Goal: Information Seeking & Learning: Learn about a topic

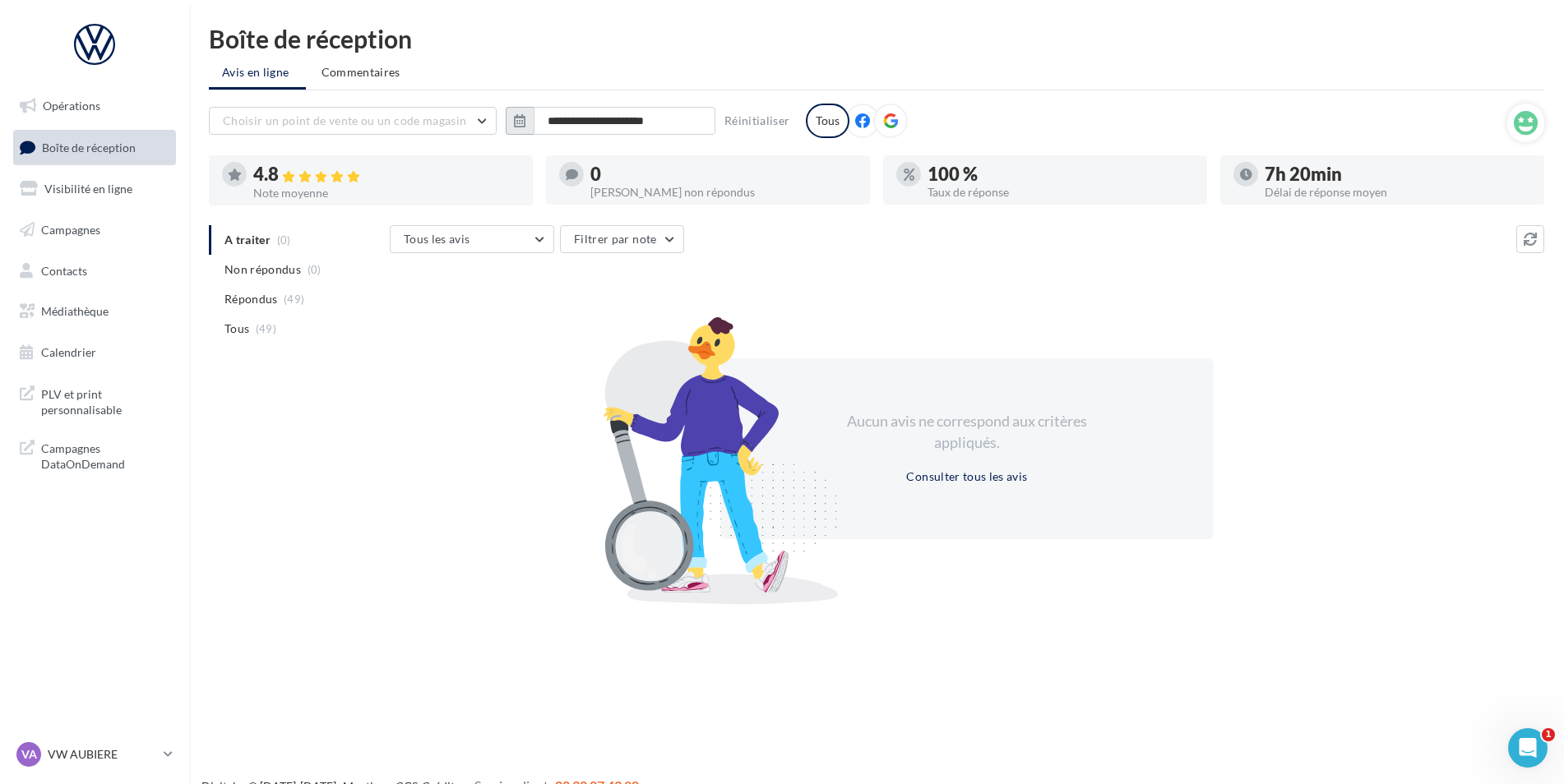
click at [521, 117] on icon "button" at bounding box center [520, 121] width 12 height 13
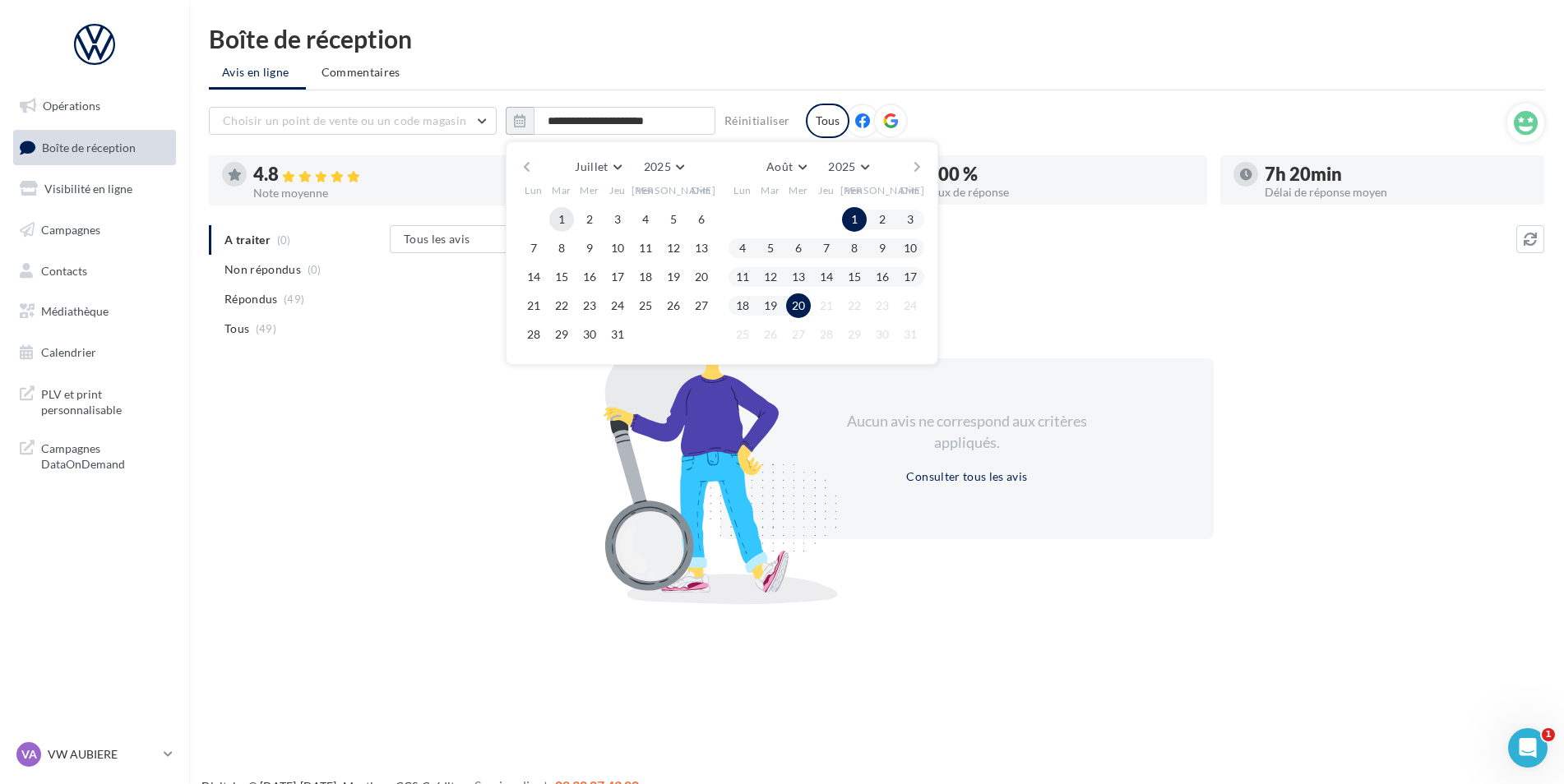
click at [567, 221] on button "1" at bounding box center [562, 220] width 25 height 25
click at [799, 305] on button "20" at bounding box center [799, 305] width 25 height 25
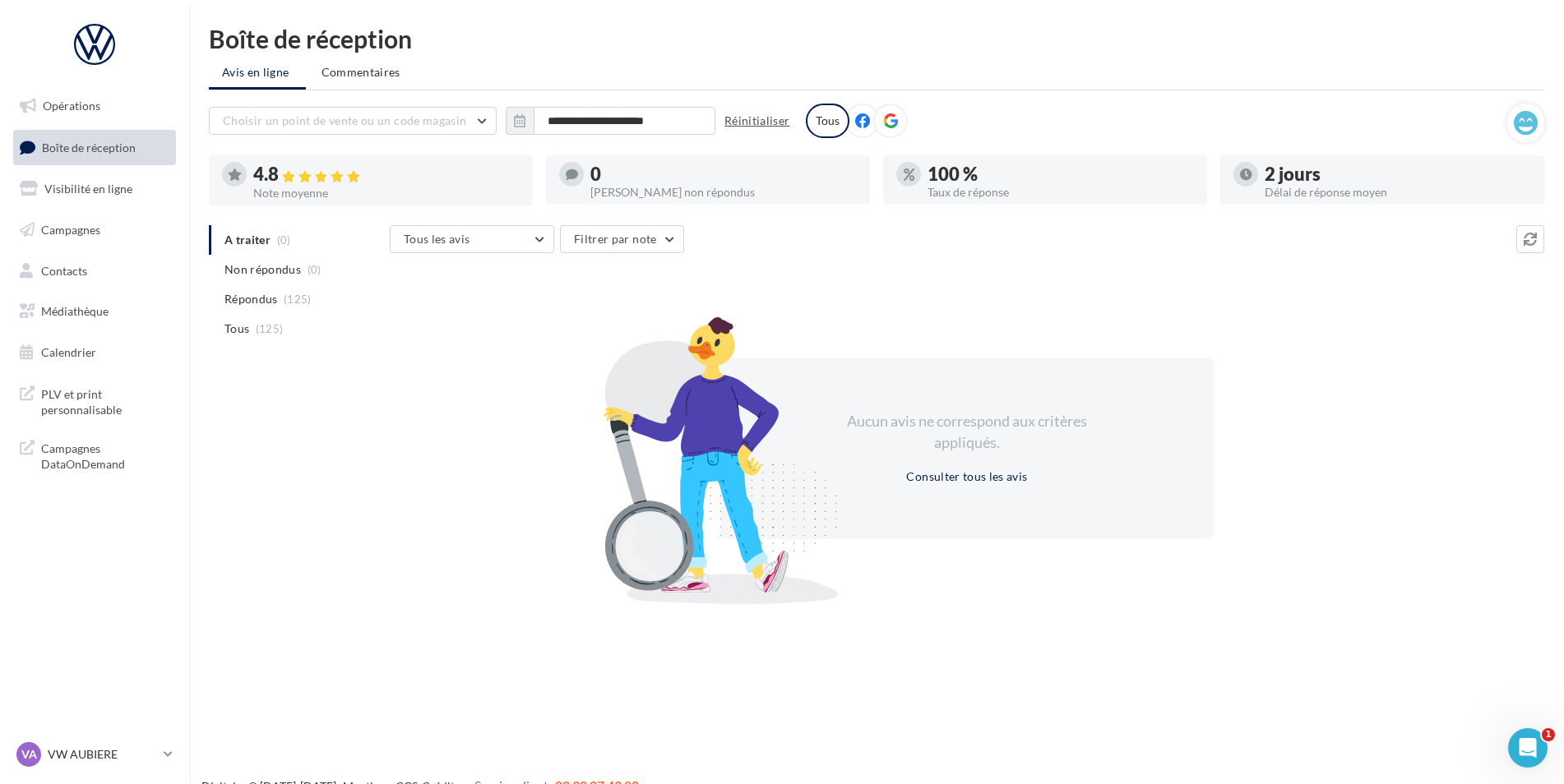
click at [727, 118] on button "Réinitialiser" at bounding box center [757, 121] width 79 height 20
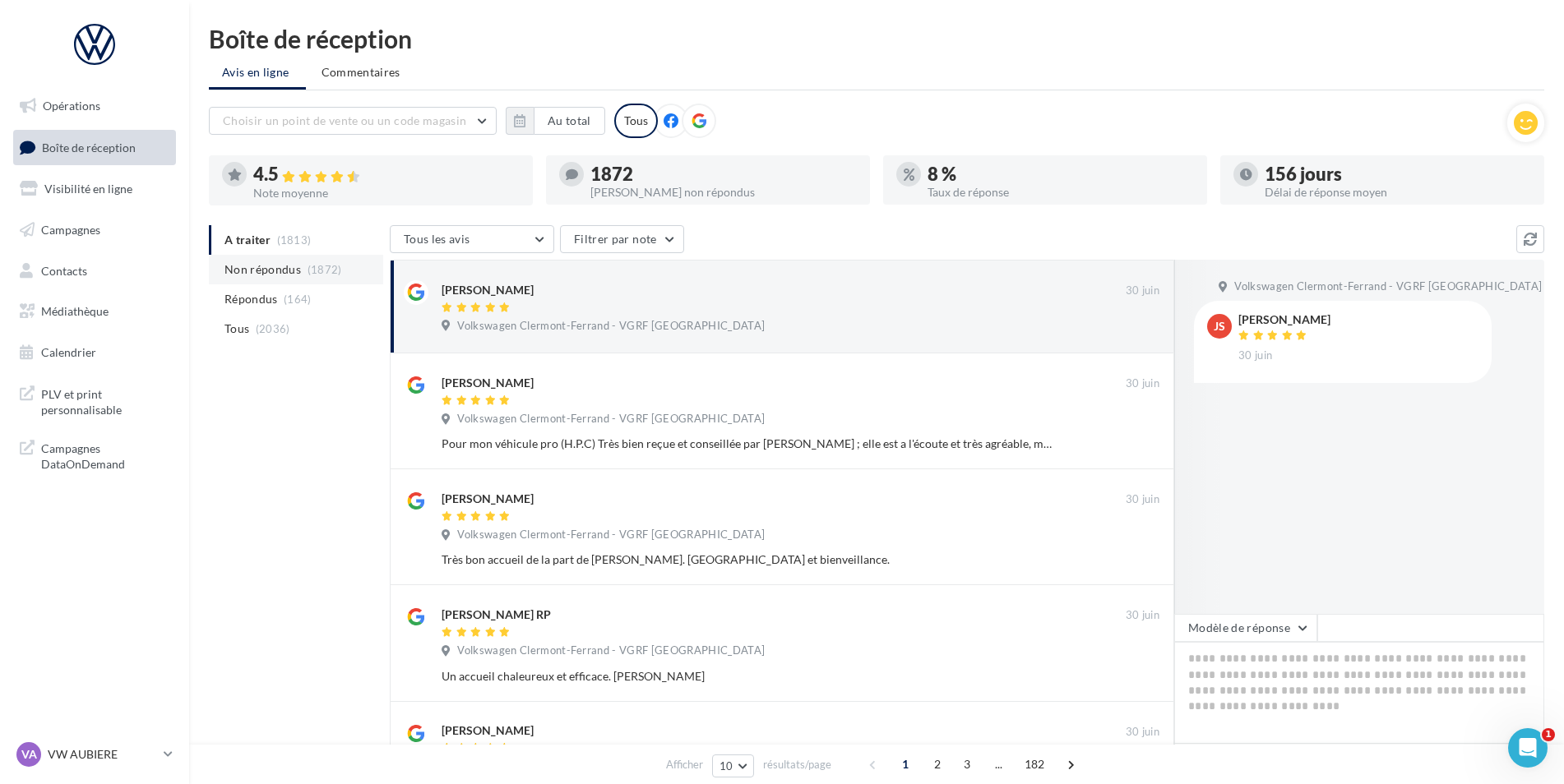
click at [293, 273] on span "Non répondus" at bounding box center [263, 270] width 77 height 17
click at [526, 122] on button "button" at bounding box center [520, 121] width 28 height 28
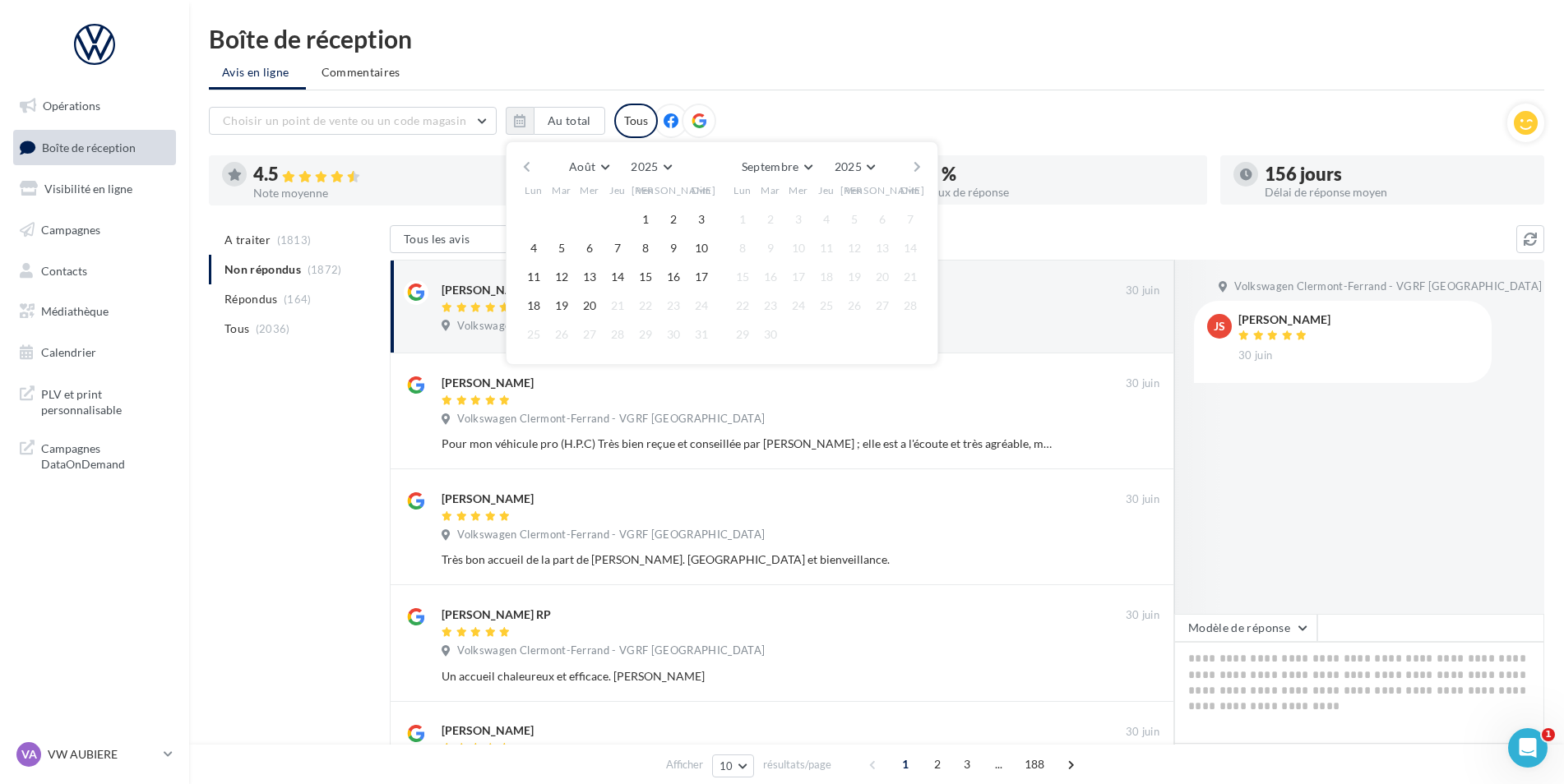
click at [974, 92] on div "Boîte de réception Avis en ligne Commentaires Choisir un point de vente ou un c…" at bounding box center [876, 712] width 1375 height 1371
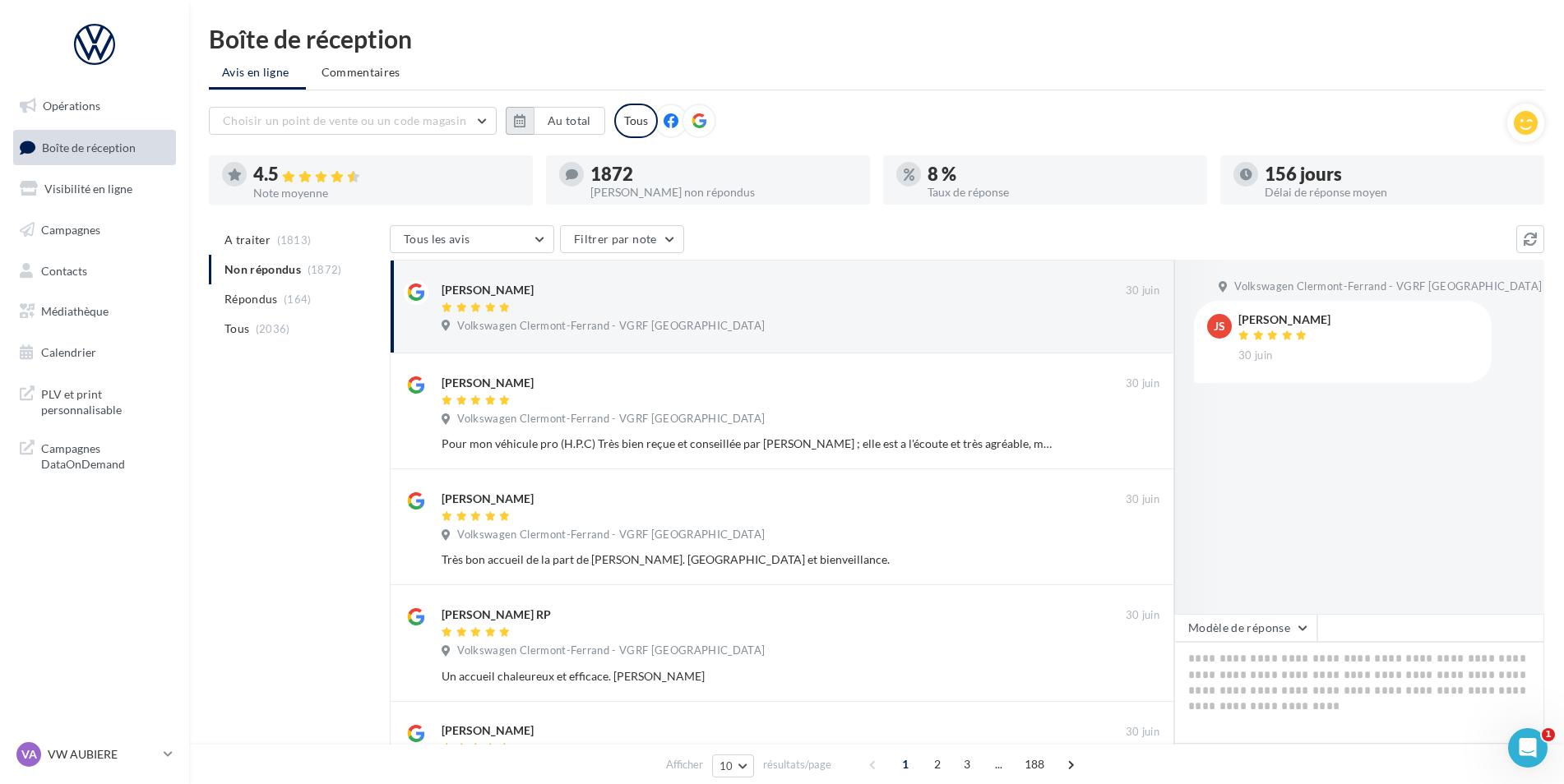
click at [521, 120] on icon "button" at bounding box center [520, 121] width 12 height 13
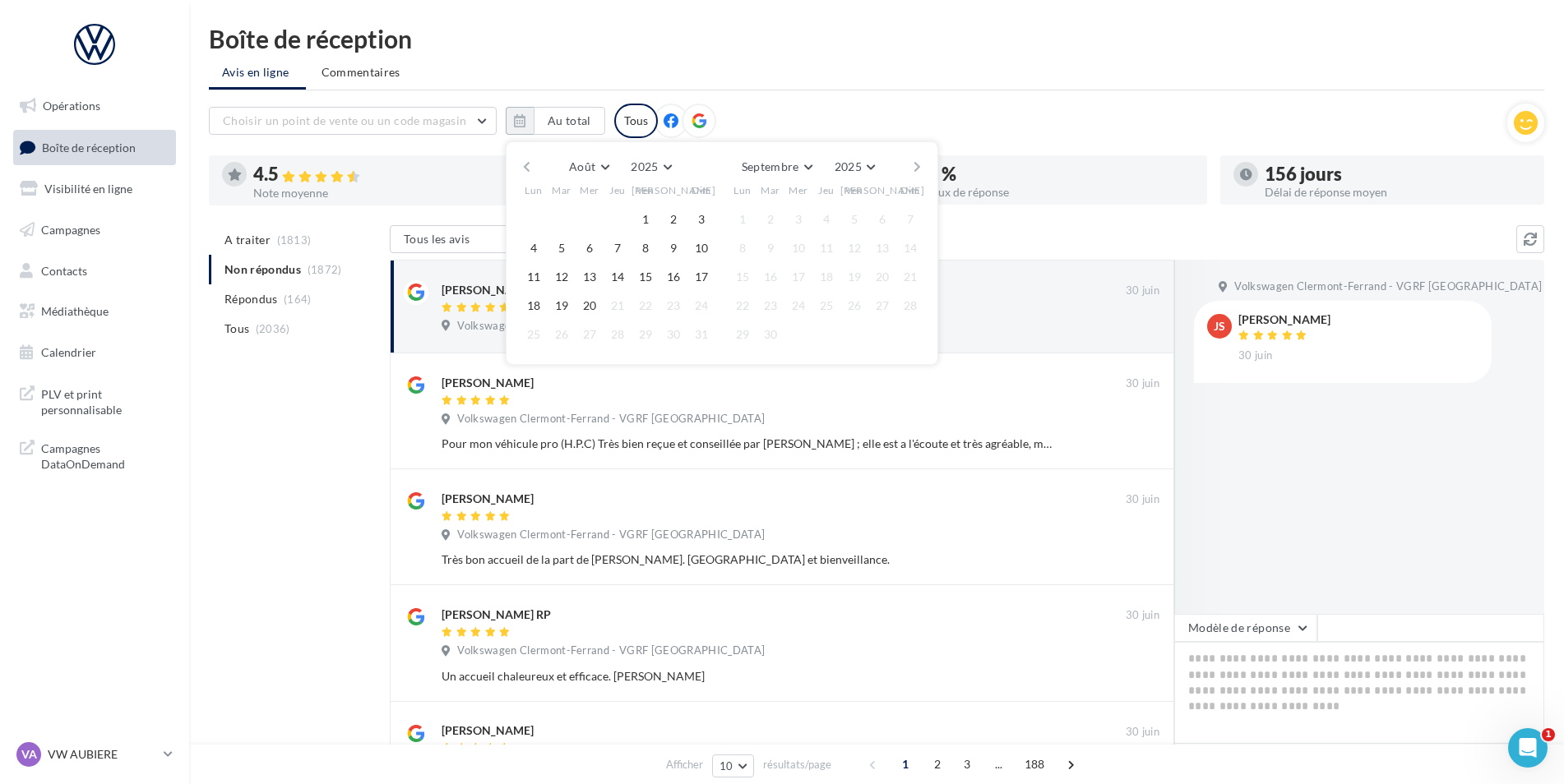
click at [521, 170] on button "button" at bounding box center [526, 167] width 14 height 23
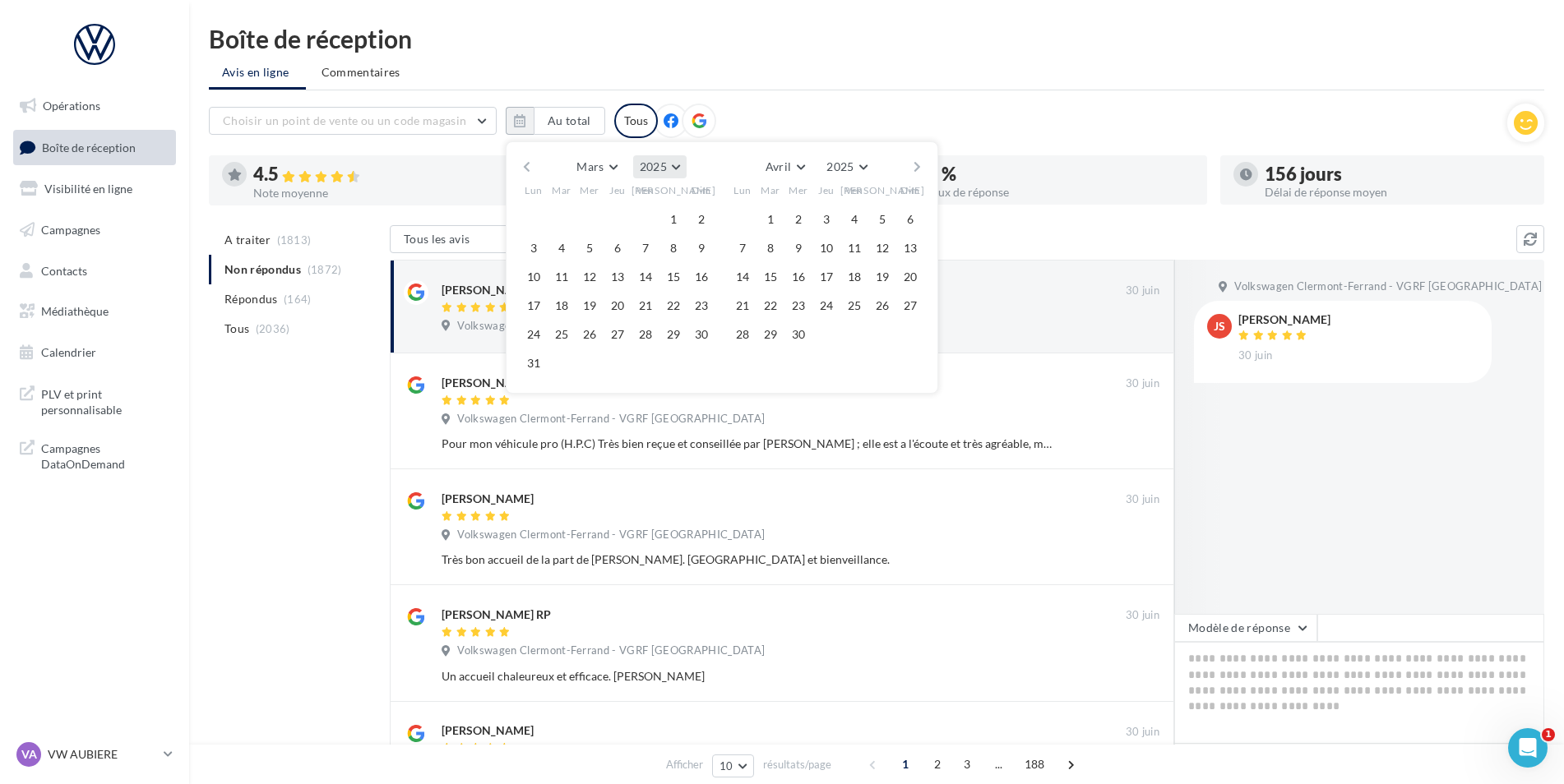
click at [671, 166] on button "2025" at bounding box center [660, 167] width 53 height 23
click at [631, 211] on button "2008" at bounding box center [629, 206] width 115 height 30
click at [869, 171] on button "2008" at bounding box center [846, 167] width 53 height 23
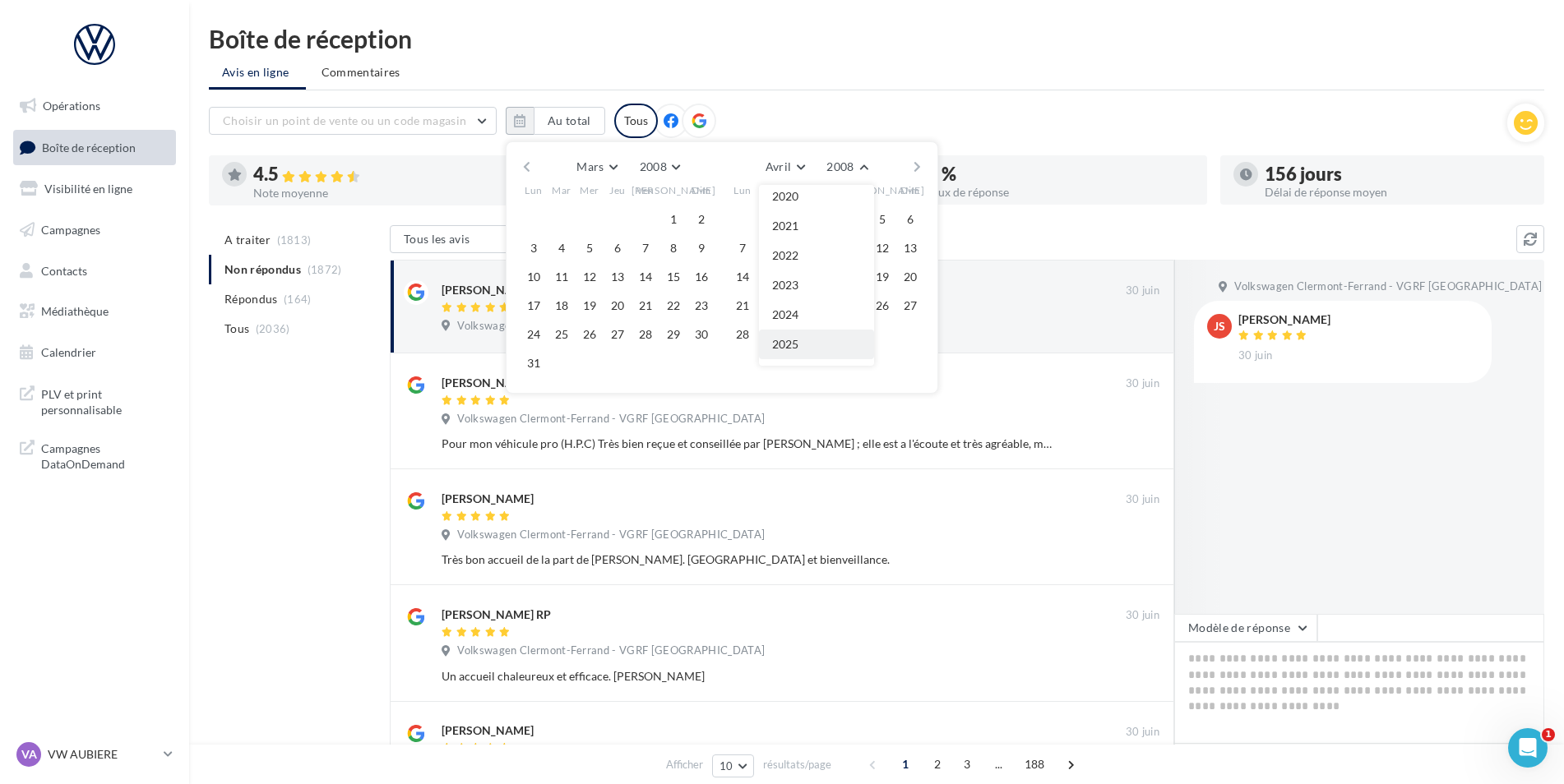
click at [807, 345] on button "2025" at bounding box center [816, 345] width 115 height 30
click at [618, 164] on button "Mars" at bounding box center [596, 167] width 53 height 23
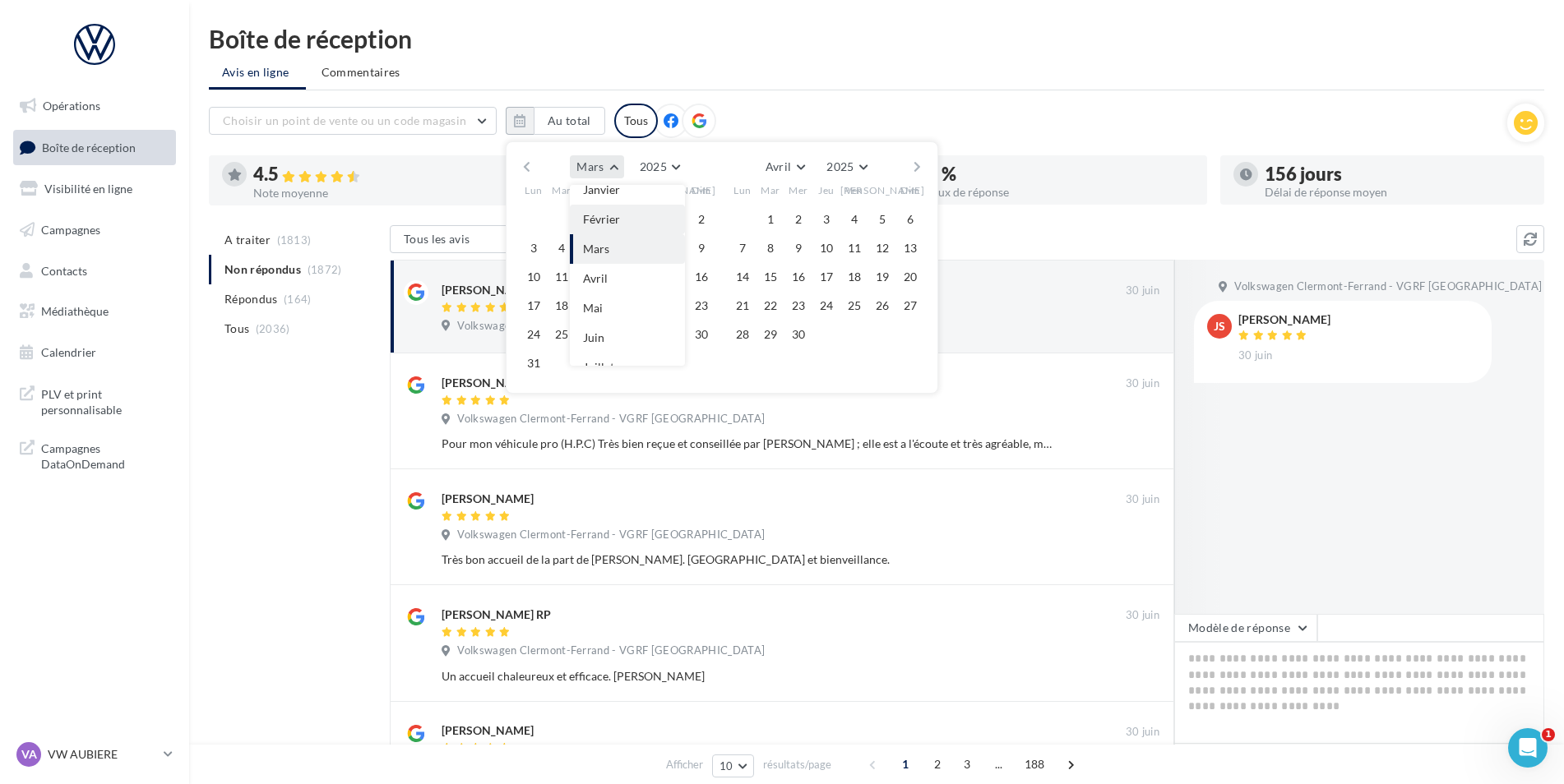
scroll to position [0, 0]
click at [627, 201] on button "Janvier" at bounding box center [627, 200] width 115 height 30
click at [680, 168] on button "2025" at bounding box center [665, 167] width 53 height 23
click at [629, 268] on button "2000" at bounding box center [635, 265] width 115 height 30
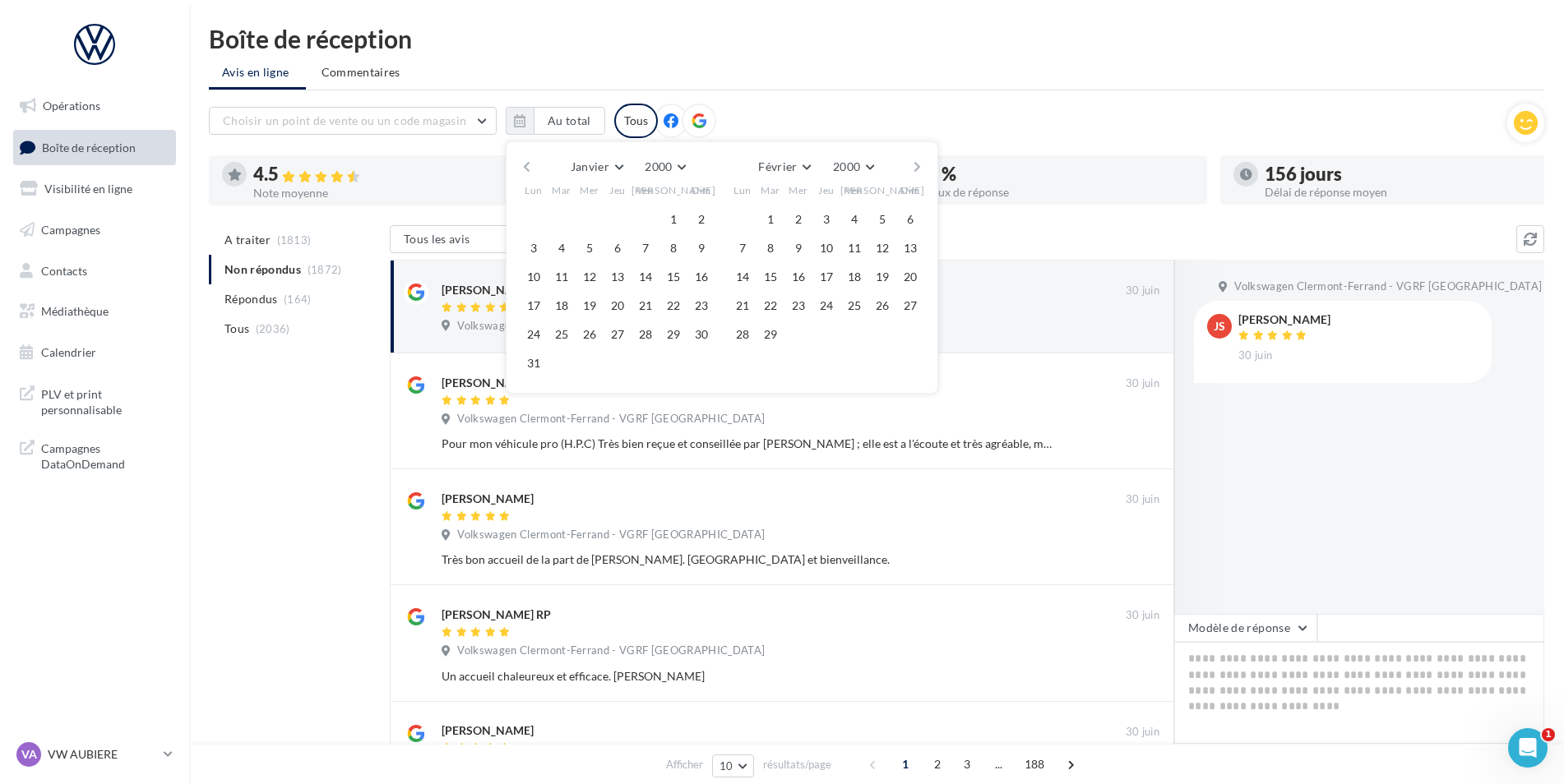
click at [1098, 95] on div "Boîte de réception Avis en ligne Commentaires Choisir un point de vente ou un c…" at bounding box center [876, 712] width 1375 height 1371
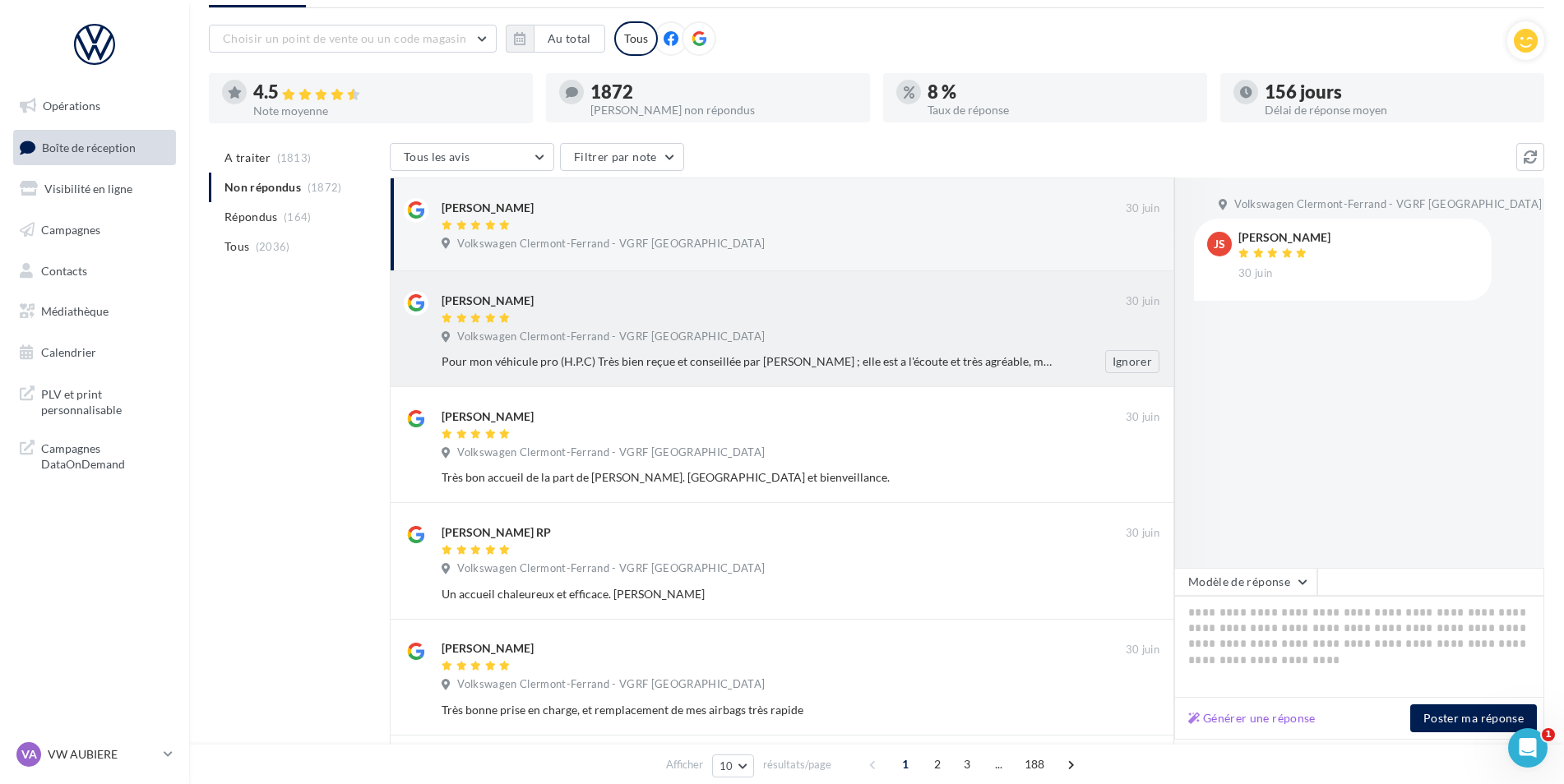
scroll to position [0, 0]
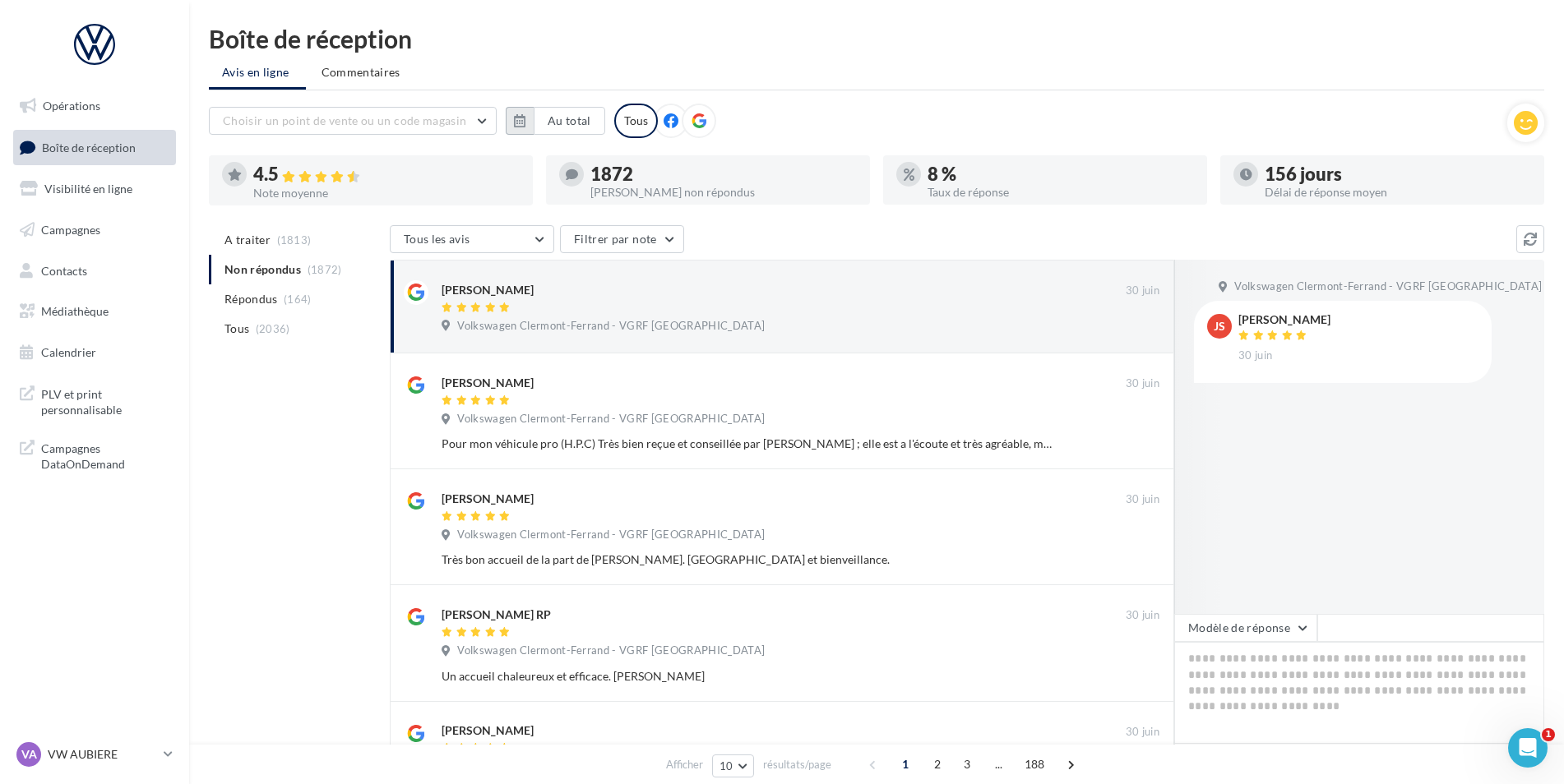
click at [529, 124] on button "button" at bounding box center [520, 121] width 28 height 28
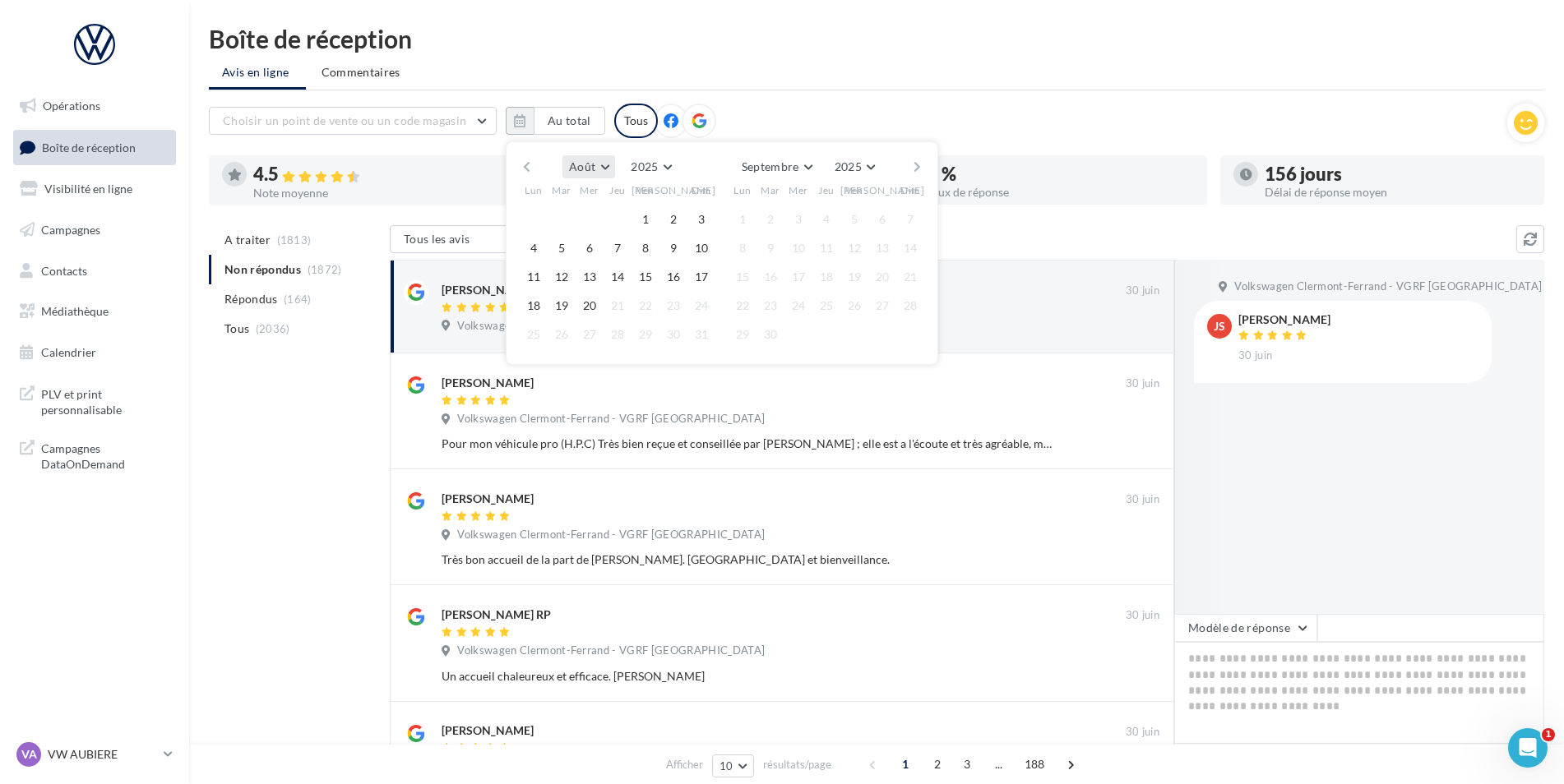
click at [595, 166] on button "Août" at bounding box center [588, 167] width 52 height 23
click at [660, 172] on button "2025" at bounding box center [650, 167] width 53 height 23
click at [609, 285] on button "2015" at bounding box center [620, 282] width 115 height 30
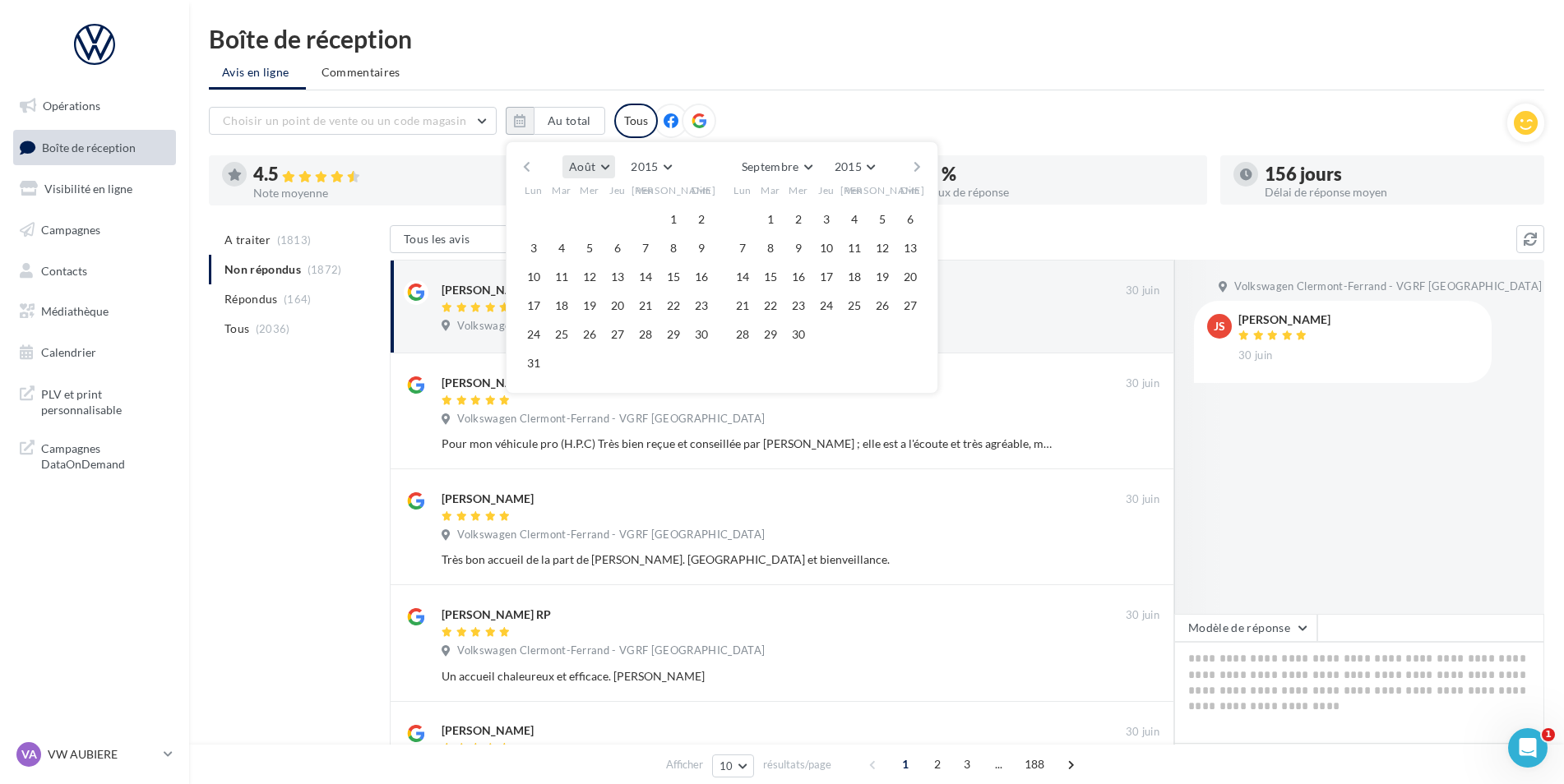
click at [610, 169] on button "Août" at bounding box center [588, 167] width 52 height 23
click at [928, 77] on ul "Avis en ligne Commentaires" at bounding box center [876, 73] width 1335 height 32
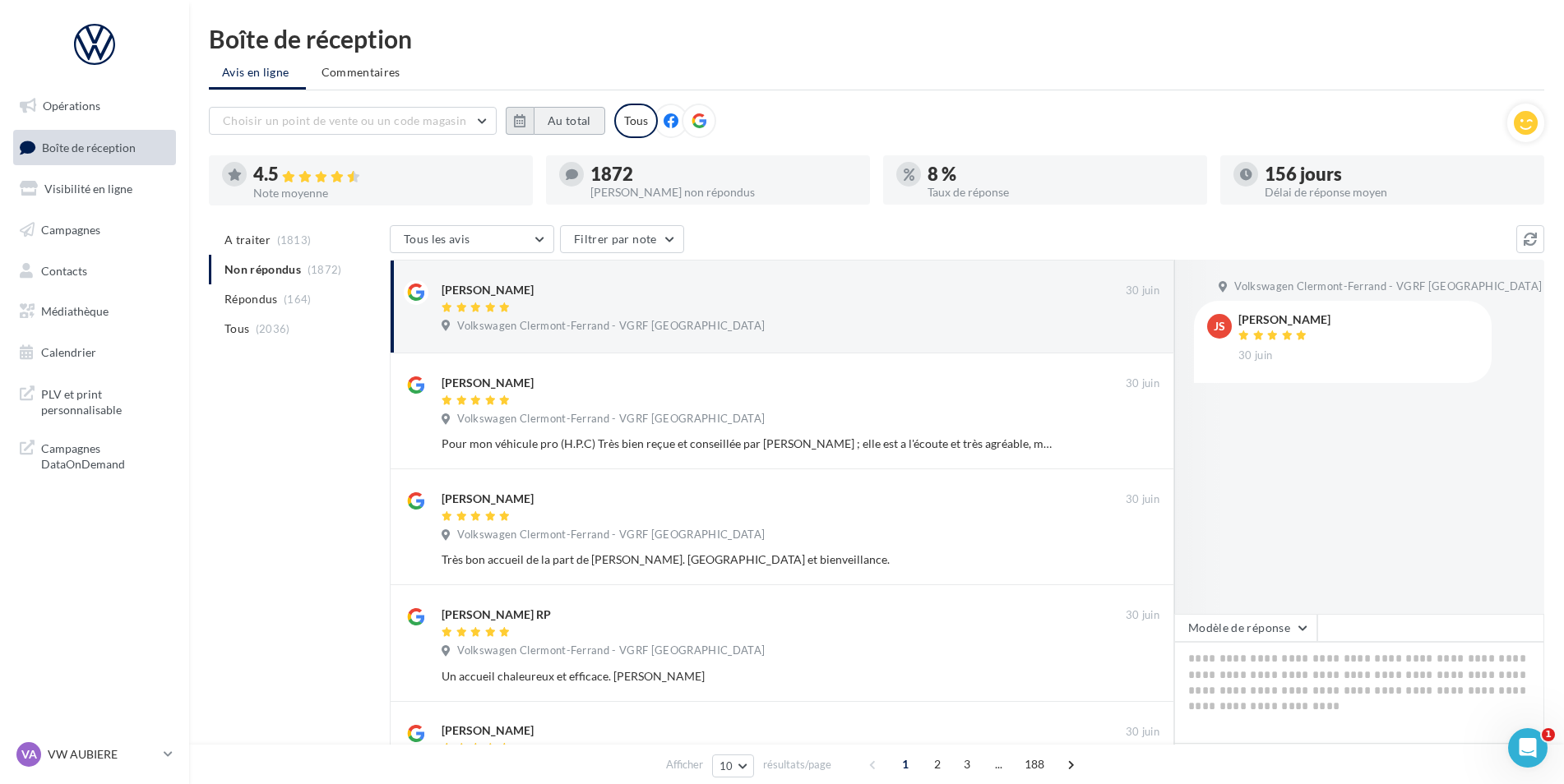
click at [572, 125] on button "Au total" at bounding box center [570, 121] width 72 height 28
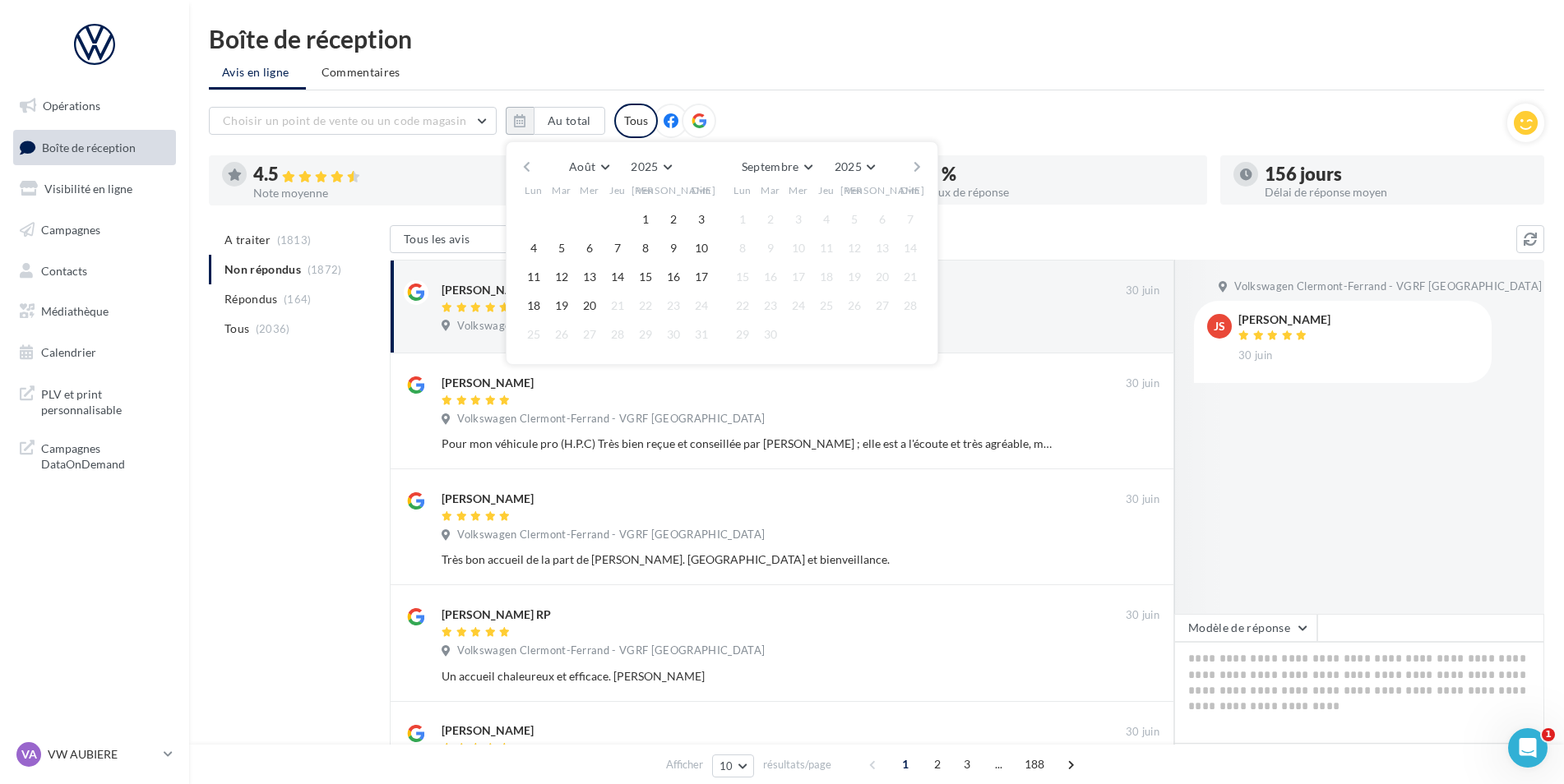
click at [532, 167] on button "button" at bounding box center [526, 167] width 14 height 23
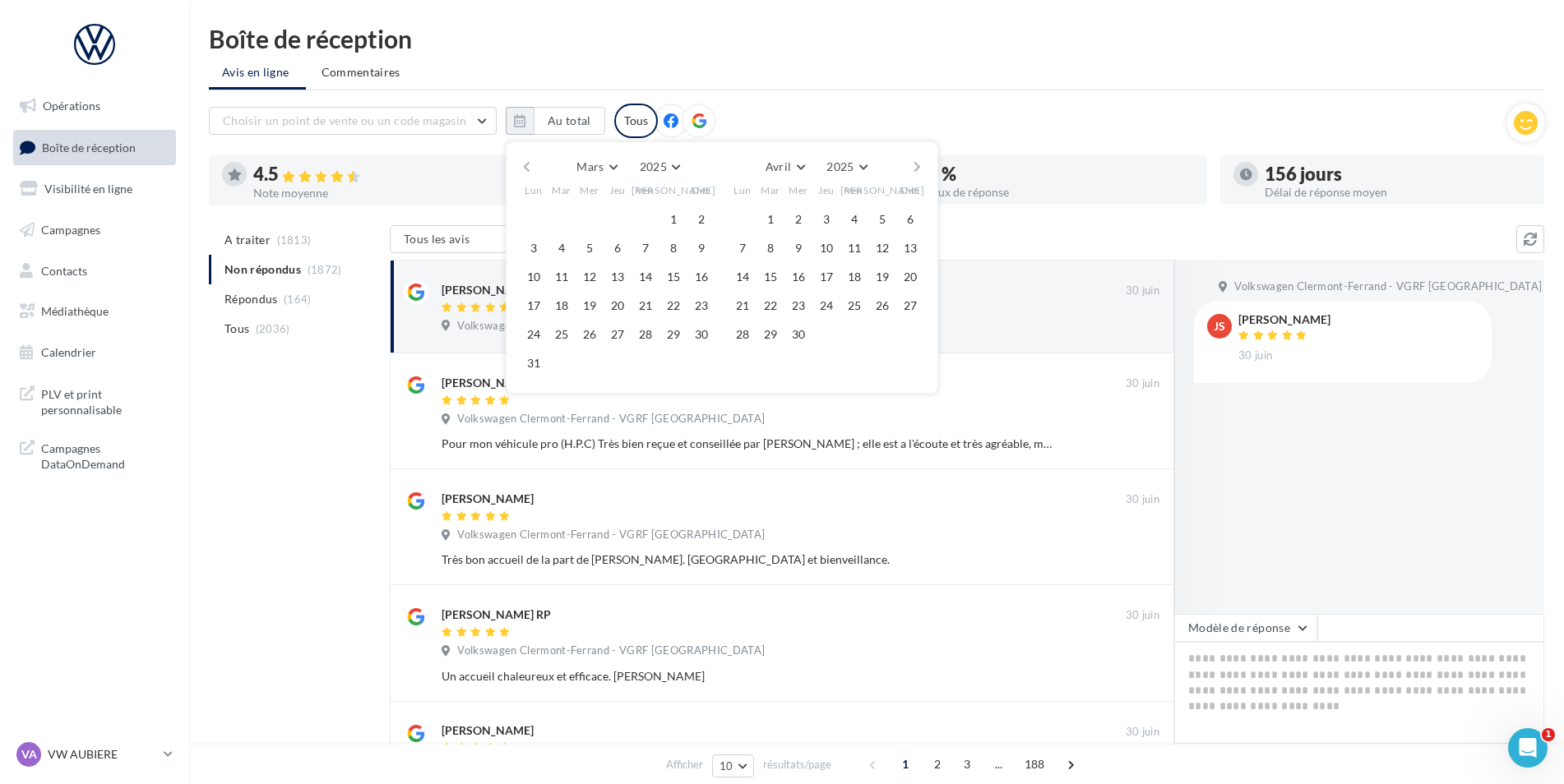
click at [532, 167] on button "button" at bounding box center [526, 167] width 14 height 23
click at [670, 177] on button "2025" at bounding box center [665, 167] width 53 height 23
click at [624, 205] on button "2015" at bounding box center [635, 200] width 115 height 30
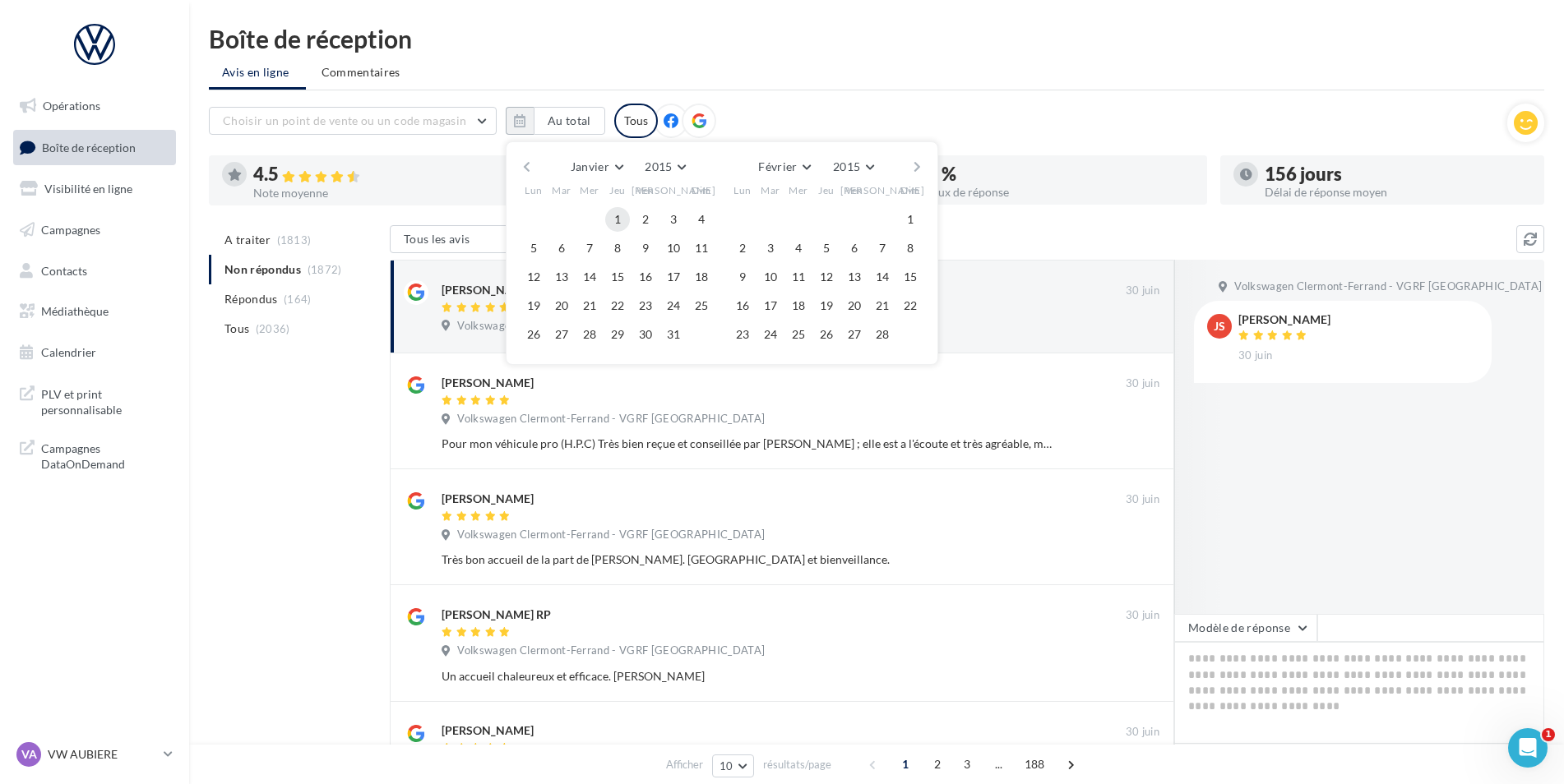
click at [616, 221] on button "1" at bounding box center [618, 220] width 25 height 25
click at [871, 168] on button "2015" at bounding box center [853, 167] width 53 height 23
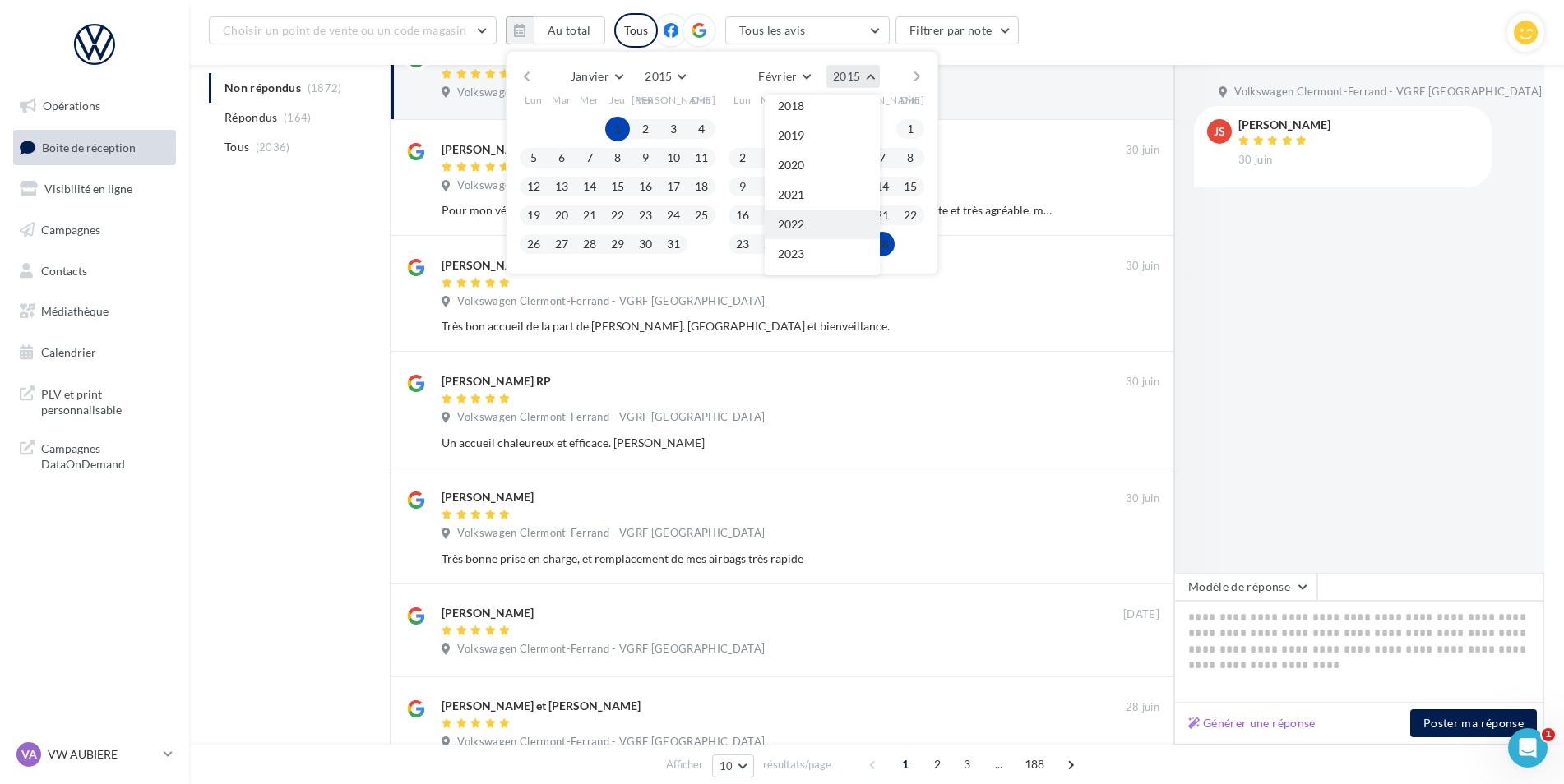
scroll to position [365, 0]
click at [816, 250] on button "2025" at bounding box center [822, 254] width 115 height 30
click at [814, 75] on button "Février" at bounding box center [784, 77] width 65 height 23
click at [807, 226] on button "Août" at bounding box center [809, 235] width 115 height 30
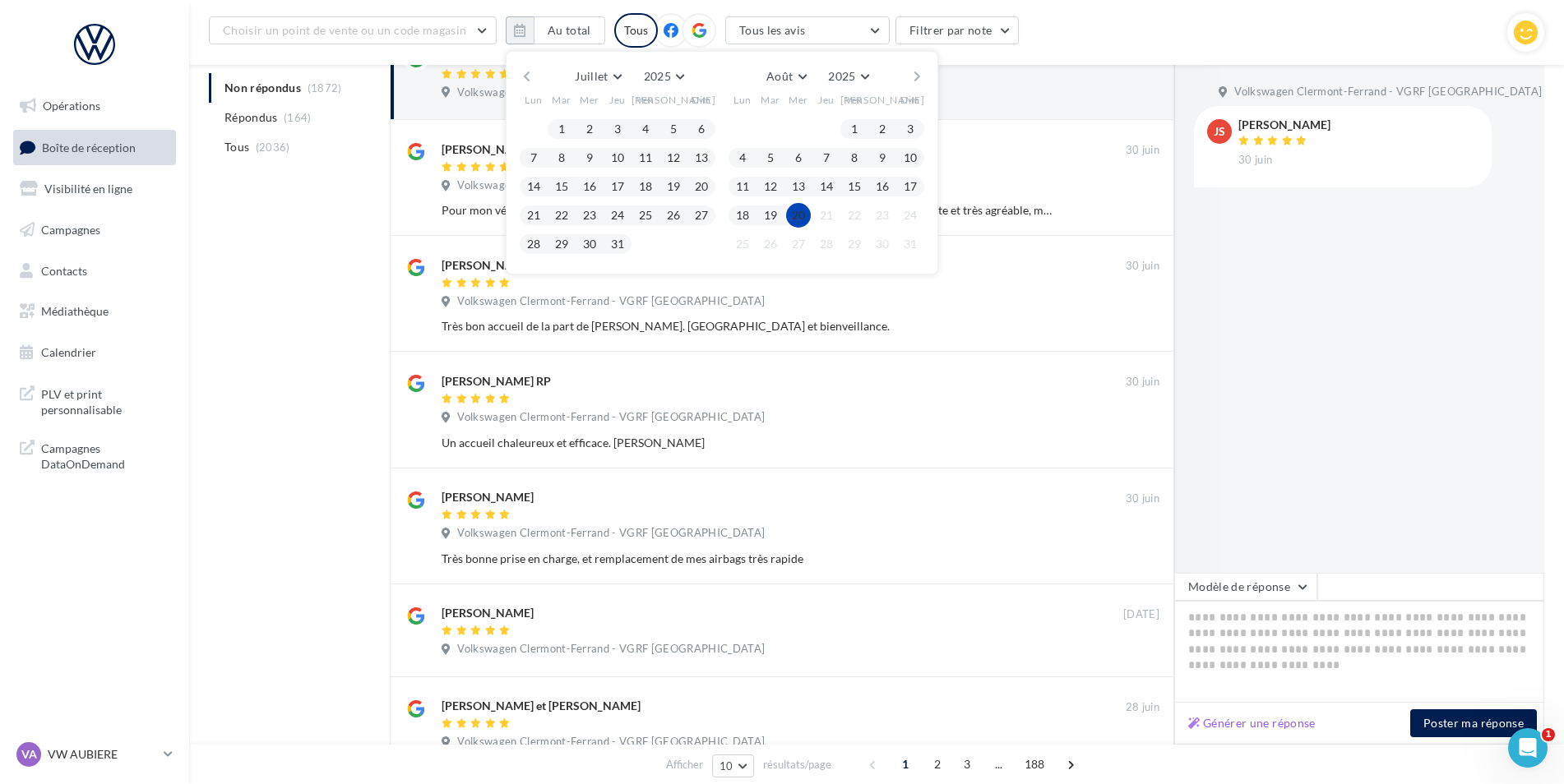
click at [800, 216] on button "20" at bounding box center [799, 216] width 25 height 25
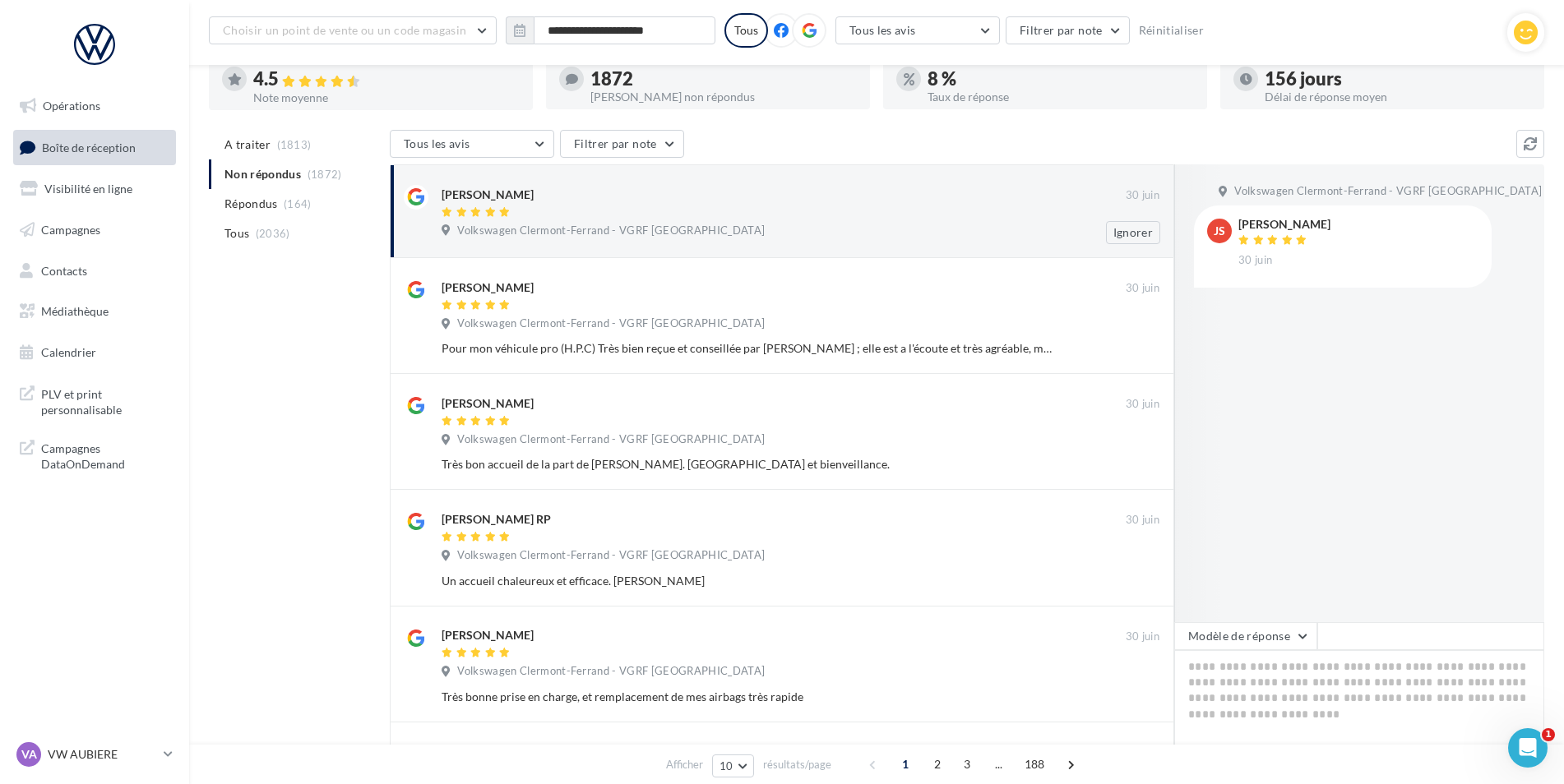
scroll to position [26, 0]
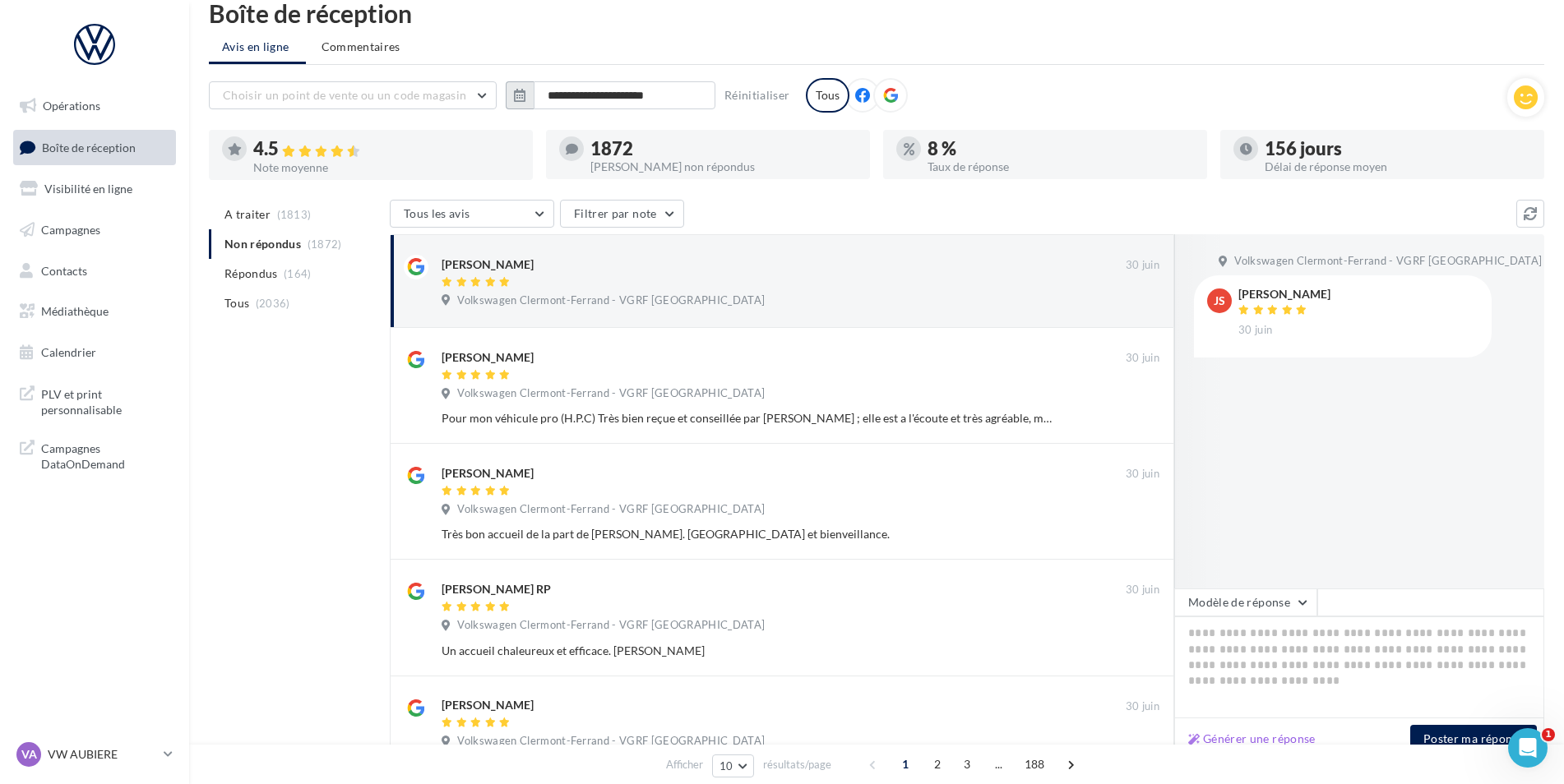
click at [521, 96] on icon "button" at bounding box center [520, 96] width 12 height 13
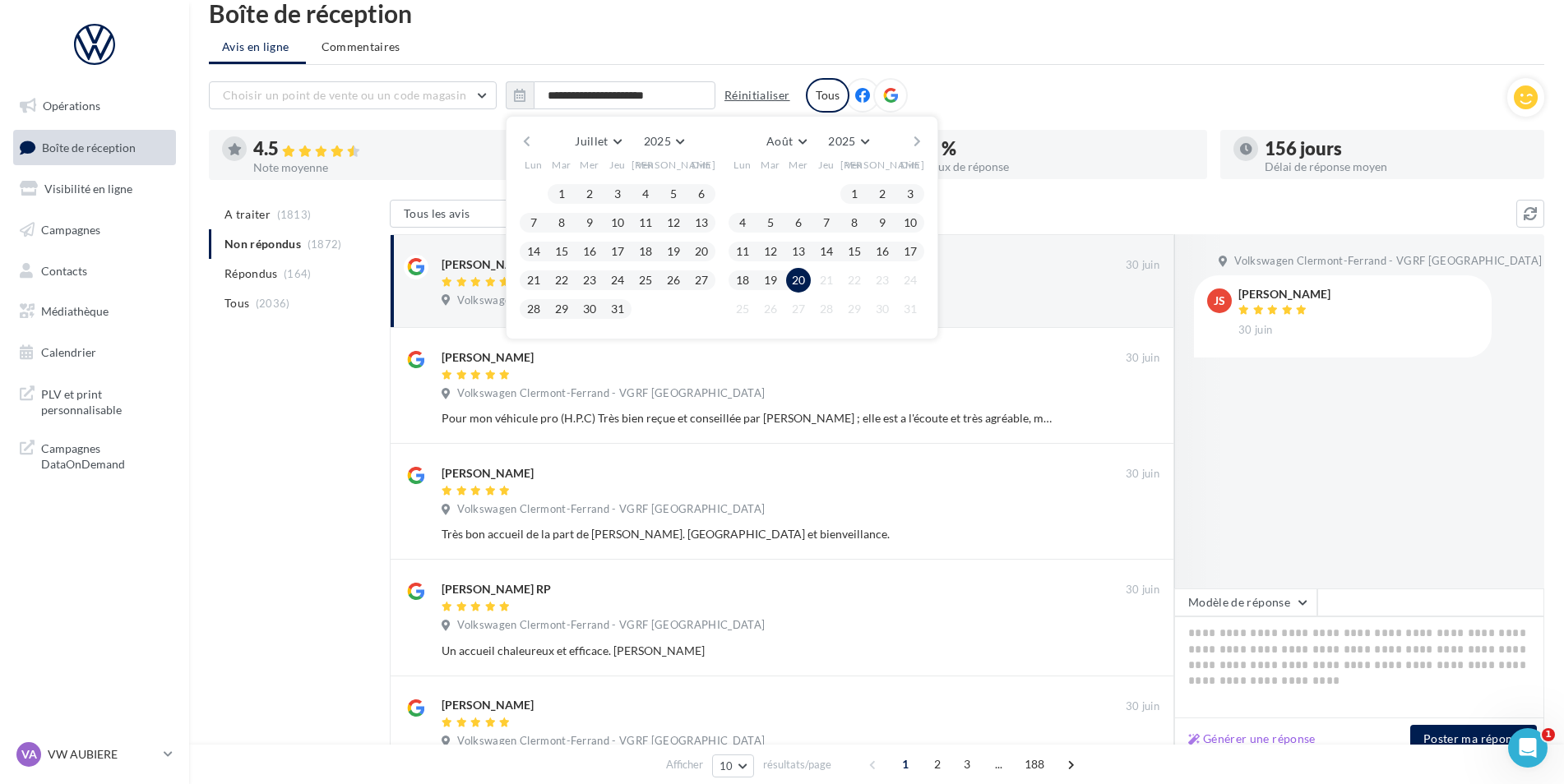
click at [770, 100] on button "Réinitialiser" at bounding box center [757, 96] width 79 height 20
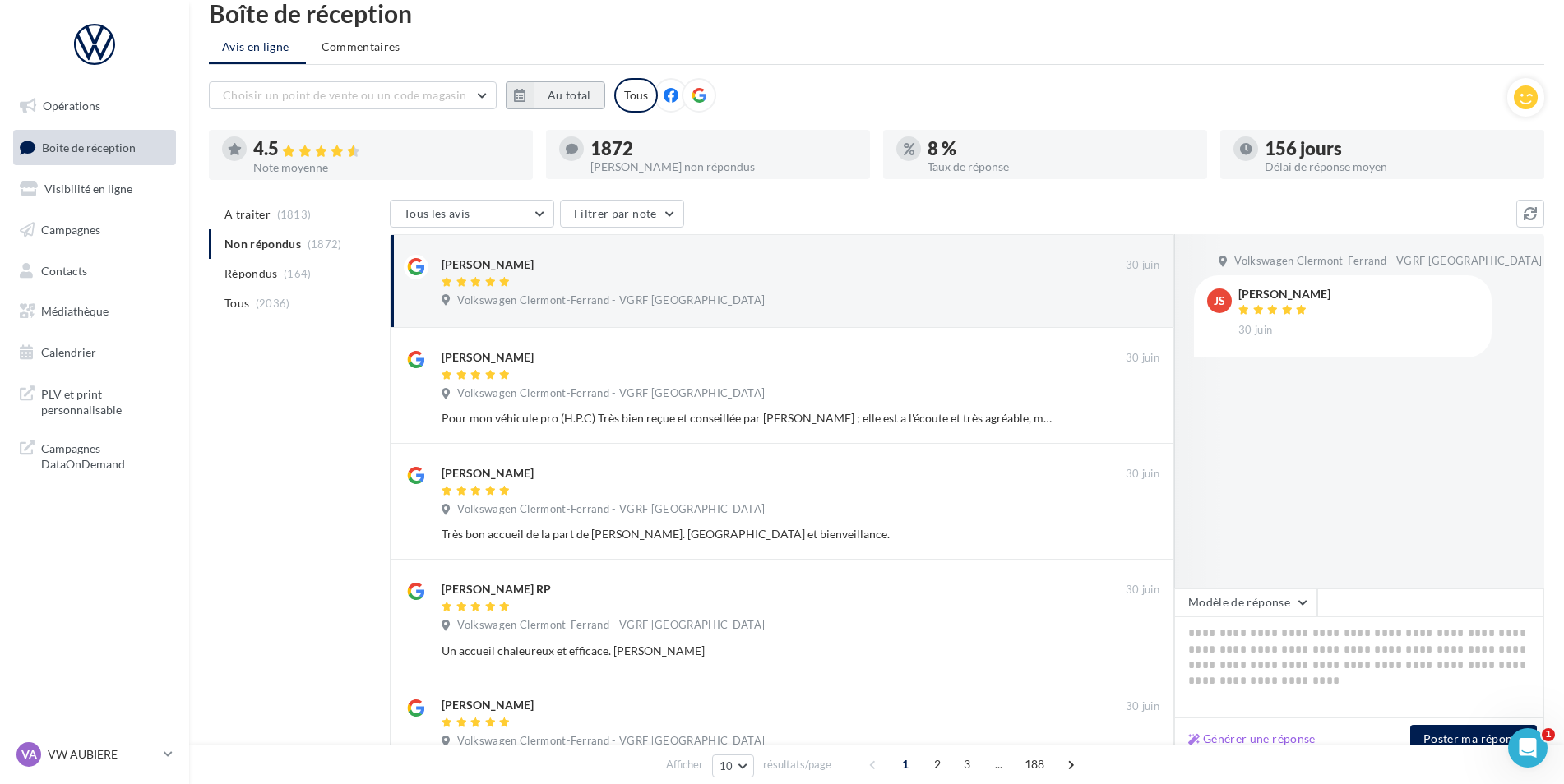
click at [558, 98] on button "Au total" at bounding box center [570, 96] width 72 height 28
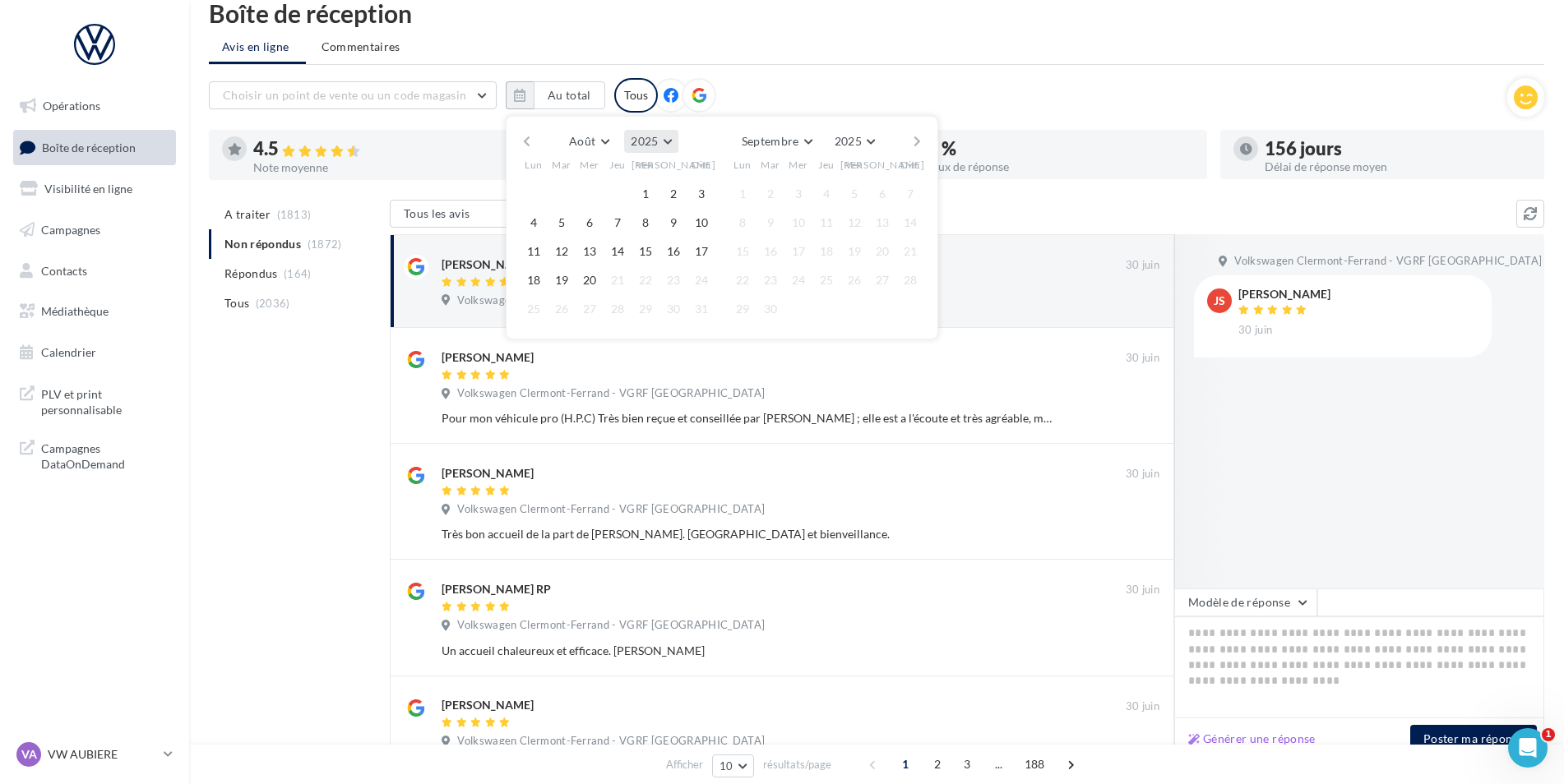
click at [658, 132] on button "2025" at bounding box center [650, 141] width 53 height 23
click at [609, 178] on button "2015" at bounding box center [620, 175] width 115 height 30
click at [585, 143] on span "Août" at bounding box center [582, 141] width 27 height 14
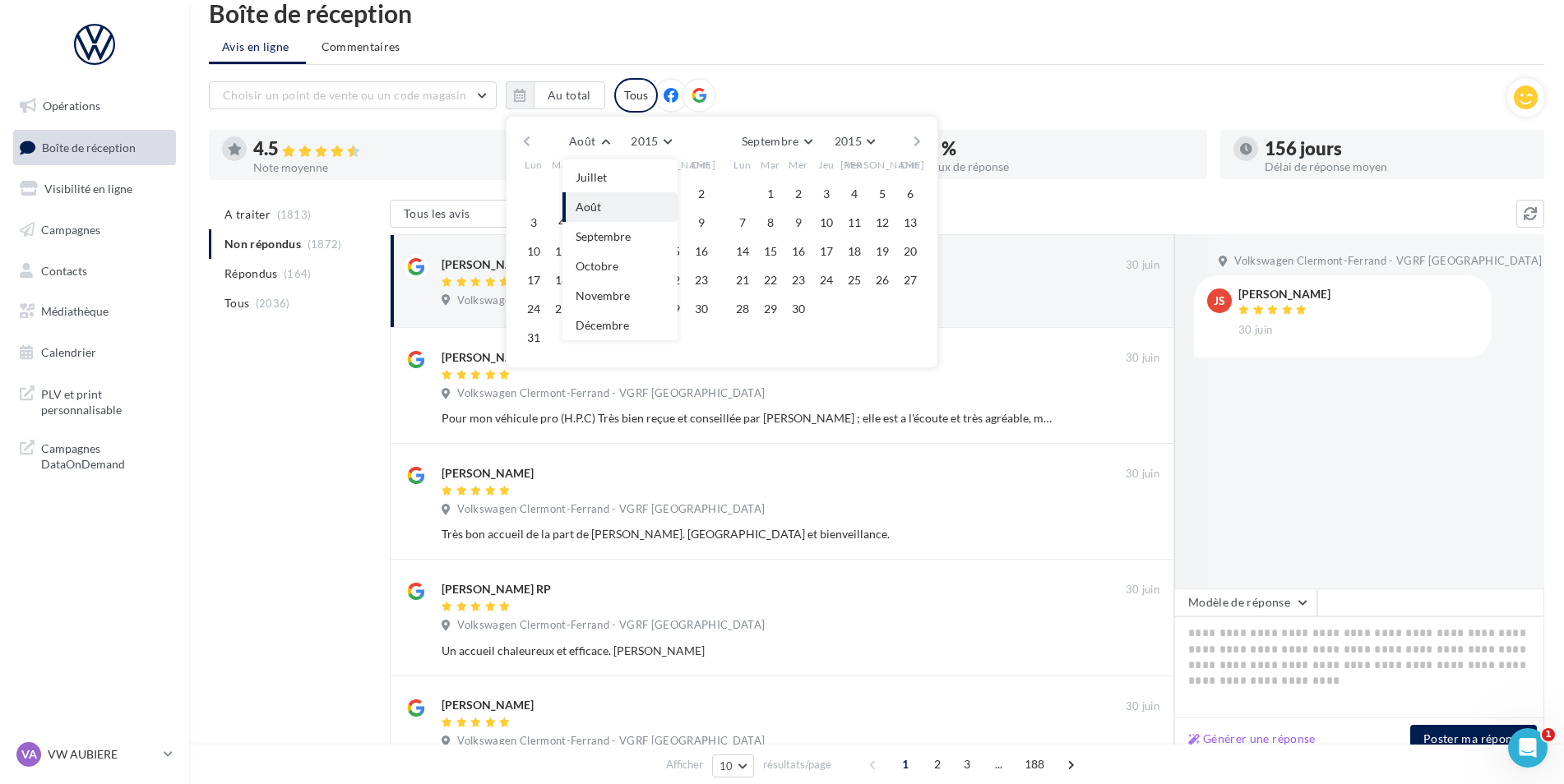
click at [833, 84] on div "Choisir un point de vente ou un code magasin 09429391244196467045 - Volkswagen …" at bounding box center [858, 95] width 1298 height 34
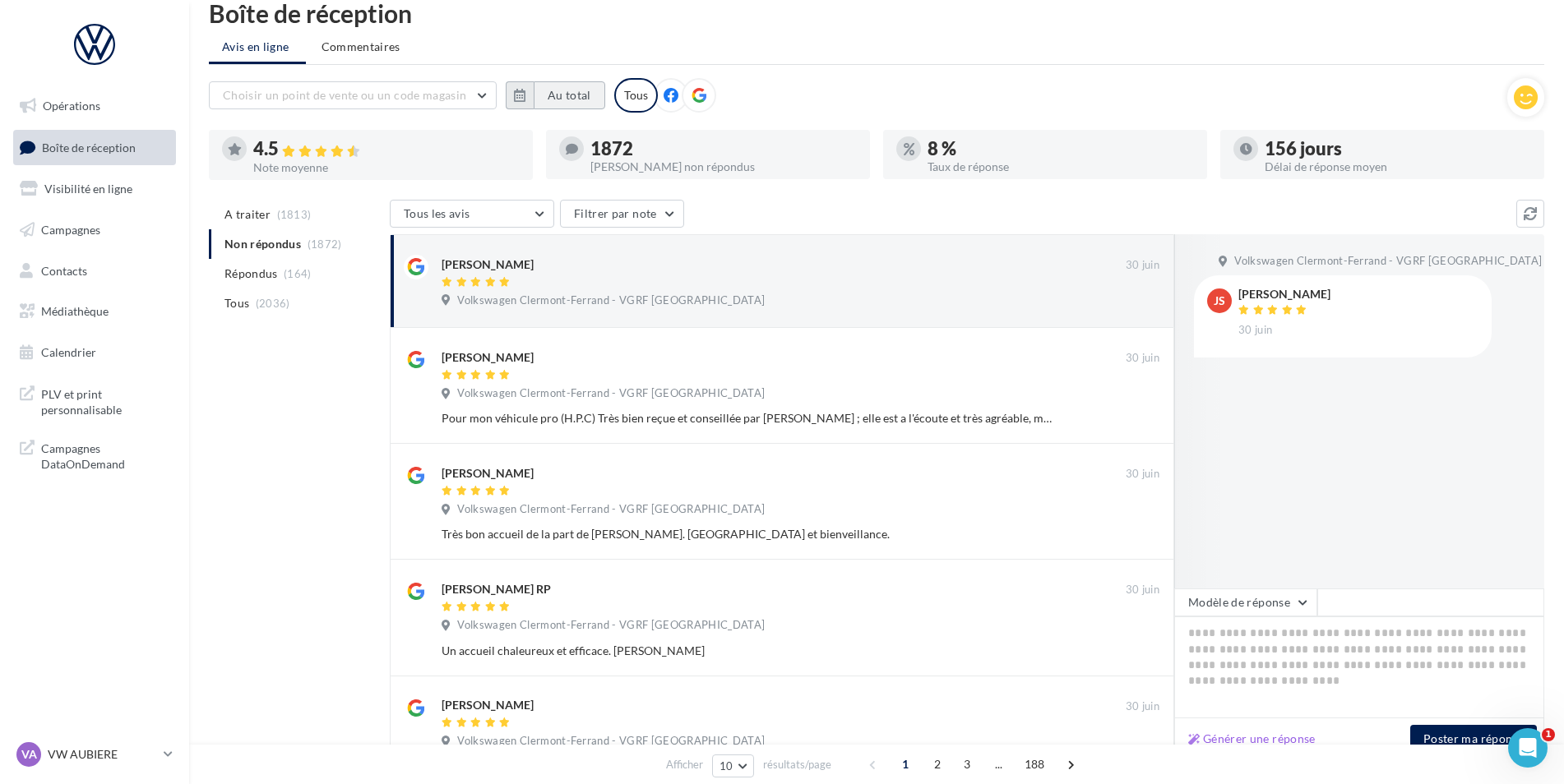
click at [550, 93] on button "Au total" at bounding box center [570, 96] width 72 height 28
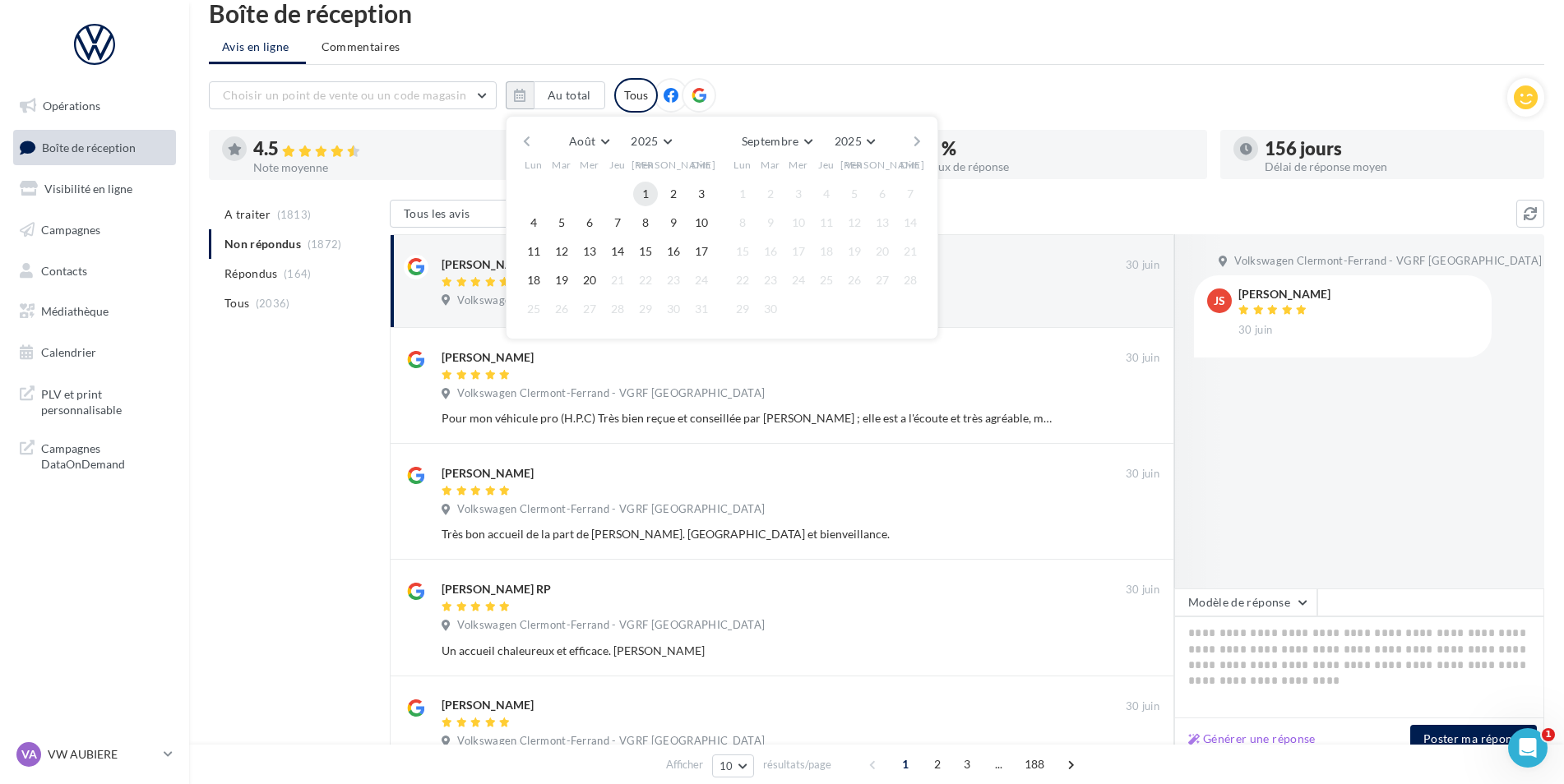
click at [643, 196] on button "1" at bounding box center [645, 194] width 25 height 25
click at [585, 281] on button "20" at bounding box center [590, 280] width 25 height 25
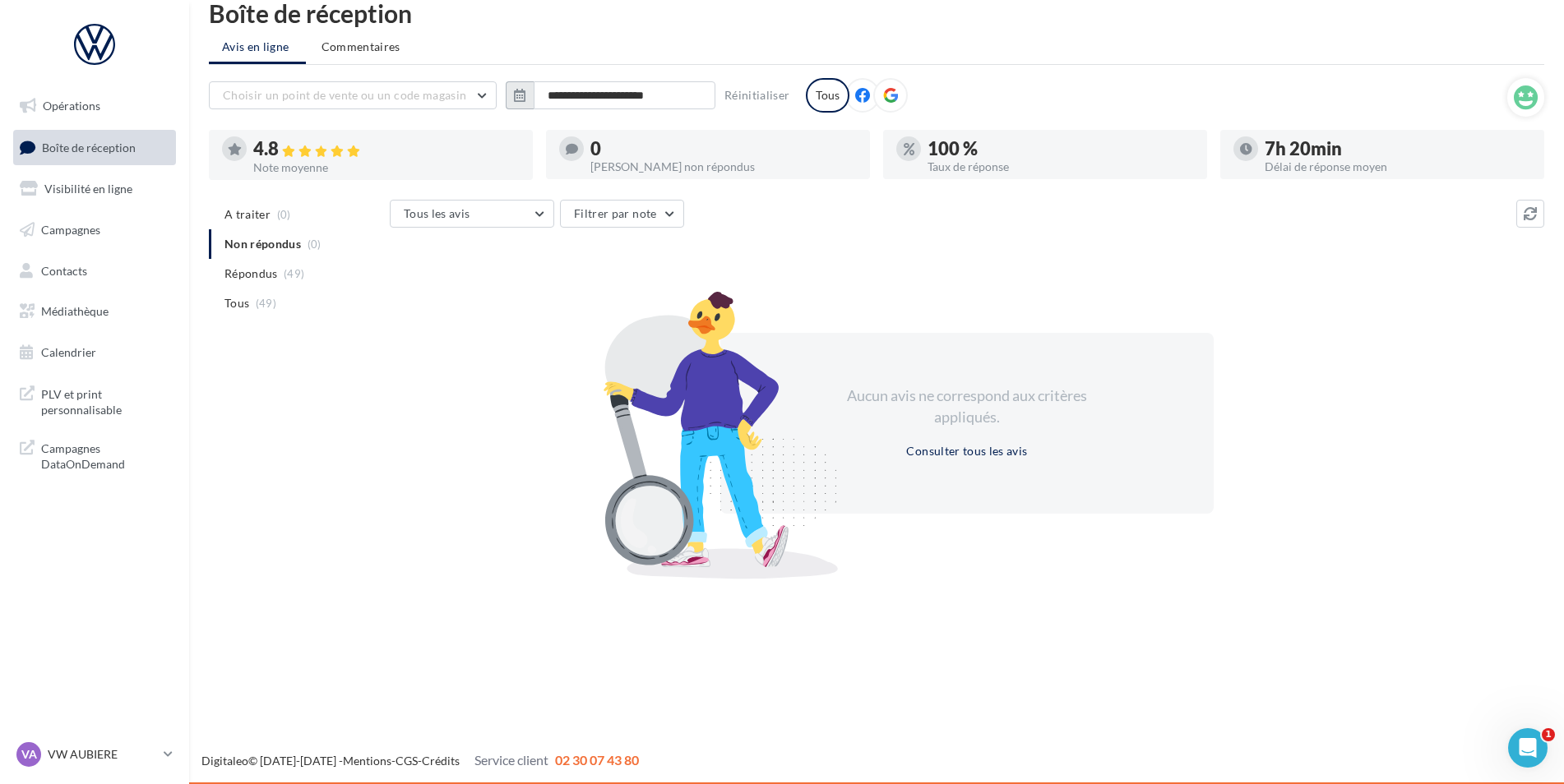
click at [530, 95] on button "button" at bounding box center [520, 96] width 28 height 28
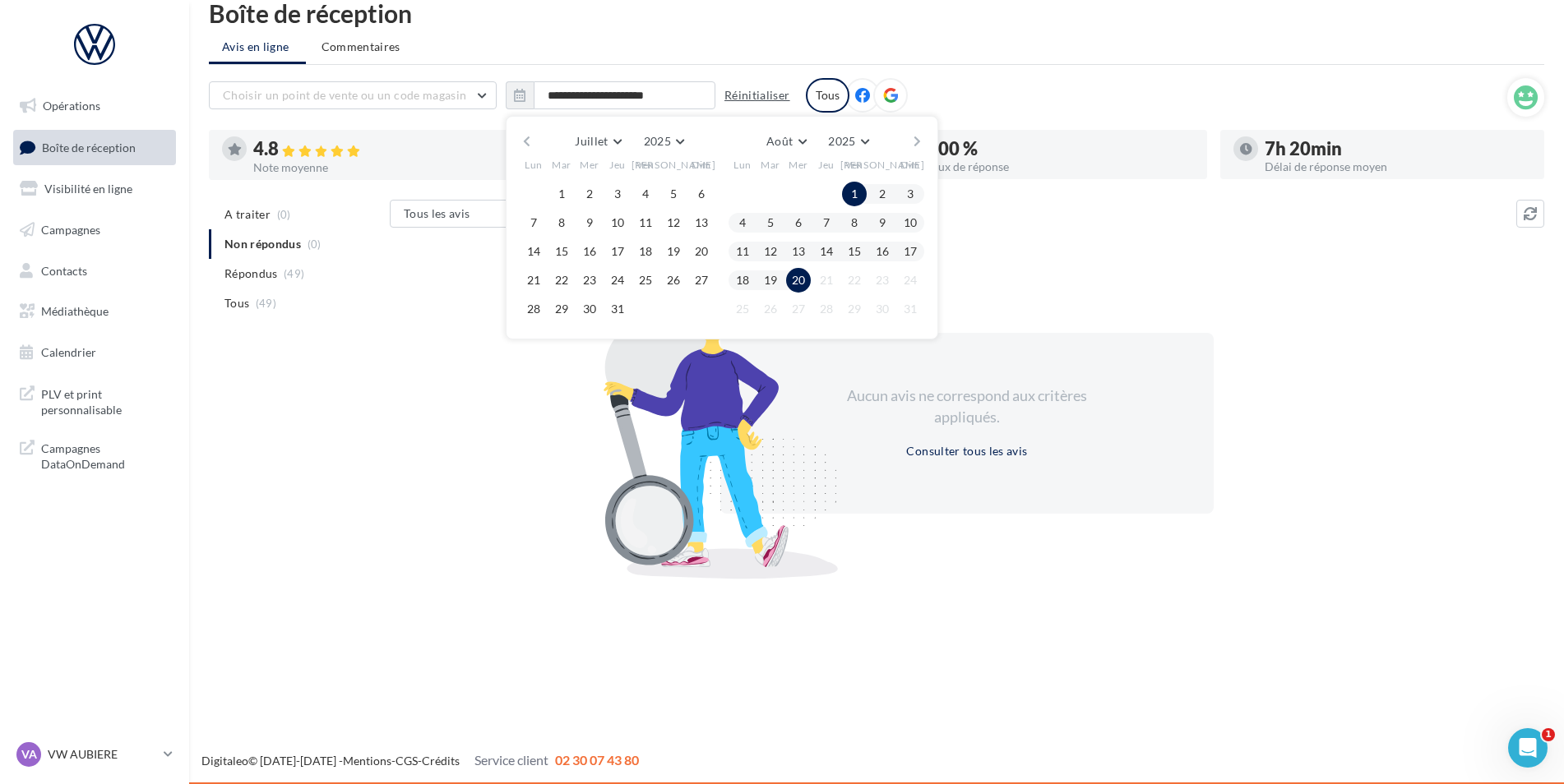
click at [757, 95] on button "Réinitialiser" at bounding box center [757, 96] width 79 height 20
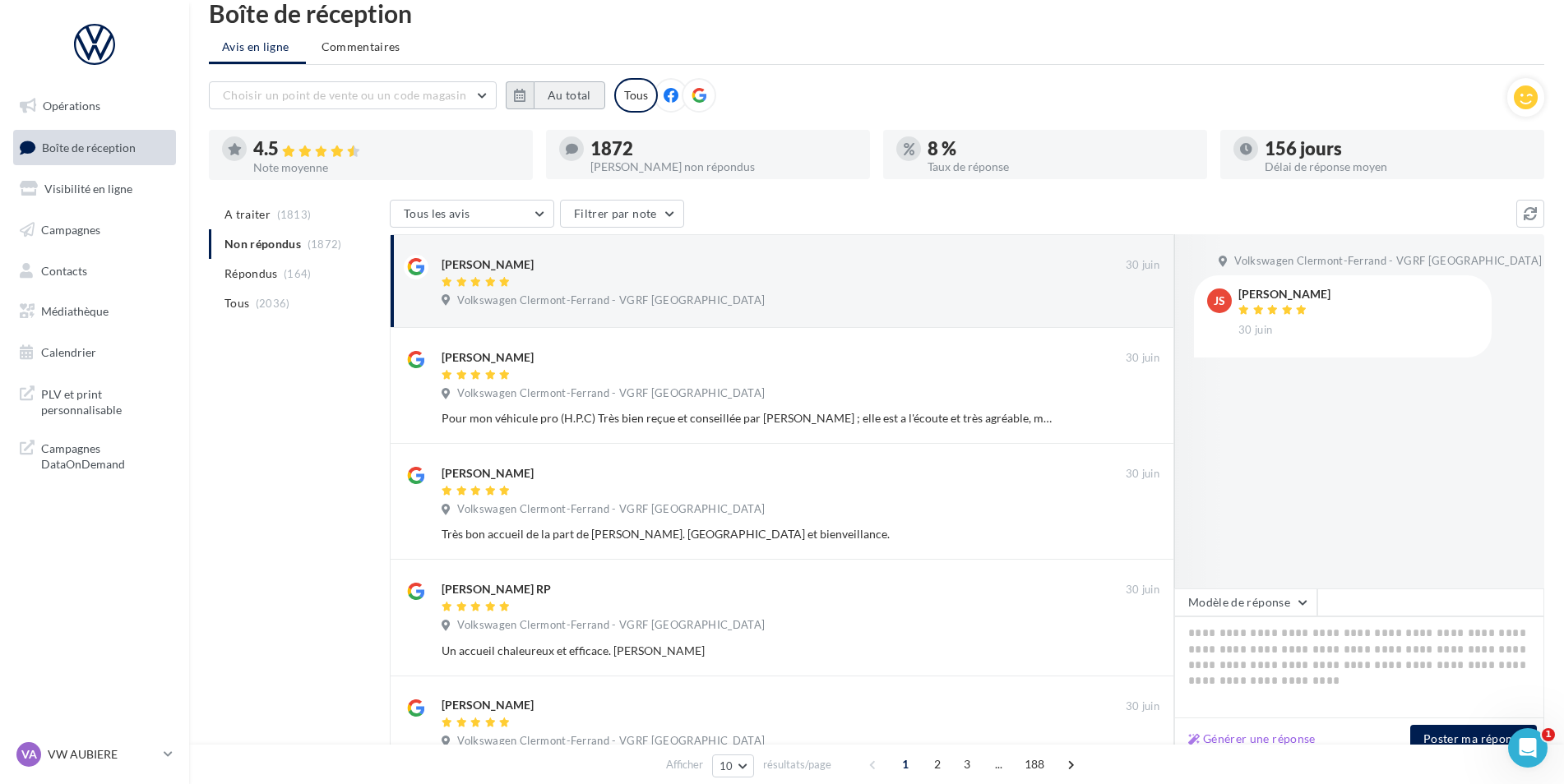
click at [557, 98] on button "Au total" at bounding box center [570, 96] width 72 height 28
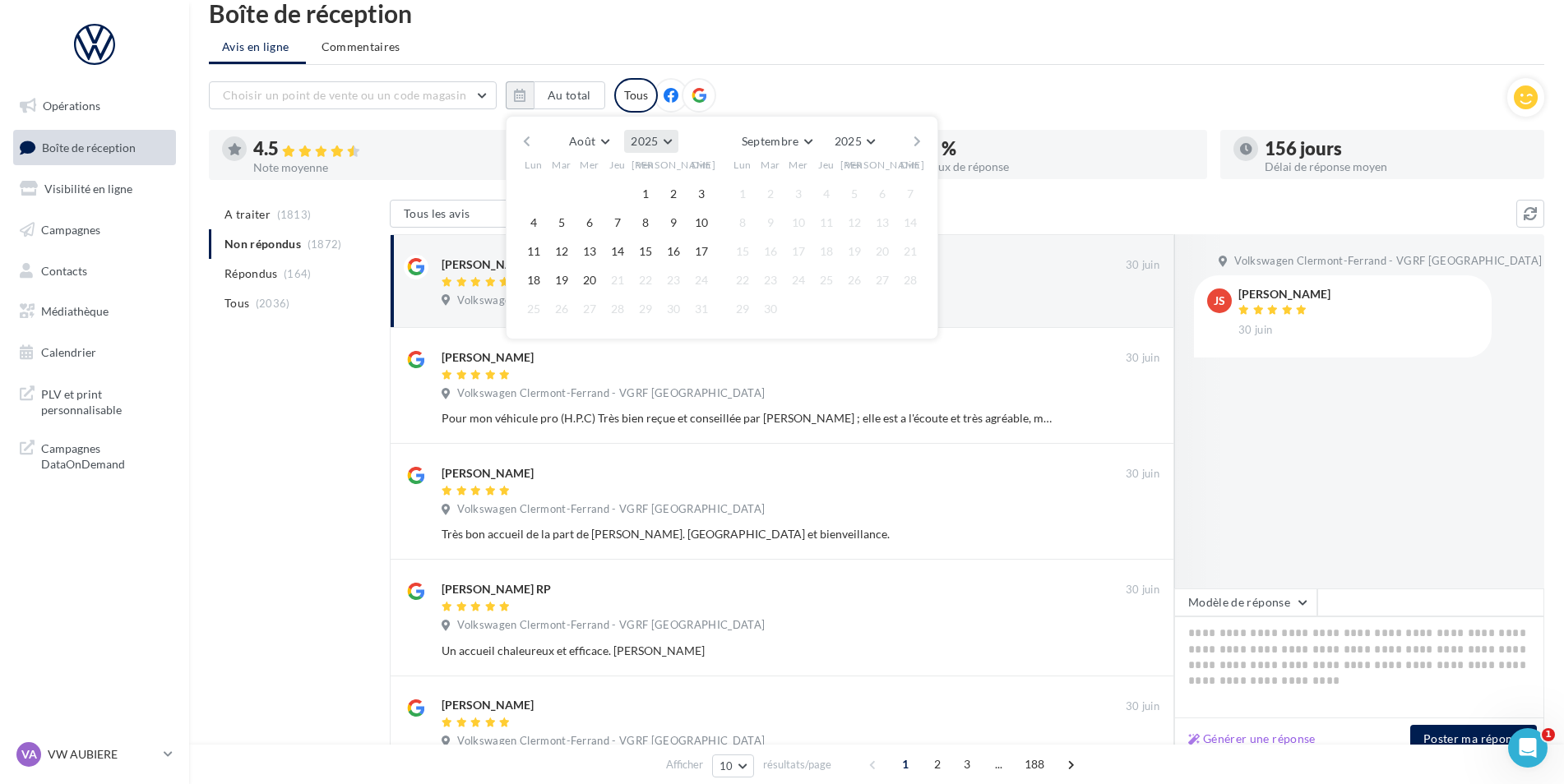
click at [658, 142] on button "2025" at bounding box center [650, 141] width 53 height 23
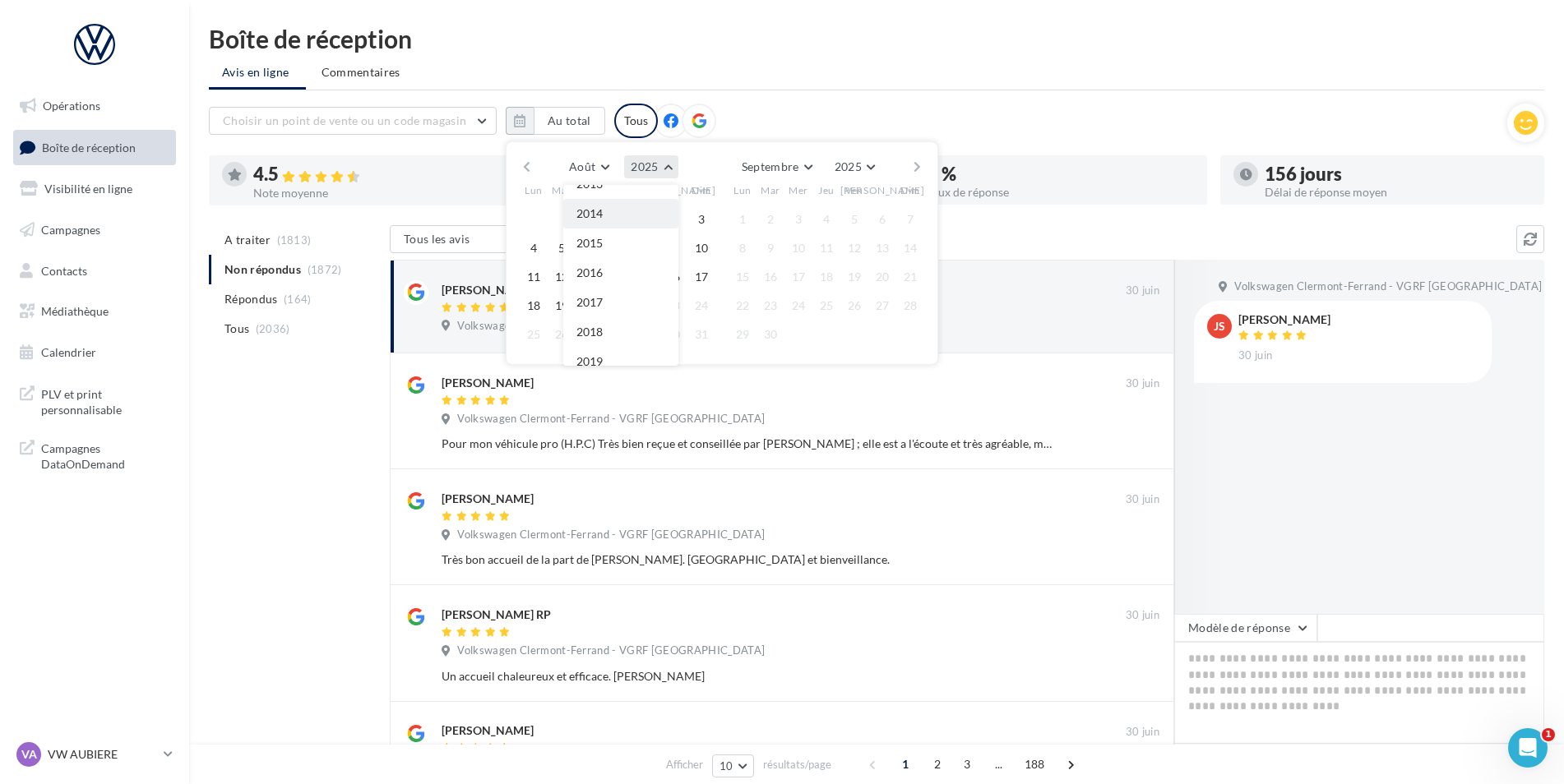
scroll to position [131, 0]
click at [610, 278] on button "2015" at bounding box center [620, 282] width 115 height 30
click at [670, 224] on button "1" at bounding box center [674, 220] width 25 height 25
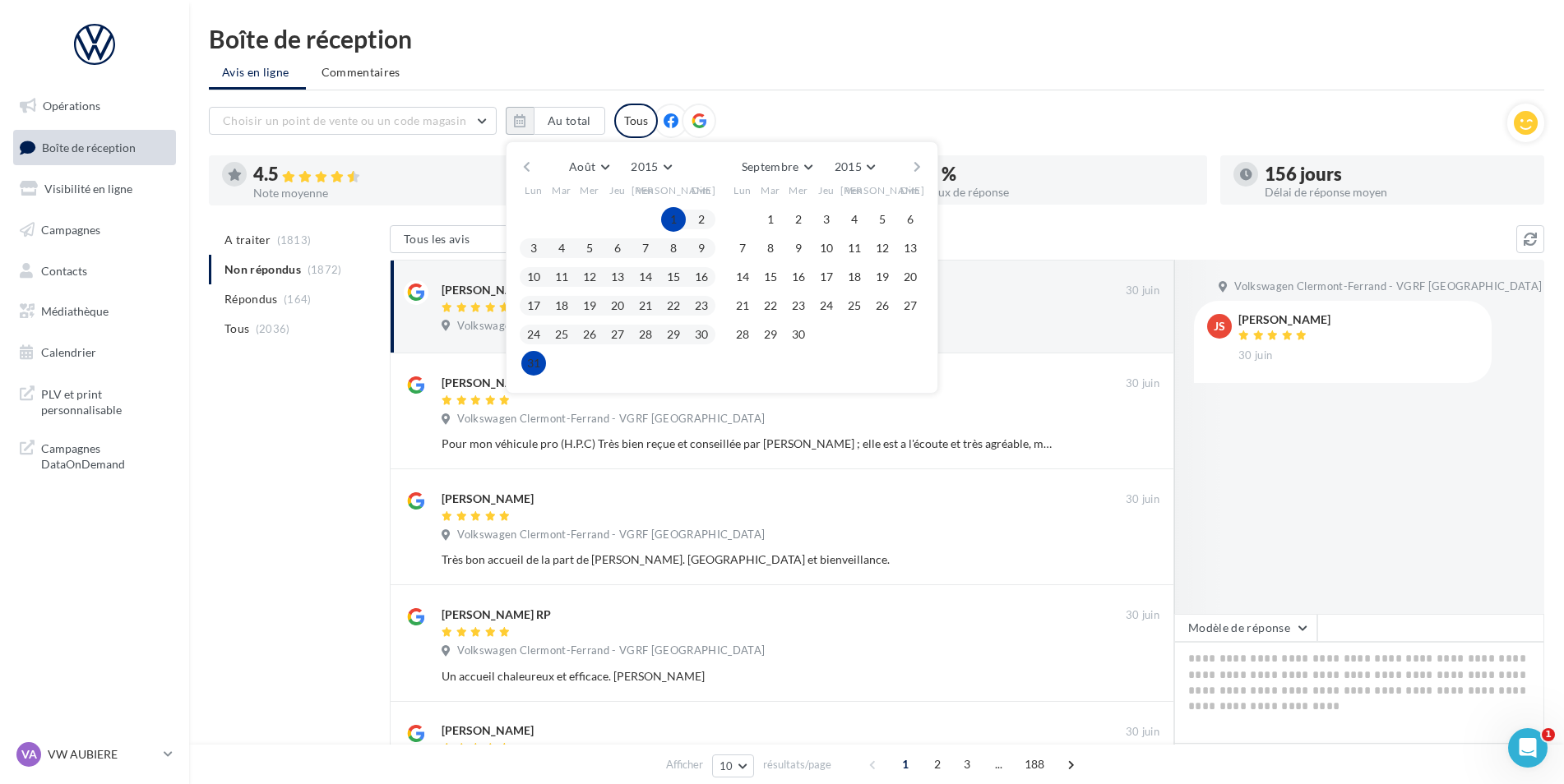
click at [542, 362] on button "31" at bounding box center [534, 364] width 25 height 25
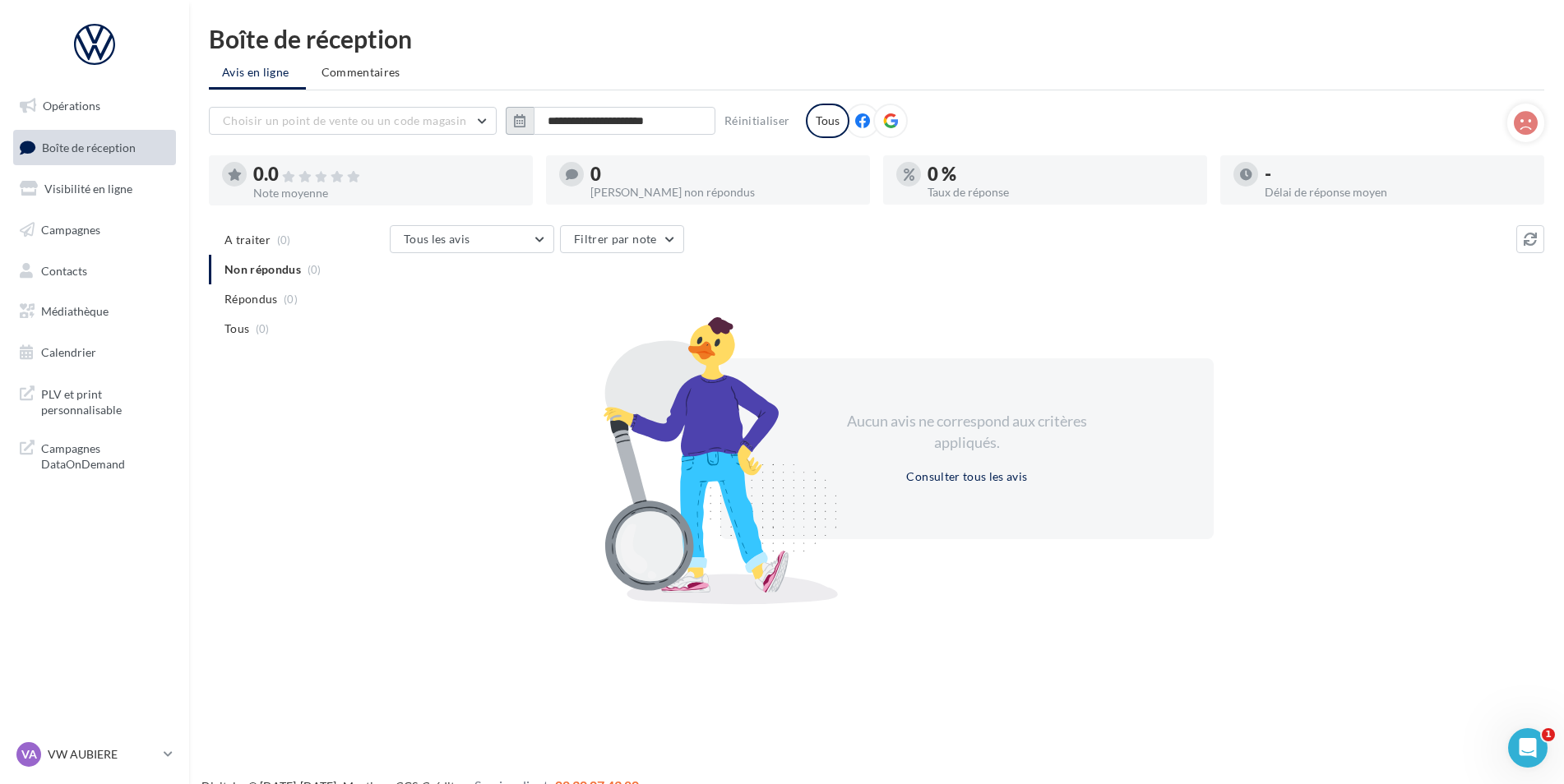
click at [524, 126] on icon "button" at bounding box center [520, 121] width 12 height 13
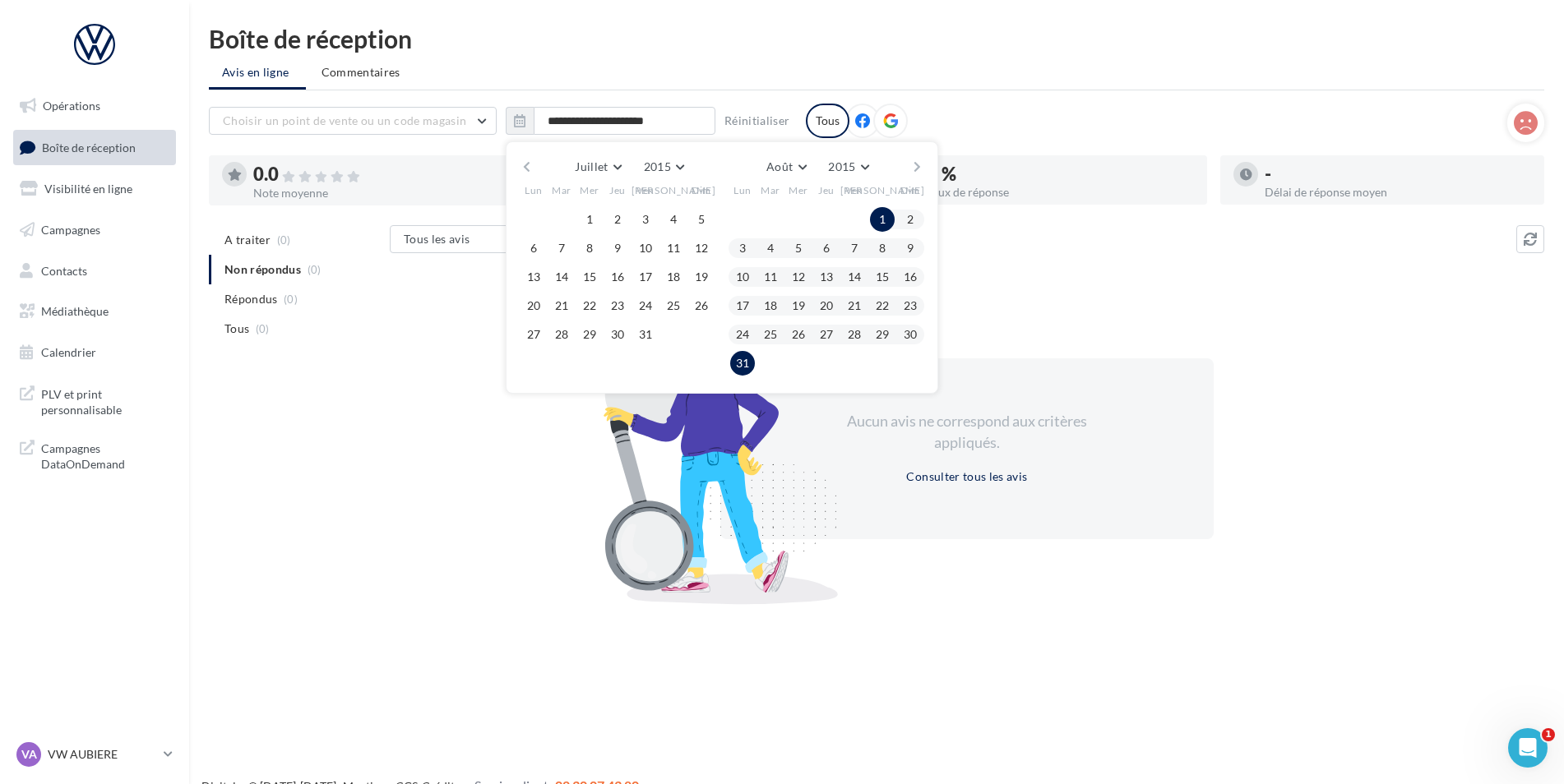
click at [862, 45] on div "Boîte de réception" at bounding box center [876, 39] width 1335 height 25
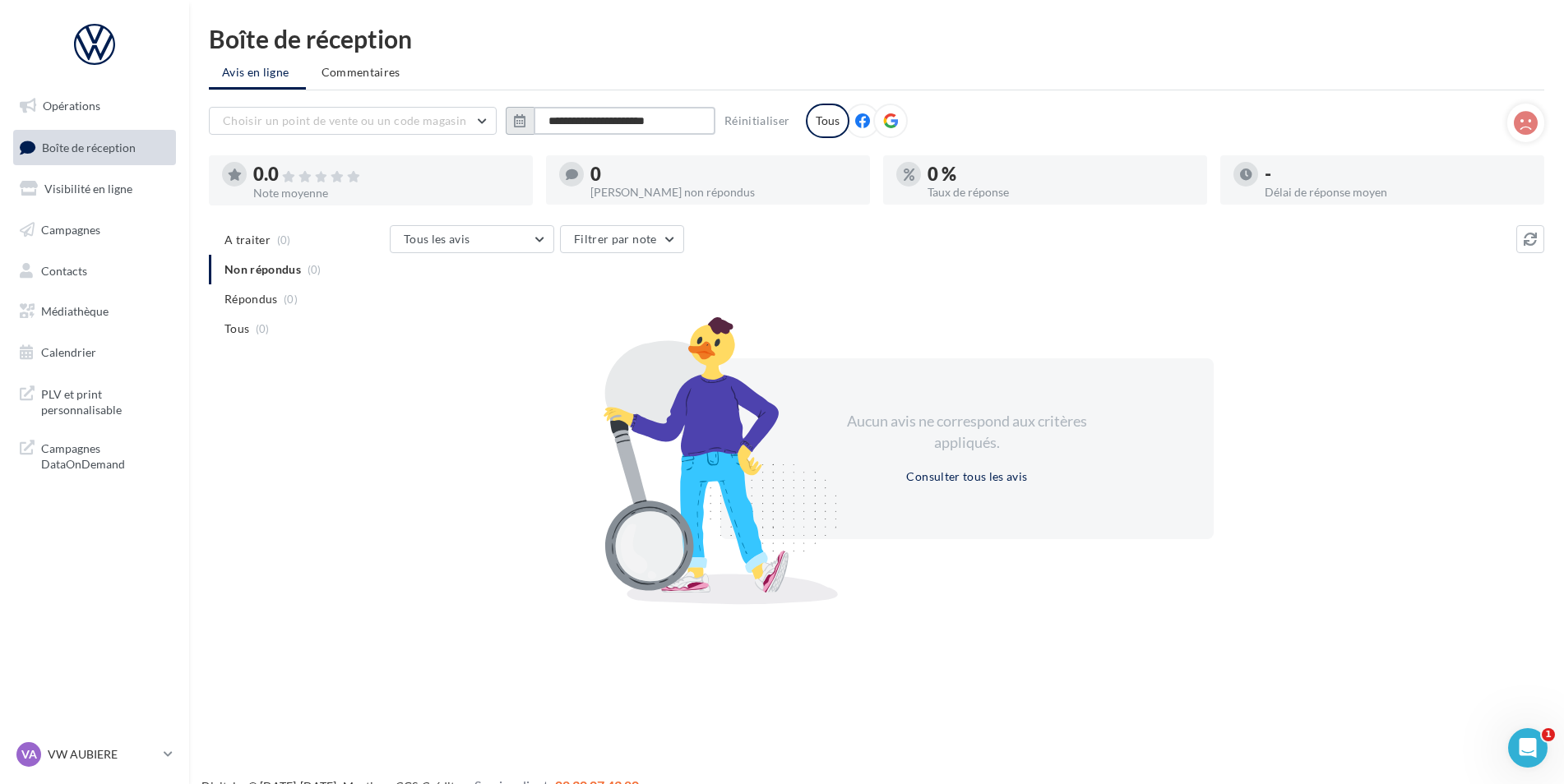
click at [532, 121] on button "**********" at bounding box center [610, 121] width 210 height 28
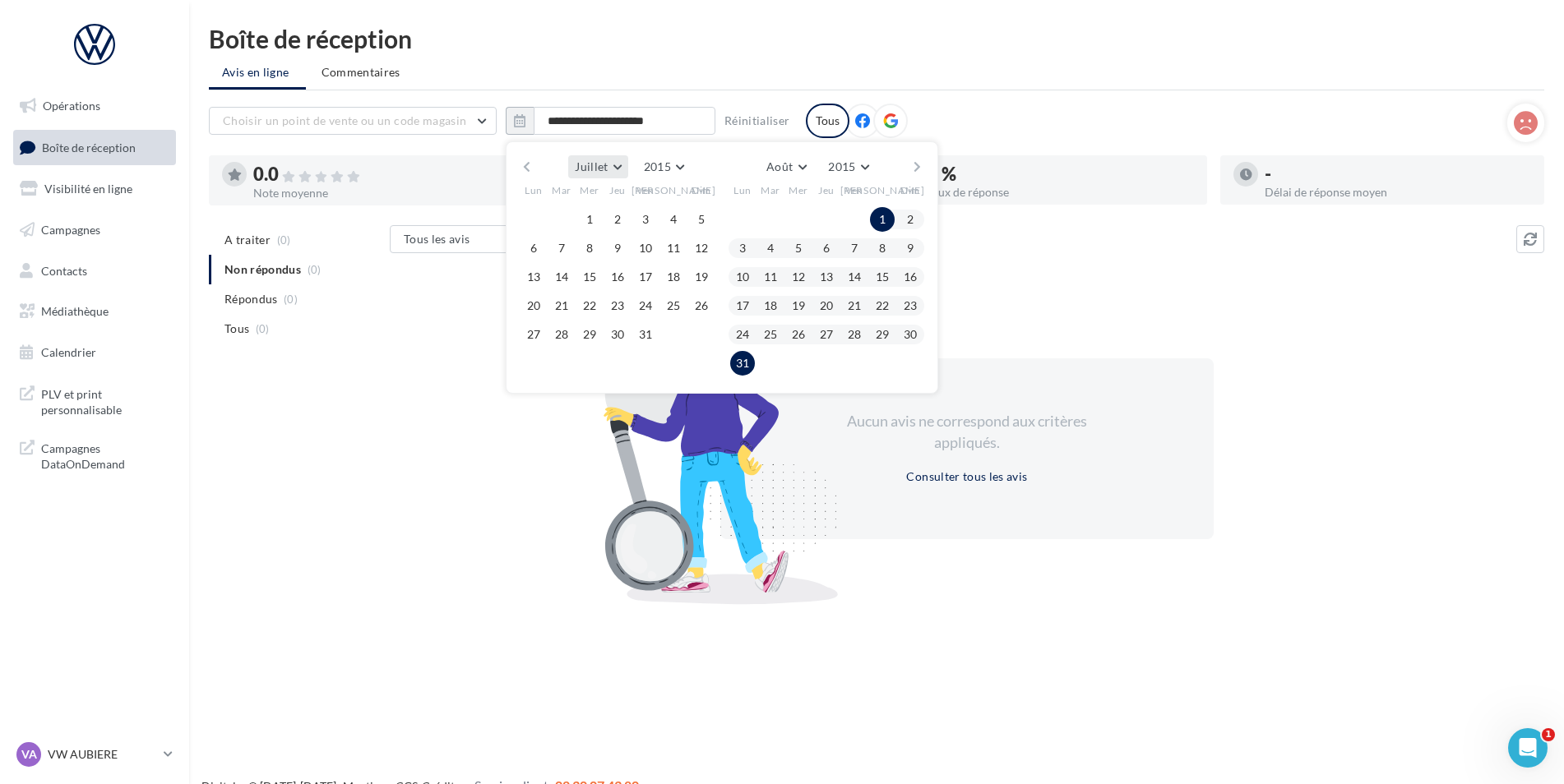
click at [619, 166] on button "Juillet" at bounding box center [597, 167] width 59 height 23
click at [605, 286] on span "Septembre" at bounding box center [609, 288] width 55 height 14
click at [562, 216] on button "1" at bounding box center [562, 220] width 25 height 25
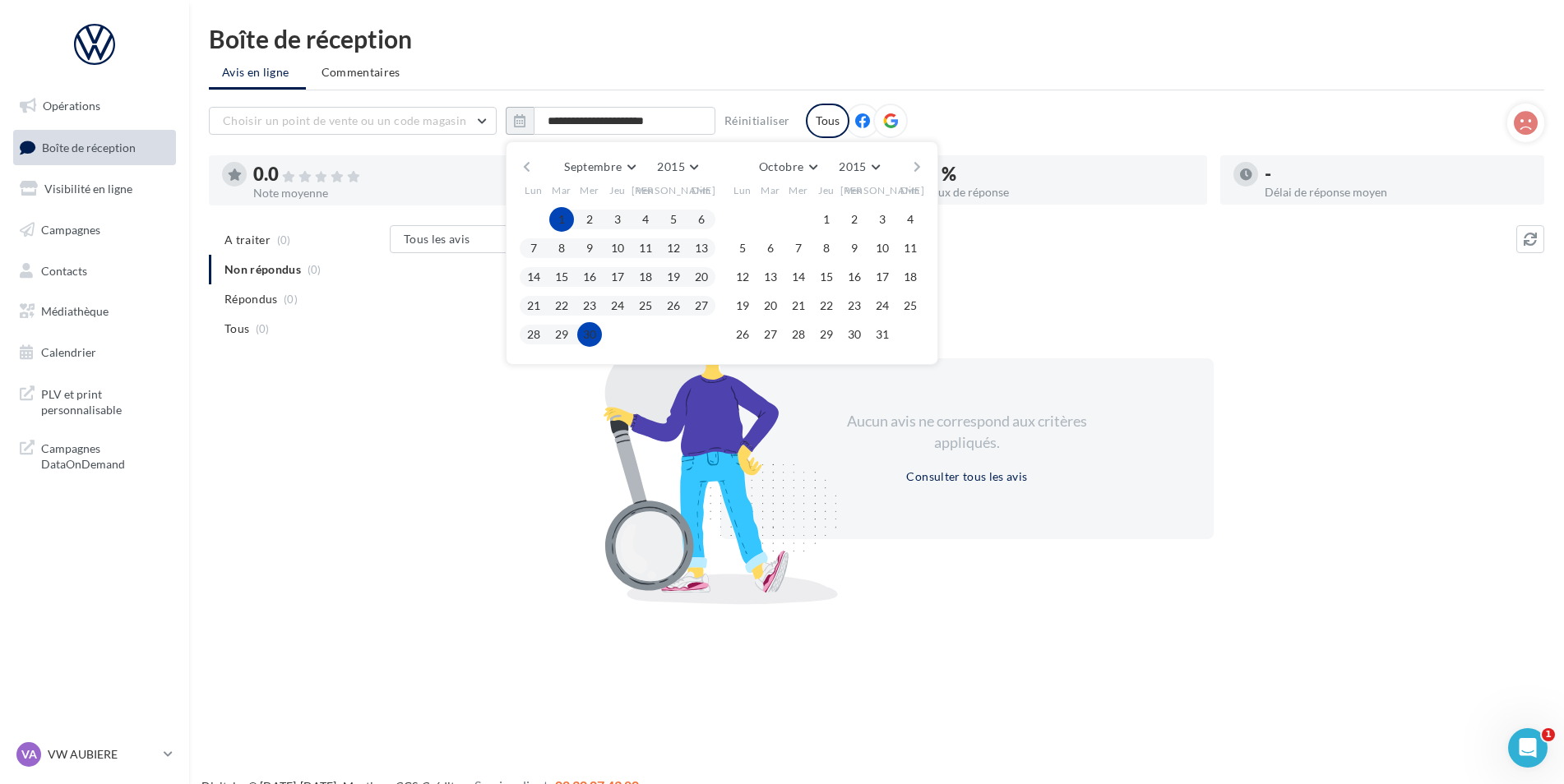
click at [592, 330] on button "30" at bounding box center [590, 335] width 25 height 25
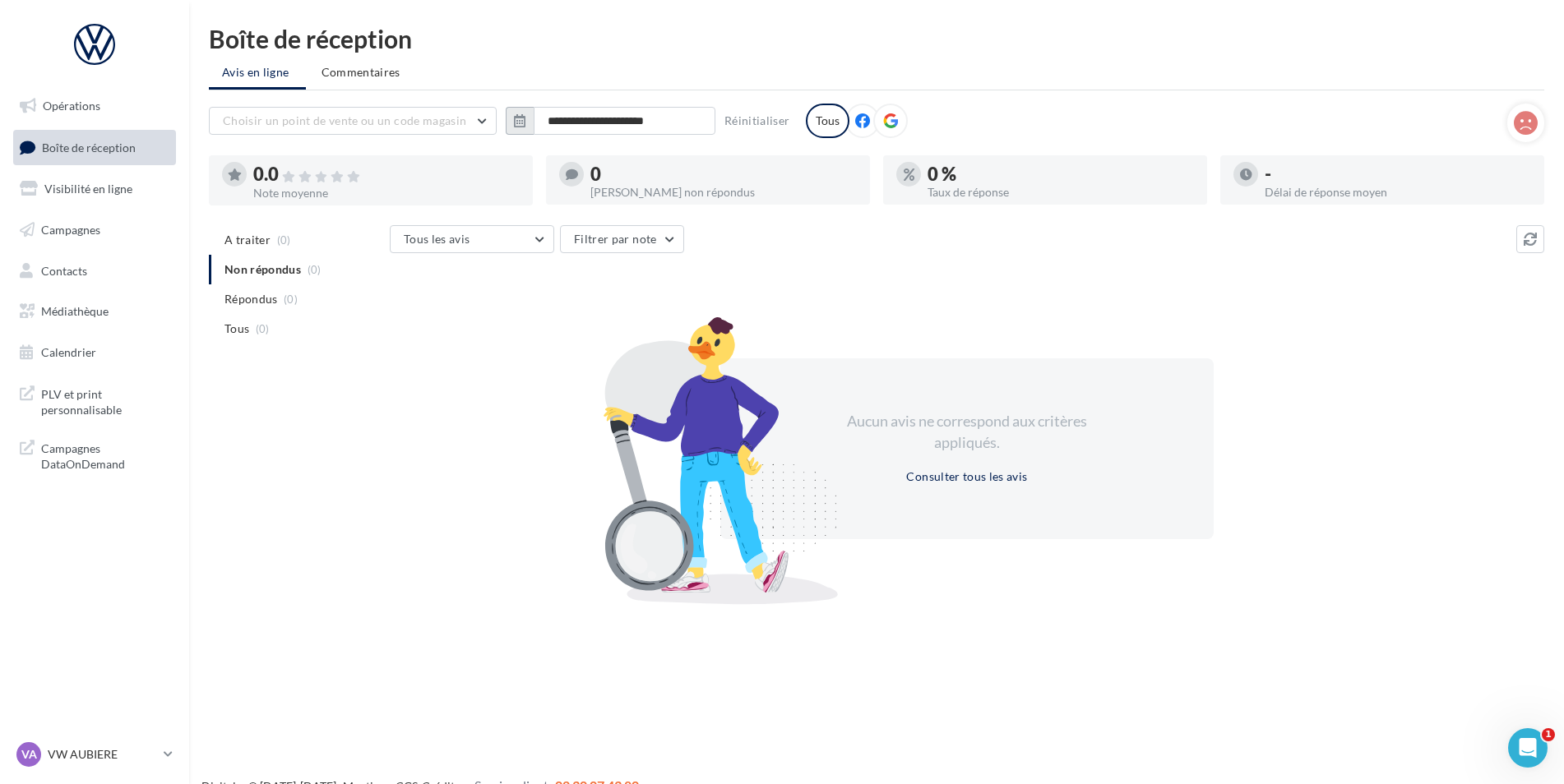
click at [530, 121] on button "button" at bounding box center [520, 121] width 28 height 28
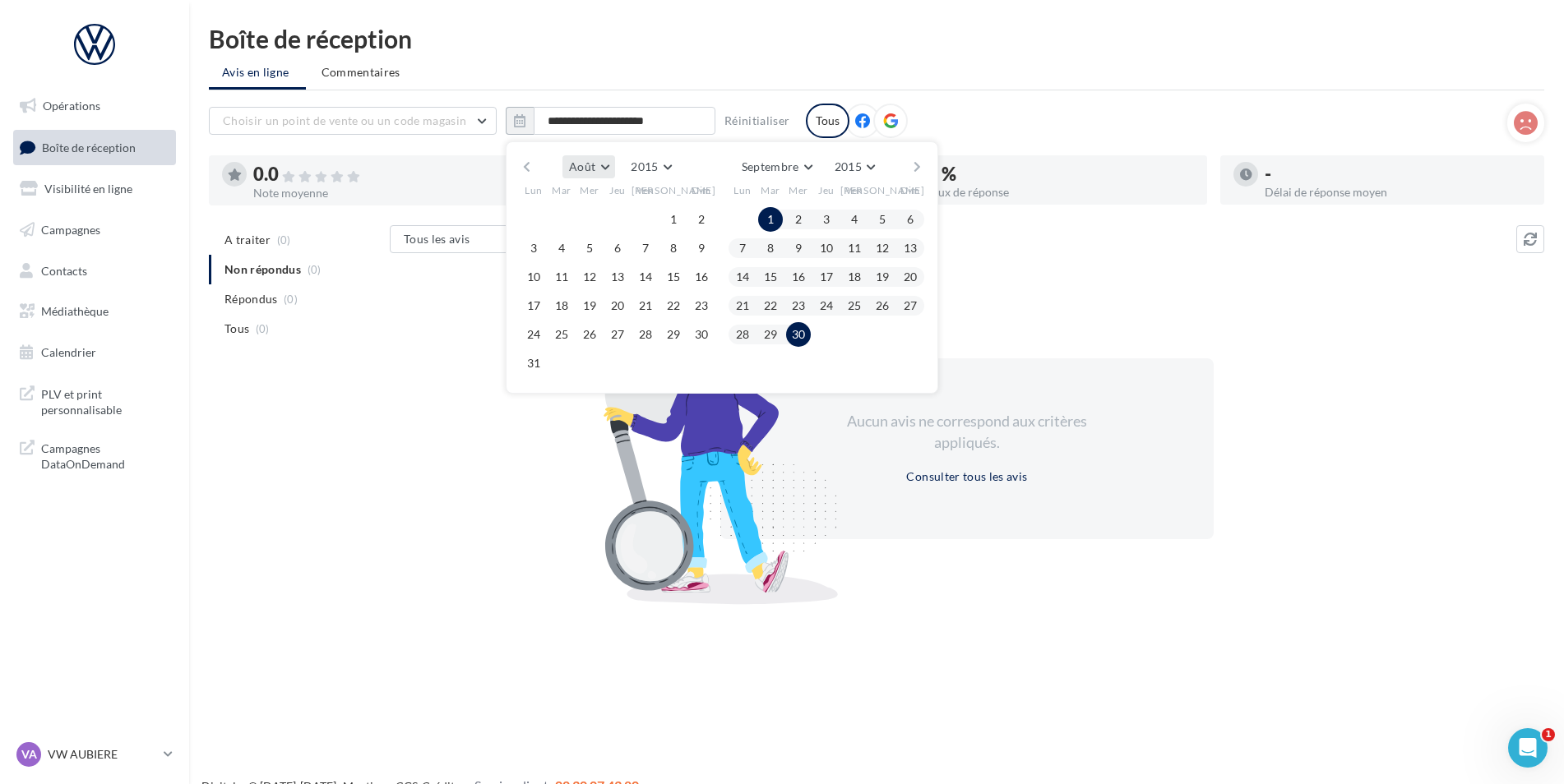
click at [595, 172] on button "Août" at bounding box center [588, 167] width 52 height 23
click at [632, 262] on button "Septembre" at bounding box center [620, 262] width 115 height 30
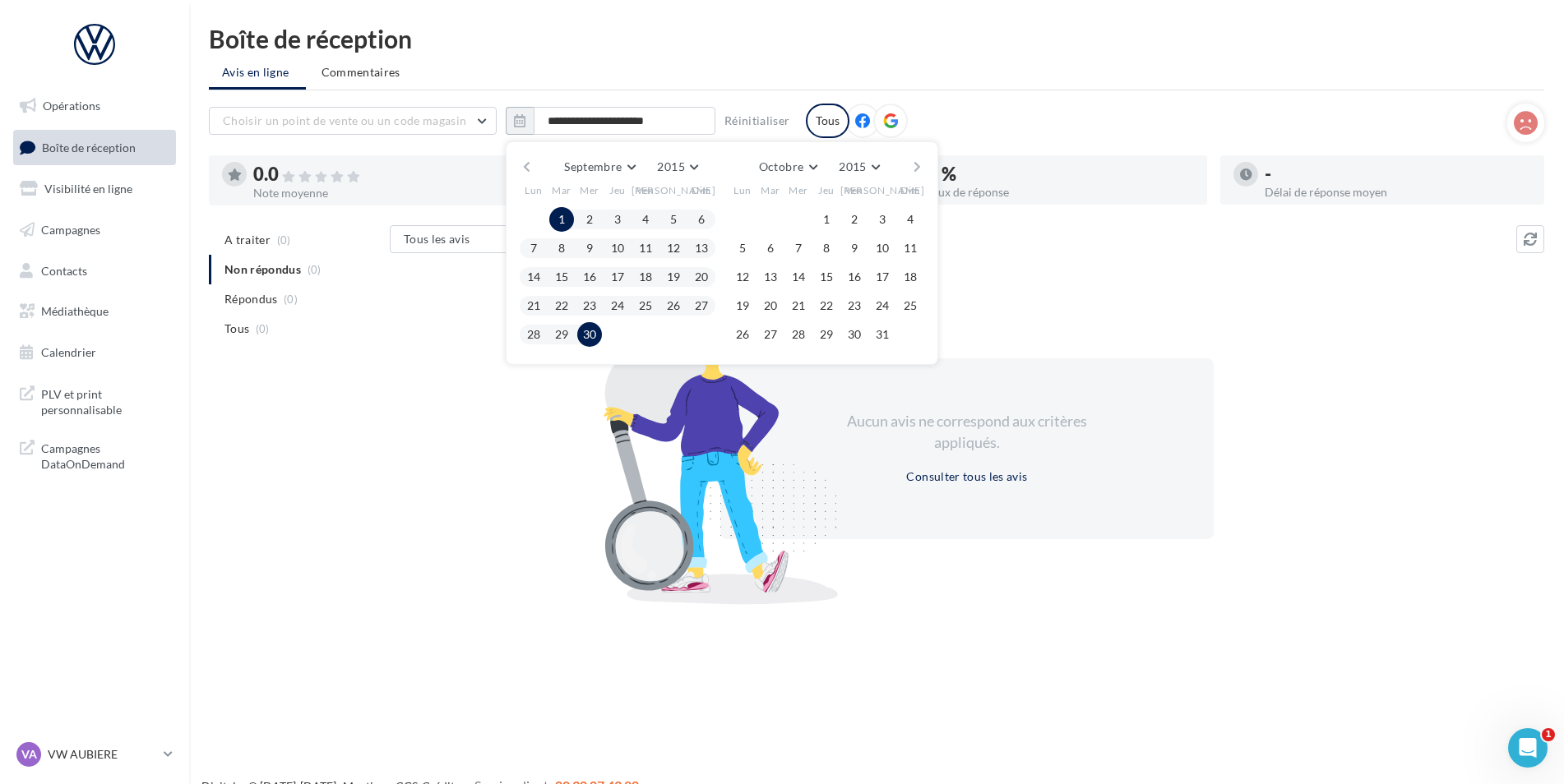
click at [569, 218] on button "1" at bounding box center [562, 220] width 25 height 25
click at [597, 332] on button "30" at bounding box center [590, 335] width 25 height 25
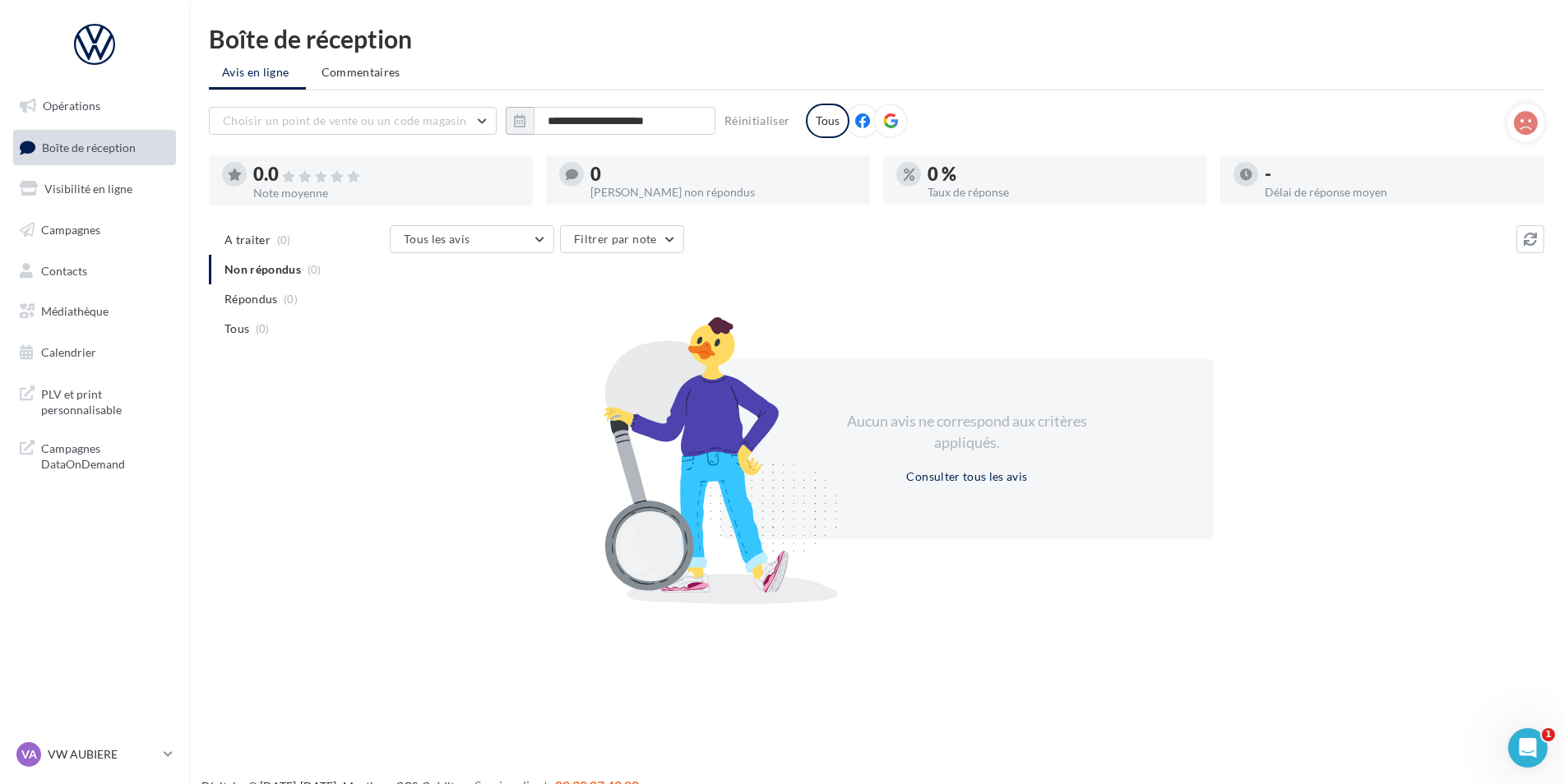
click at [1088, 36] on div "Boîte de réception" at bounding box center [876, 39] width 1335 height 25
click at [527, 119] on button "button" at bounding box center [520, 121] width 28 height 28
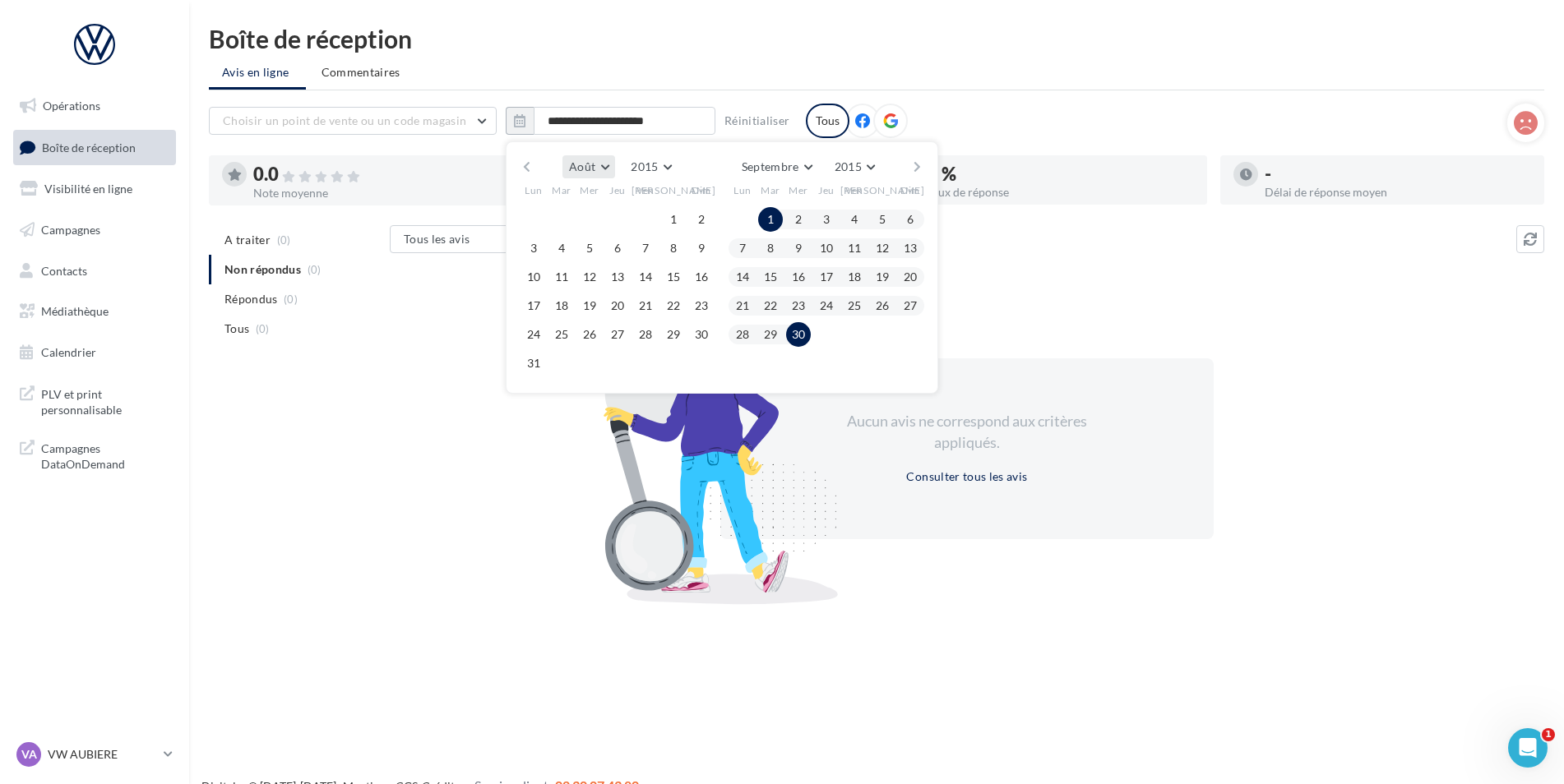
click at [610, 168] on button "Août" at bounding box center [588, 167] width 52 height 23
click at [611, 344] on span "Décembre" at bounding box center [602, 350] width 53 height 14
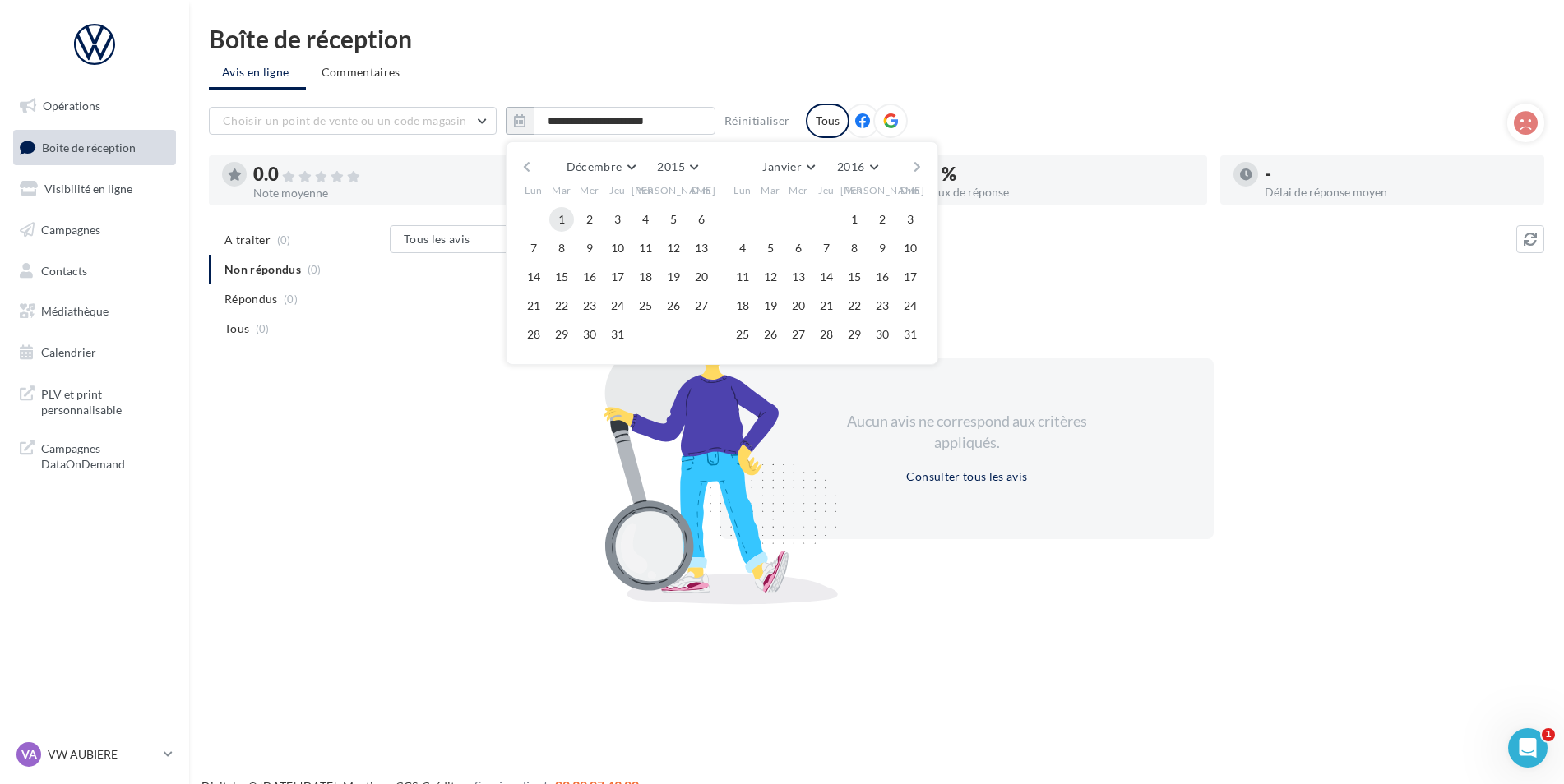
click at [561, 216] on button "1" at bounding box center [562, 220] width 25 height 25
click at [620, 342] on button "31" at bounding box center [618, 335] width 25 height 25
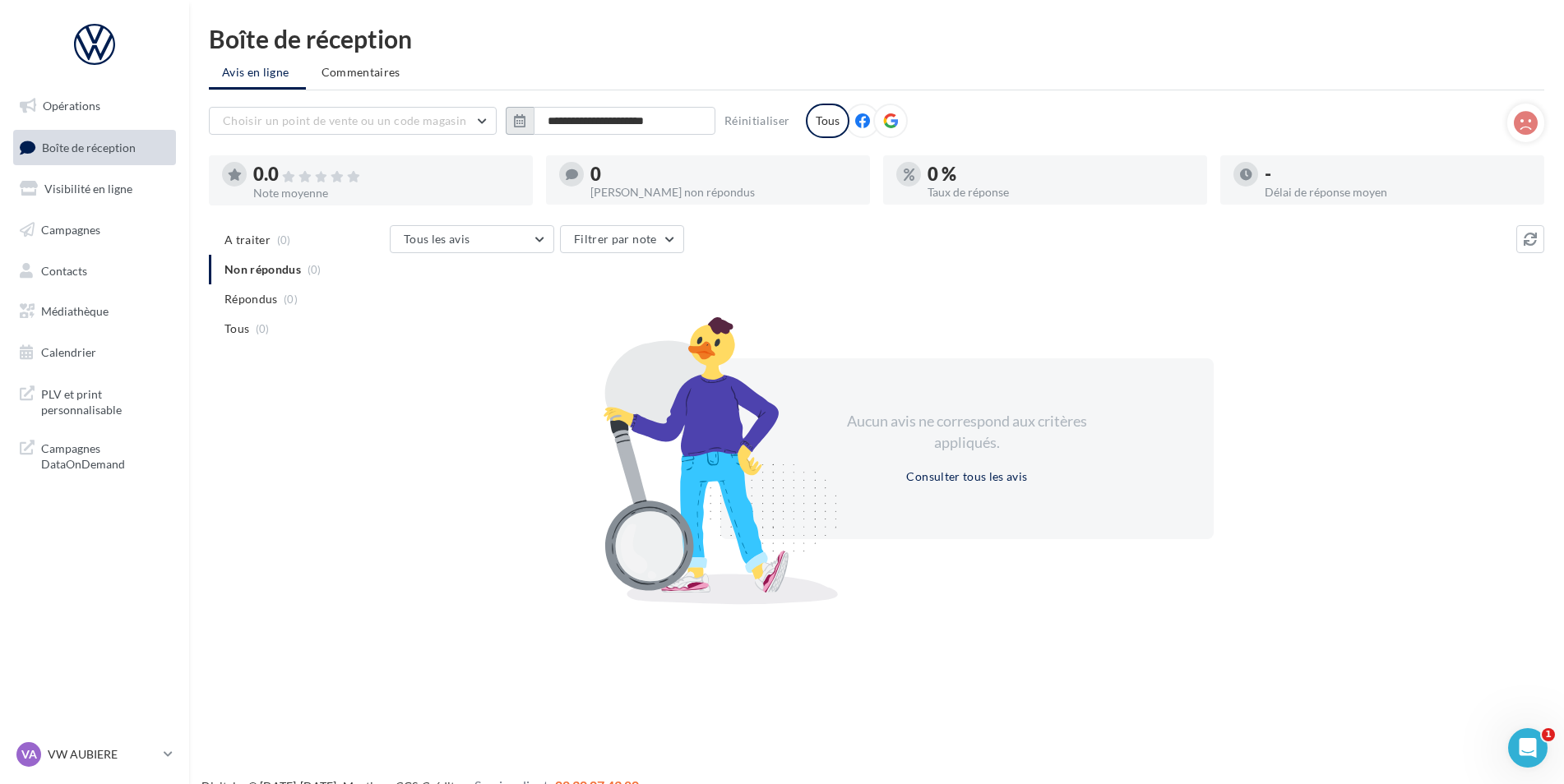
click at [523, 122] on icon "button" at bounding box center [520, 121] width 12 height 13
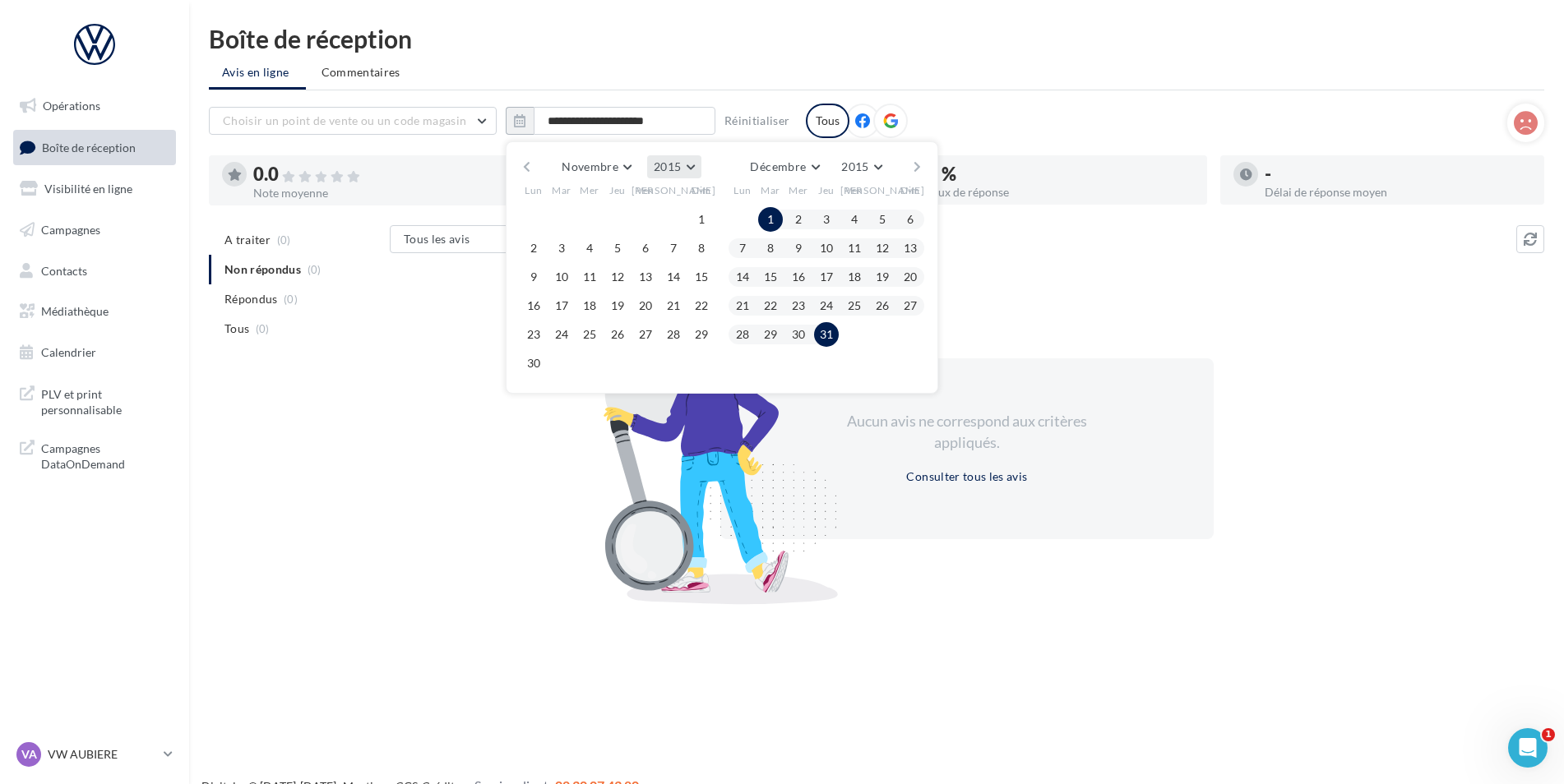
click at [672, 171] on span "2015" at bounding box center [667, 166] width 27 height 14
click at [616, 263] on span "2016" at bounding box center [613, 265] width 27 height 14
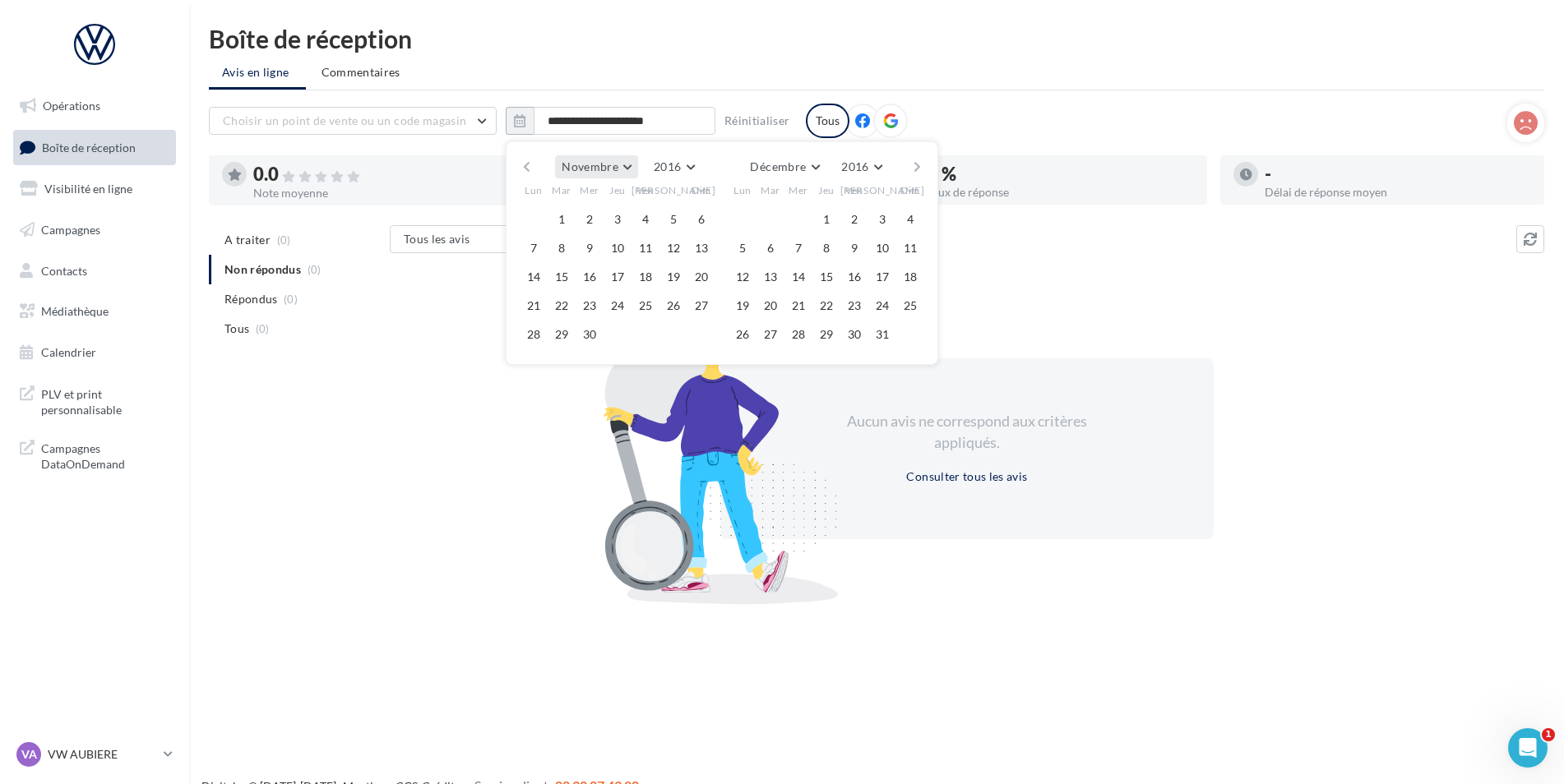
click at [610, 175] on button "Novembre" at bounding box center [596, 167] width 83 height 23
click at [606, 203] on button "Janvier" at bounding box center [612, 200] width 115 height 30
click at [652, 221] on button "1" at bounding box center [645, 220] width 25 height 25
click at [702, 327] on button "31" at bounding box center [701, 335] width 25 height 25
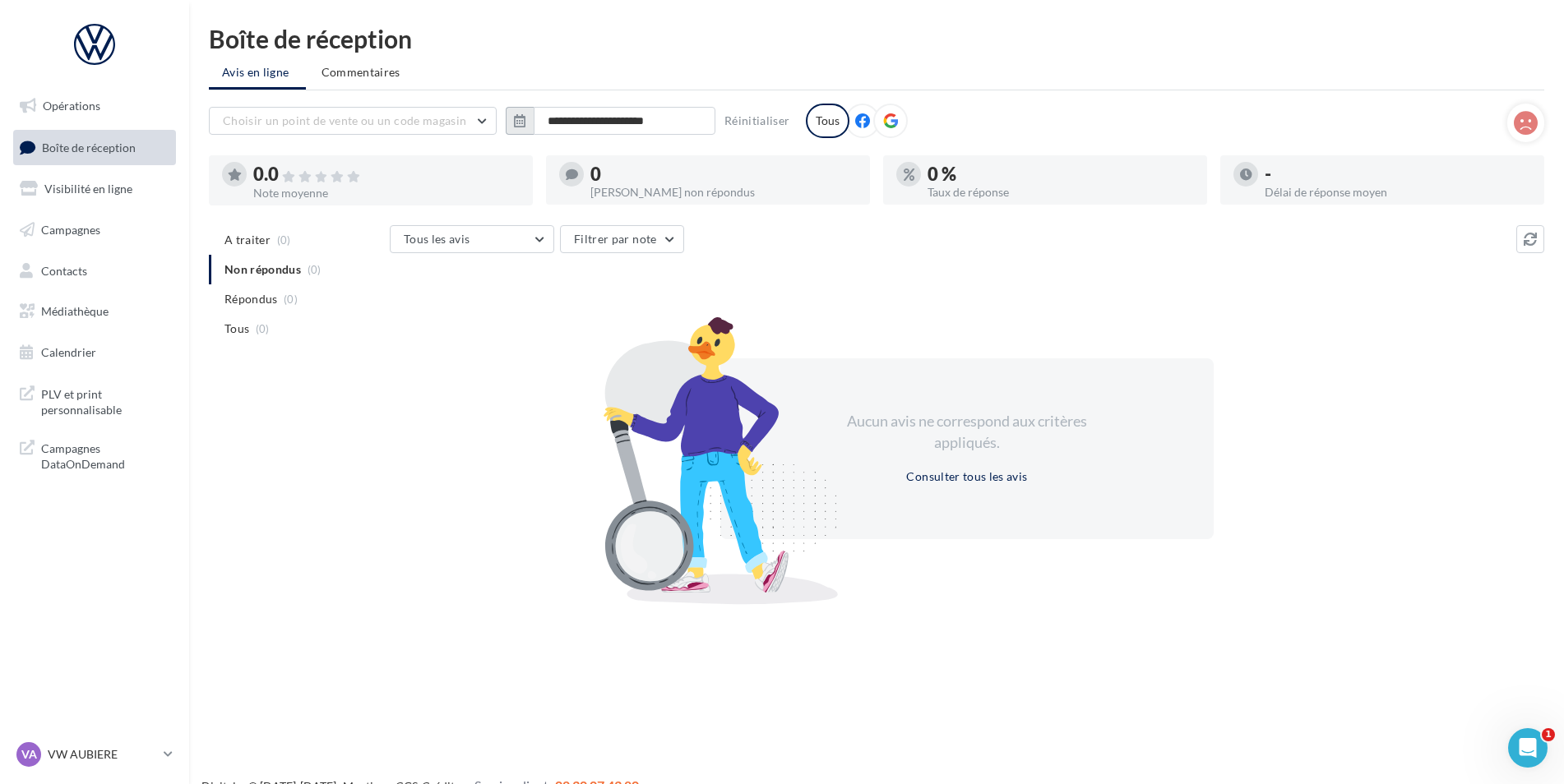
click at [516, 114] on icon "button" at bounding box center [520, 121] width 12 height 13
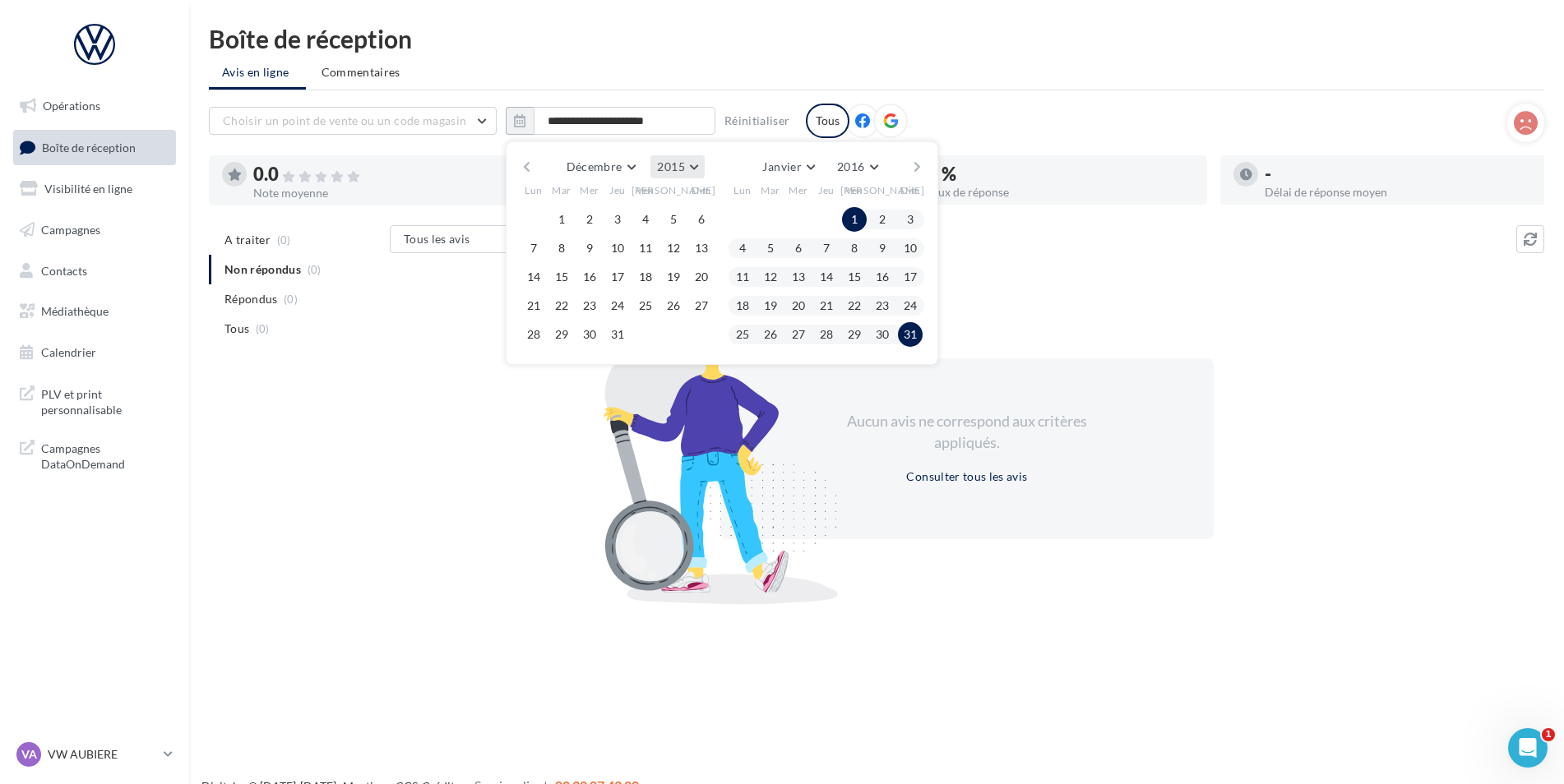
click at [692, 172] on button "2015" at bounding box center [677, 167] width 53 height 23
click at [633, 265] on button "2016" at bounding box center [647, 265] width 115 height 30
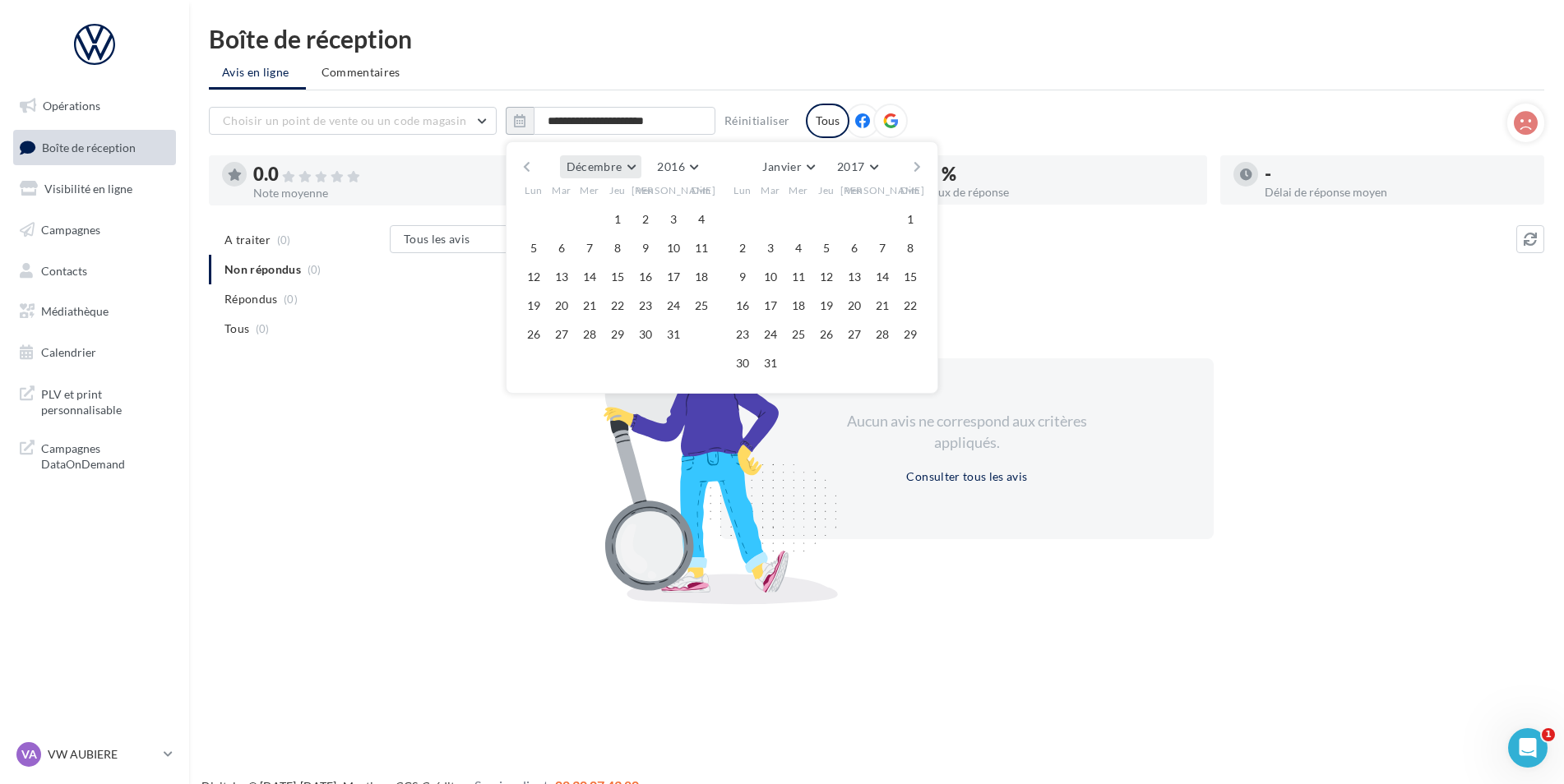
click at [600, 176] on button "Décembre" at bounding box center [600, 167] width 82 height 23
click at [595, 202] on span "Janvier" at bounding box center [591, 199] width 37 height 14
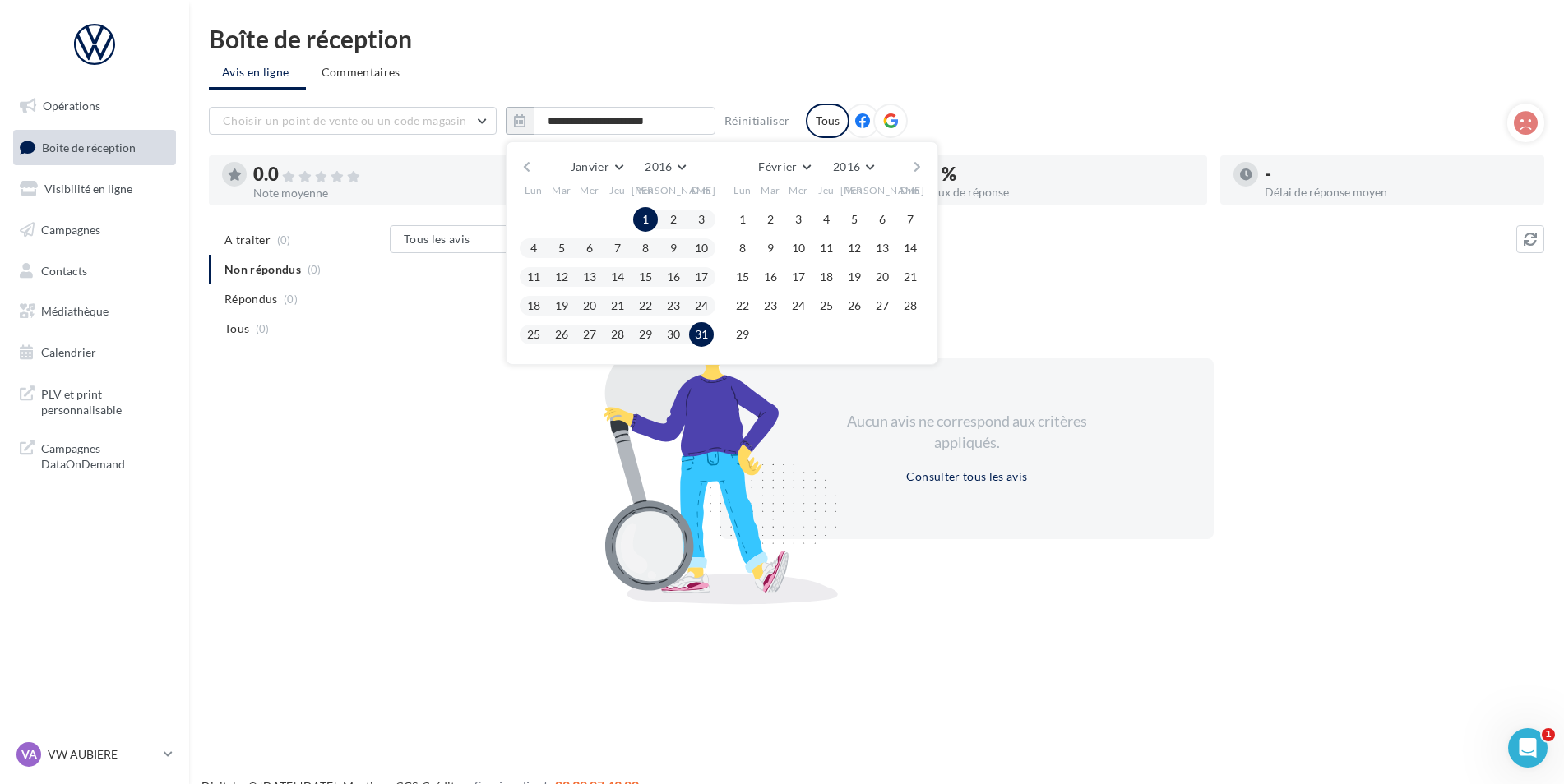
click at [643, 221] on button "1" at bounding box center [645, 220] width 25 height 25
click at [698, 332] on button "31" at bounding box center [701, 335] width 25 height 25
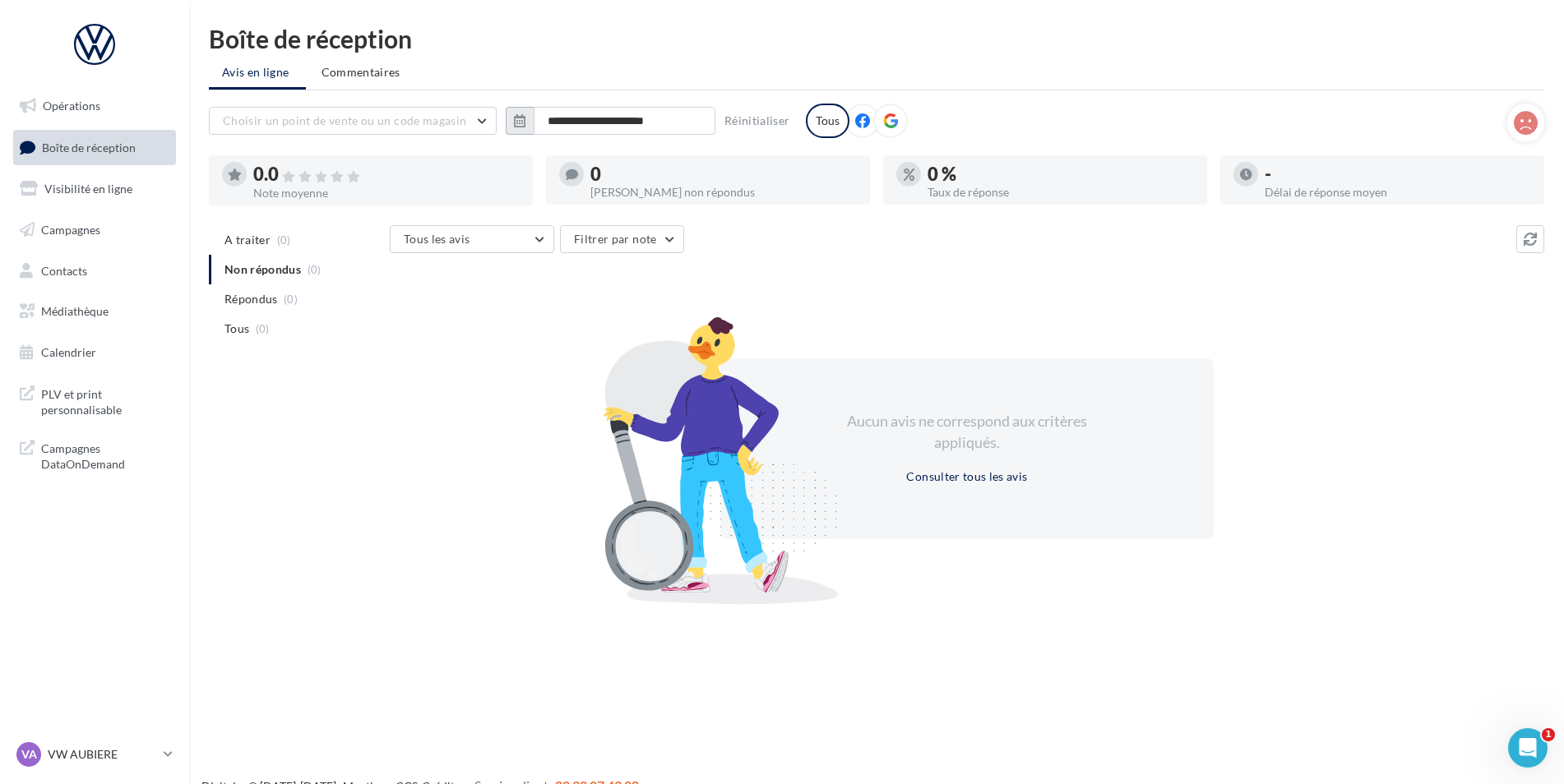
click at [524, 126] on icon "button" at bounding box center [520, 121] width 12 height 13
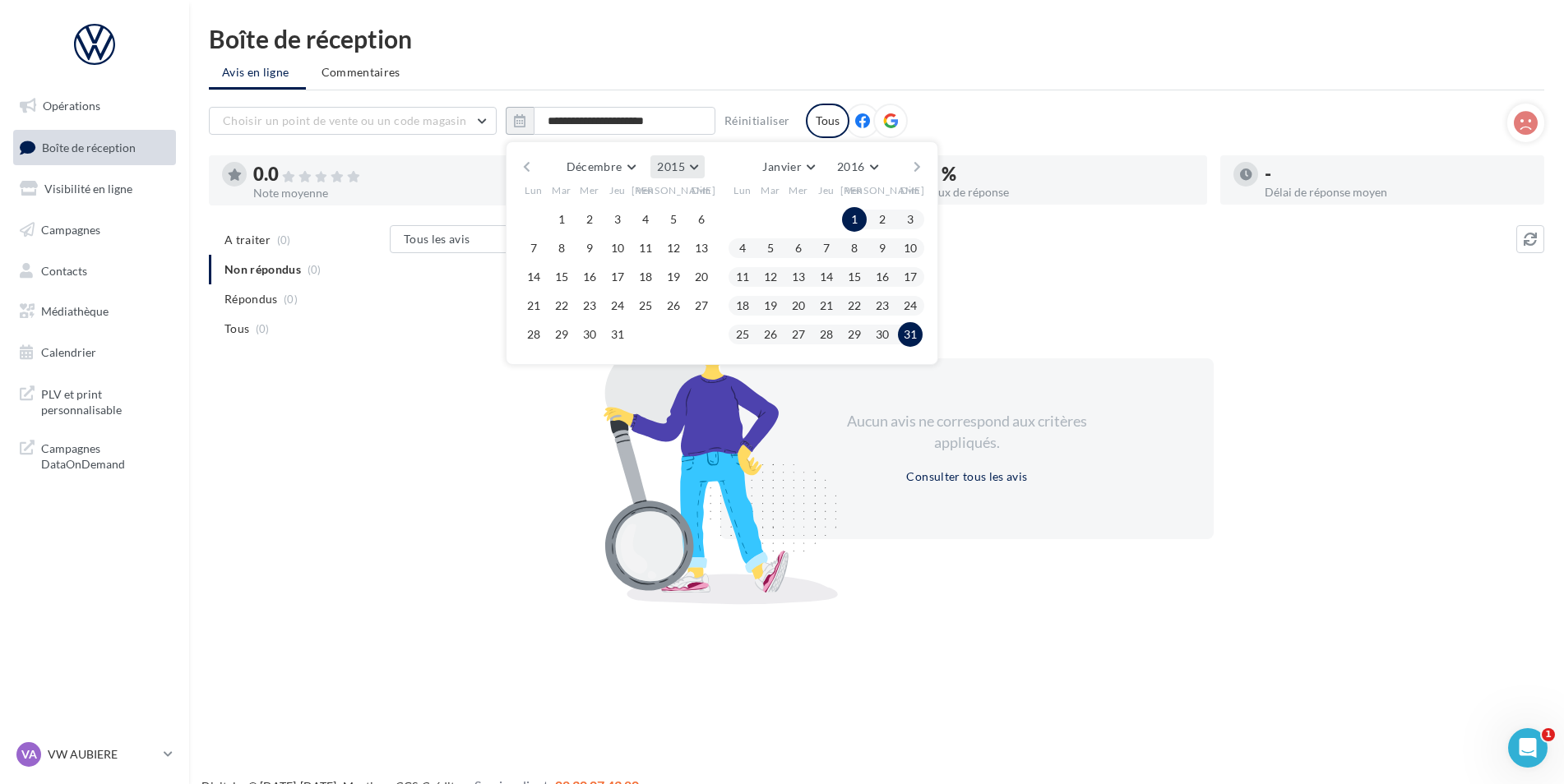
click at [687, 168] on button "2015" at bounding box center [677, 167] width 53 height 23
click at [630, 295] on button "2017" at bounding box center [647, 295] width 115 height 30
click at [614, 177] on button "Décembre" at bounding box center [600, 167] width 82 height 23
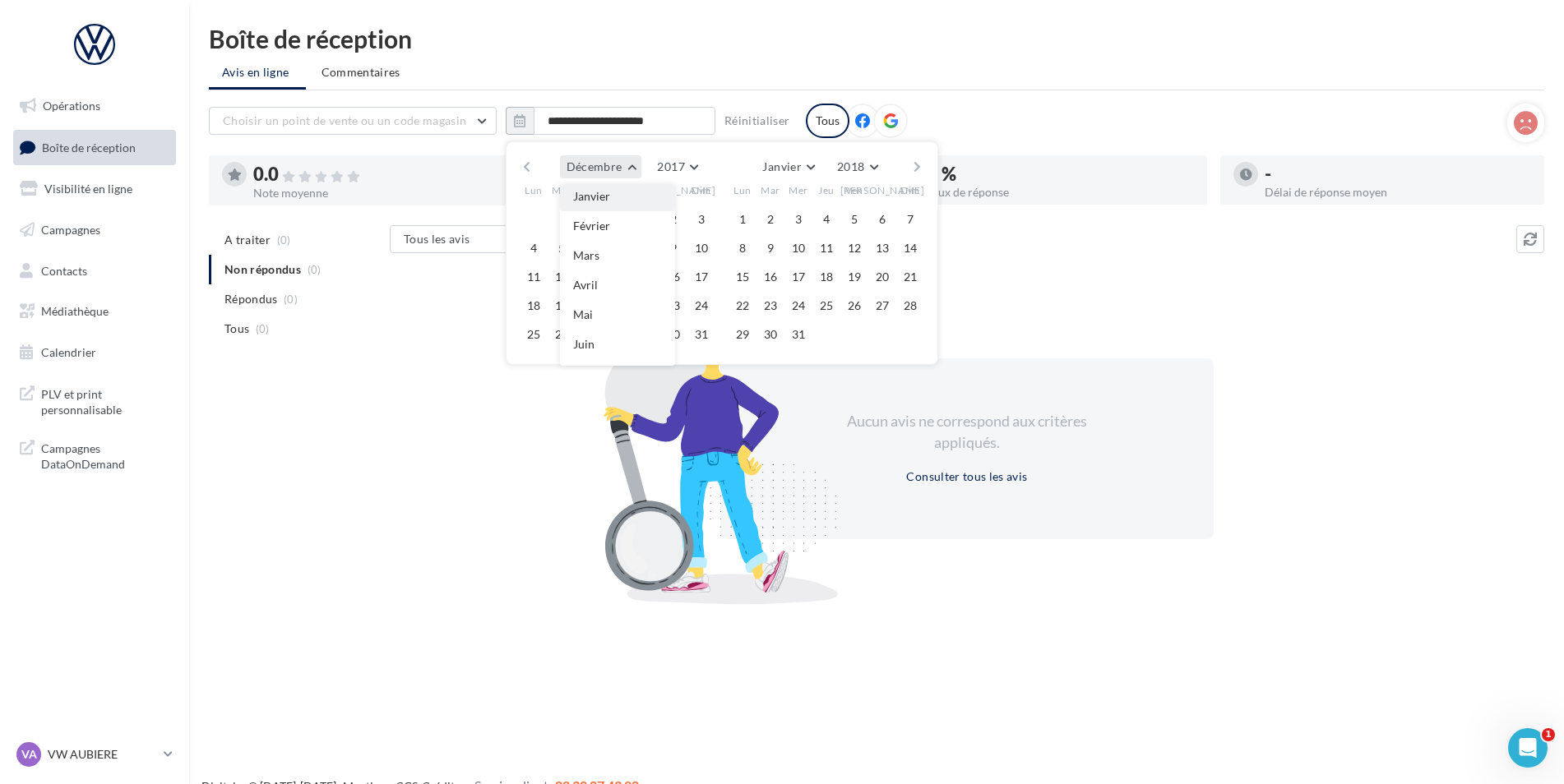
scroll to position [0, 0]
click at [589, 201] on span "Janvier" at bounding box center [591, 199] width 37 height 14
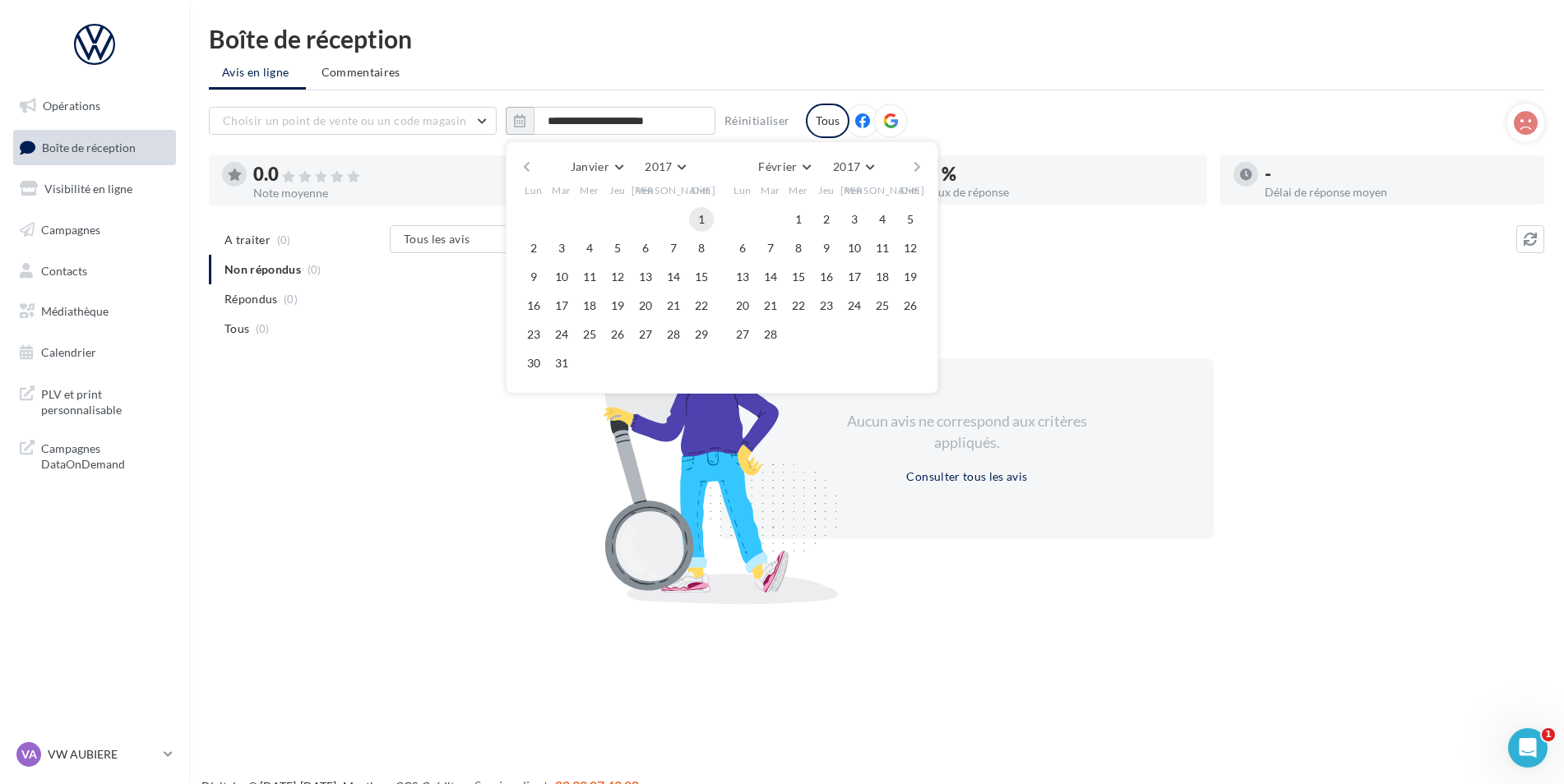
click at [695, 226] on button "1" at bounding box center [701, 220] width 25 height 25
click at [563, 363] on button "31" at bounding box center [562, 364] width 25 height 25
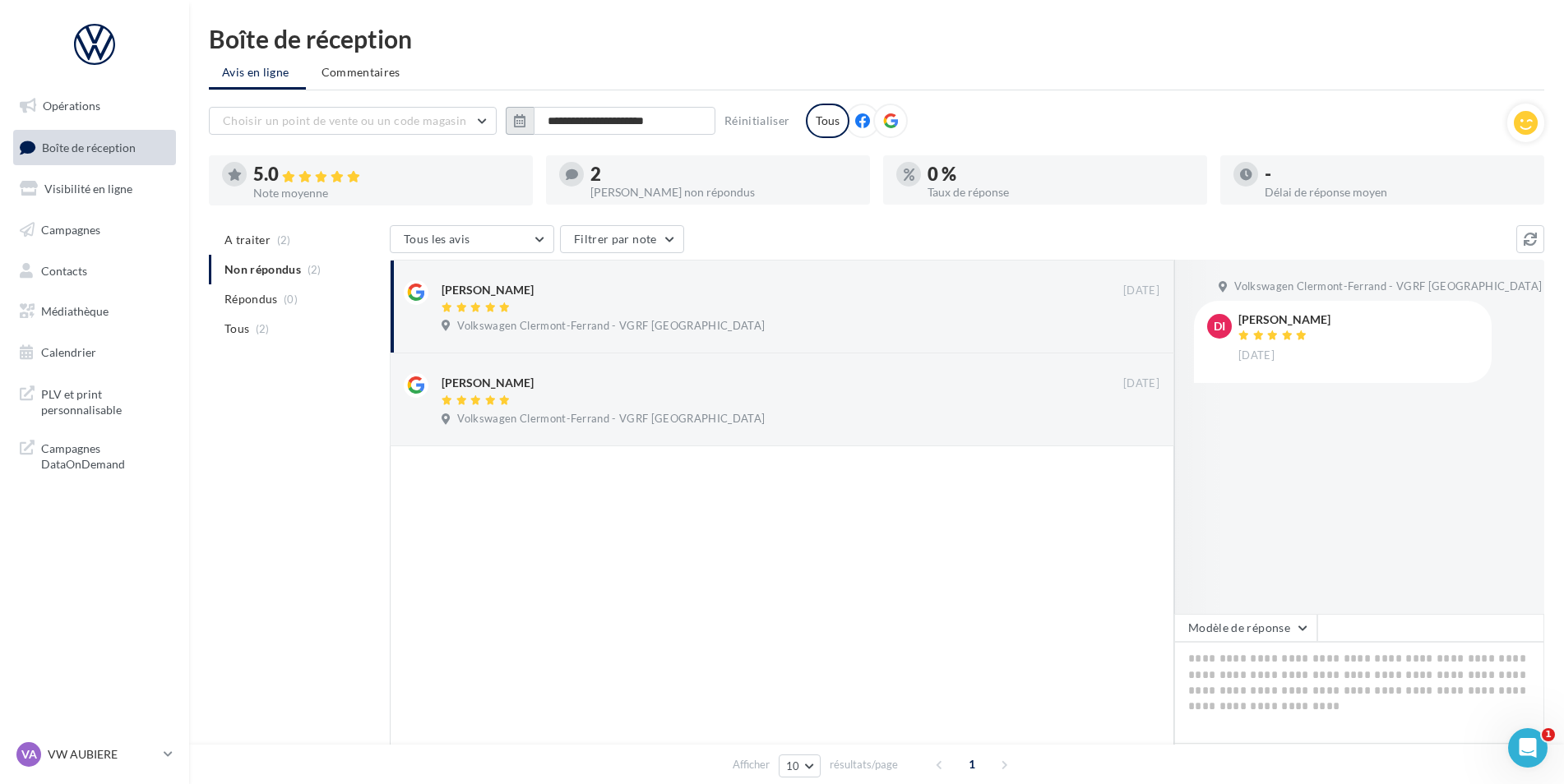
click at [530, 123] on button "button" at bounding box center [520, 121] width 28 height 28
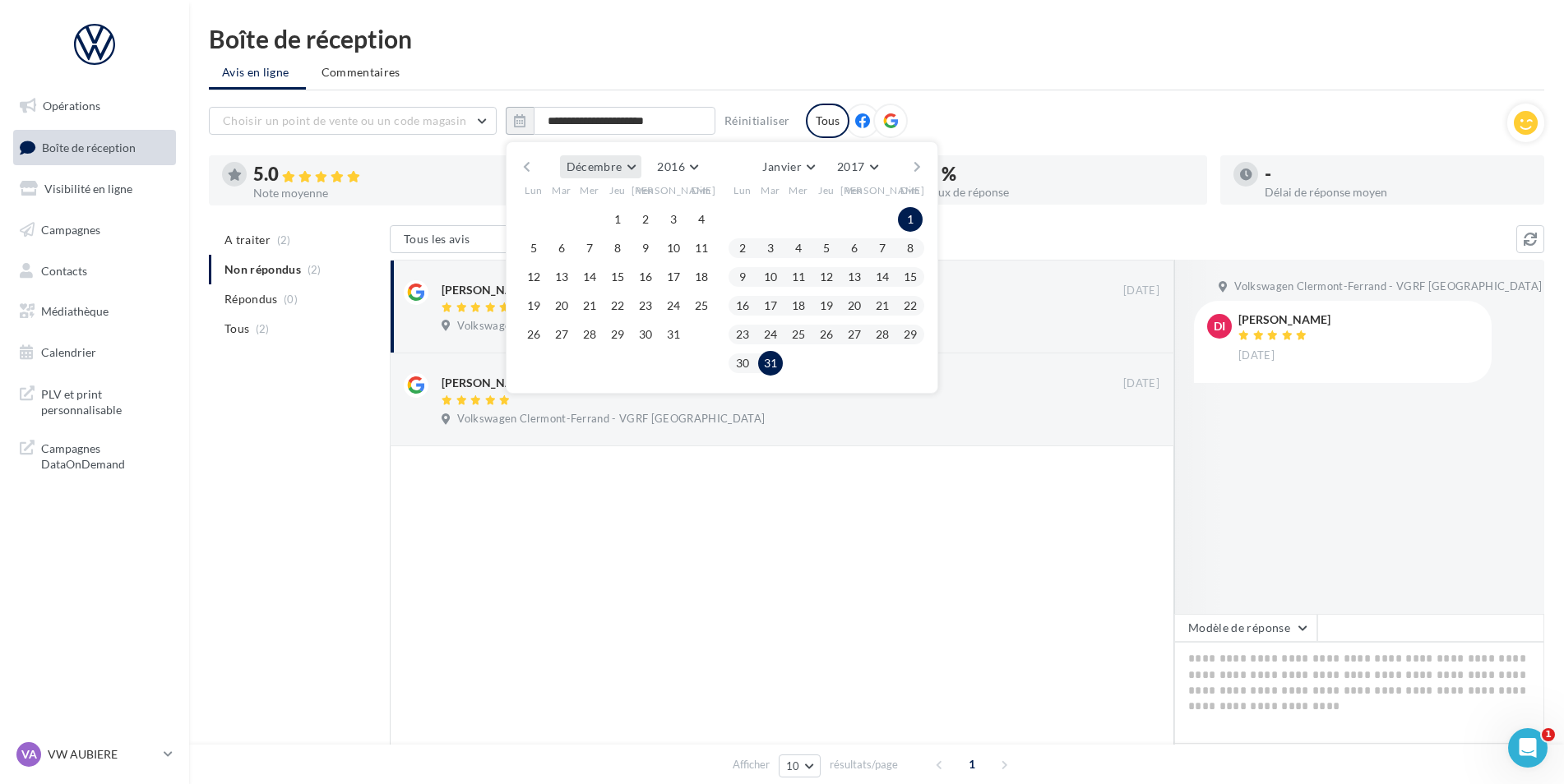
click at [624, 170] on button "Décembre" at bounding box center [600, 167] width 82 height 23
click at [620, 206] on button "Janvier" at bounding box center [617, 200] width 115 height 30
click at [676, 168] on button "2016" at bounding box center [665, 167] width 53 height 23
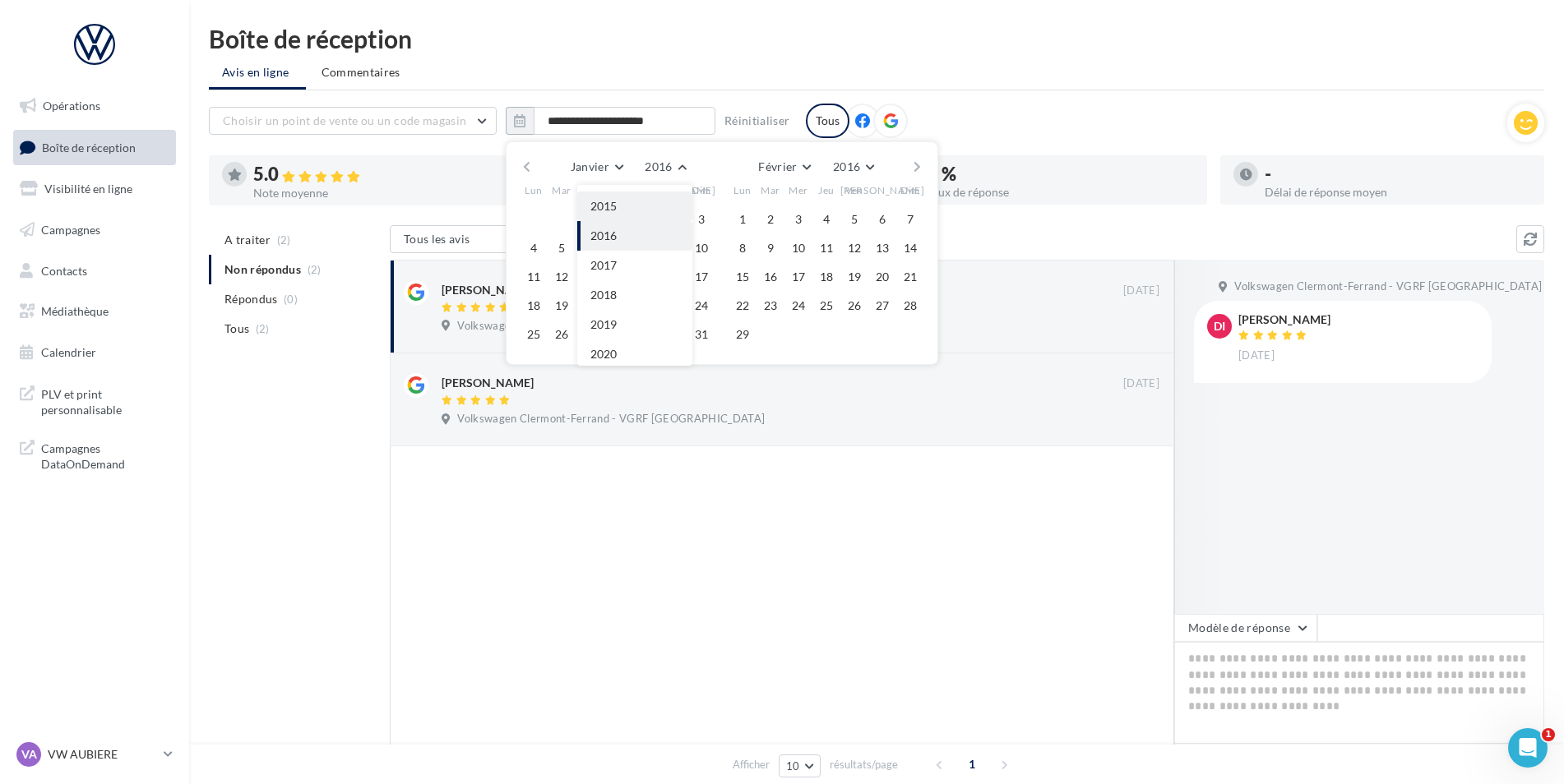
click at [645, 206] on button "2015" at bounding box center [635, 206] width 115 height 30
click at [613, 221] on button "1" at bounding box center [618, 220] width 25 height 25
click at [873, 169] on button "2015" at bounding box center [853, 167] width 53 height 23
click at [826, 261] on button "2016" at bounding box center [822, 265] width 115 height 30
click at [805, 169] on button "Février" at bounding box center [784, 167] width 65 height 23
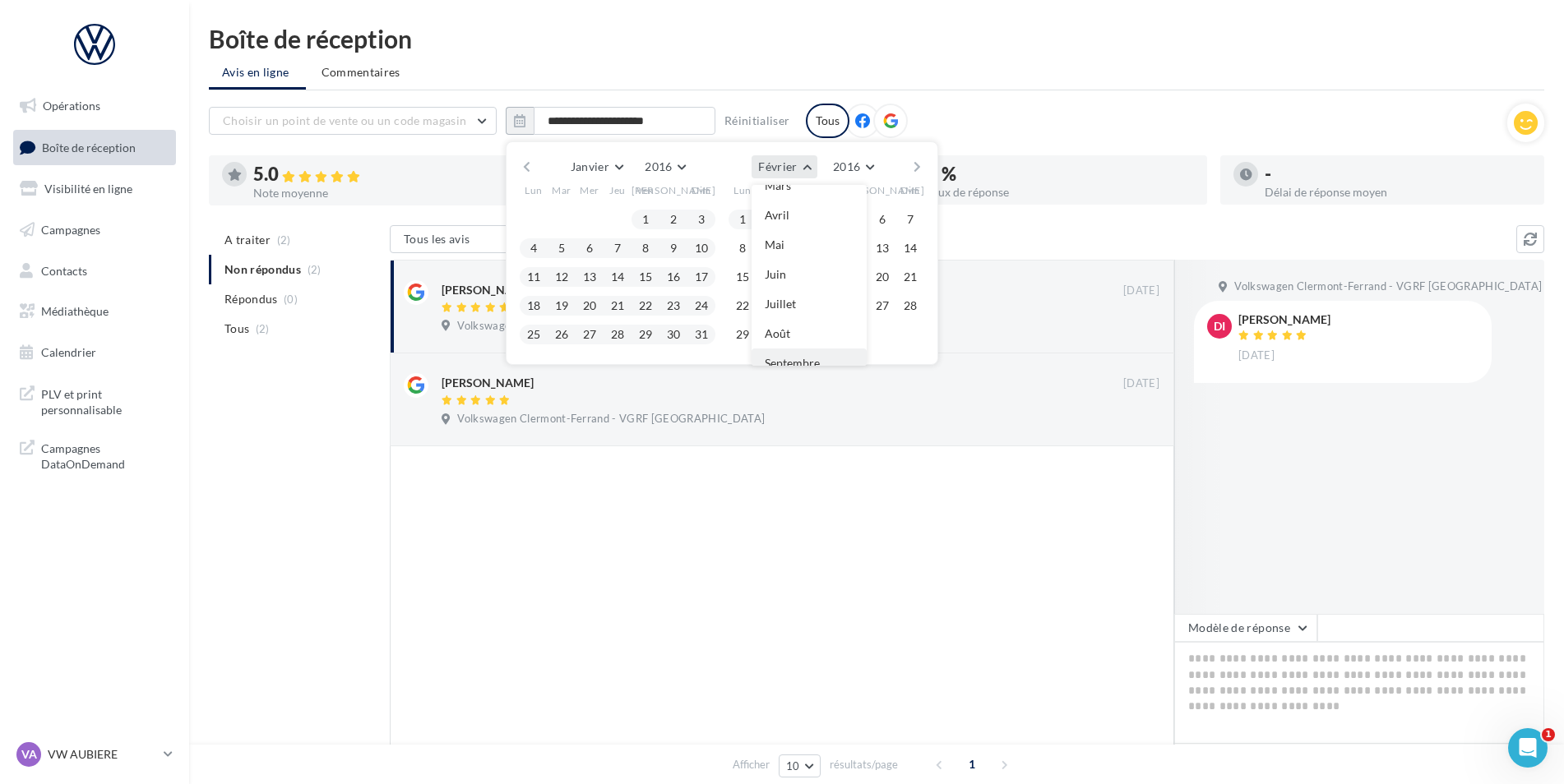
scroll to position [164, 0]
click at [807, 351] on button "Décembre" at bounding box center [809, 361] width 115 height 30
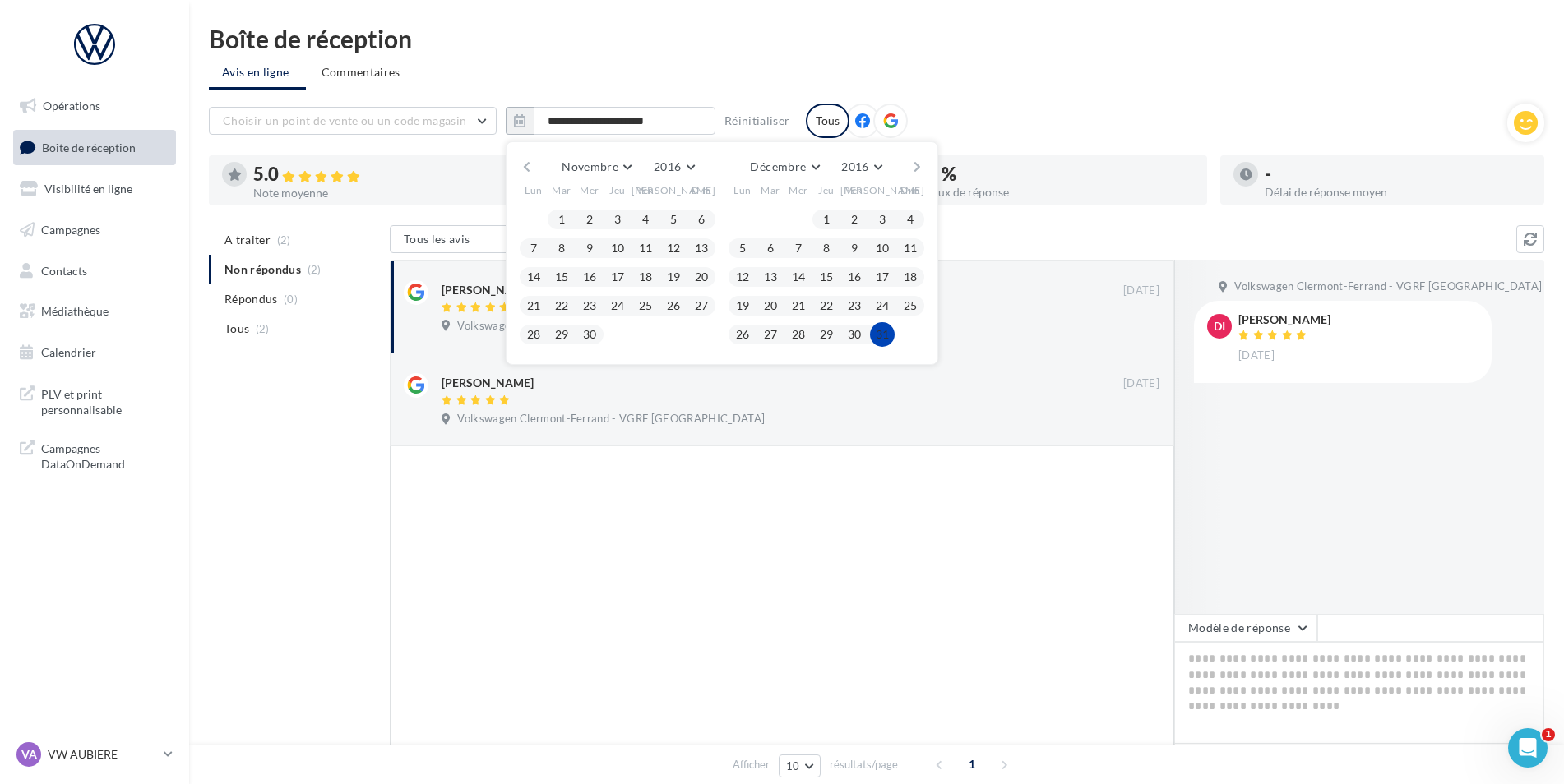
click at [881, 340] on button "31" at bounding box center [883, 335] width 25 height 25
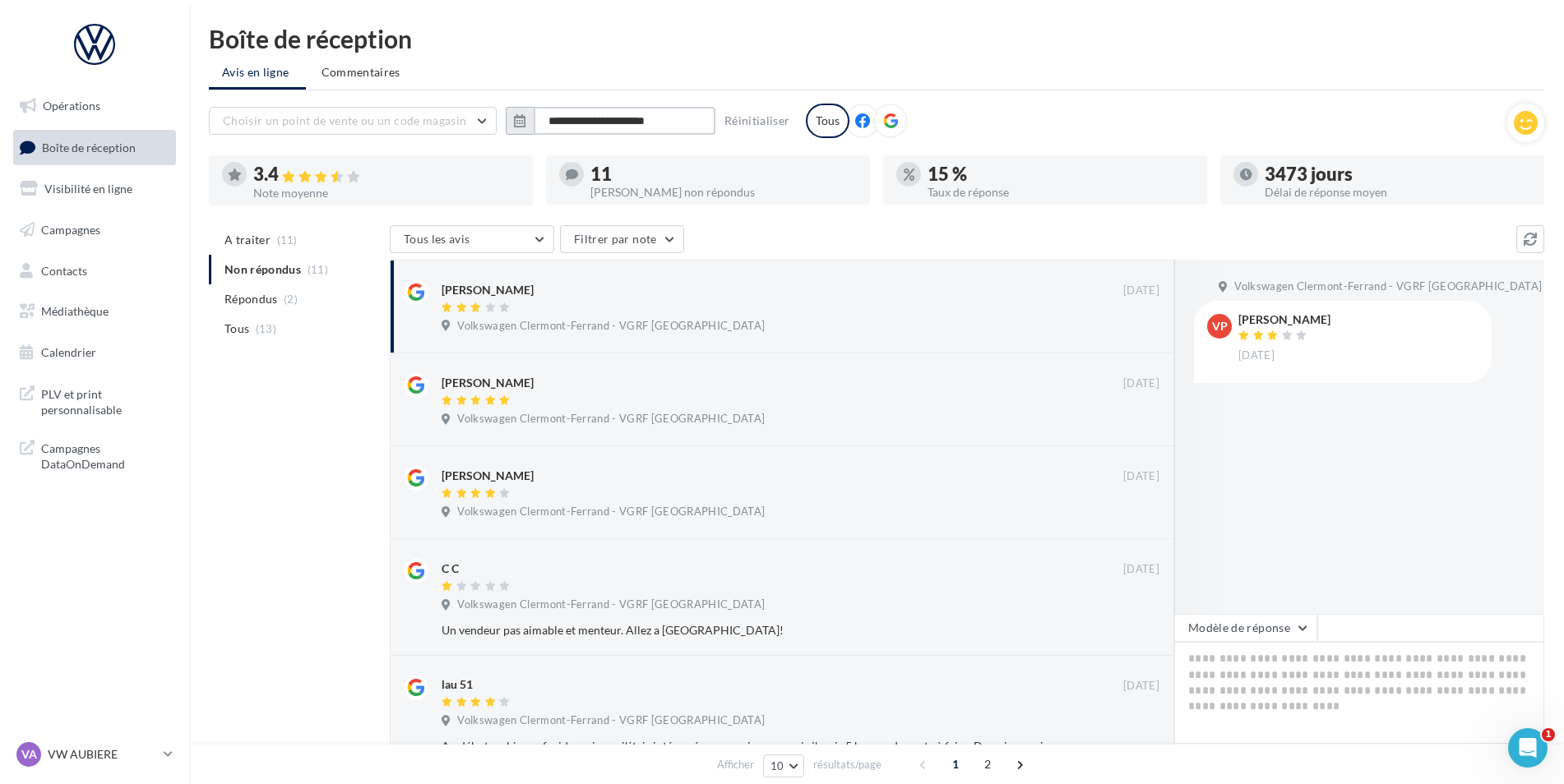
click at [536, 120] on input "**********" at bounding box center [625, 121] width 182 height 28
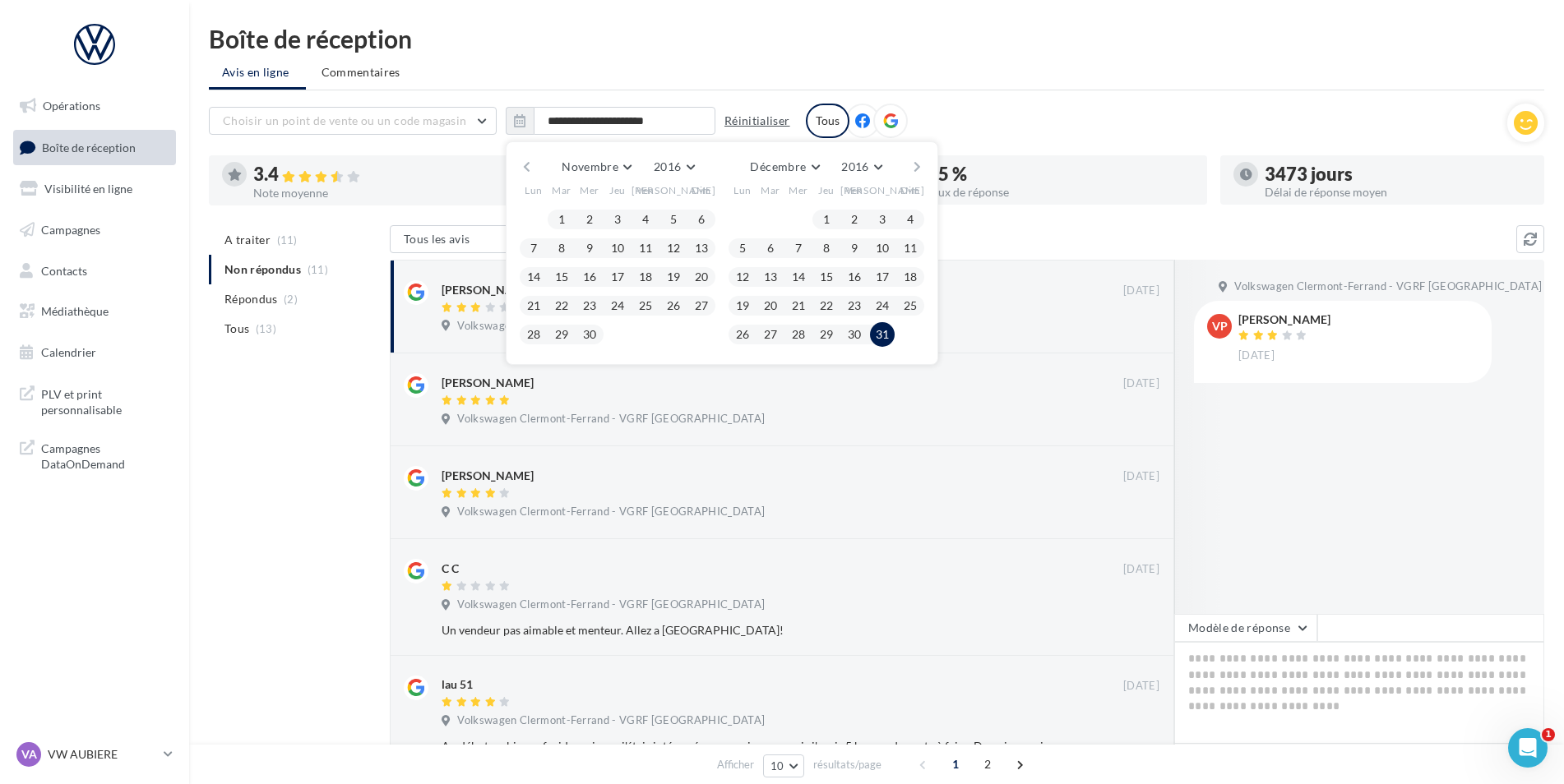
click at [765, 117] on button "Réinitialiser" at bounding box center [757, 121] width 79 height 20
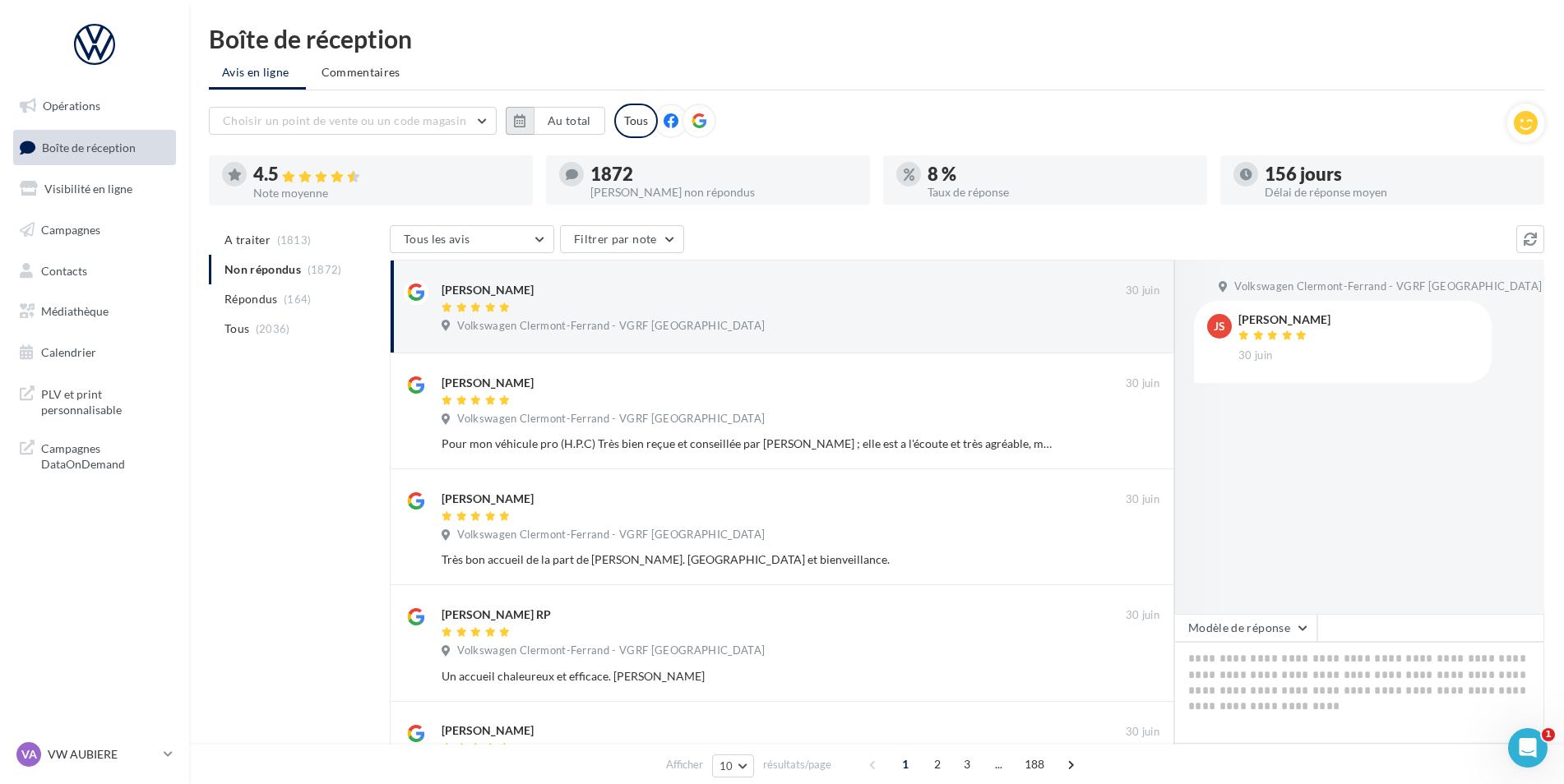
click at [514, 122] on icon "button" at bounding box center [520, 121] width 12 height 13
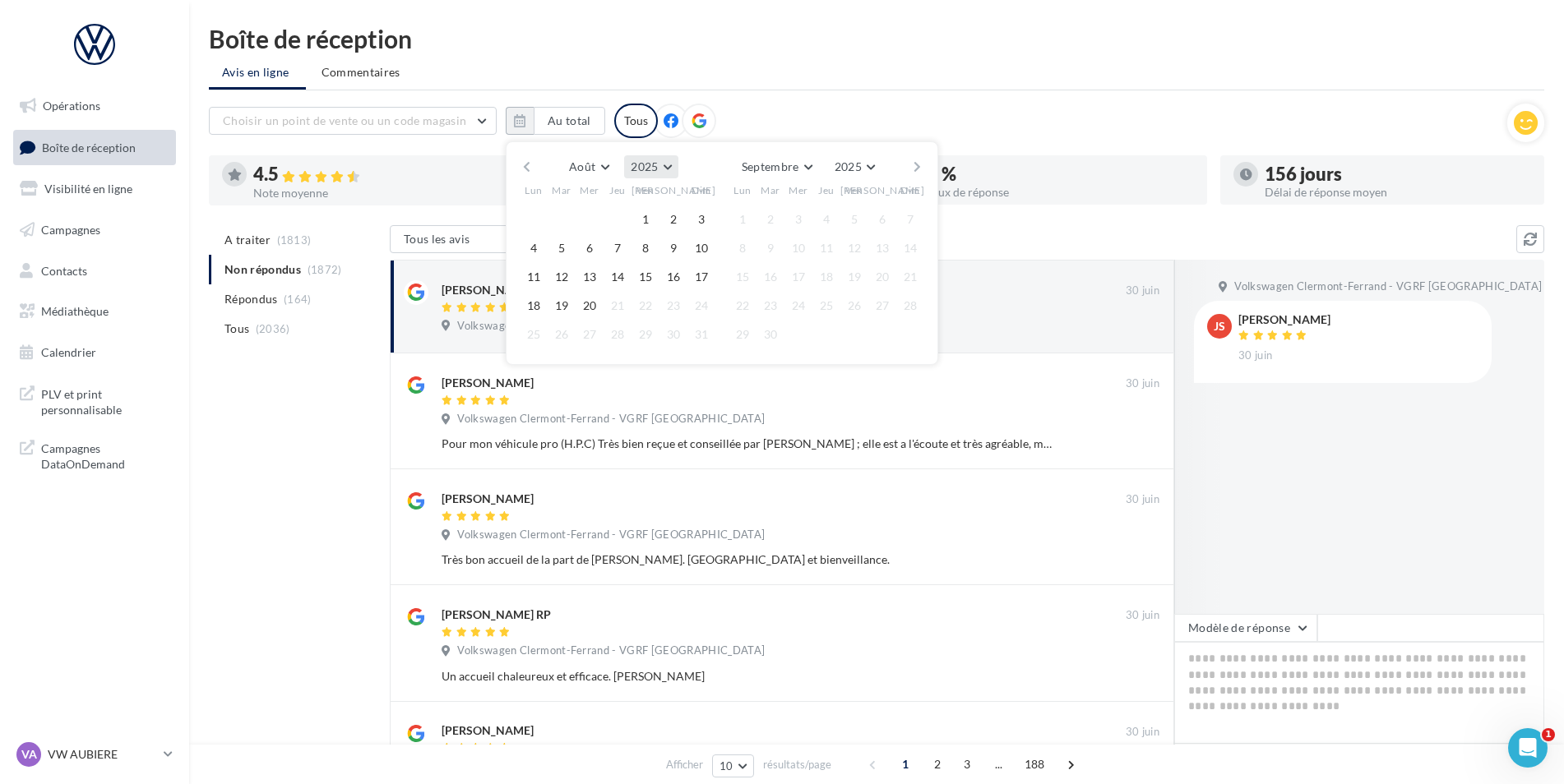
click at [665, 164] on button "2025" at bounding box center [650, 167] width 53 height 23
click at [615, 278] on button "2015" at bounding box center [620, 282] width 115 height 30
click at [578, 172] on span "Août" at bounding box center [582, 166] width 27 height 14
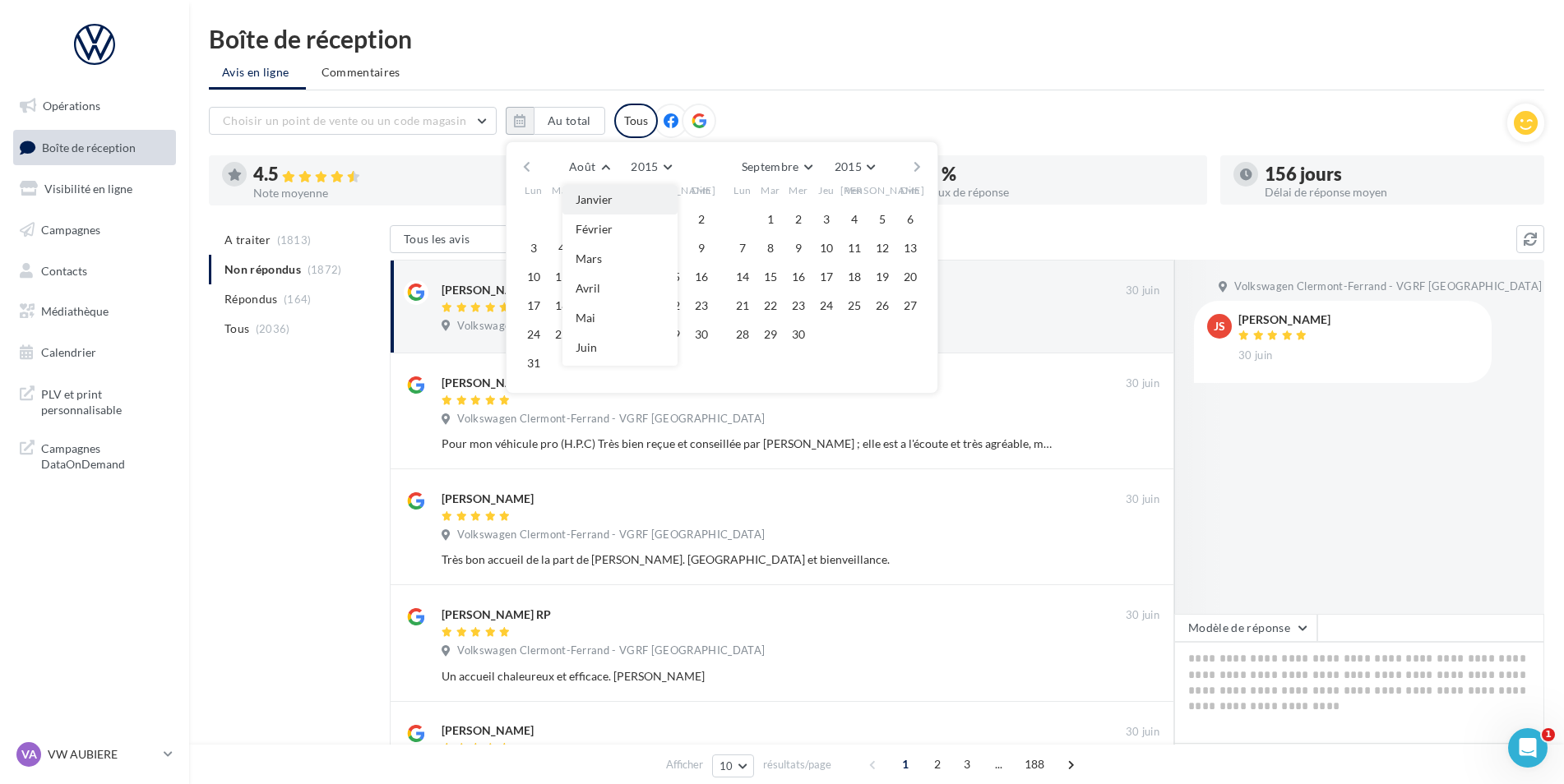
click at [608, 206] on span "Janvier" at bounding box center [594, 199] width 37 height 14
click at [624, 217] on button "1" at bounding box center [618, 220] width 25 height 25
click at [804, 164] on button "Février" at bounding box center [784, 167] width 65 height 23
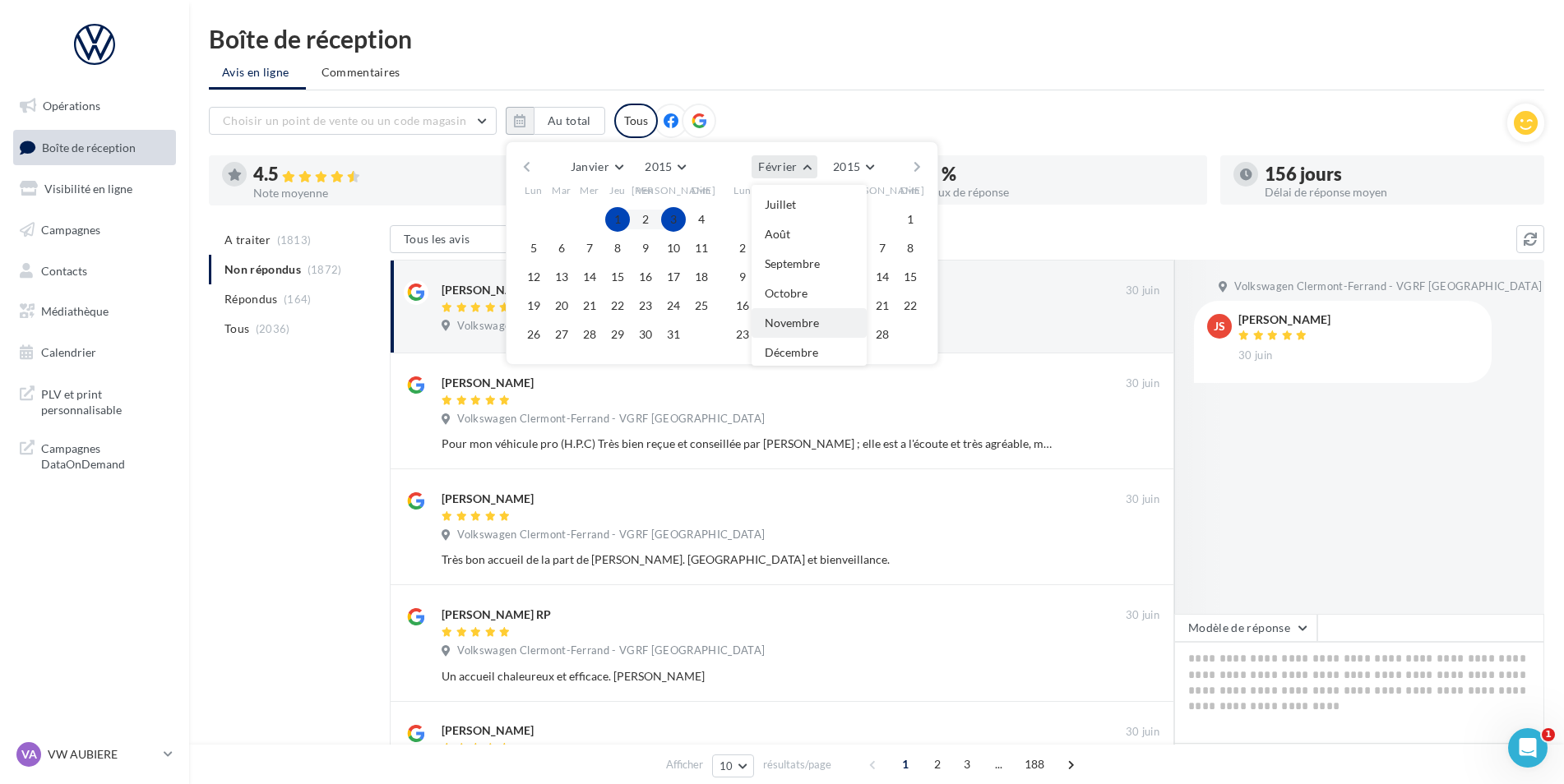
scroll to position [174, 0]
click at [800, 341] on button "Décembre" at bounding box center [809, 351] width 115 height 30
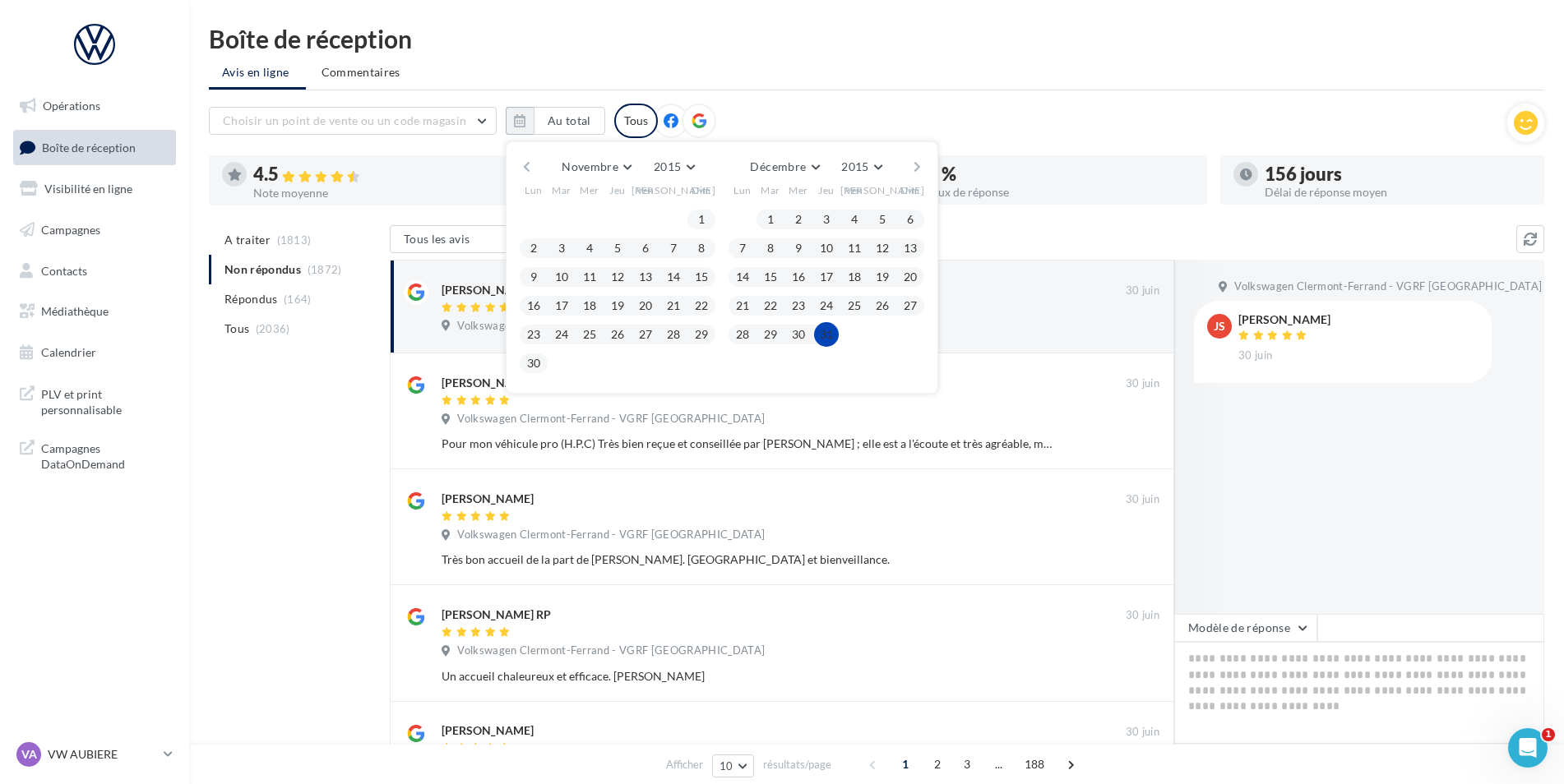
click at [833, 334] on button "31" at bounding box center [826, 335] width 25 height 25
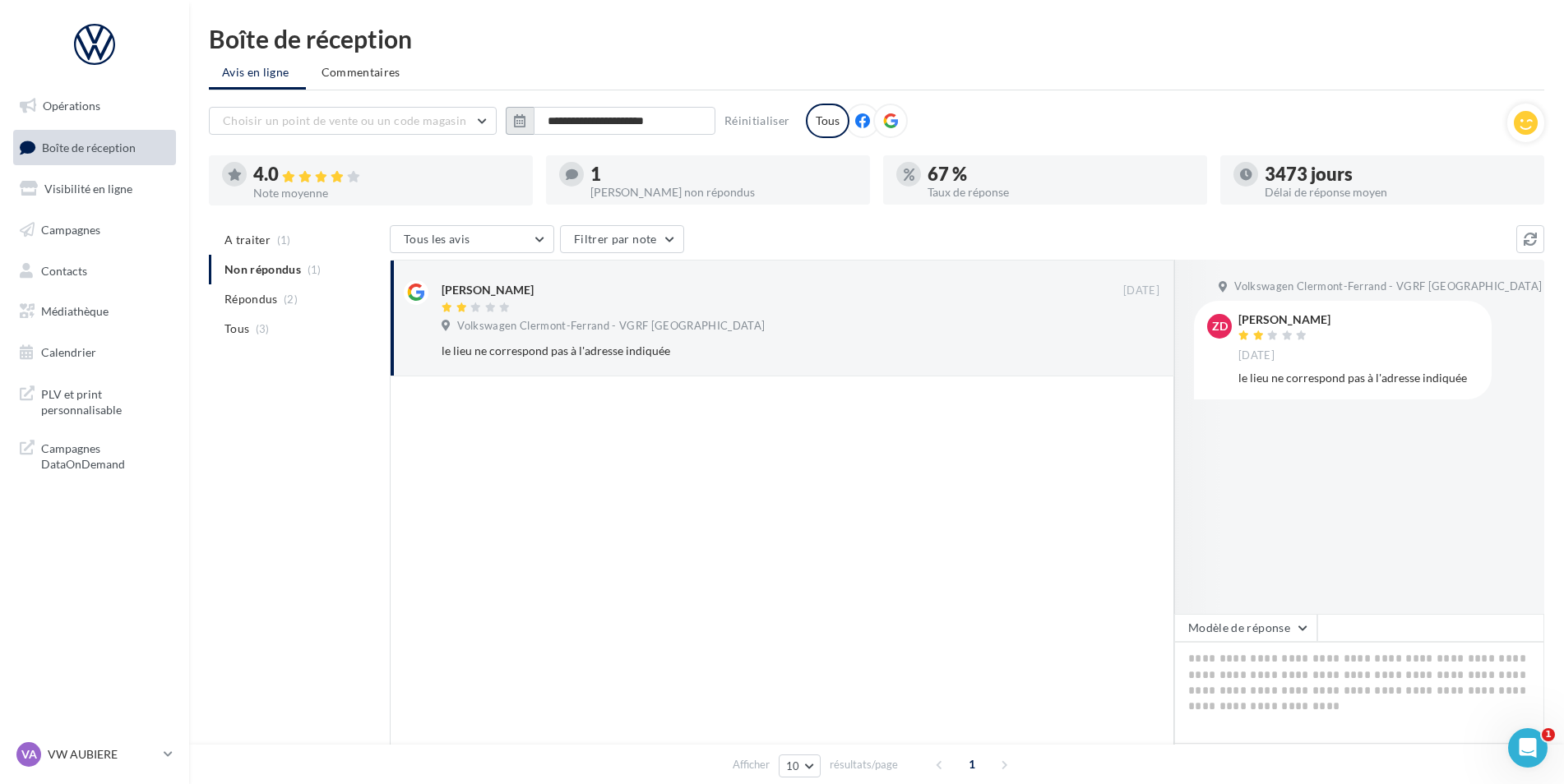
click at [519, 122] on icon "button" at bounding box center [520, 121] width 12 height 13
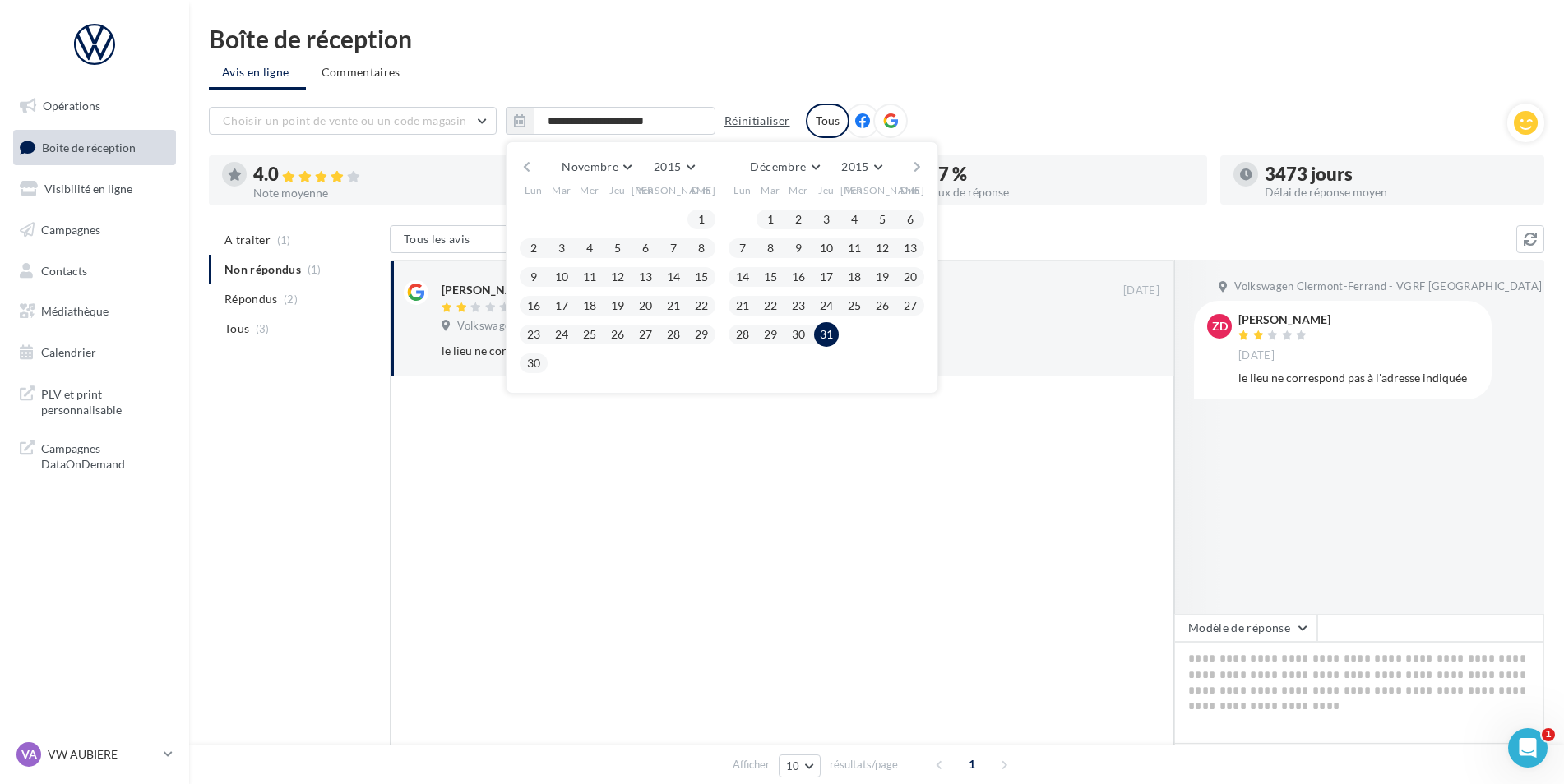
click at [745, 122] on button "Réinitialiser" at bounding box center [757, 121] width 79 height 20
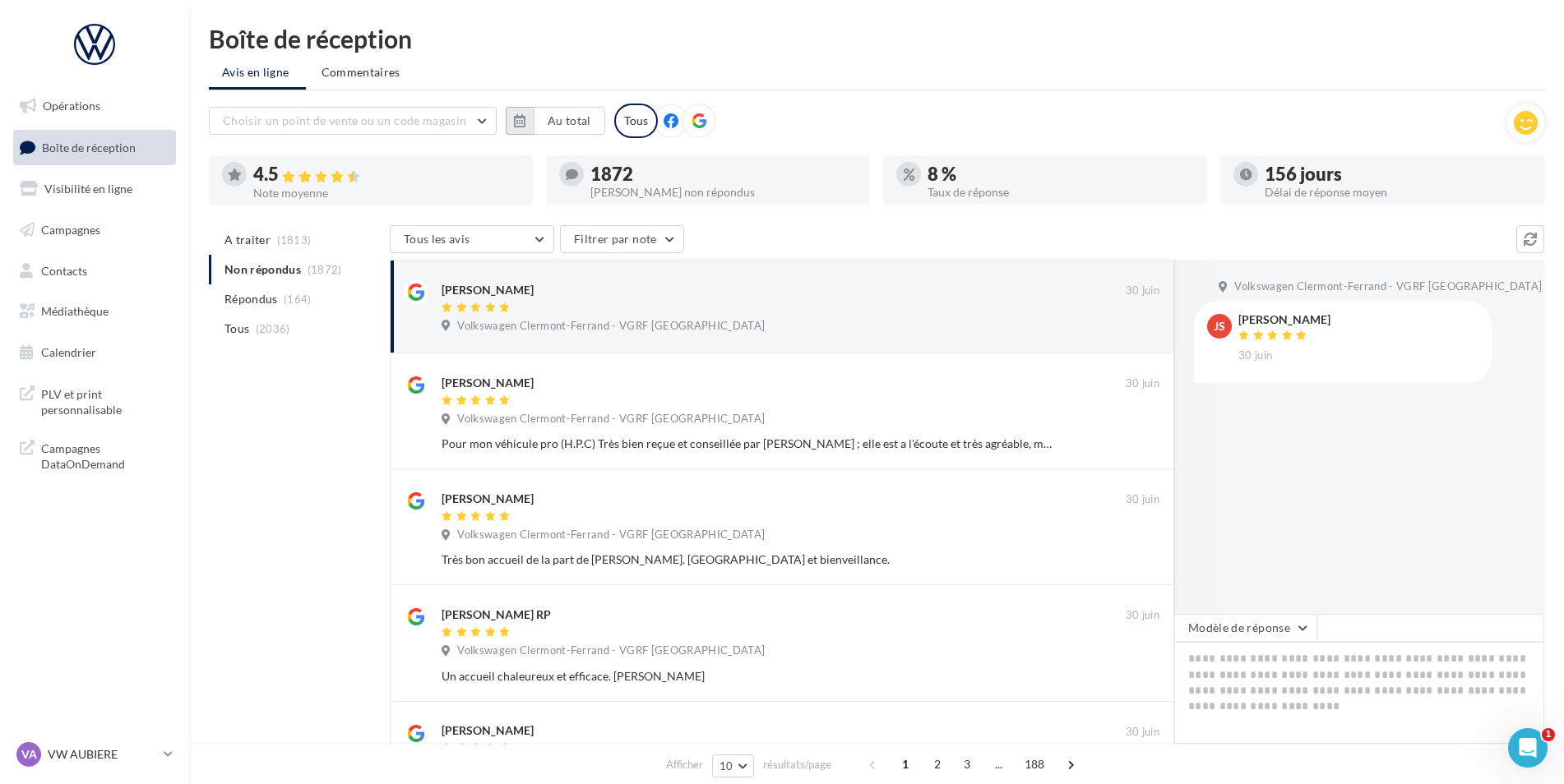
click at [516, 126] on icon "button" at bounding box center [520, 121] width 12 height 13
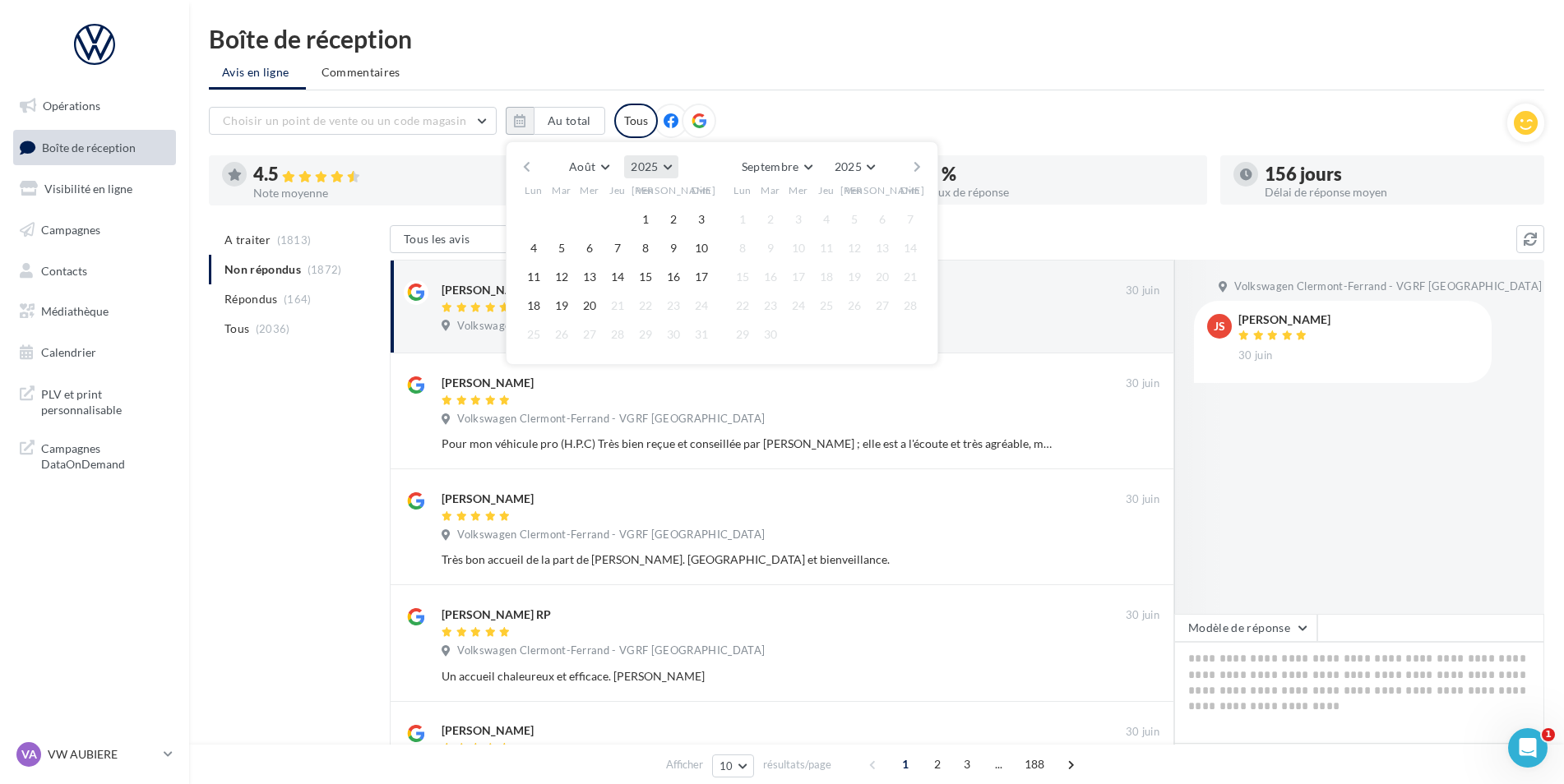
click at [640, 167] on span "2025" at bounding box center [644, 166] width 27 height 14
click at [618, 320] on button "2014" at bounding box center [620, 335] width 115 height 30
click at [604, 163] on button "Août" at bounding box center [588, 167] width 52 height 23
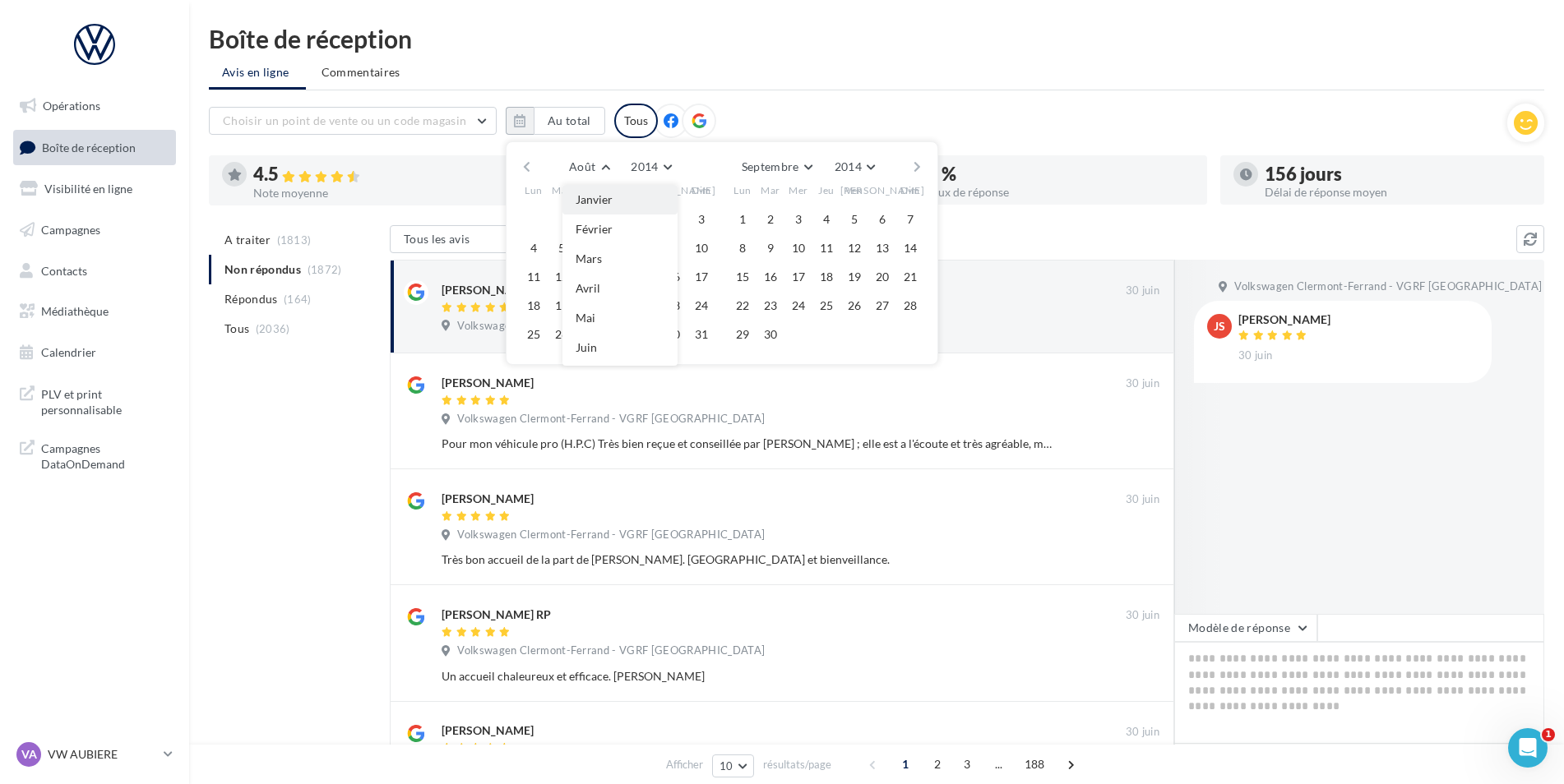
click at [613, 213] on button "Janvier" at bounding box center [620, 200] width 115 height 30
click at [789, 166] on span "Février" at bounding box center [777, 166] width 38 height 14
click at [596, 218] on button "1" at bounding box center [590, 220] width 25 height 25
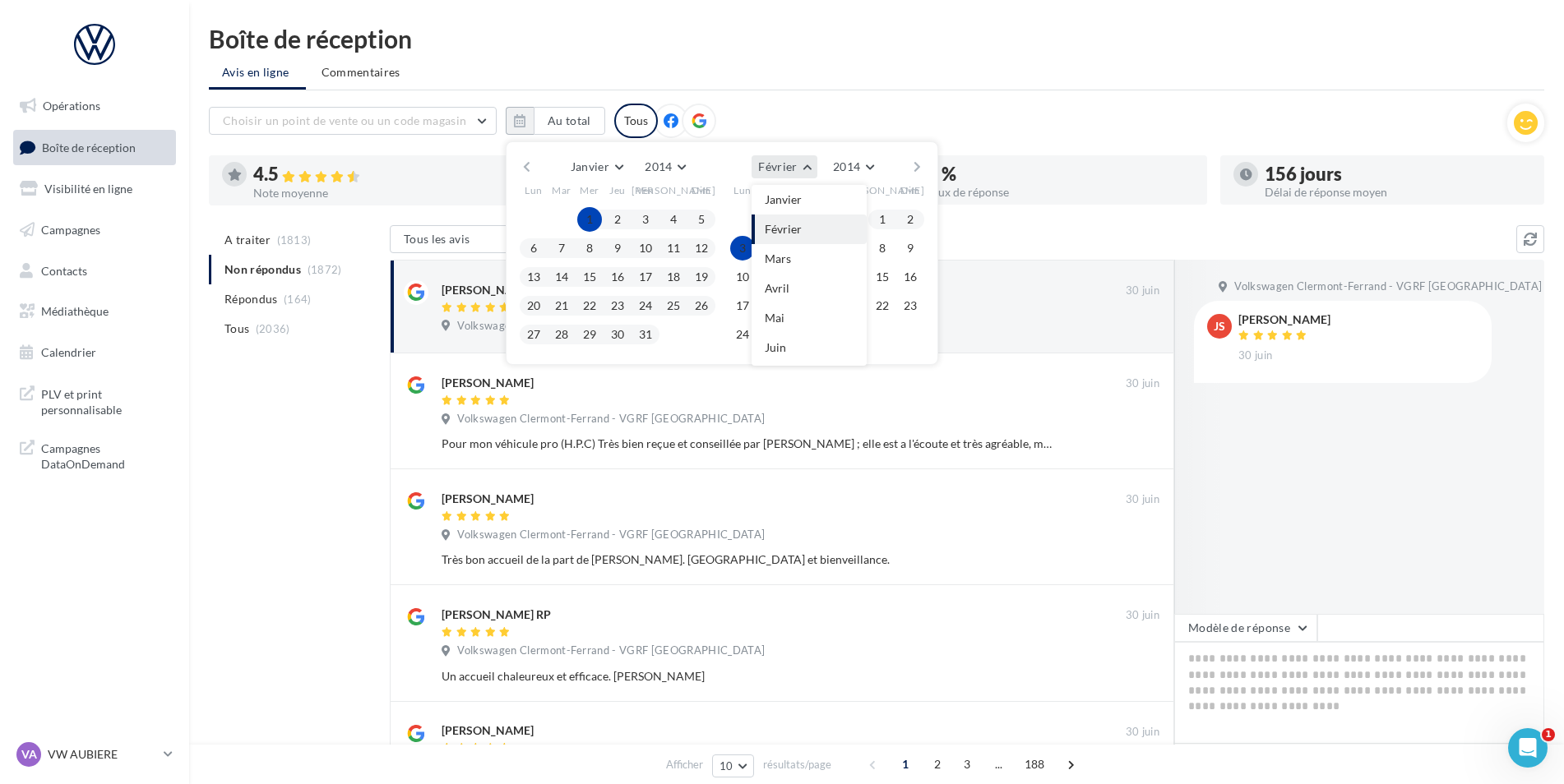
click at [794, 176] on button "Février" at bounding box center [784, 167] width 65 height 23
click at [792, 166] on span "Février" at bounding box center [777, 166] width 38 height 14
click at [819, 348] on button "Décembre" at bounding box center [809, 351] width 115 height 30
click at [804, 335] on button "31" at bounding box center [799, 335] width 25 height 25
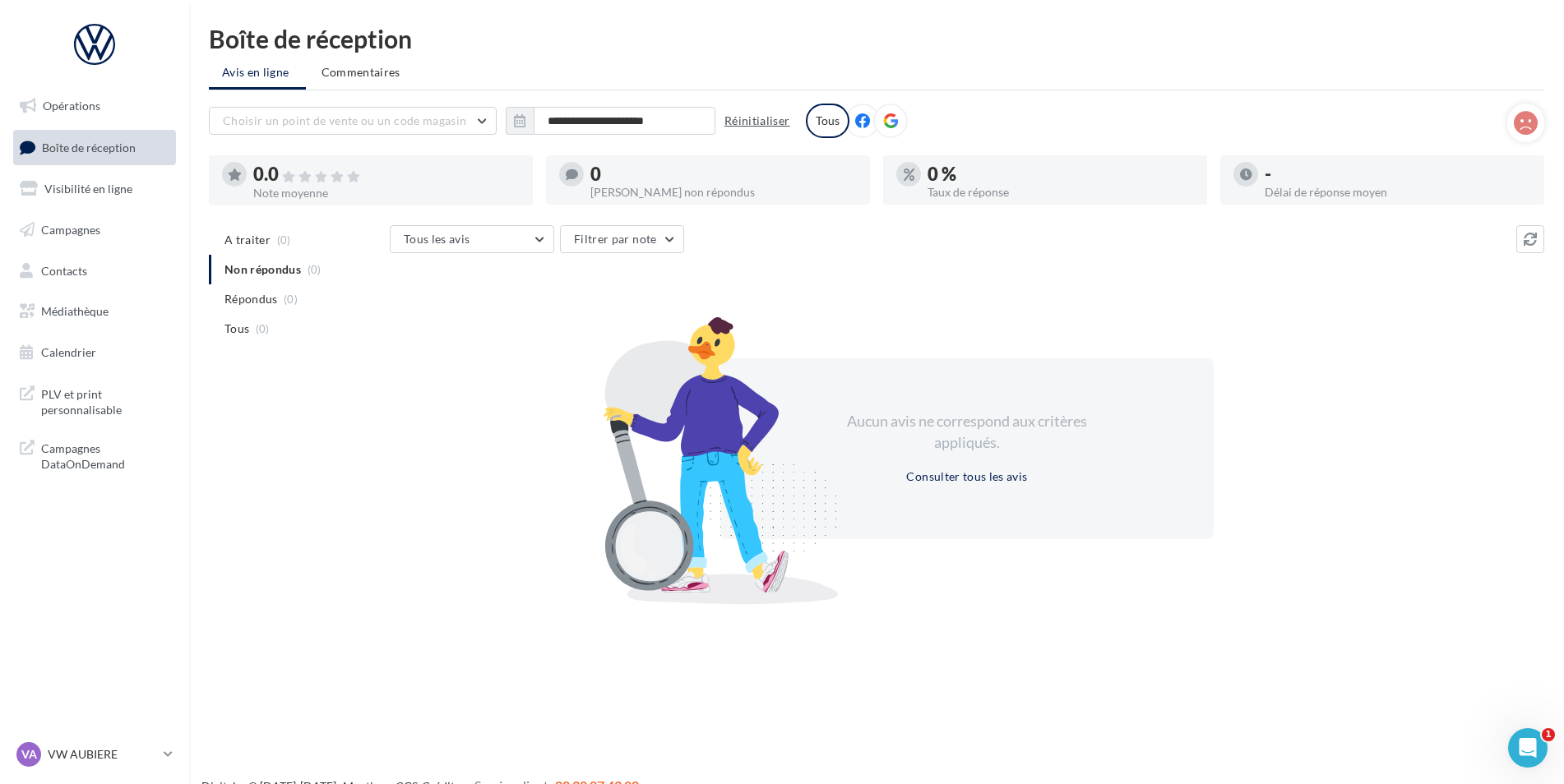
click at [781, 123] on button "Réinitialiser" at bounding box center [757, 121] width 79 height 20
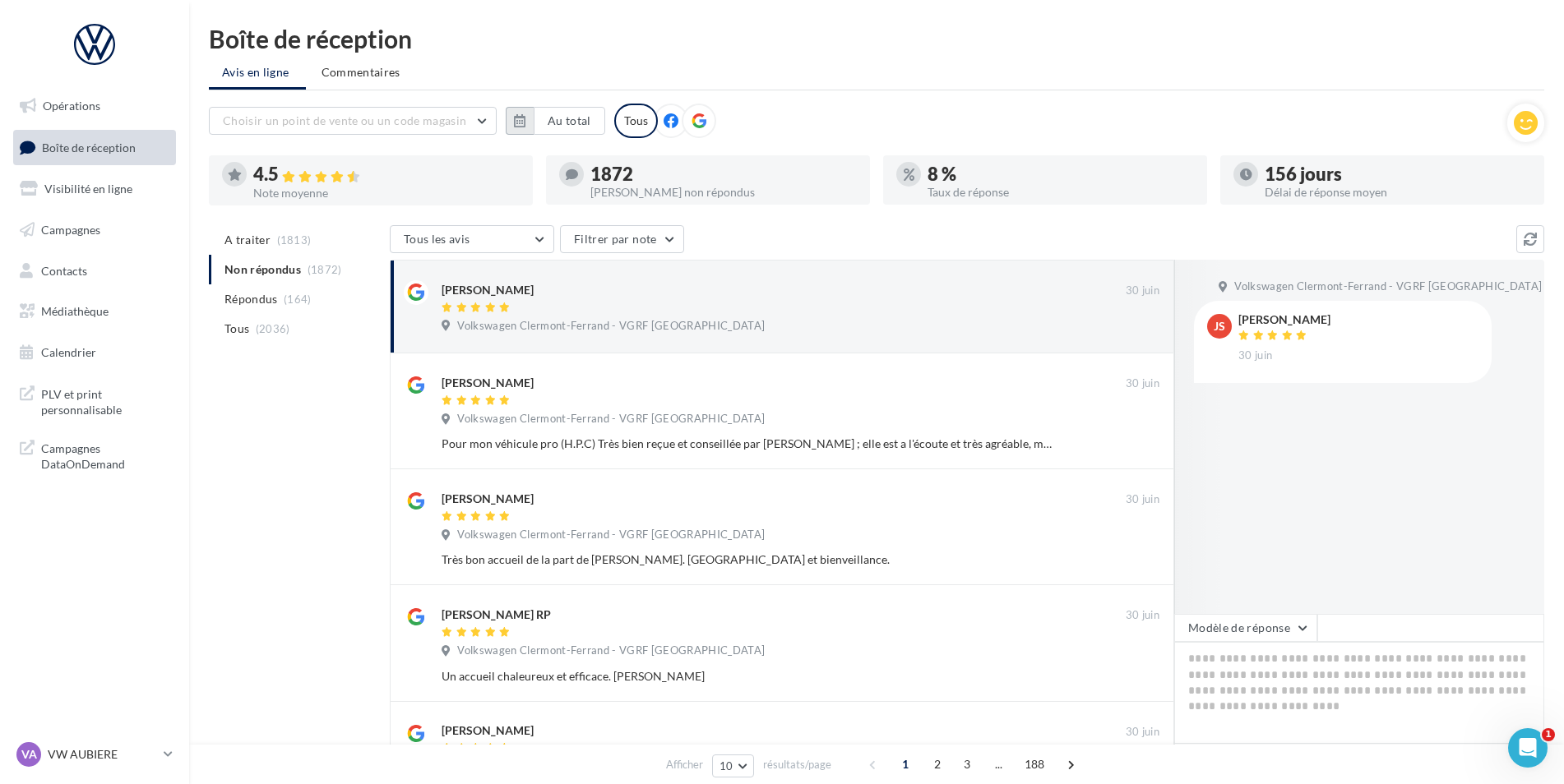
click at [526, 117] on button "button" at bounding box center [520, 121] width 28 height 28
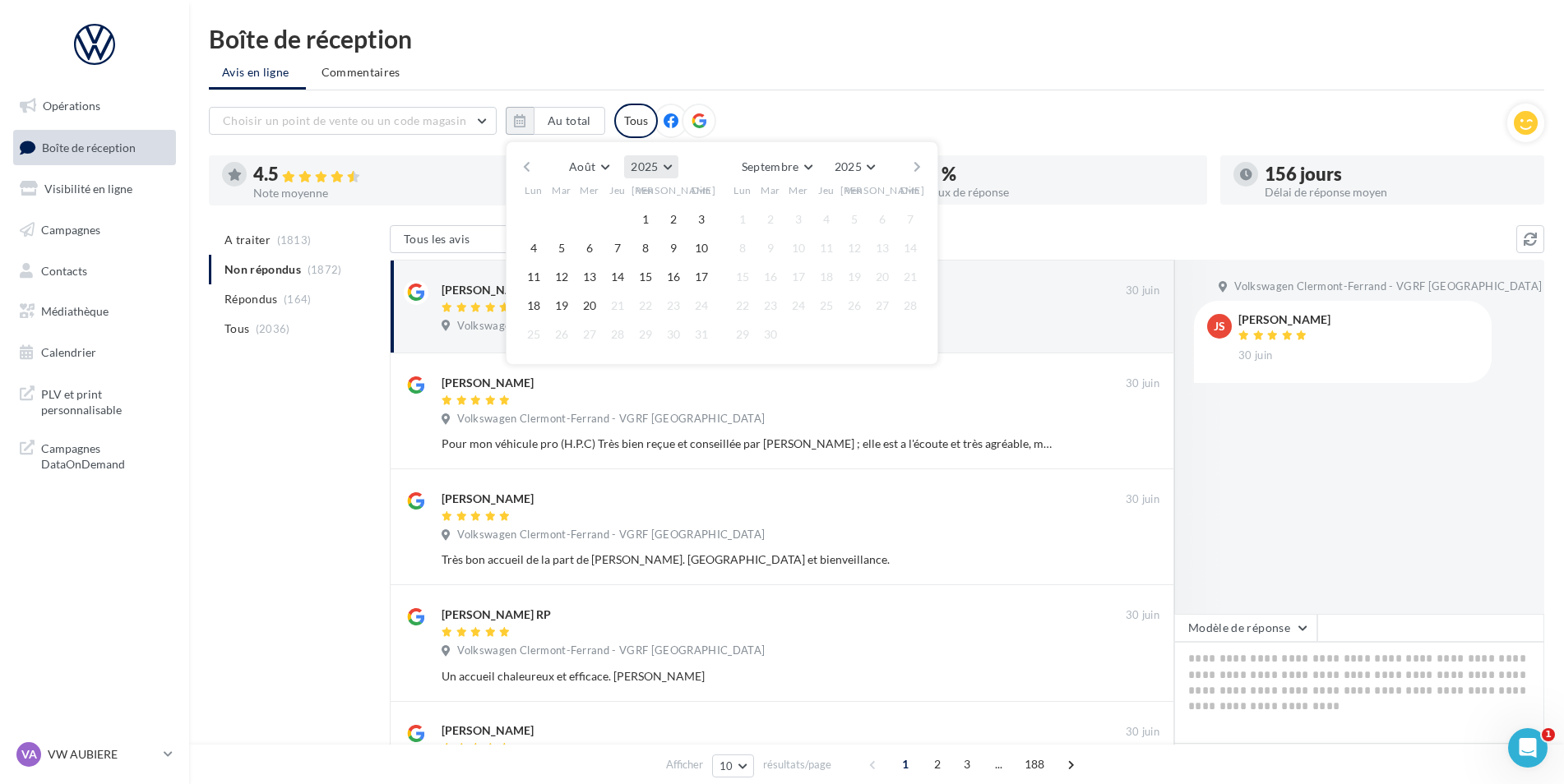
click at [645, 172] on span "2025" at bounding box center [644, 166] width 27 height 14
click at [615, 277] on button "2015" at bounding box center [620, 282] width 115 height 30
click at [569, 165] on span "Août" at bounding box center [582, 166] width 27 height 14
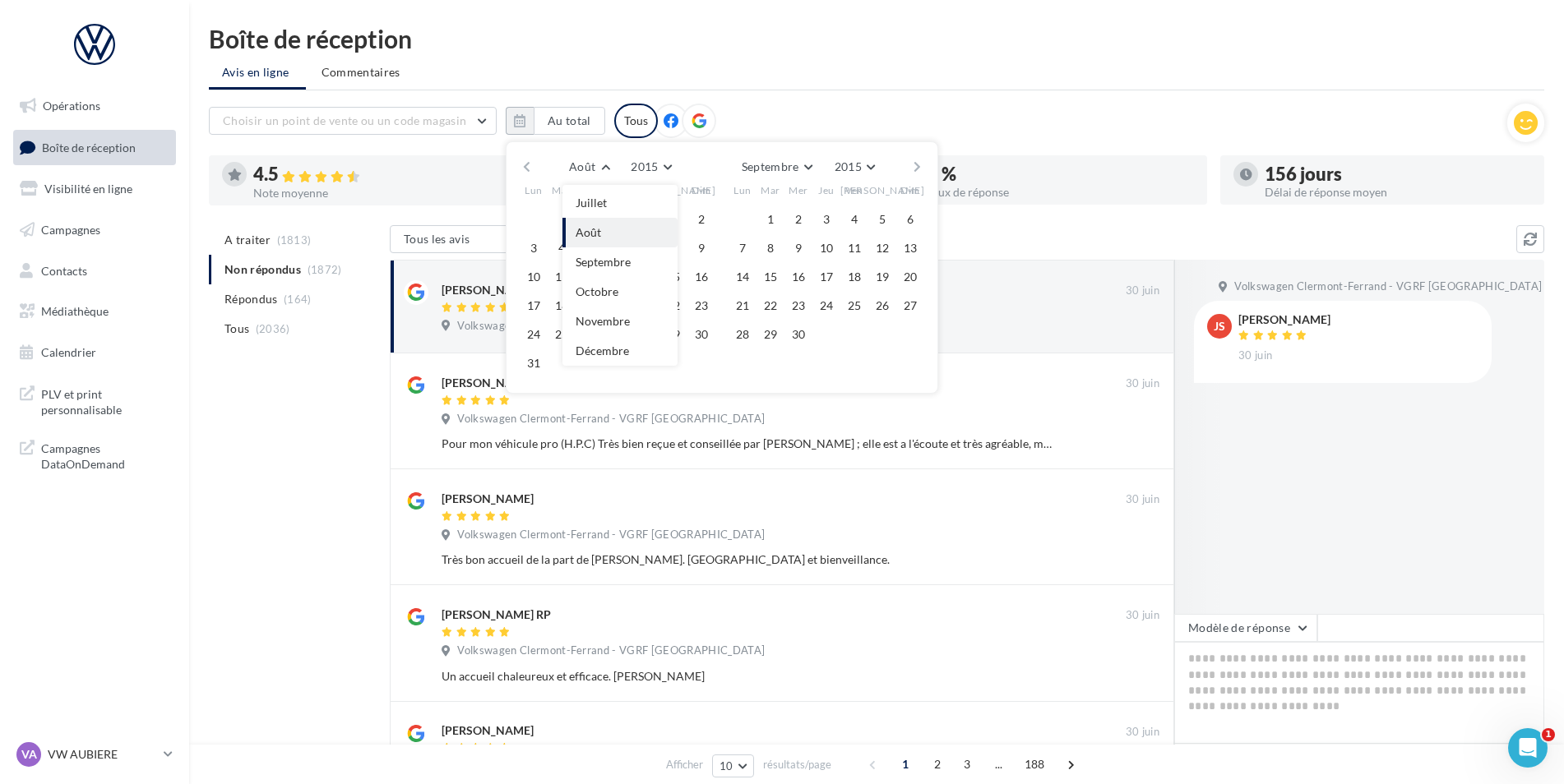
click at [621, 237] on button "Août" at bounding box center [620, 233] width 115 height 30
click at [670, 220] on button "1" at bounding box center [674, 220] width 25 height 25
click at [789, 169] on span "Septembre" at bounding box center [770, 166] width 57 height 14
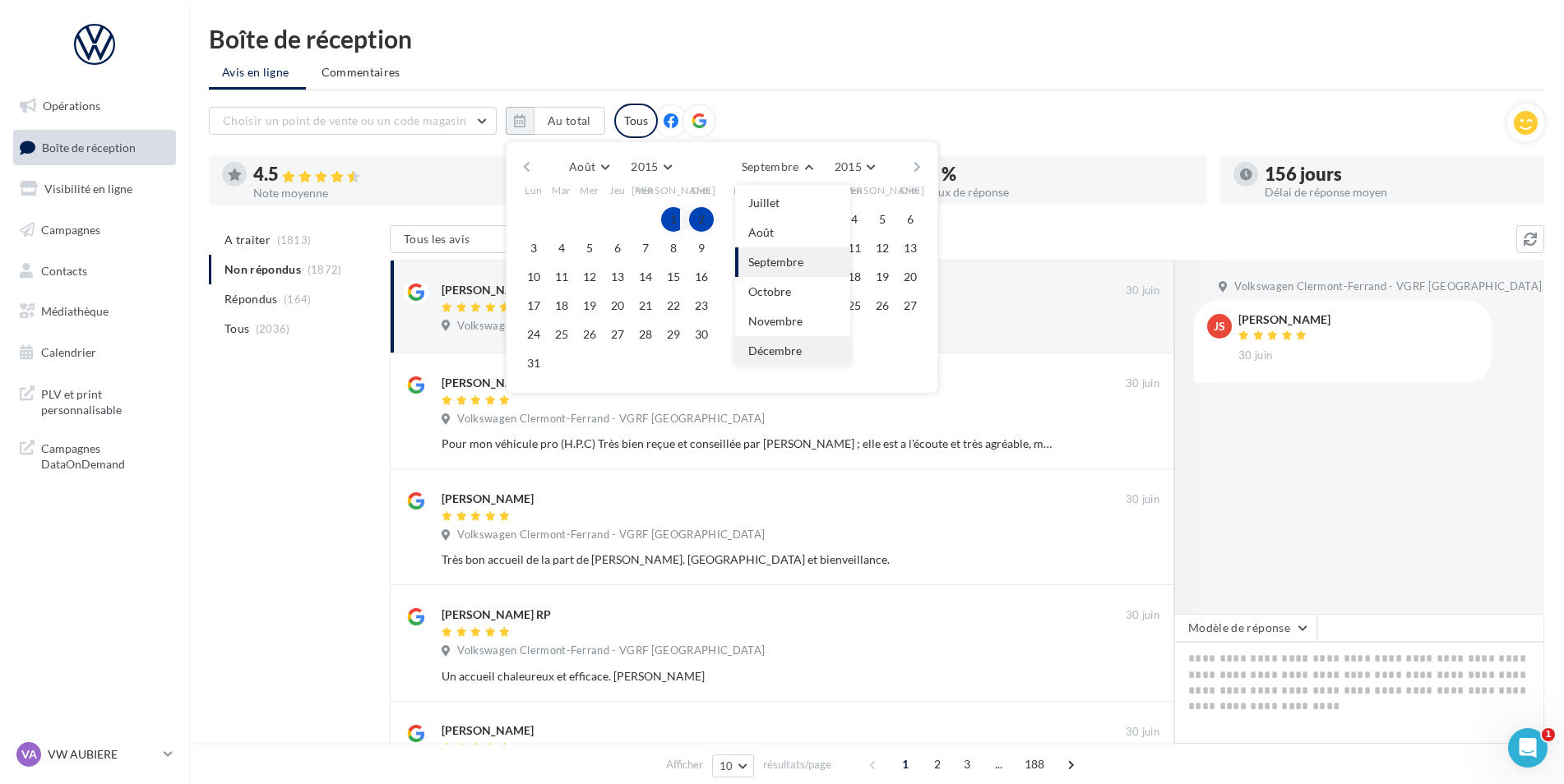
click at [796, 342] on button "Décembre" at bounding box center [793, 351] width 115 height 30
click at [831, 332] on button "31" at bounding box center [826, 335] width 25 height 25
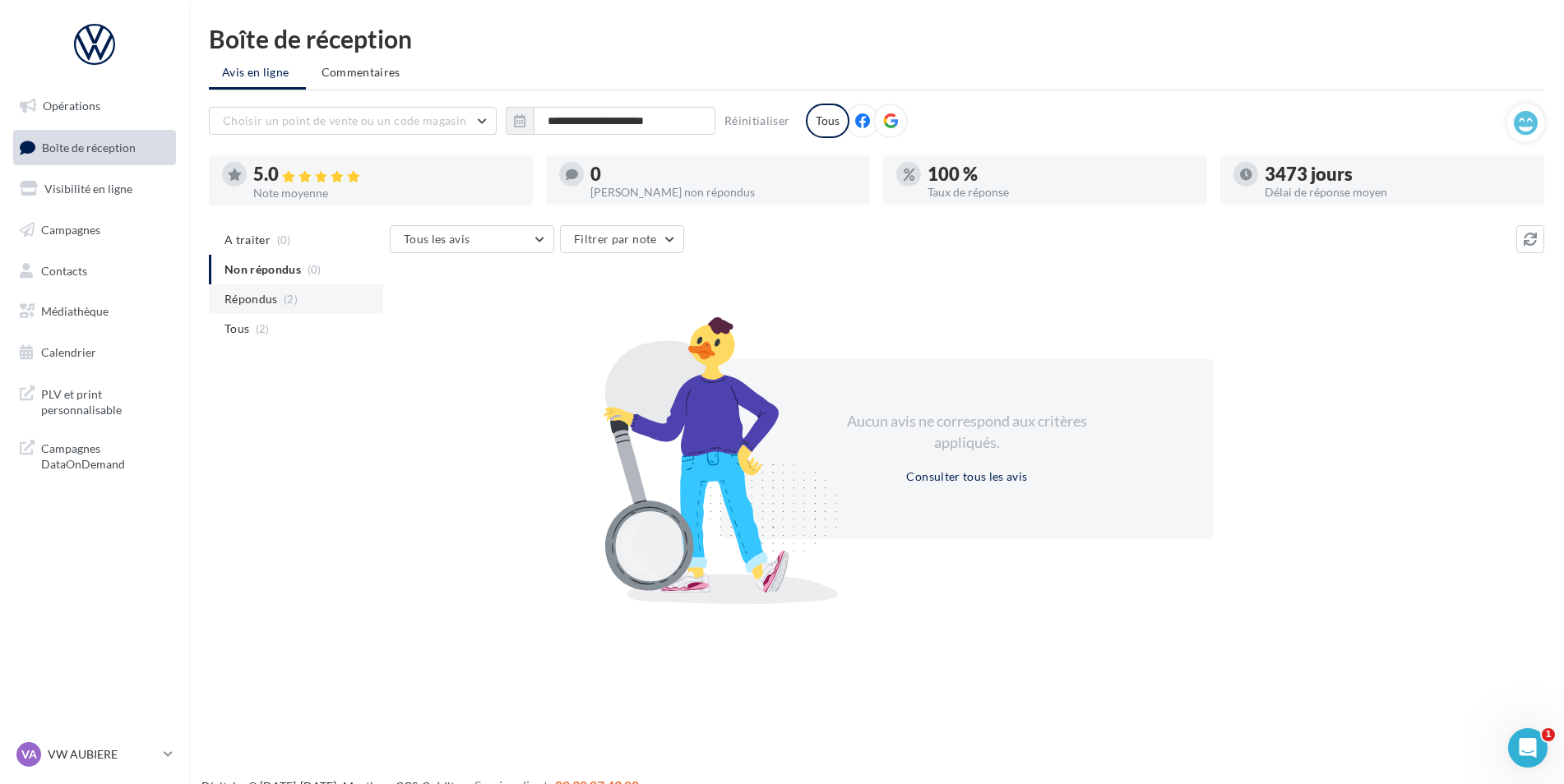
click at [261, 294] on span "Répondus" at bounding box center [252, 299] width 53 height 17
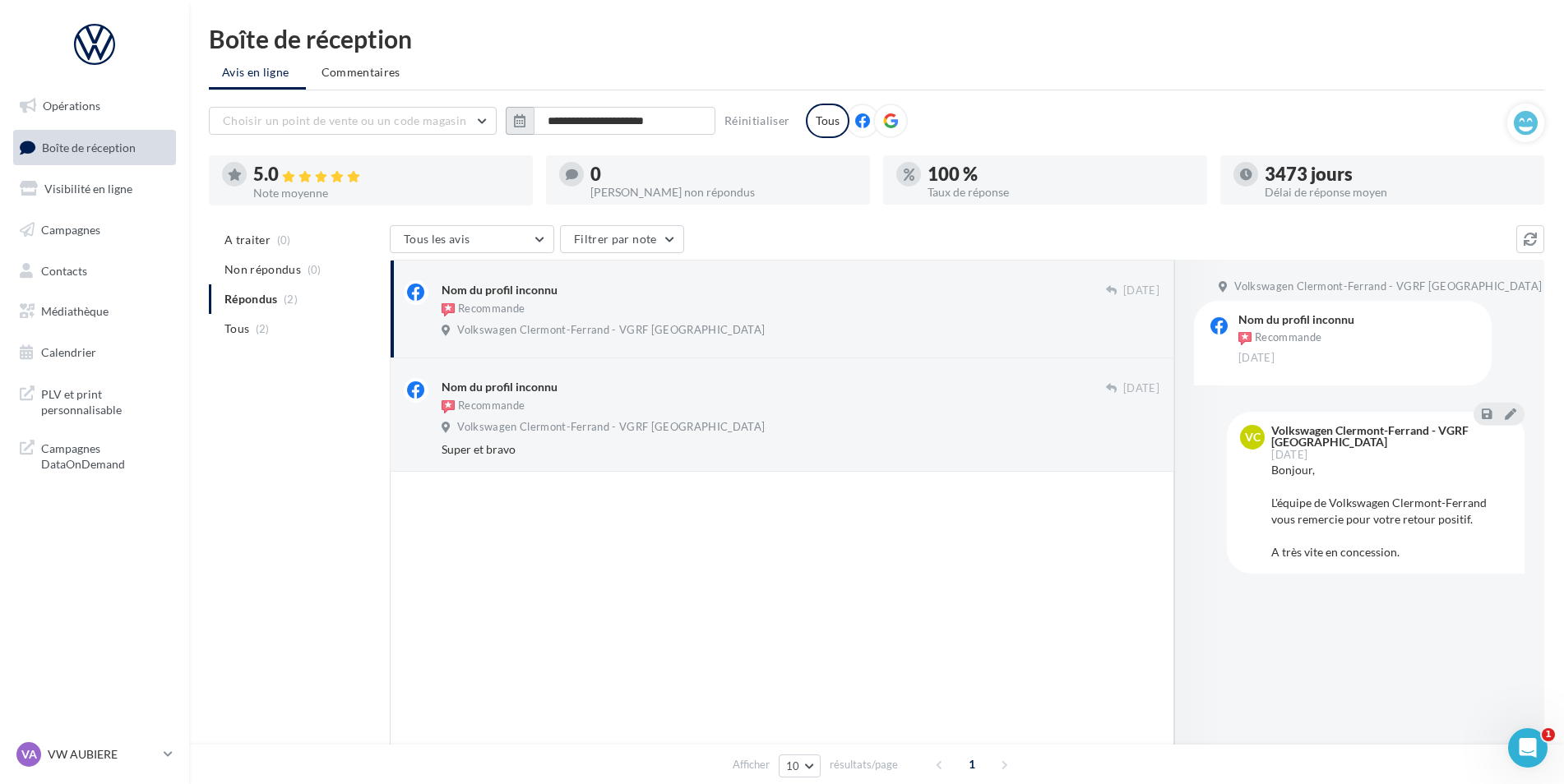
click at [529, 121] on button "button" at bounding box center [520, 121] width 28 height 28
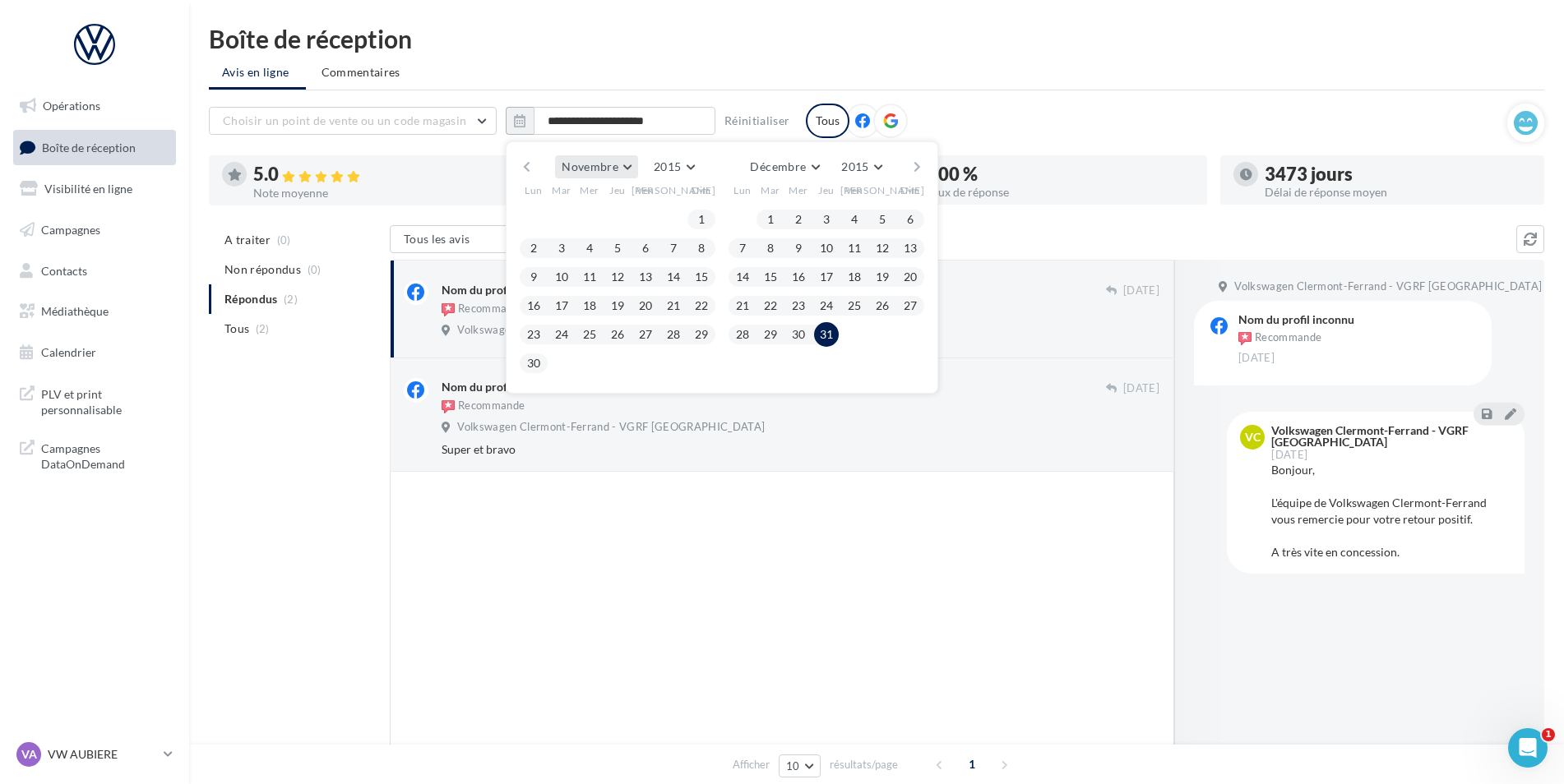
click at [608, 166] on span "Novembre" at bounding box center [590, 166] width 57 height 14
click at [590, 215] on button "Février" at bounding box center [612, 230] width 115 height 30
click at [608, 168] on span "Février" at bounding box center [592, 166] width 38 height 14
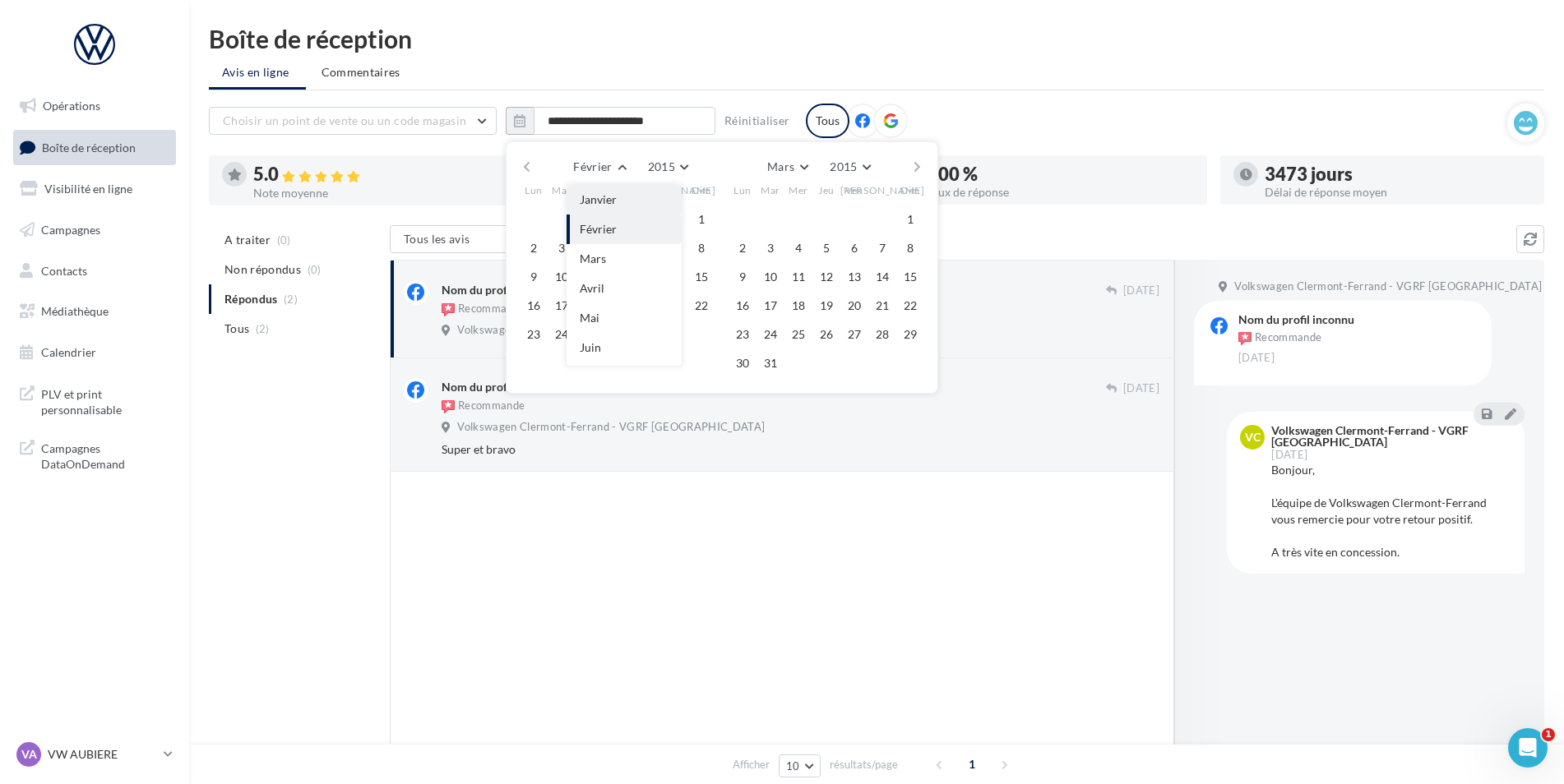
click at [603, 209] on button "Janvier" at bounding box center [624, 200] width 115 height 30
click at [612, 221] on button "1" at bounding box center [618, 220] width 25 height 25
click at [799, 169] on button "Février" at bounding box center [784, 167] width 65 height 23
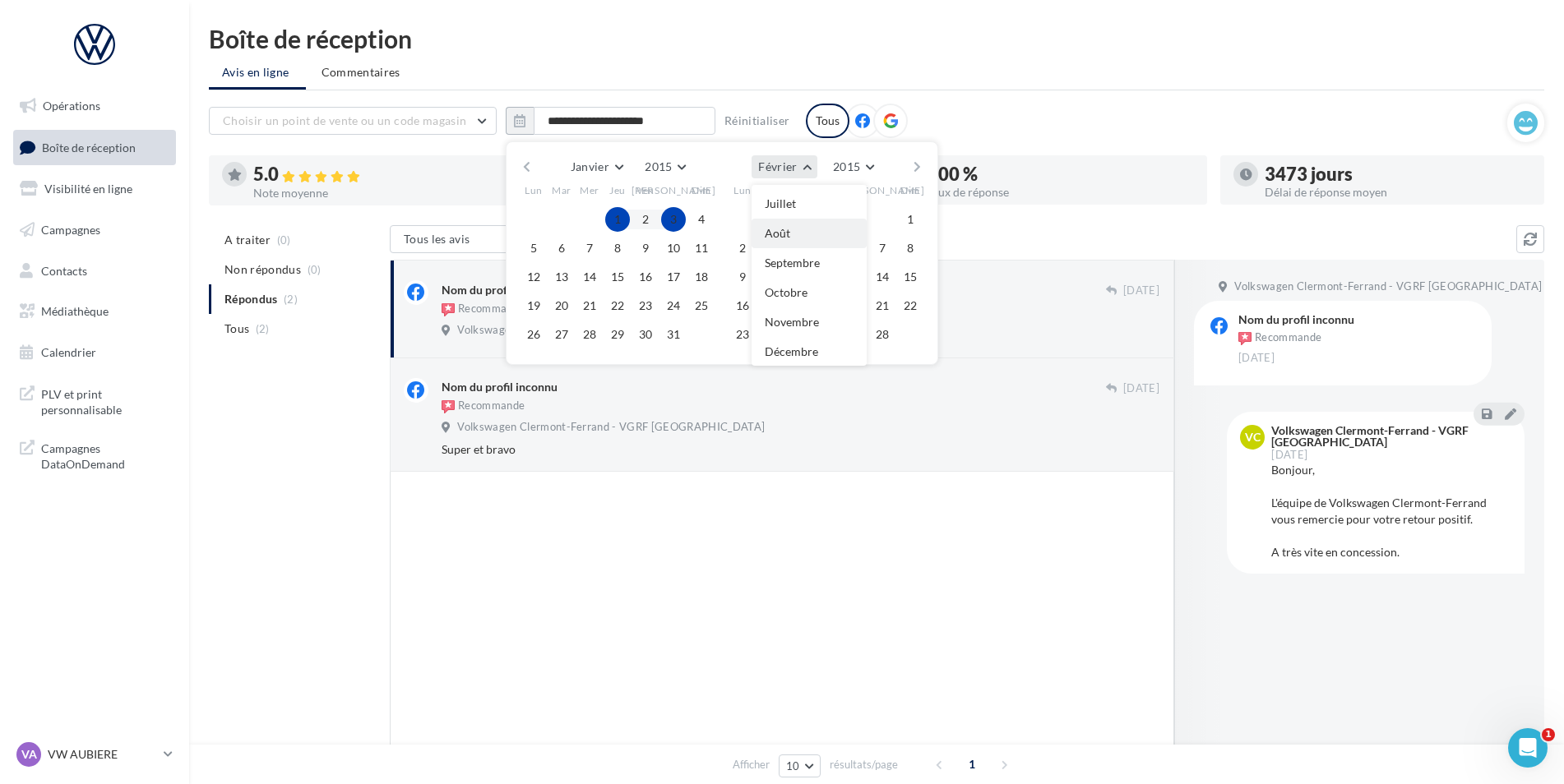
scroll to position [174, 0]
click at [814, 355] on span "Décembre" at bounding box center [791, 350] width 53 height 14
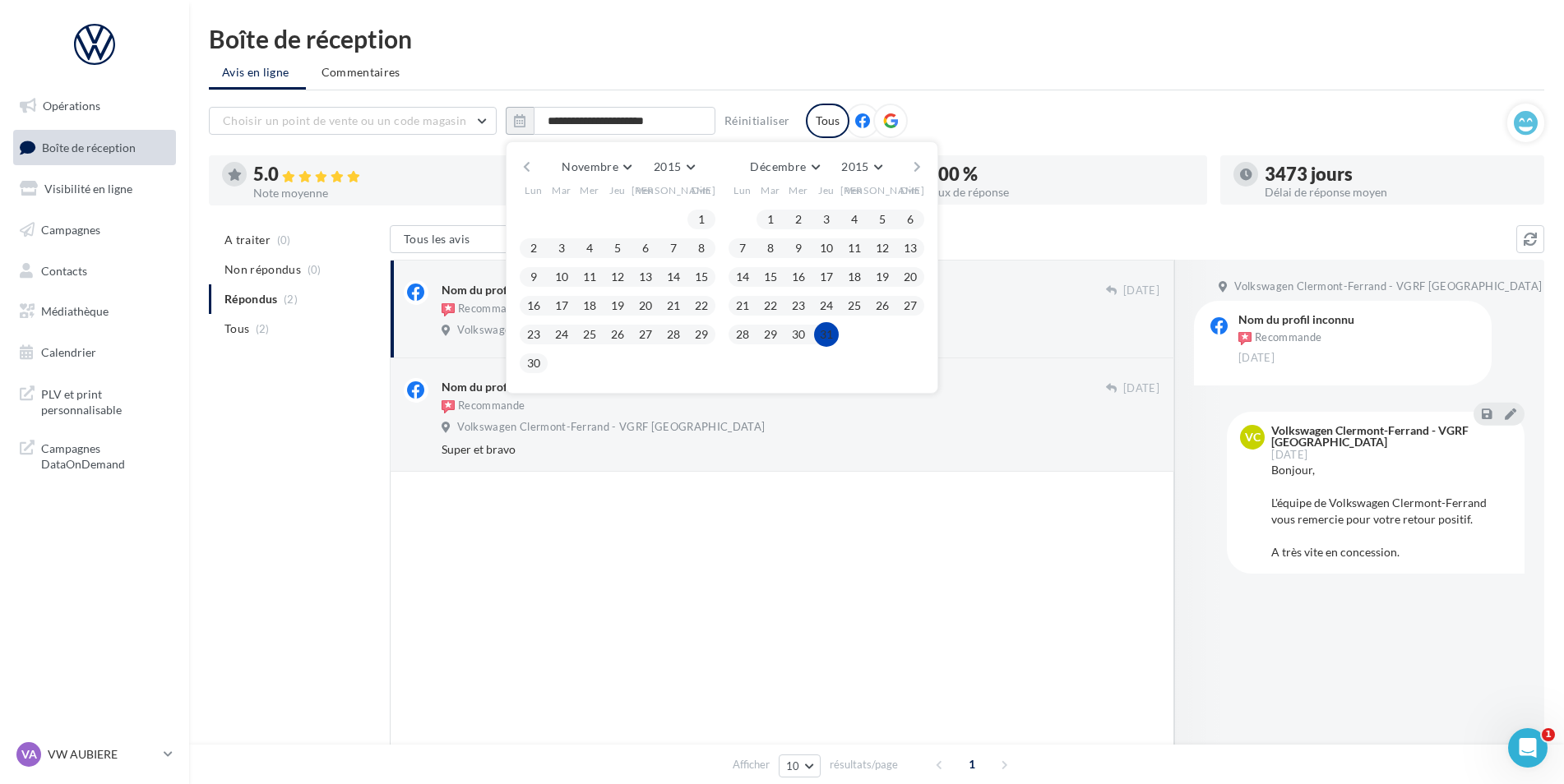
click at [829, 334] on button "31" at bounding box center [826, 335] width 25 height 25
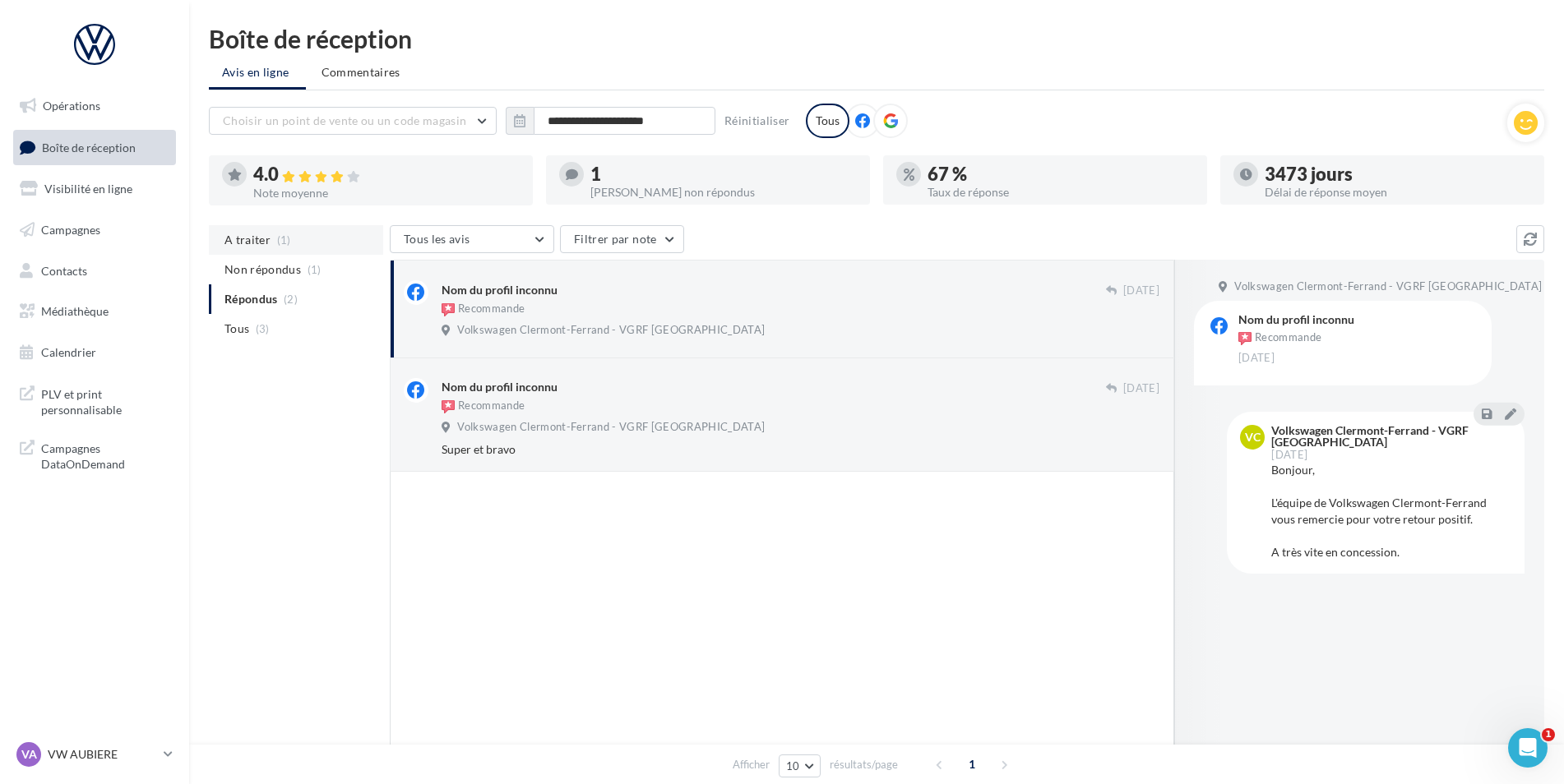
click at [273, 243] on li "A traiter (1)" at bounding box center [296, 241] width 174 height 30
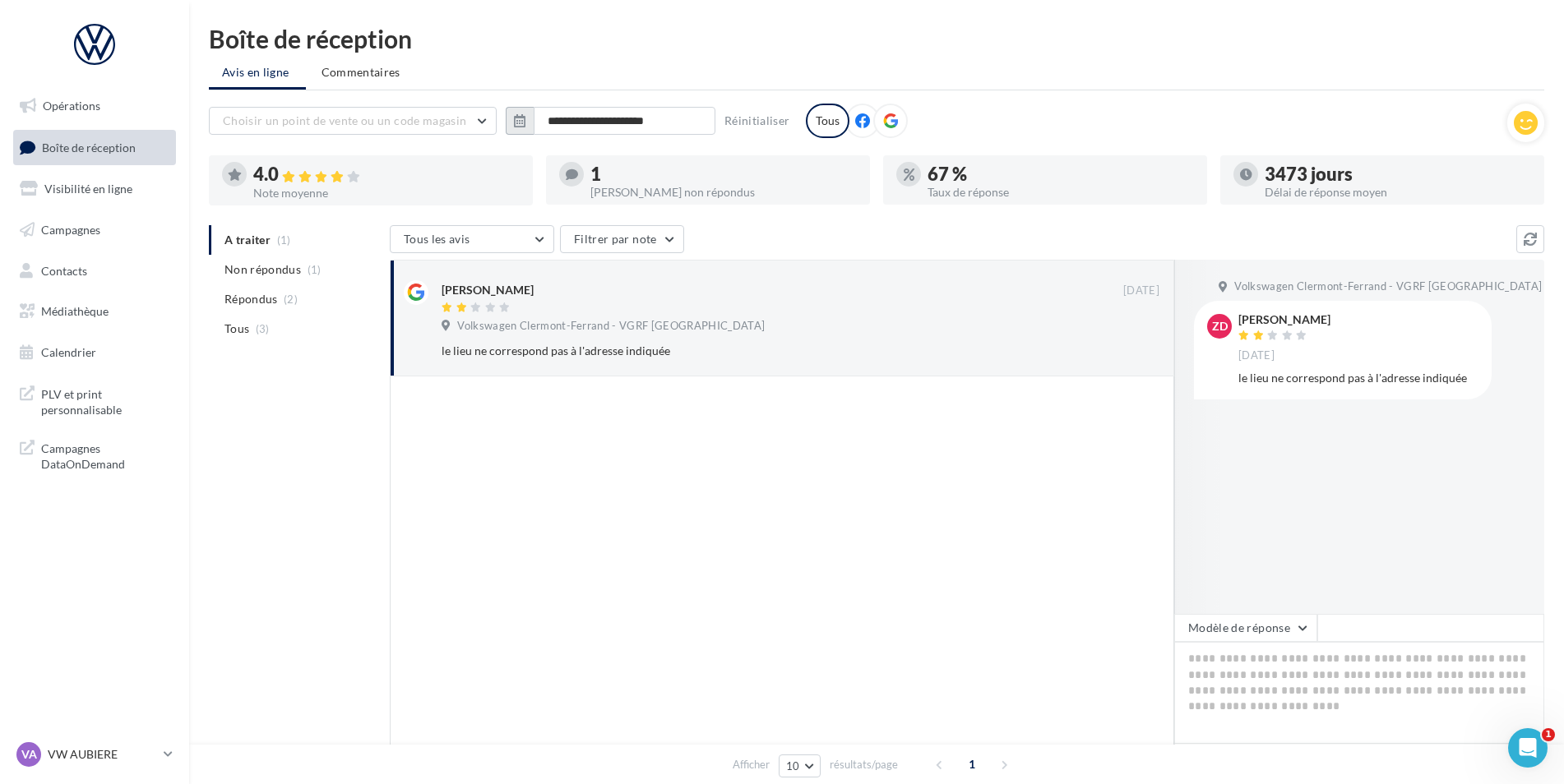
click at [511, 131] on button "button" at bounding box center [520, 121] width 28 height 28
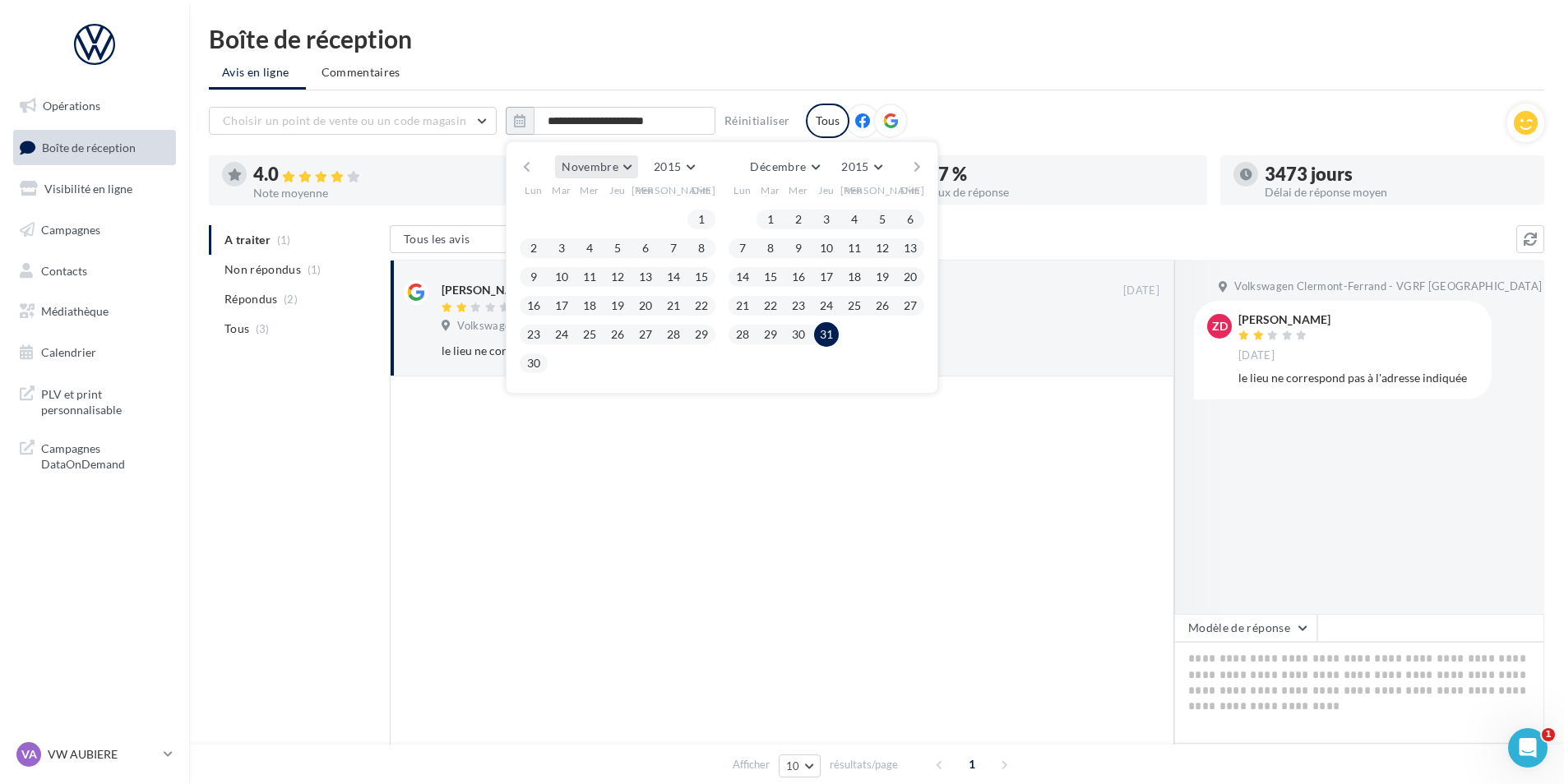
click at [609, 161] on span "Novembre" at bounding box center [590, 166] width 57 height 14
click at [685, 164] on button "2015" at bounding box center [674, 167] width 53 height 23
click at [610, 215] on button "2014" at bounding box center [644, 206] width 115 height 30
click at [595, 171] on span "Novembre" at bounding box center [590, 166] width 57 height 14
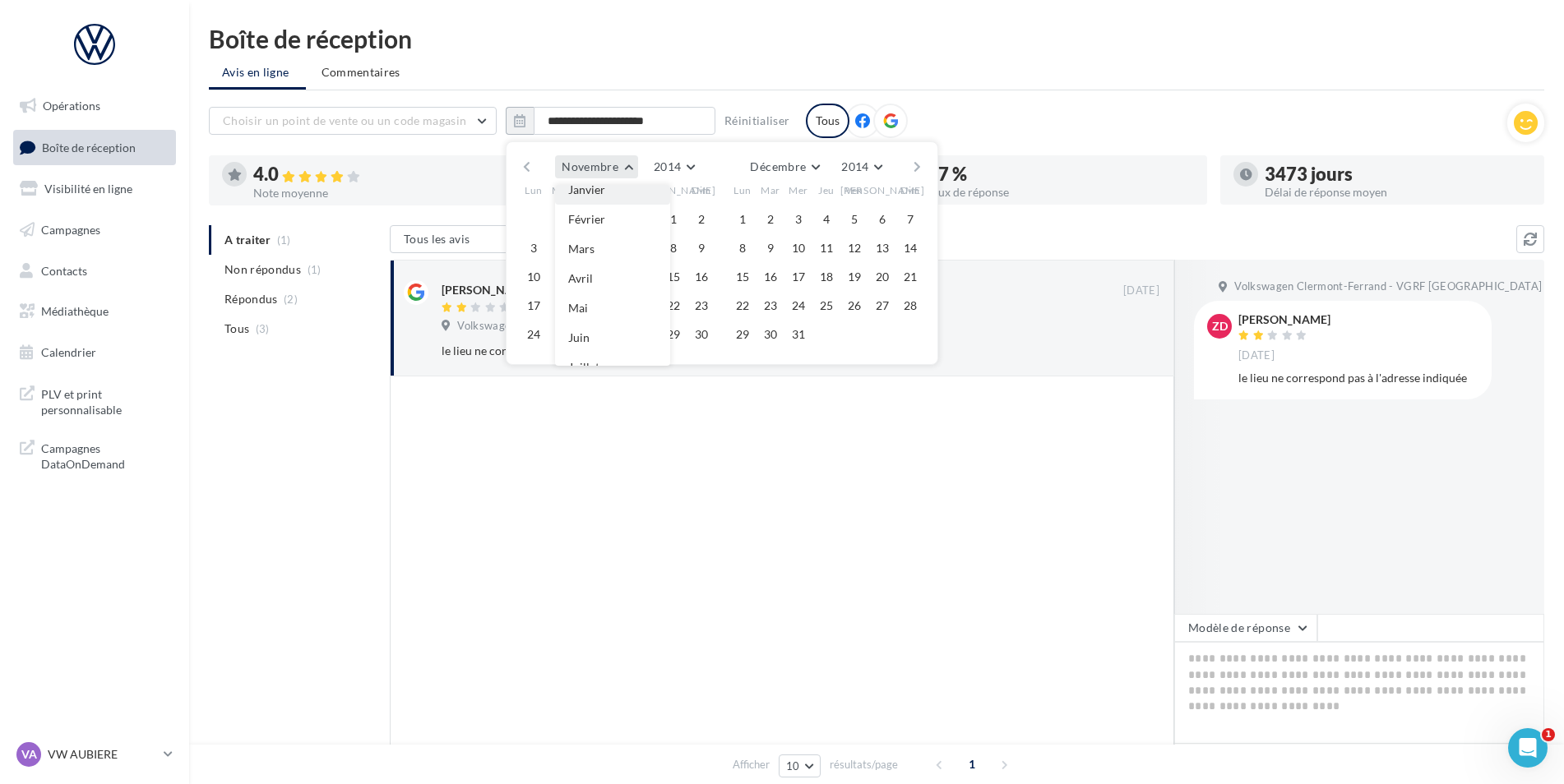
scroll to position [0, 0]
click at [589, 209] on button "Janvier" at bounding box center [612, 200] width 115 height 30
click at [595, 211] on button "1" at bounding box center [590, 220] width 25 height 25
click at [785, 162] on span "Février" at bounding box center [777, 166] width 38 height 14
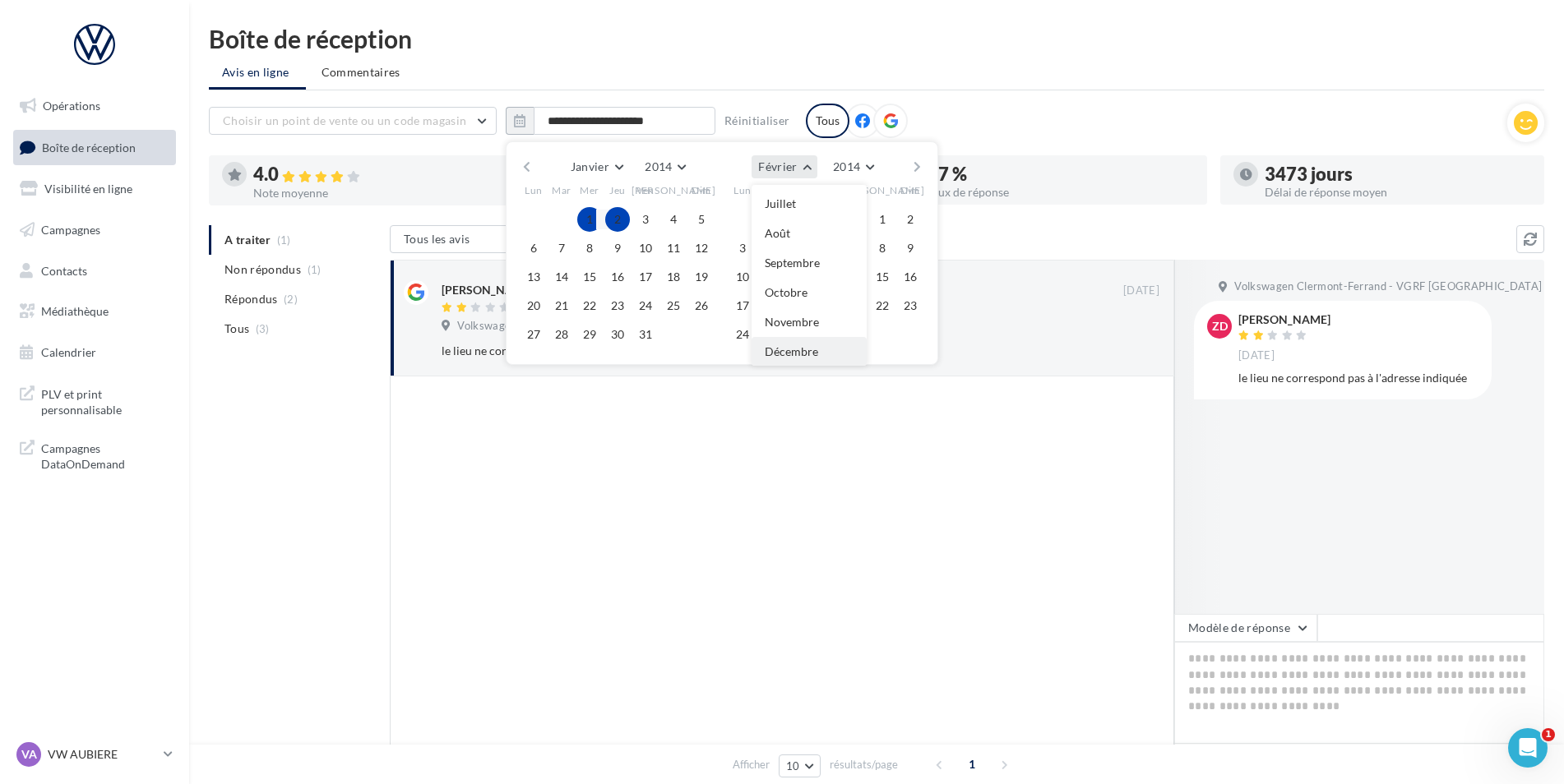
scroll to position [174, 0]
click at [821, 355] on button "Décembre" at bounding box center [809, 351] width 115 height 30
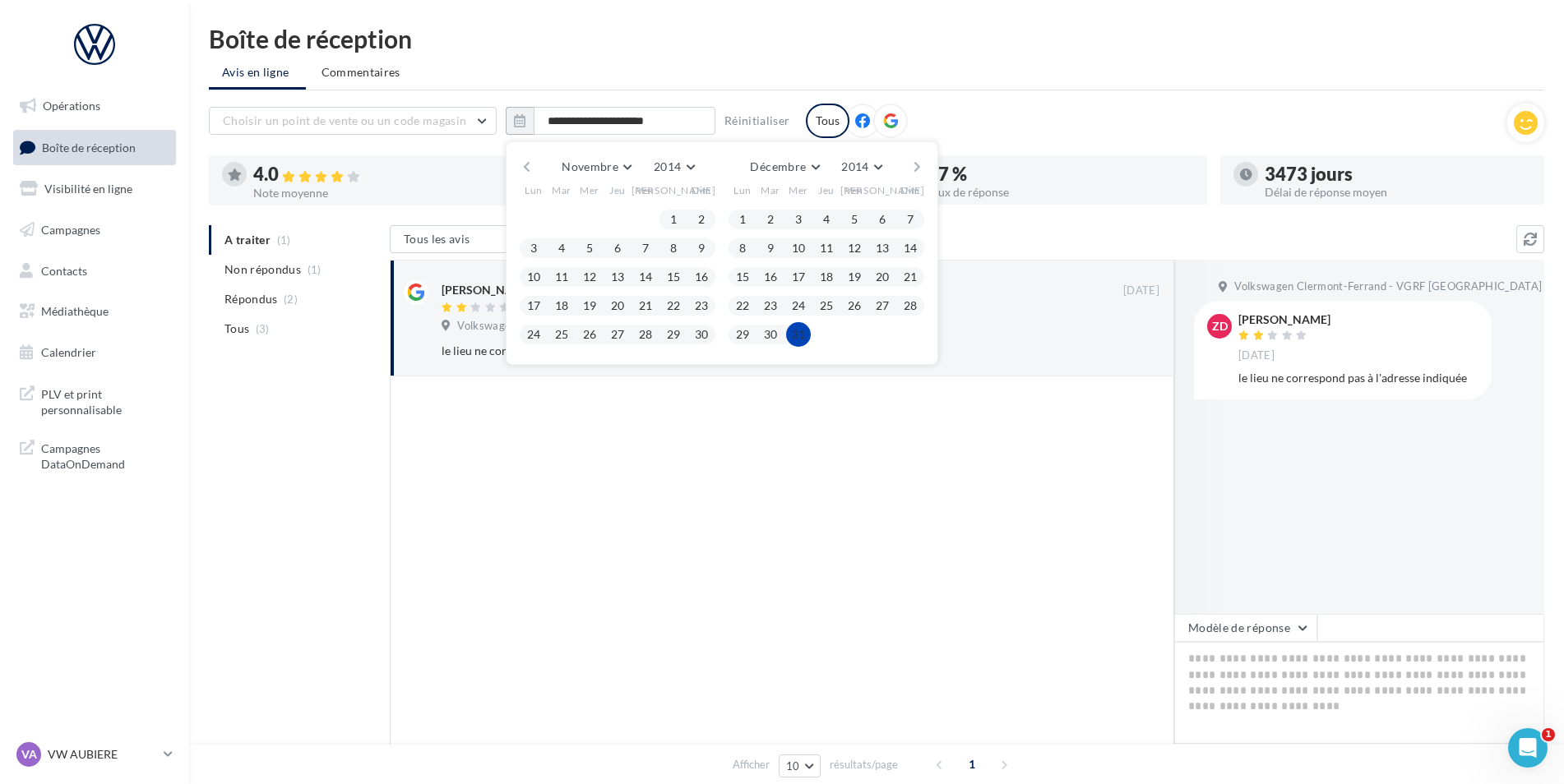
click at [793, 334] on button "31" at bounding box center [799, 335] width 25 height 25
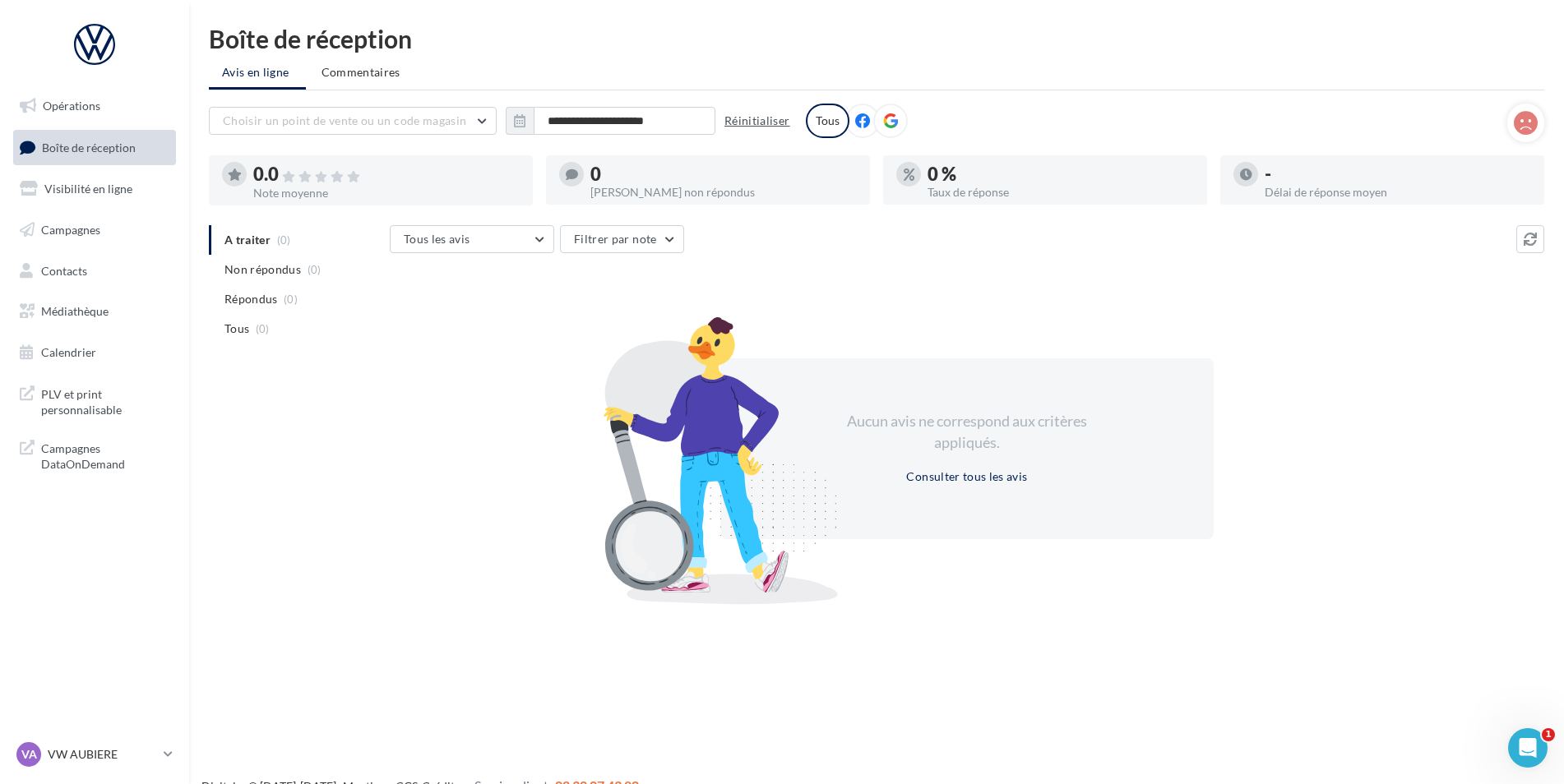
click at [738, 122] on button "Réinitialiser" at bounding box center [757, 121] width 79 height 20
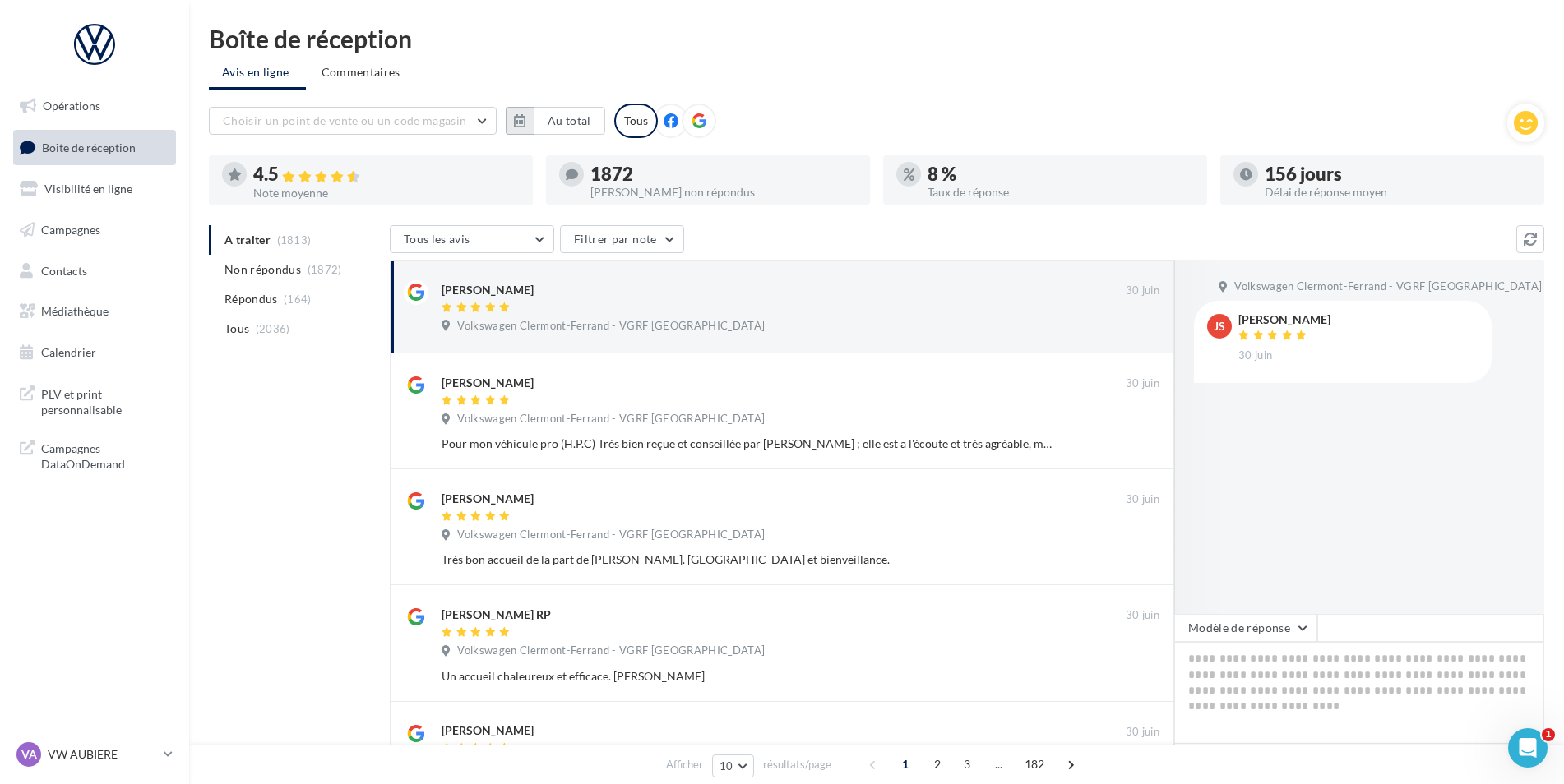
click at [515, 116] on icon "button" at bounding box center [520, 121] width 12 height 13
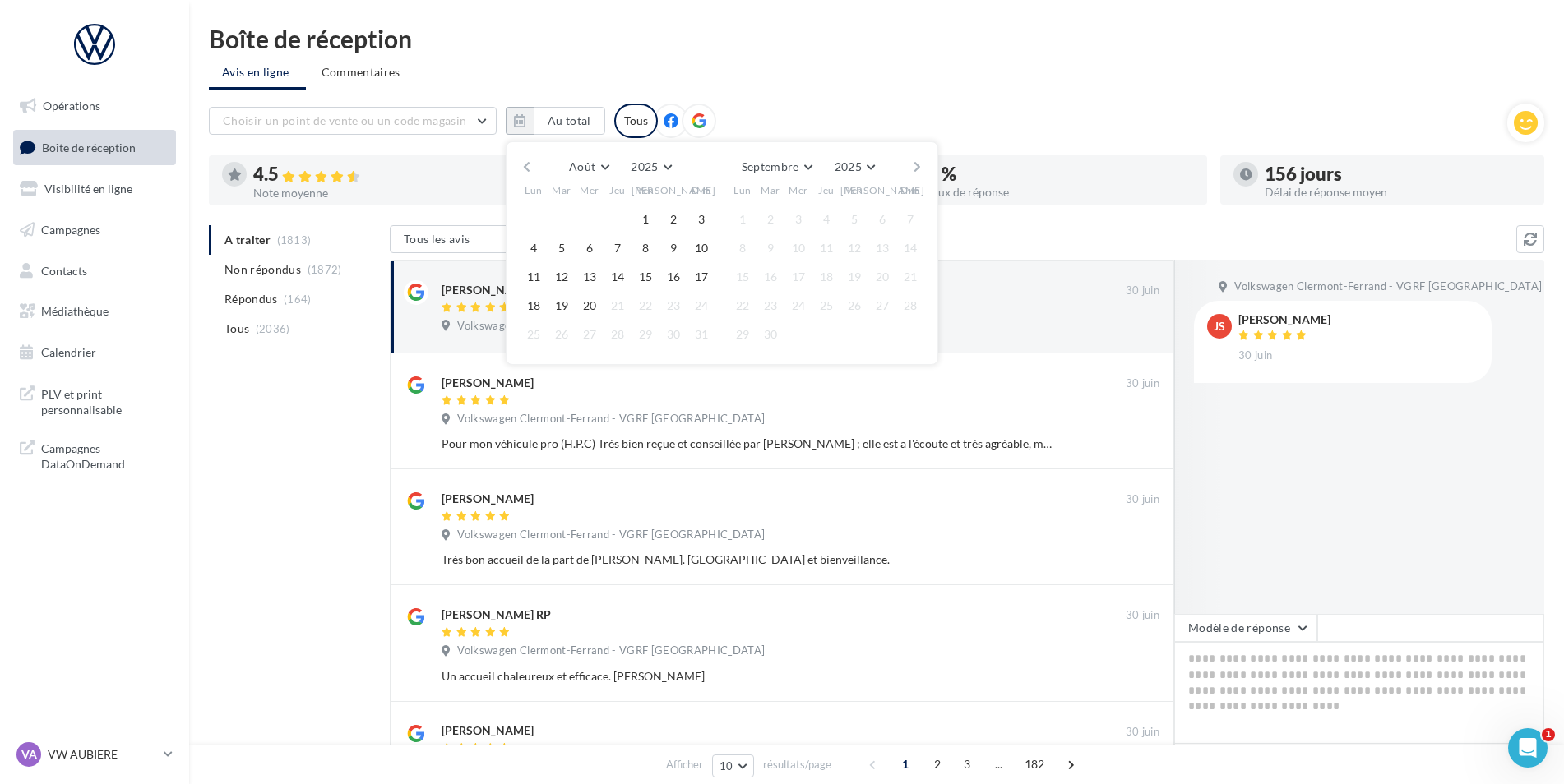
click at [616, 171] on div "Août [PERSON_NAME] Mars Avril Mai Juin Juillet Août Septembre Octobre Novembre …" at bounding box center [620, 167] width 116 height 23
click at [621, 168] on div "Août [PERSON_NAME] Mars Avril Mai Juin Juillet Août Septembre Octobre Novembre …" at bounding box center [620, 167] width 116 height 23
click at [657, 168] on span "2025" at bounding box center [644, 166] width 27 height 14
click at [629, 213] on button "2013" at bounding box center [620, 223] width 115 height 30
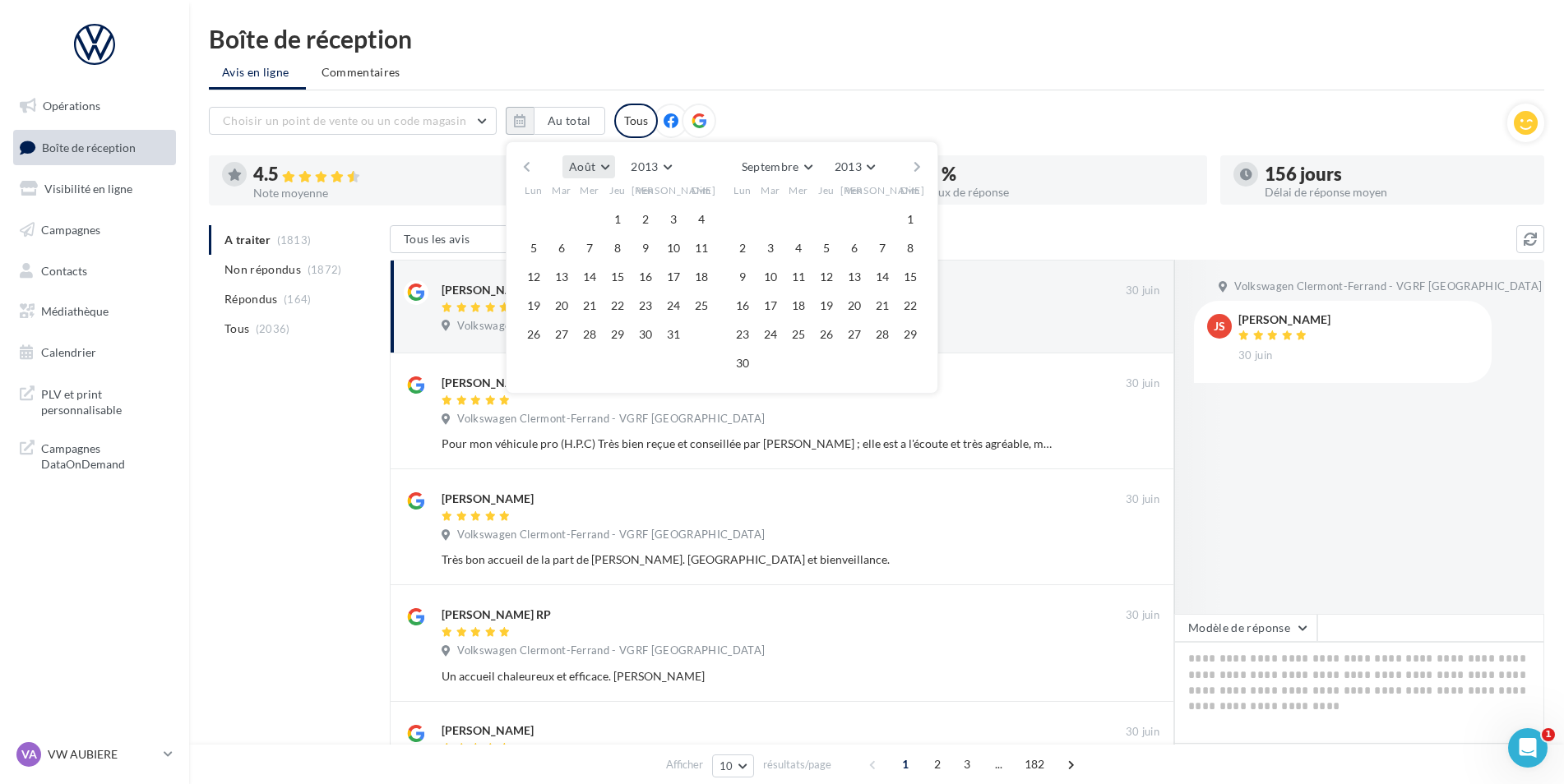
click at [587, 168] on span "Août" at bounding box center [582, 166] width 27 height 14
click at [603, 200] on span "Janvier" at bounding box center [594, 199] width 37 height 14
click at [554, 214] on button "1" at bounding box center [562, 220] width 25 height 25
click at [800, 167] on button "Février" at bounding box center [784, 167] width 65 height 23
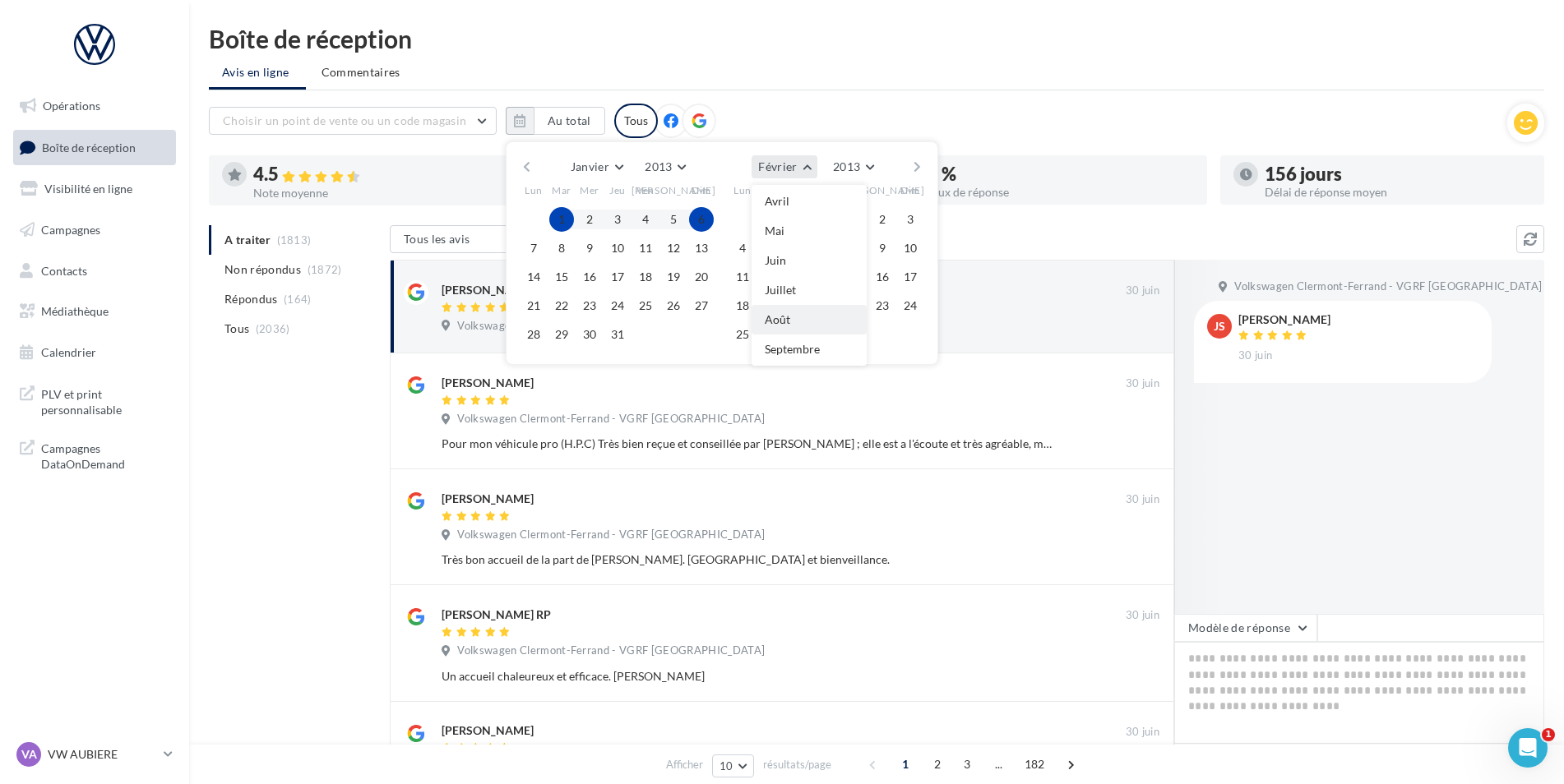
scroll to position [174, 0]
click at [818, 348] on button "Décembre" at bounding box center [809, 351] width 115 height 30
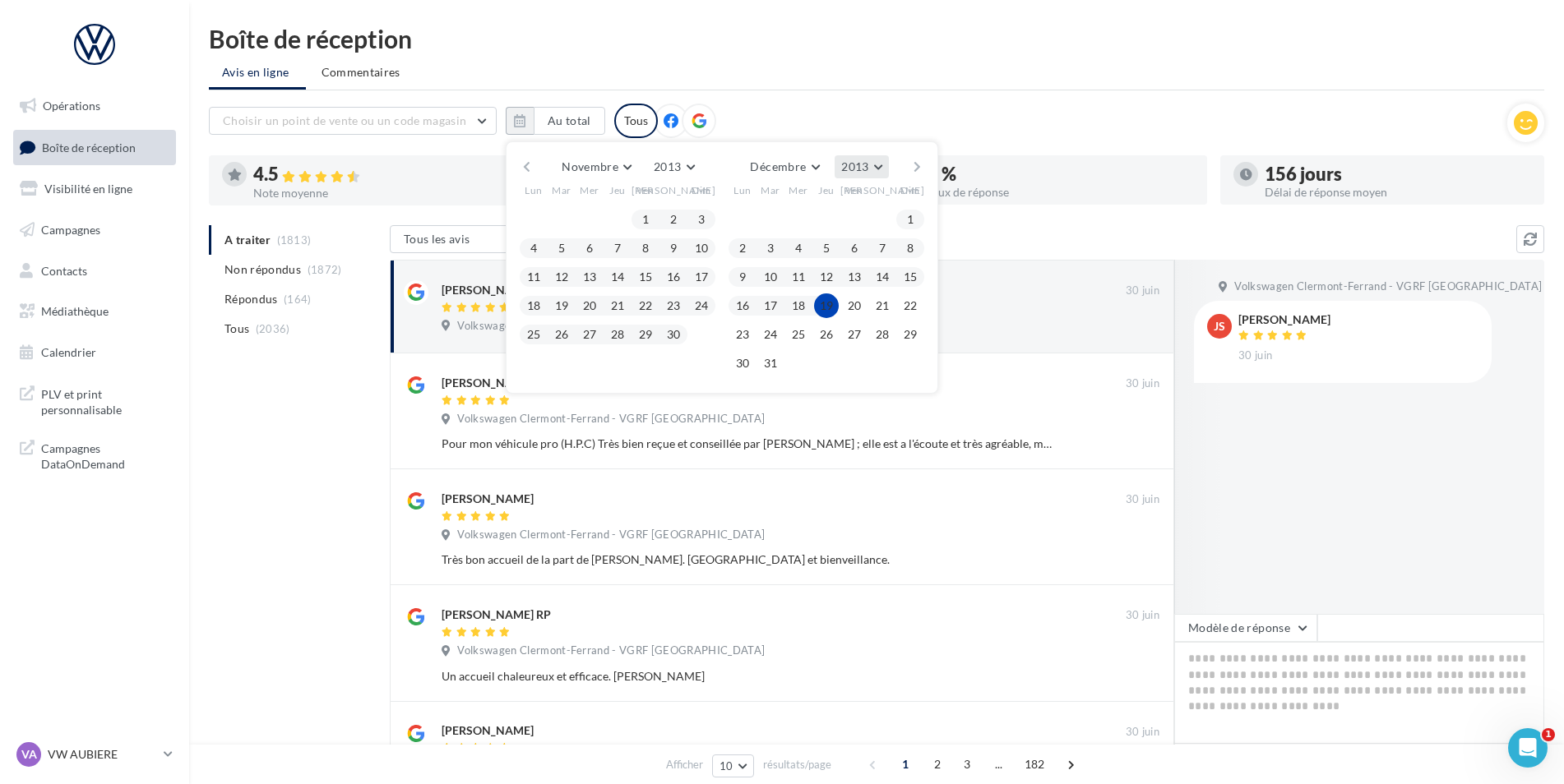
click at [882, 166] on button "2013" at bounding box center [861, 167] width 53 height 23
click at [1057, 106] on div "Choisir un point de vente ou un code magasin 09429391244196467045 - Volkswagen …" at bounding box center [858, 120] width 1298 height 34
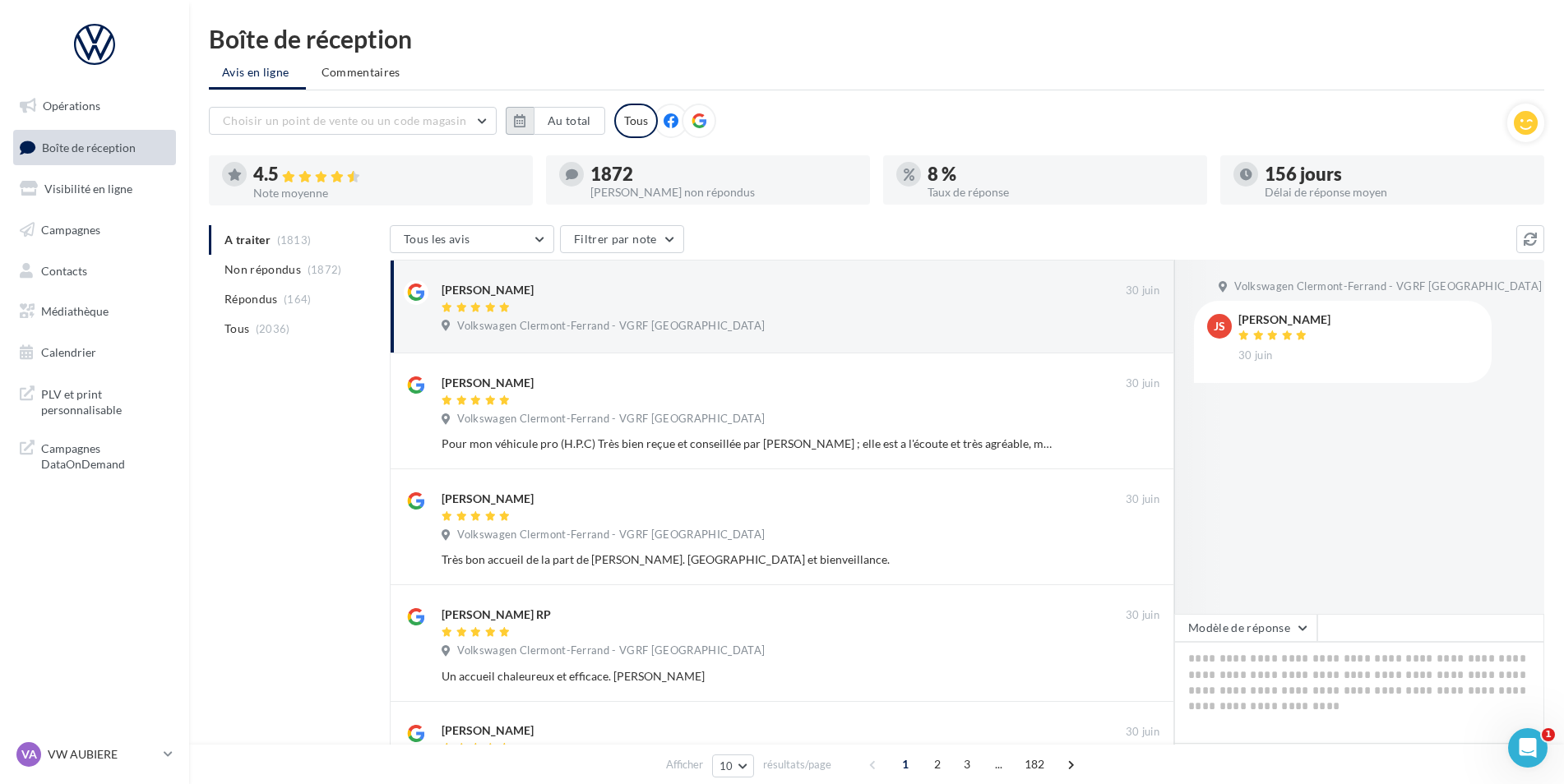
click at [529, 124] on button "button" at bounding box center [520, 121] width 28 height 28
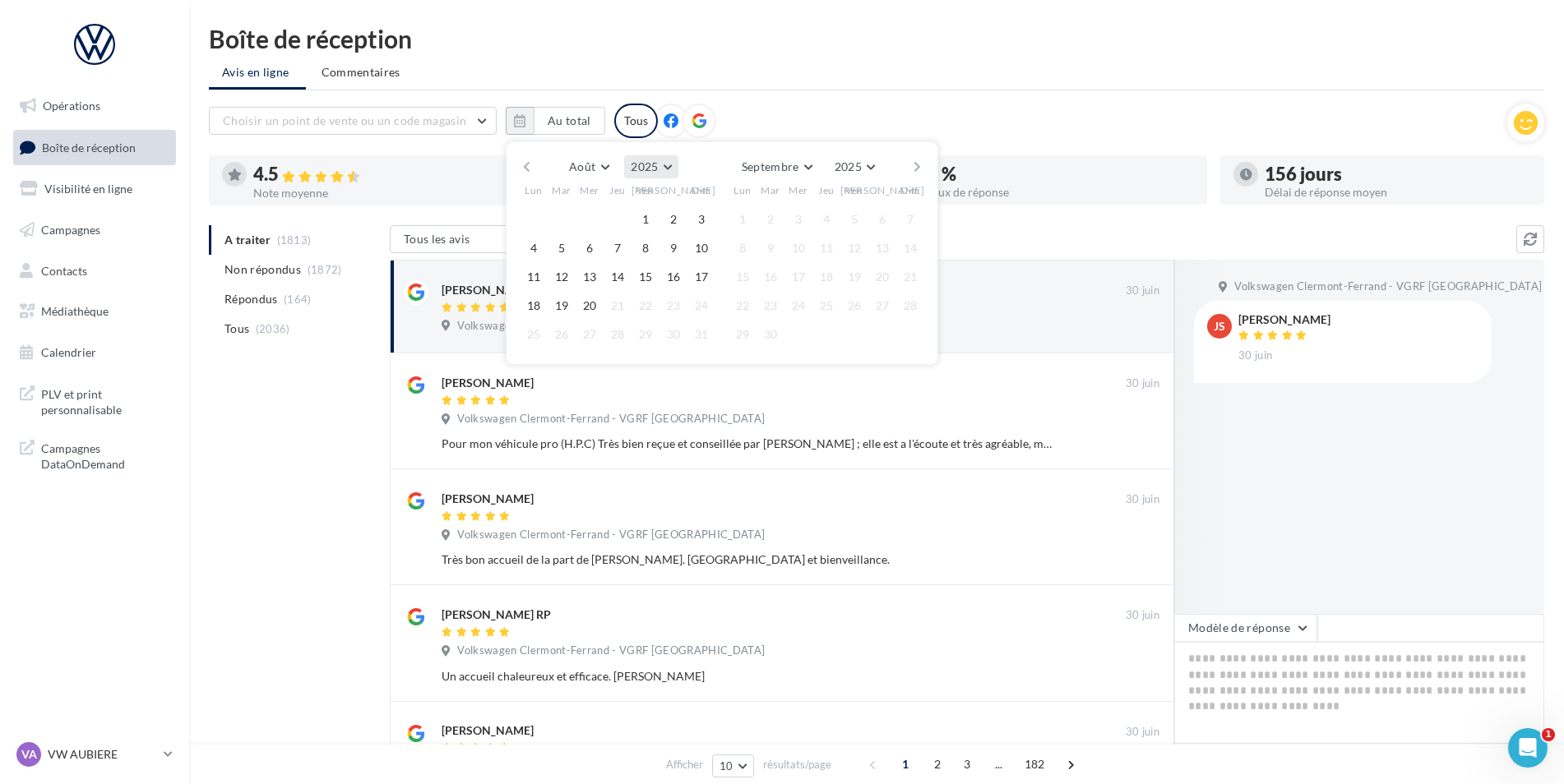
click at [655, 171] on span "2025" at bounding box center [644, 166] width 27 height 14
click at [622, 216] on button "2013" at bounding box center [620, 223] width 115 height 30
click at [581, 169] on span "Août" at bounding box center [582, 166] width 27 height 14
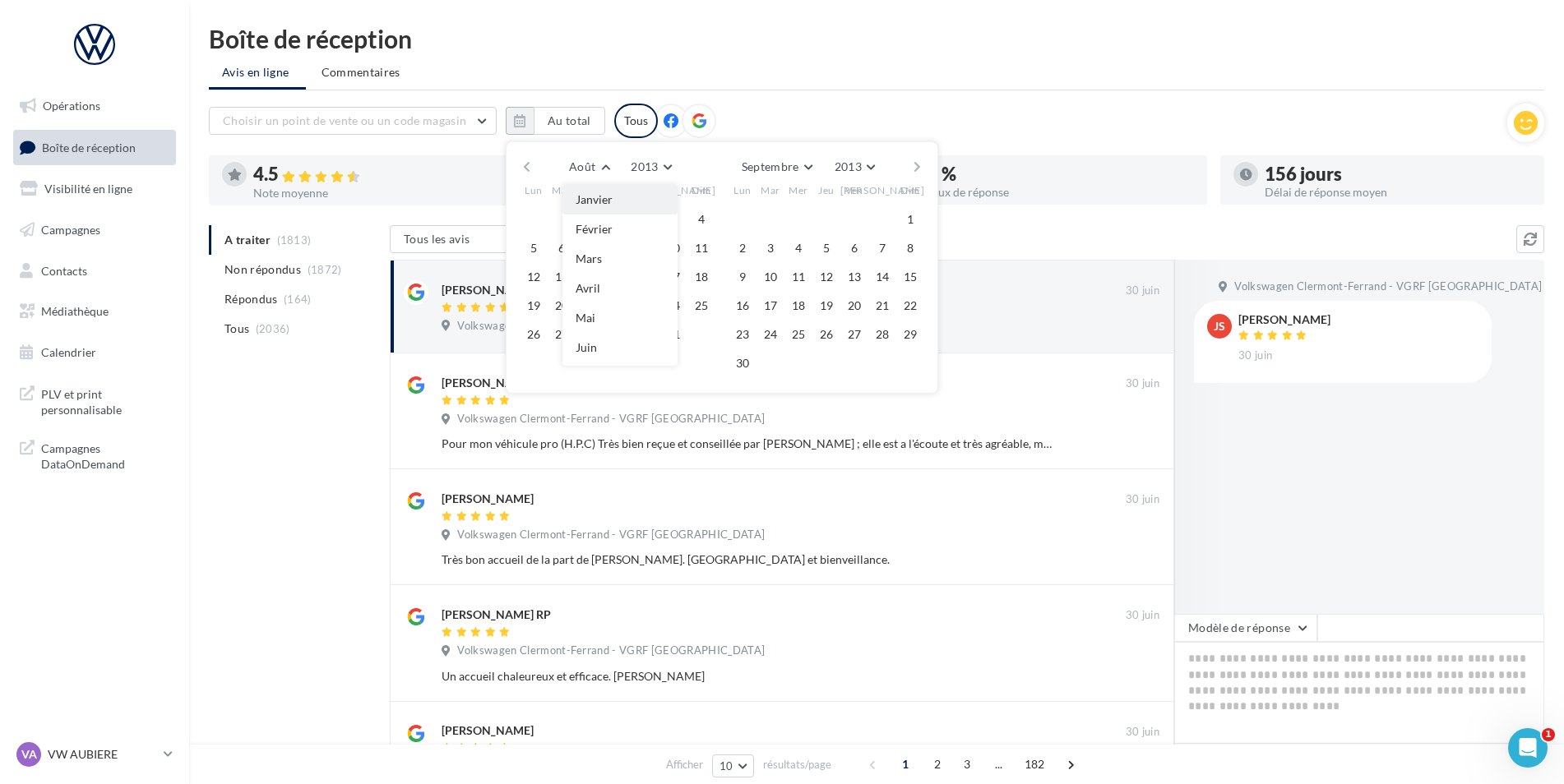
click at [610, 206] on span "Janvier" at bounding box center [594, 199] width 37 height 14
click at [570, 221] on button "1" at bounding box center [562, 220] width 25 height 25
click at [781, 173] on button "Février" at bounding box center [784, 167] width 65 height 23
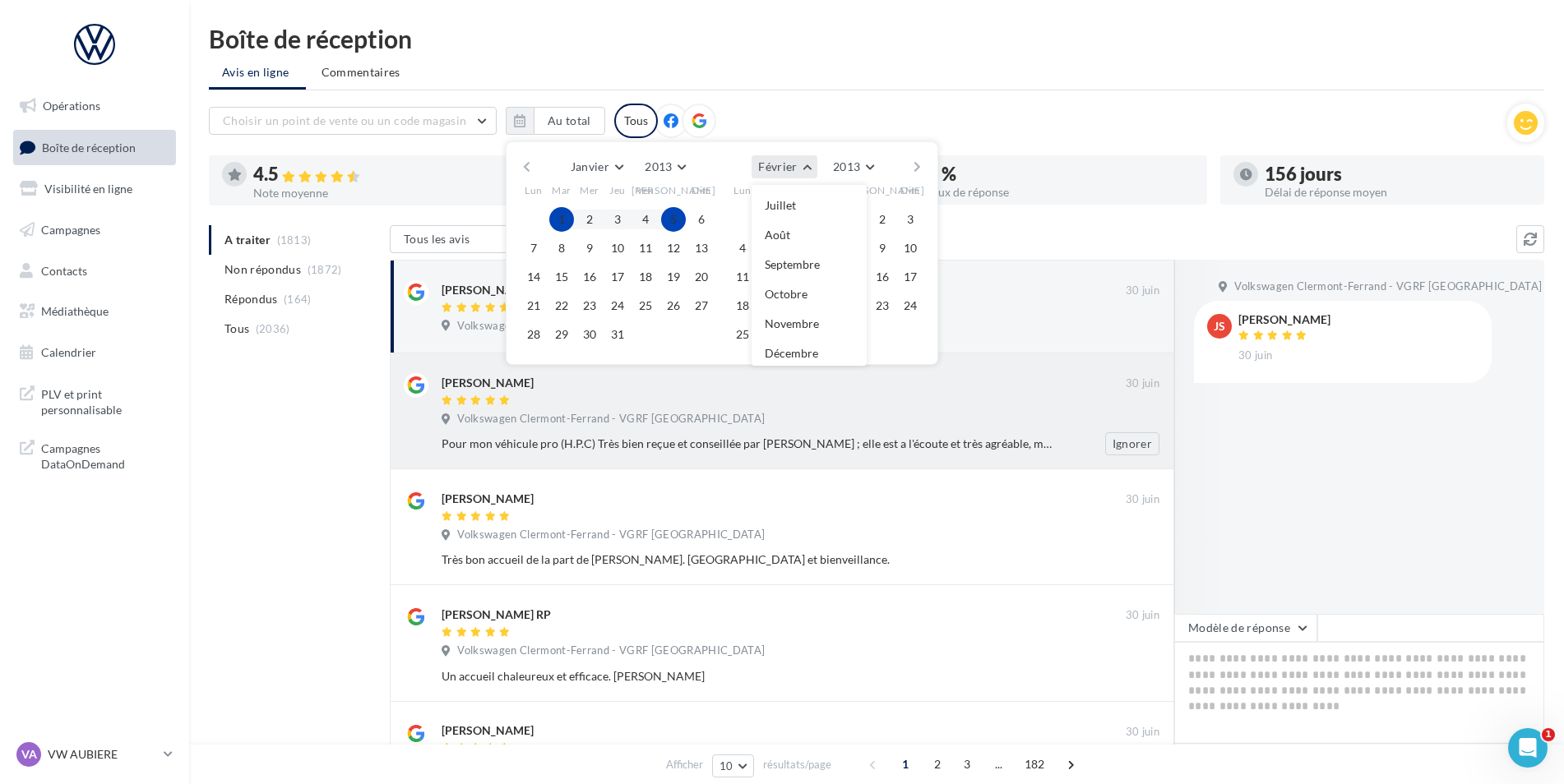
scroll to position [174, 0]
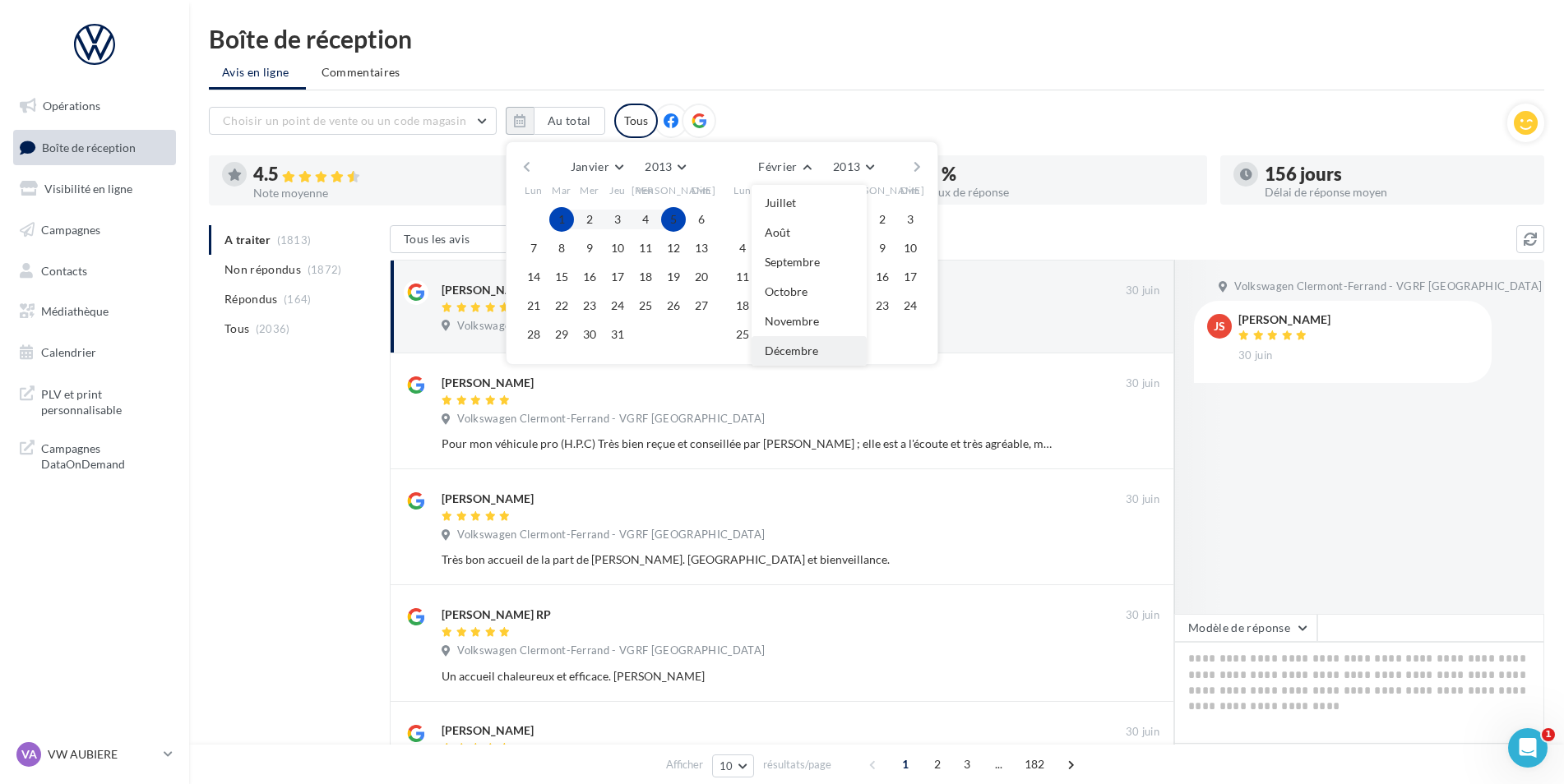
click at [828, 343] on button "Décembre" at bounding box center [809, 351] width 115 height 30
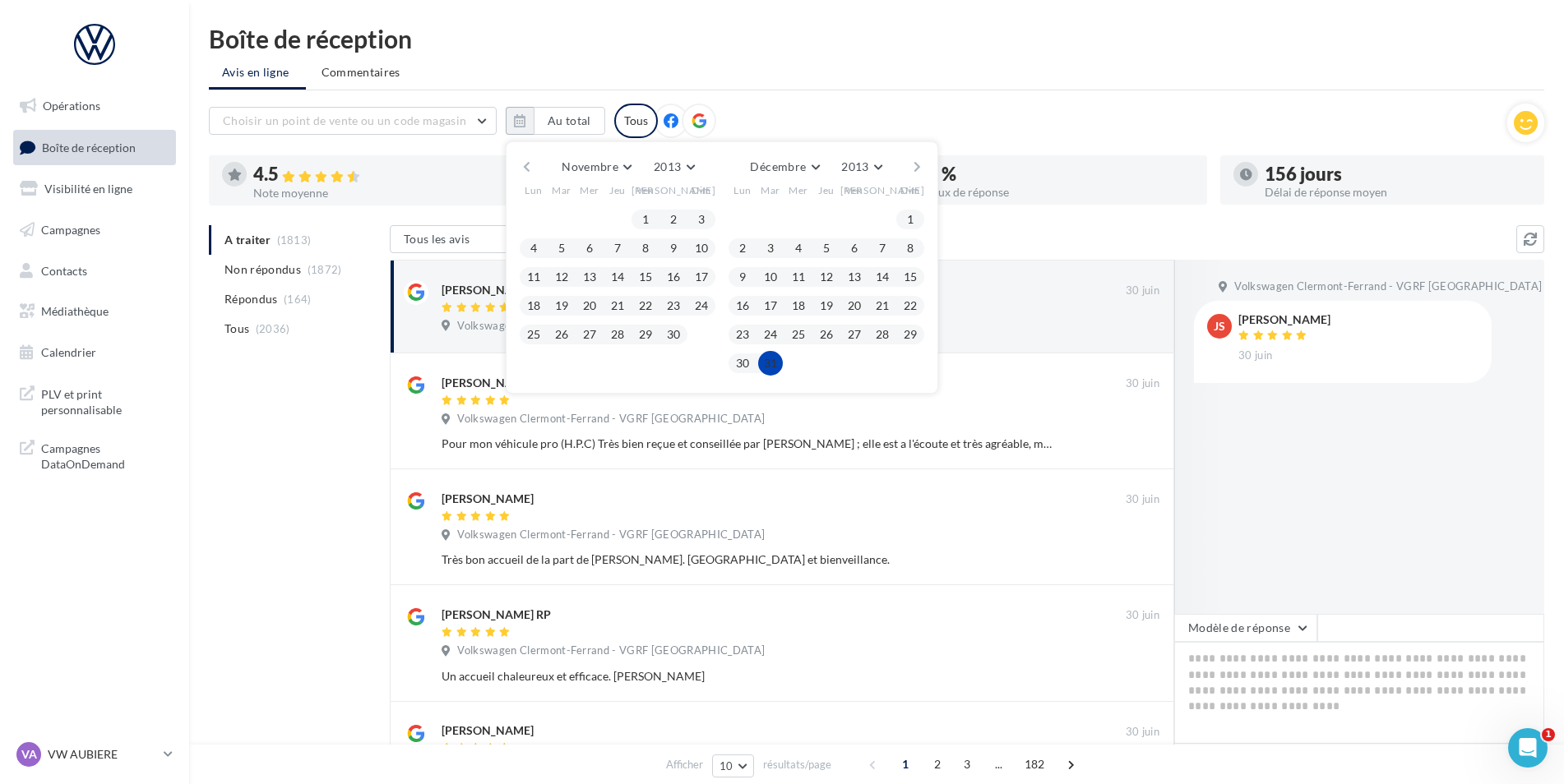
click at [779, 365] on button "31" at bounding box center [770, 364] width 25 height 25
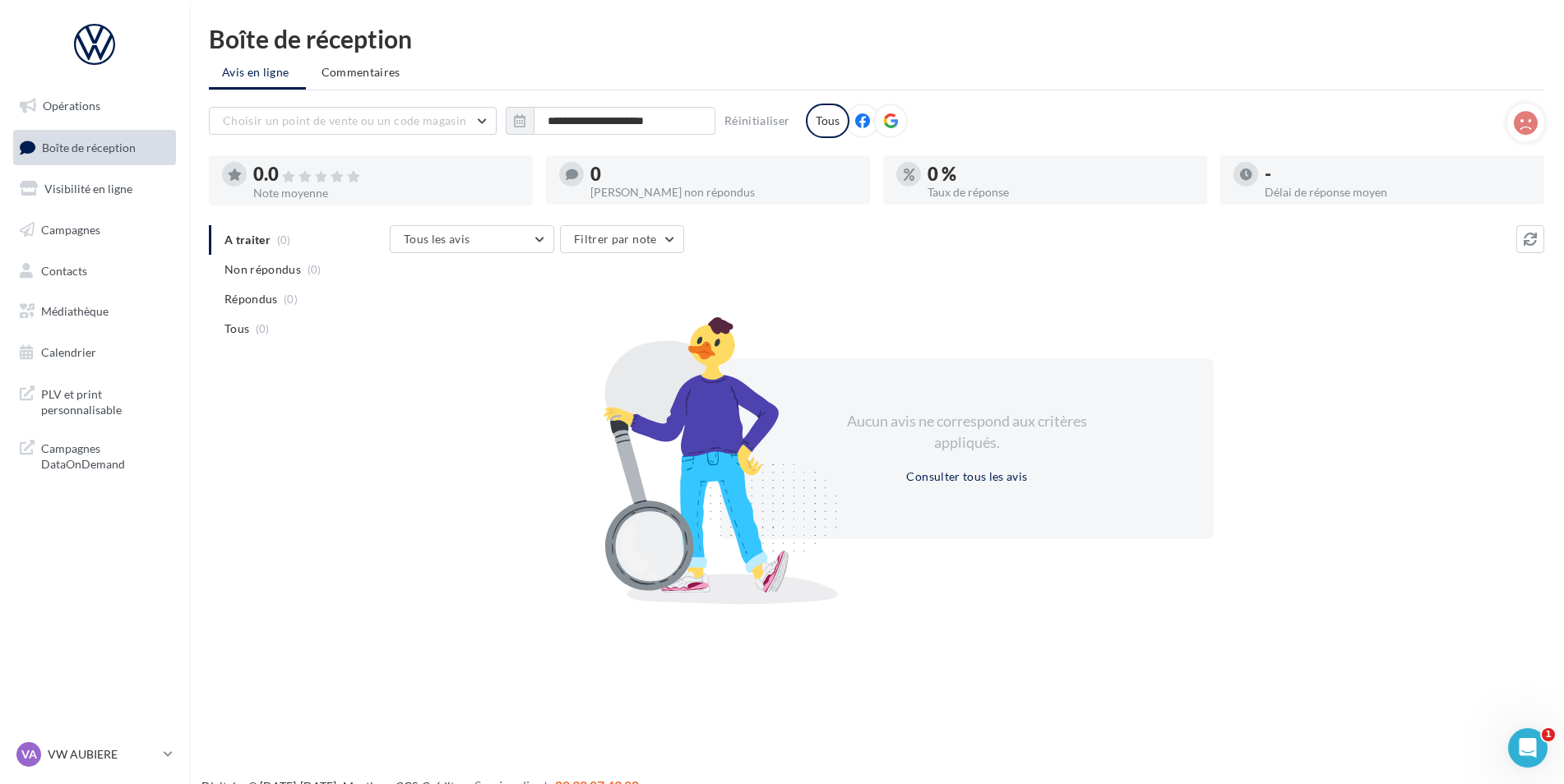
click at [1113, 95] on div "**********" at bounding box center [876, 312] width 1375 height 572
click at [523, 124] on icon "button" at bounding box center [520, 121] width 12 height 13
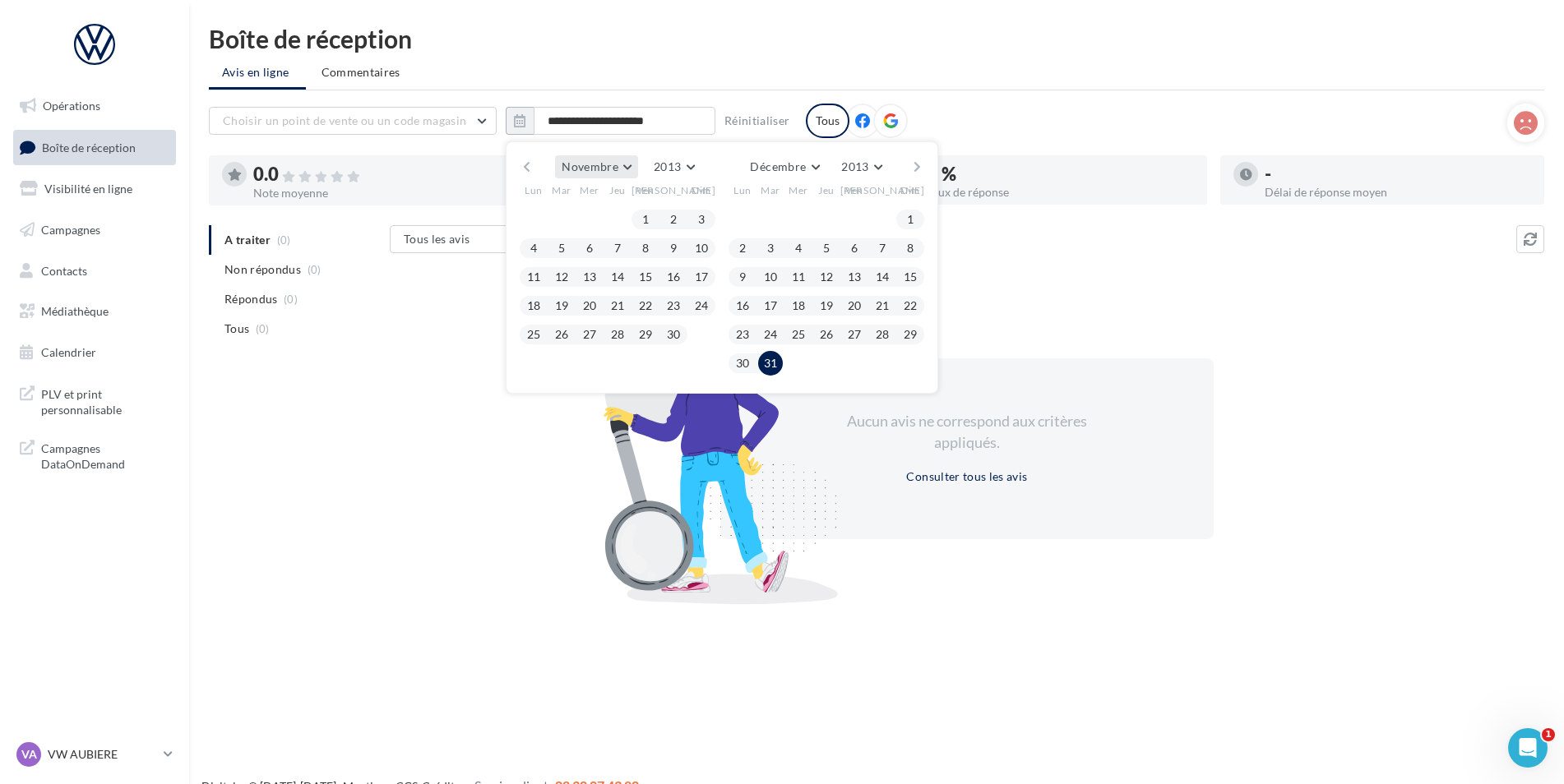
click at [609, 169] on span "Novembre" at bounding box center [590, 166] width 57 height 14
click at [668, 171] on span "2013" at bounding box center [667, 166] width 27 height 14
click at [645, 274] on button "2014" at bounding box center [644, 265] width 115 height 30
click at [619, 174] on button "Novembre" at bounding box center [596, 167] width 83 height 23
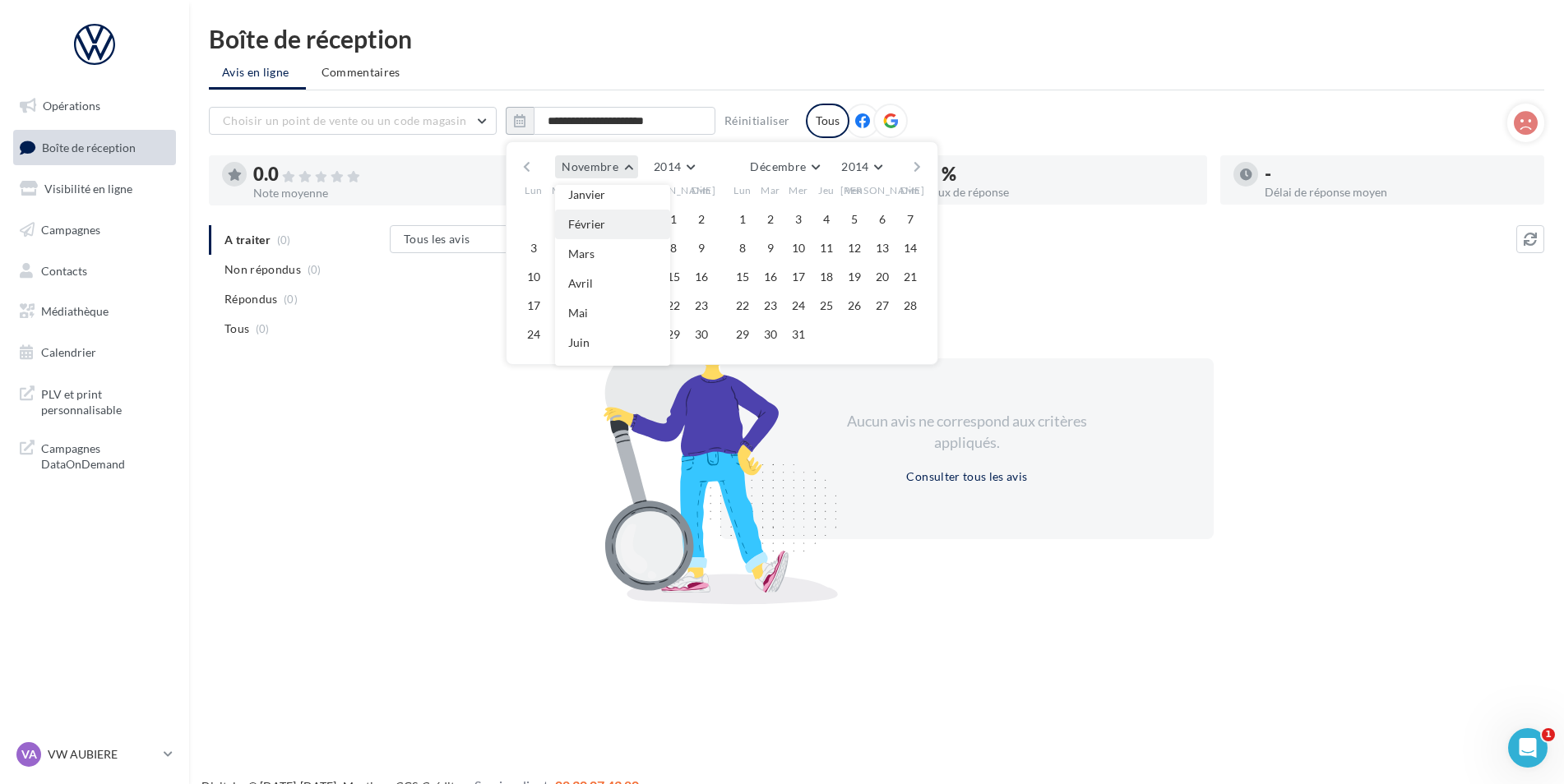
scroll to position [0, 0]
click at [624, 207] on button "Janvier" at bounding box center [612, 200] width 115 height 30
click at [600, 223] on button "1" at bounding box center [590, 220] width 25 height 25
click at [788, 173] on button "Février" at bounding box center [784, 167] width 65 height 23
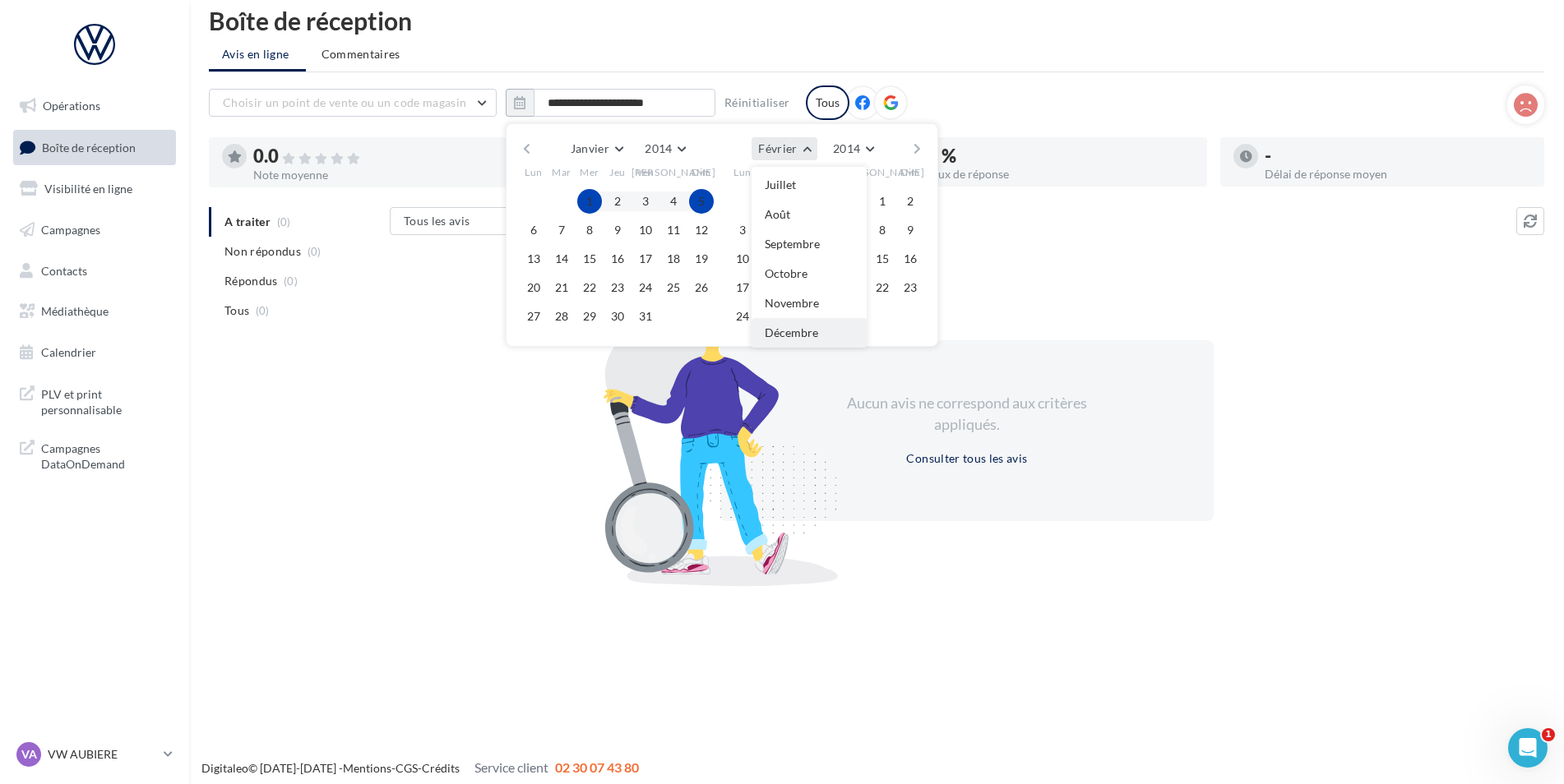
scroll to position [27, 0]
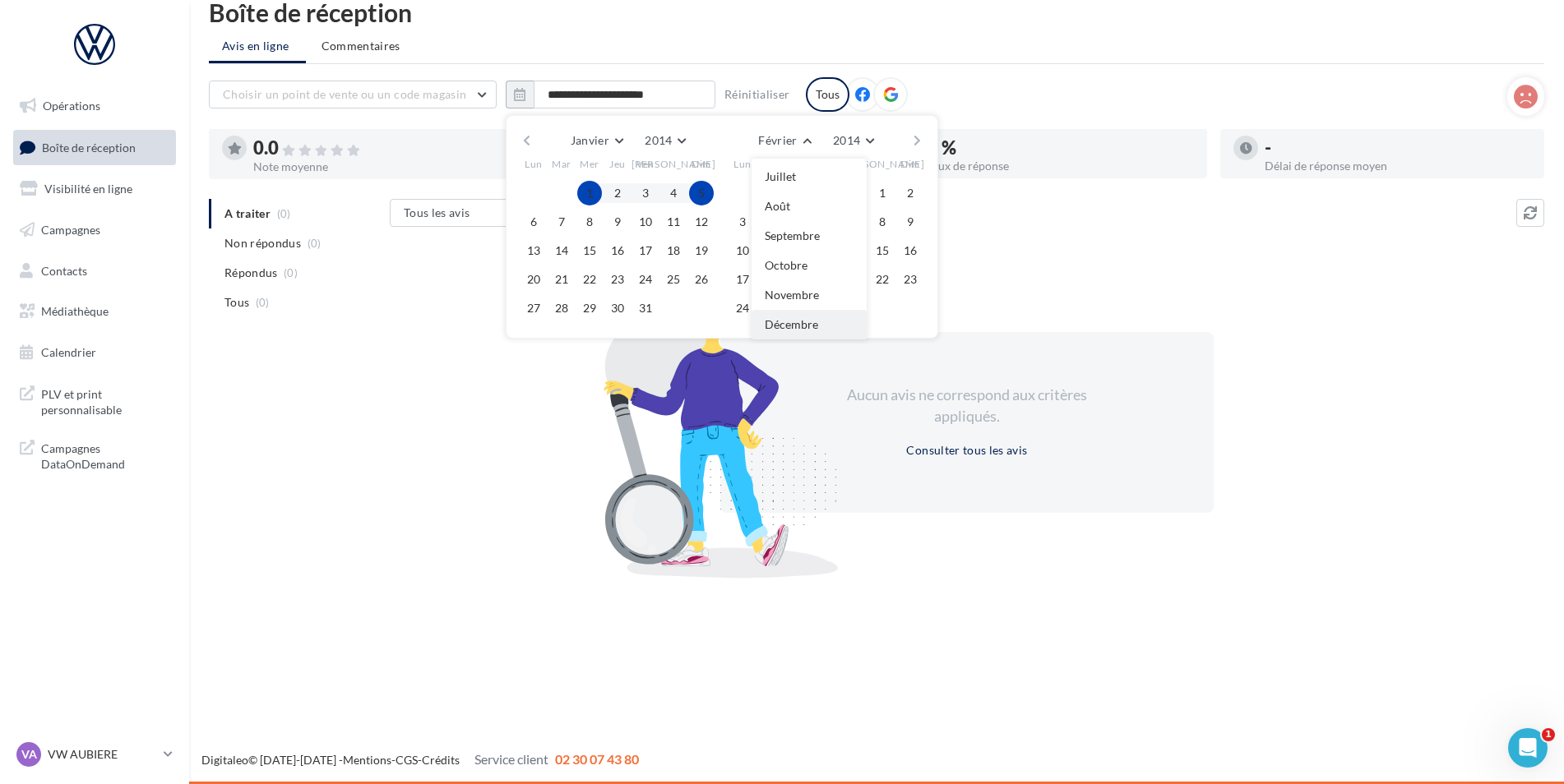
click at [814, 320] on span "Décembre" at bounding box center [791, 324] width 53 height 14
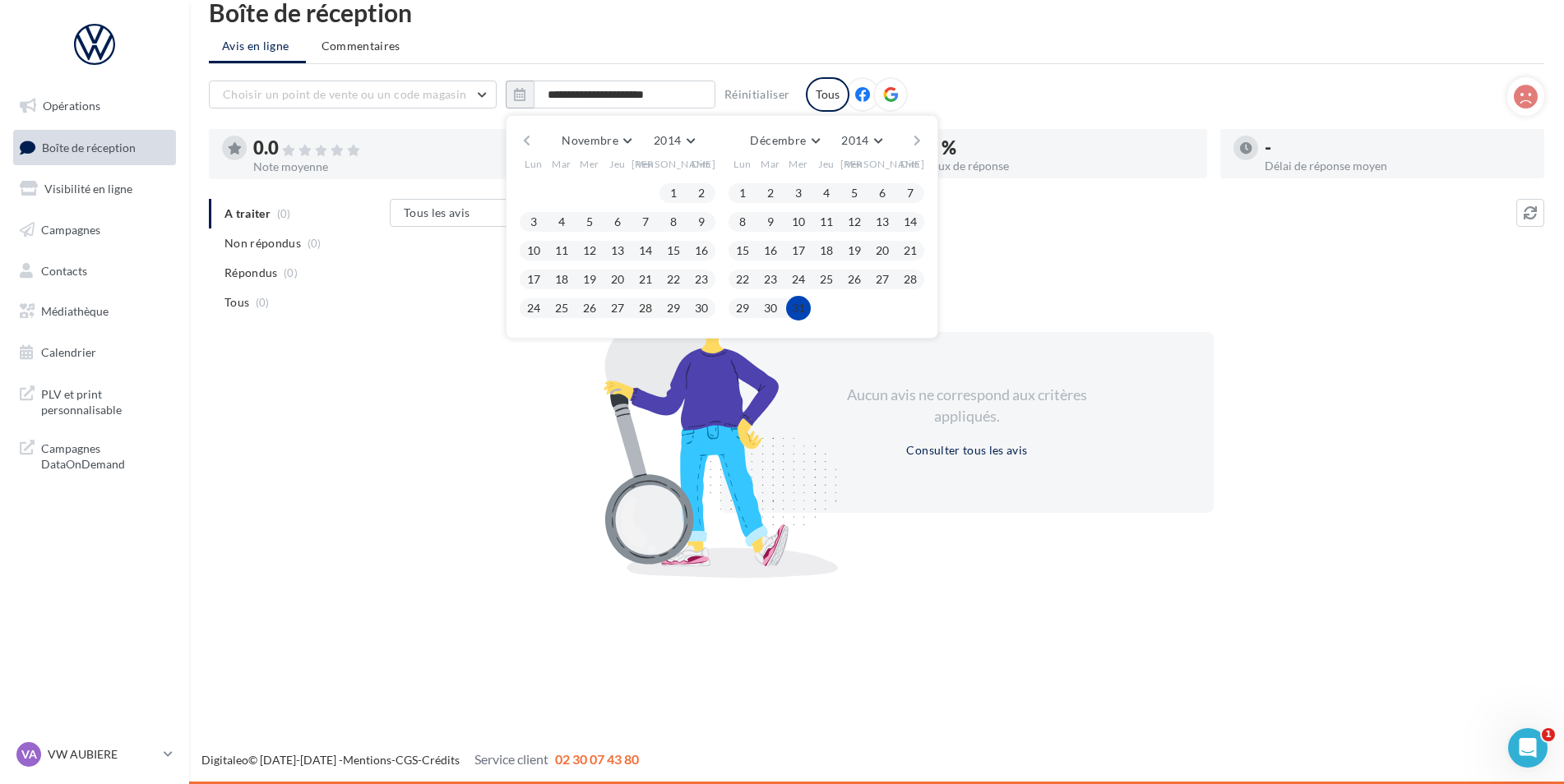
click at [807, 309] on button "31" at bounding box center [799, 308] width 25 height 25
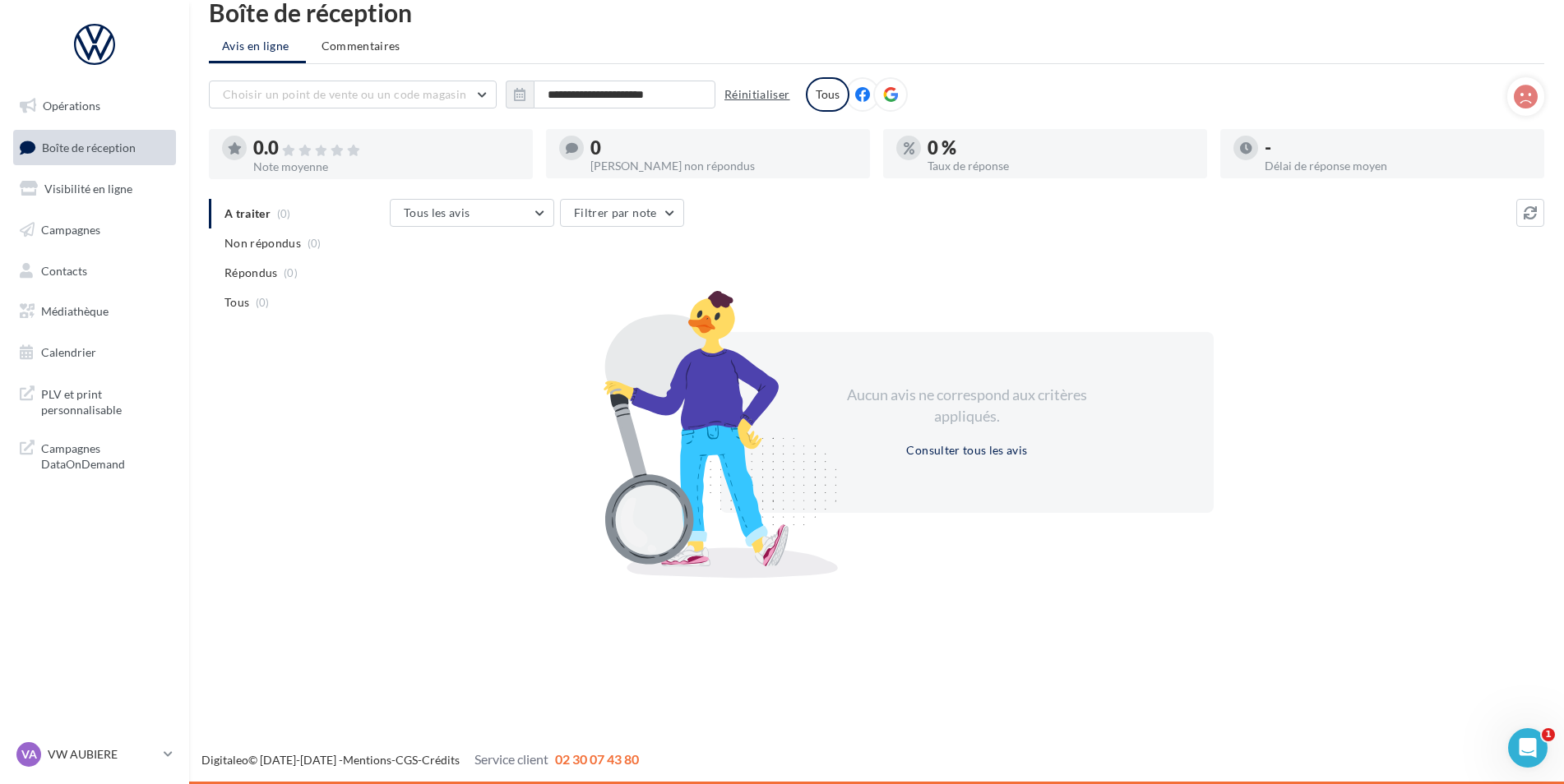
click at [765, 98] on button "Réinitialiser" at bounding box center [757, 95] width 79 height 20
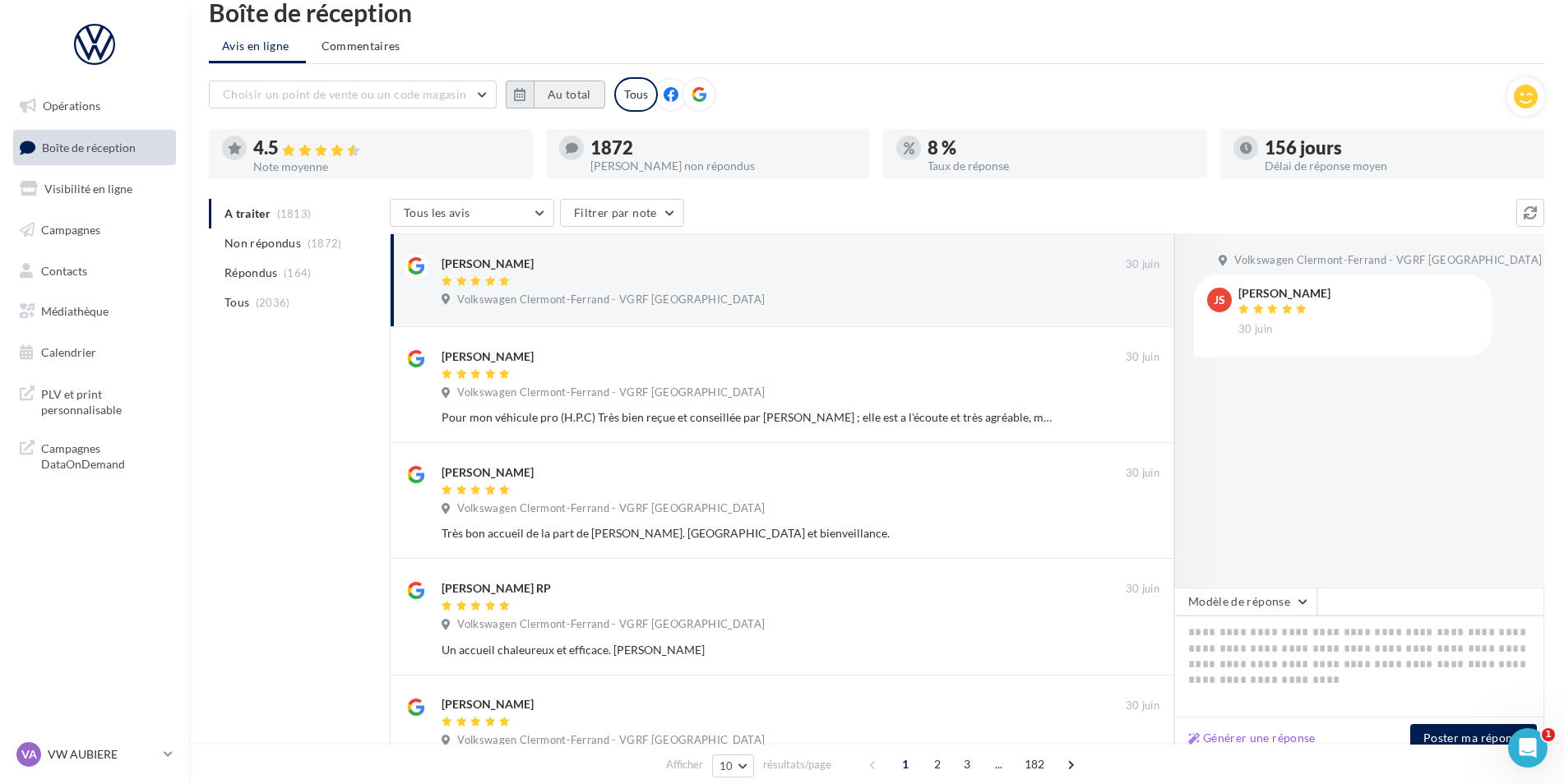
click at [538, 97] on button "Au total" at bounding box center [570, 95] width 72 height 28
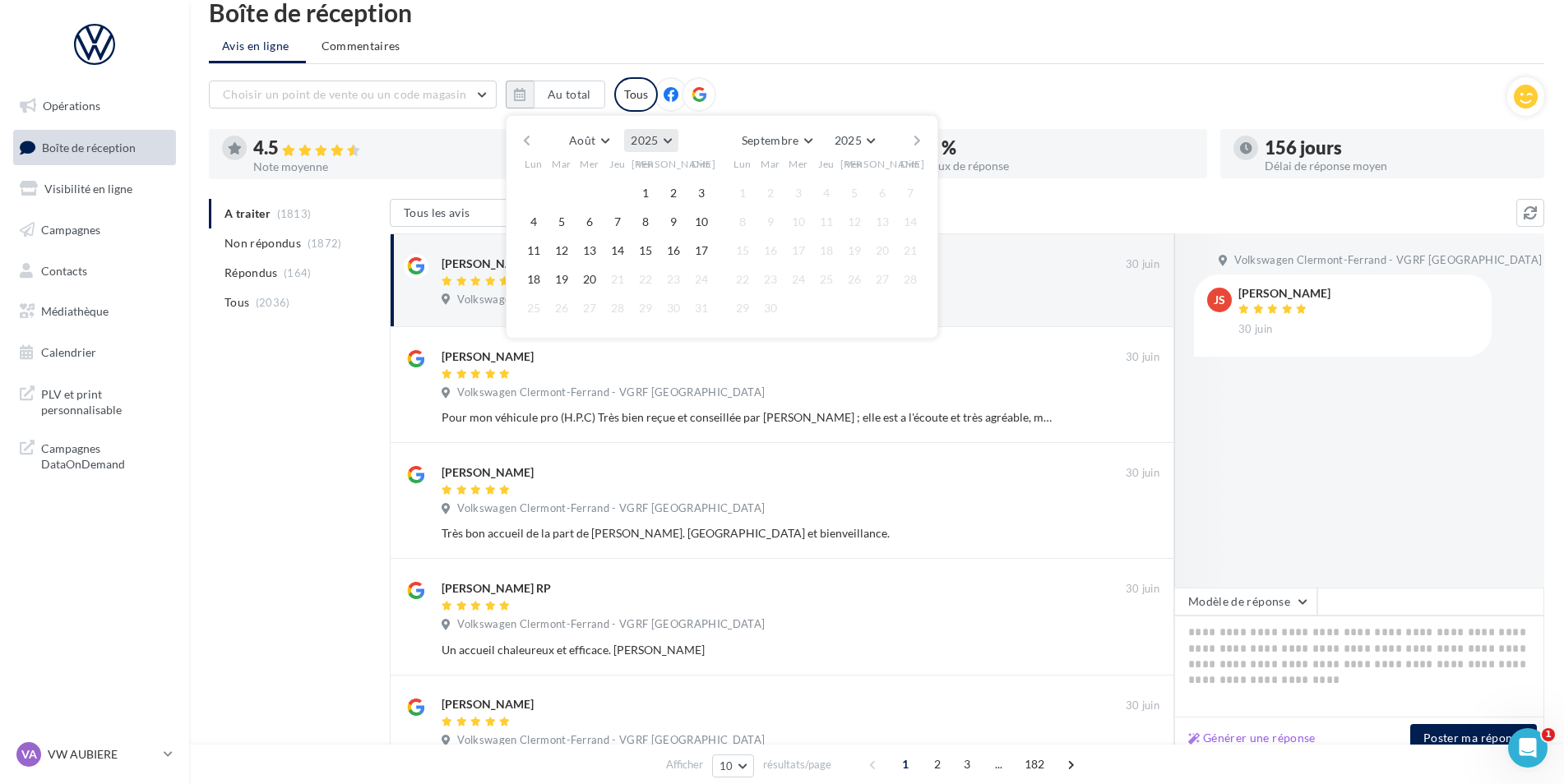
click at [641, 146] on span "2025" at bounding box center [644, 140] width 27 height 14
click at [615, 181] on button "2015" at bounding box center [620, 174] width 115 height 30
click at [580, 147] on button "Août" at bounding box center [588, 141] width 52 height 23
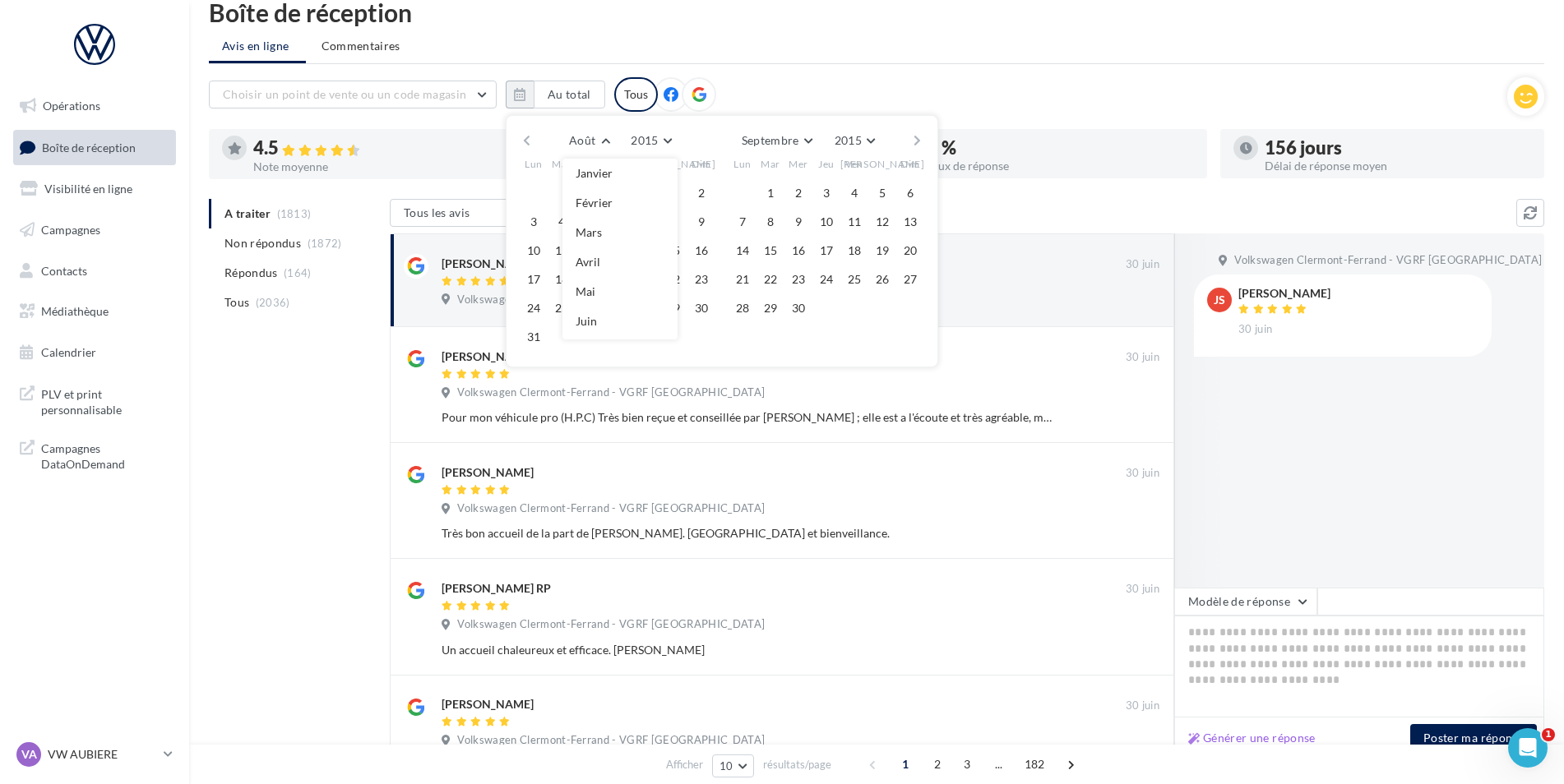
click at [614, 177] on button "Janvier" at bounding box center [620, 174] width 115 height 30
click at [615, 198] on button "1" at bounding box center [618, 193] width 25 height 25
click at [810, 150] on button "Février" at bounding box center [784, 141] width 65 height 23
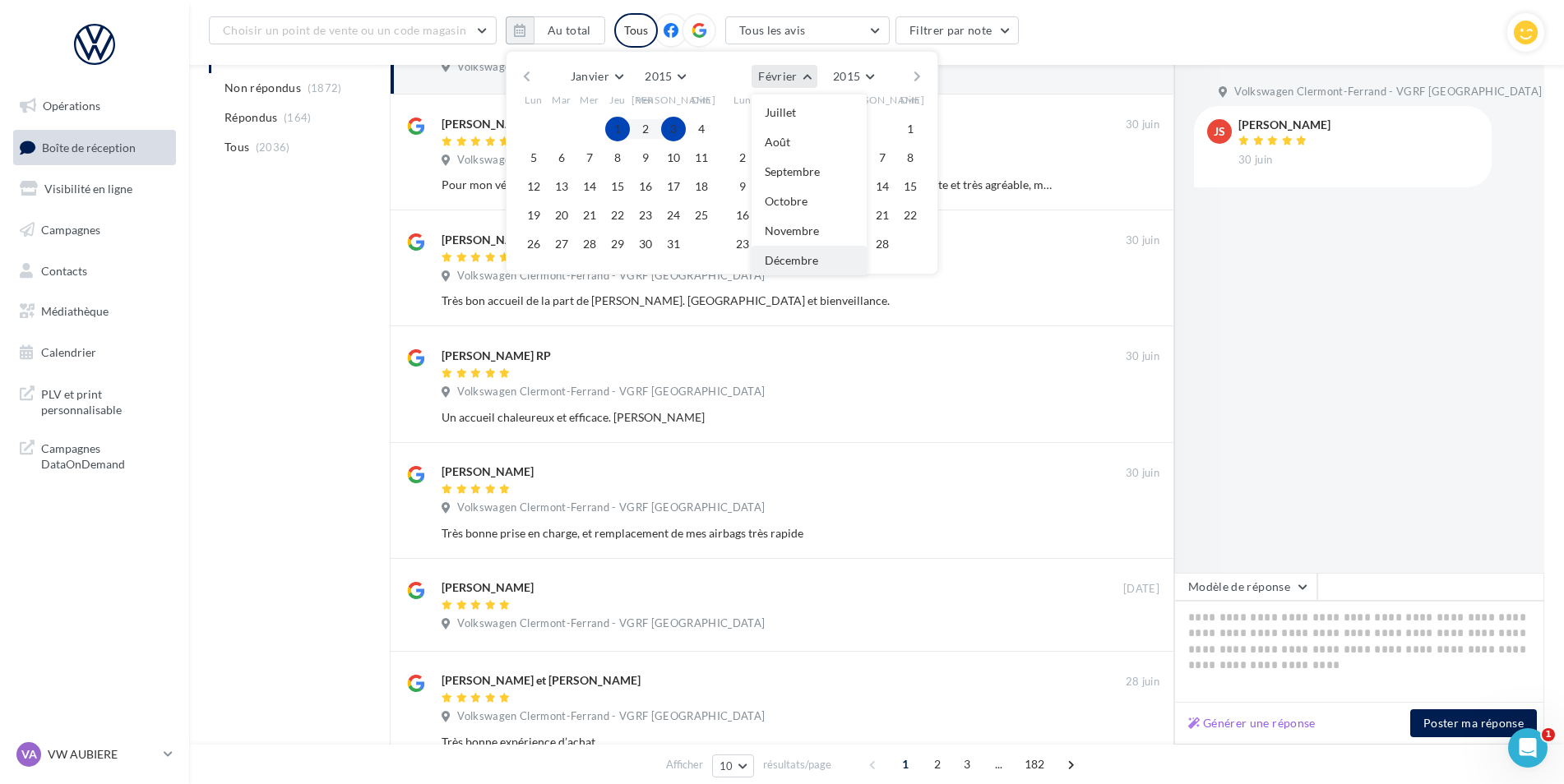
scroll to position [273, 0]
click at [799, 253] on span "Décembre" at bounding box center [791, 260] width 53 height 14
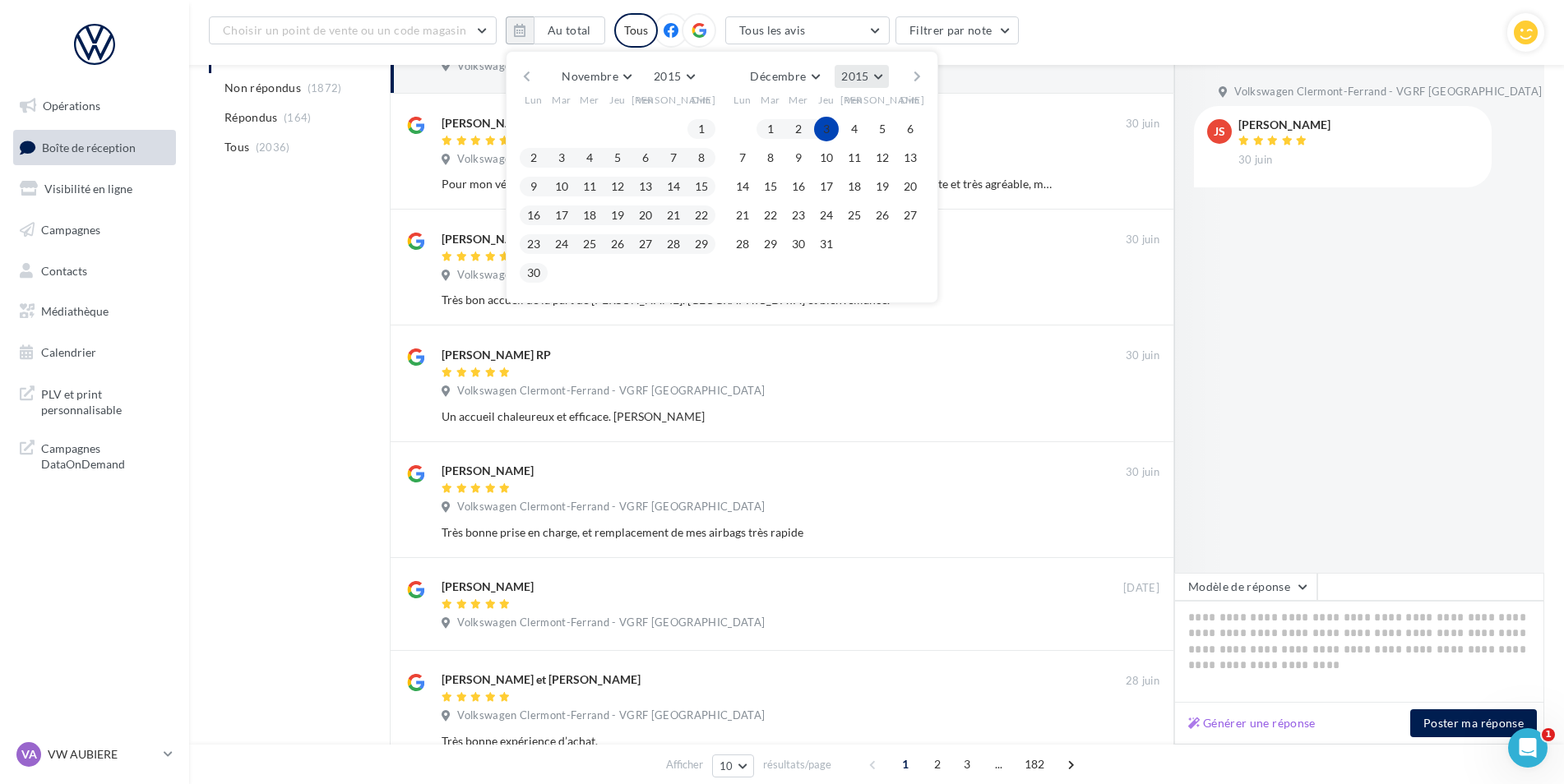
click at [848, 83] on button "2015" at bounding box center [861, 77] width 53 height 23
click at [801, 149] on span "2015" at bounding box center [800, 145] width 27 height 14
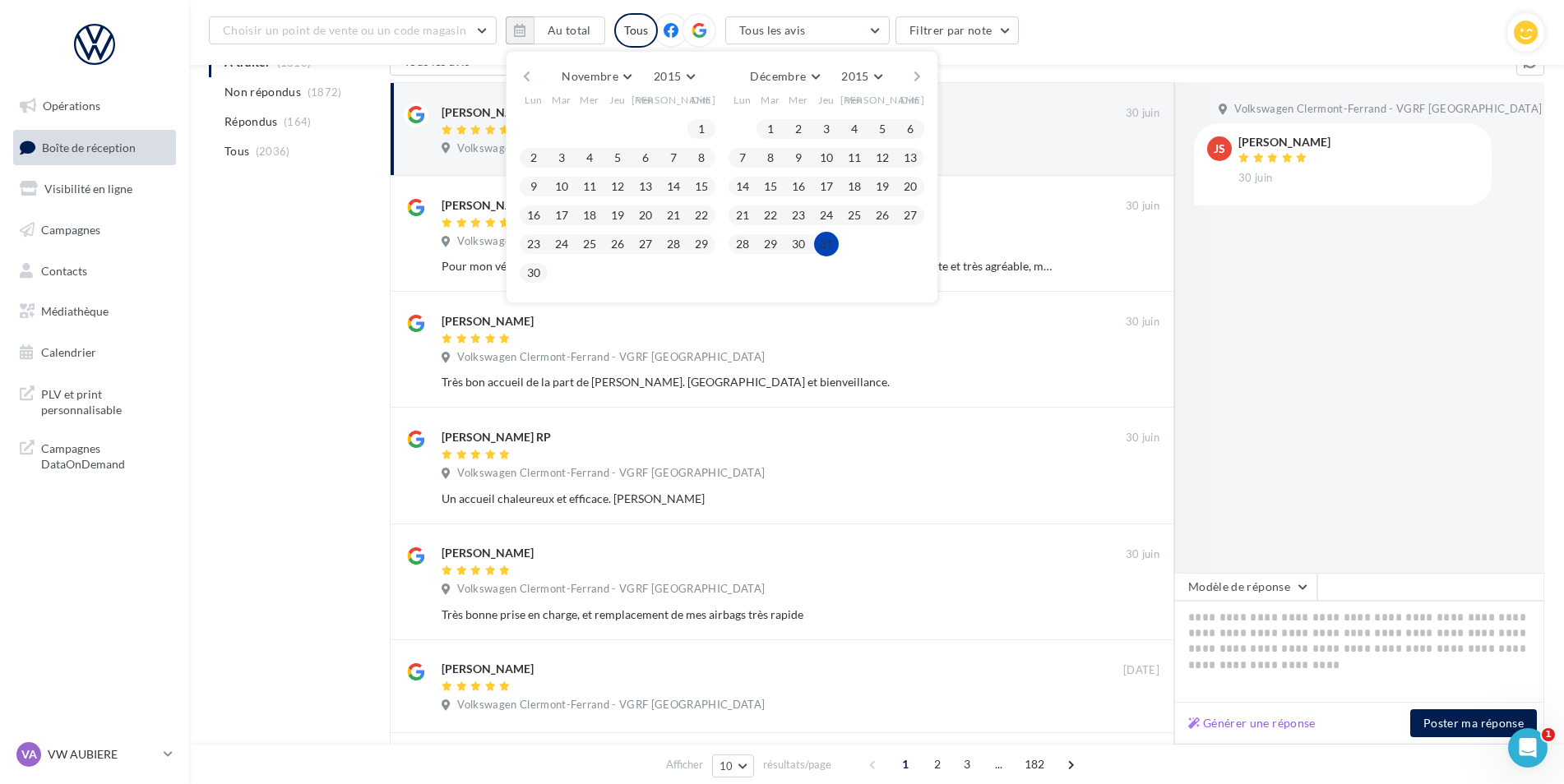
click at [825, 251] on button "31" at bounding box center [826, 244] width 25 height 25
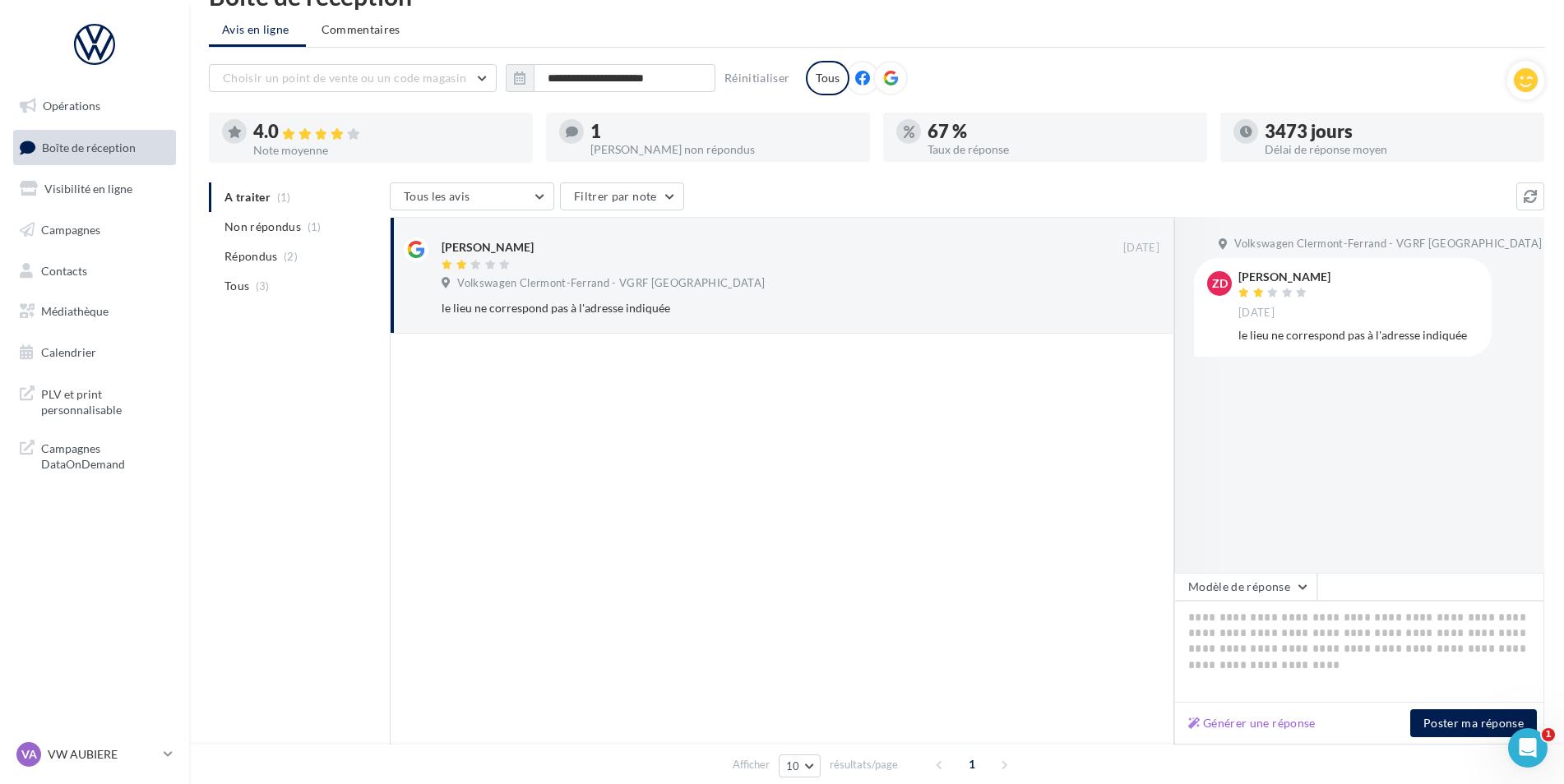
scroll to position [2, 0]
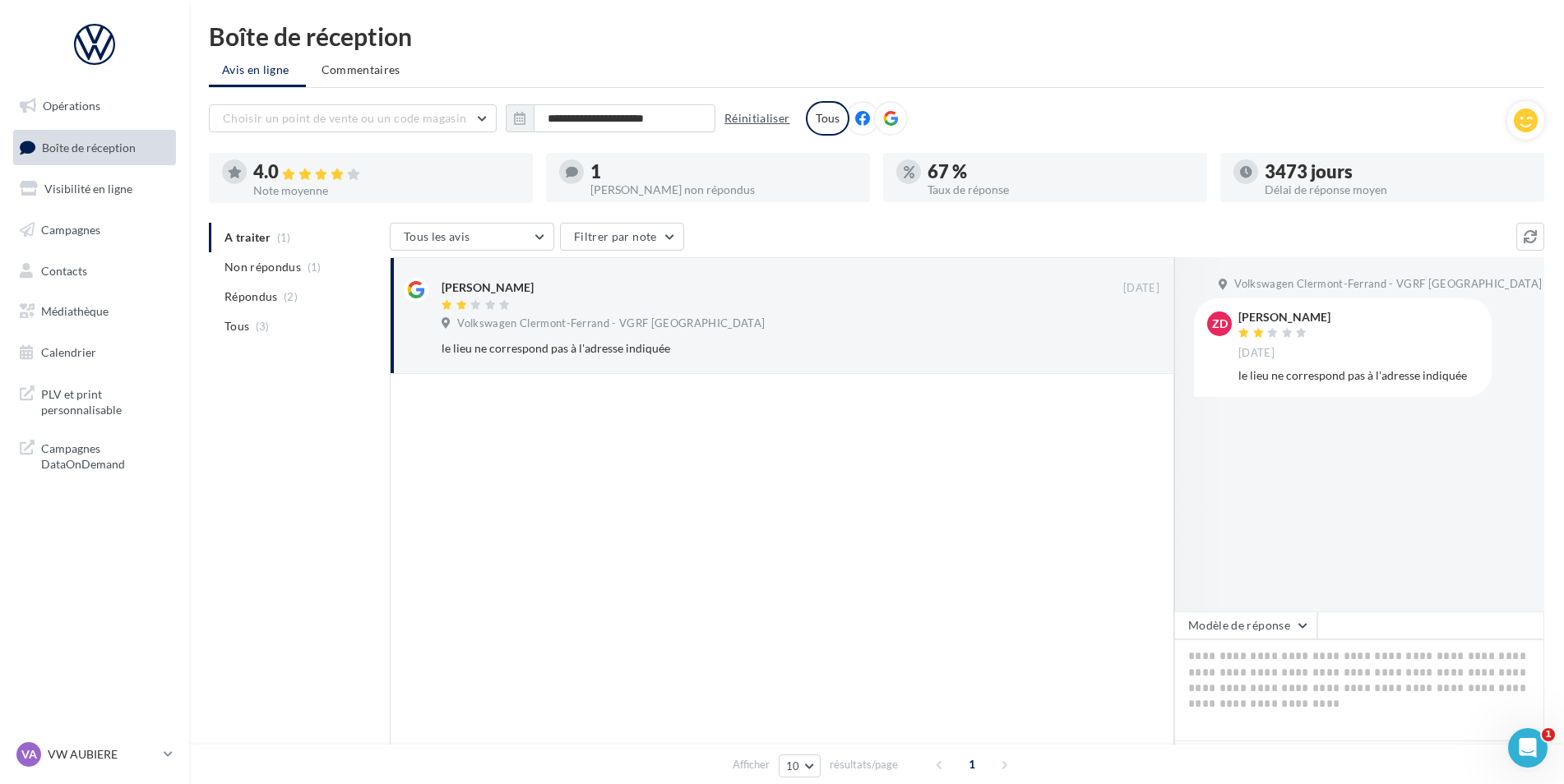
click at [766, 122] on button "Réinitialiser" at bounding box center [757, 118] width 79 height 20
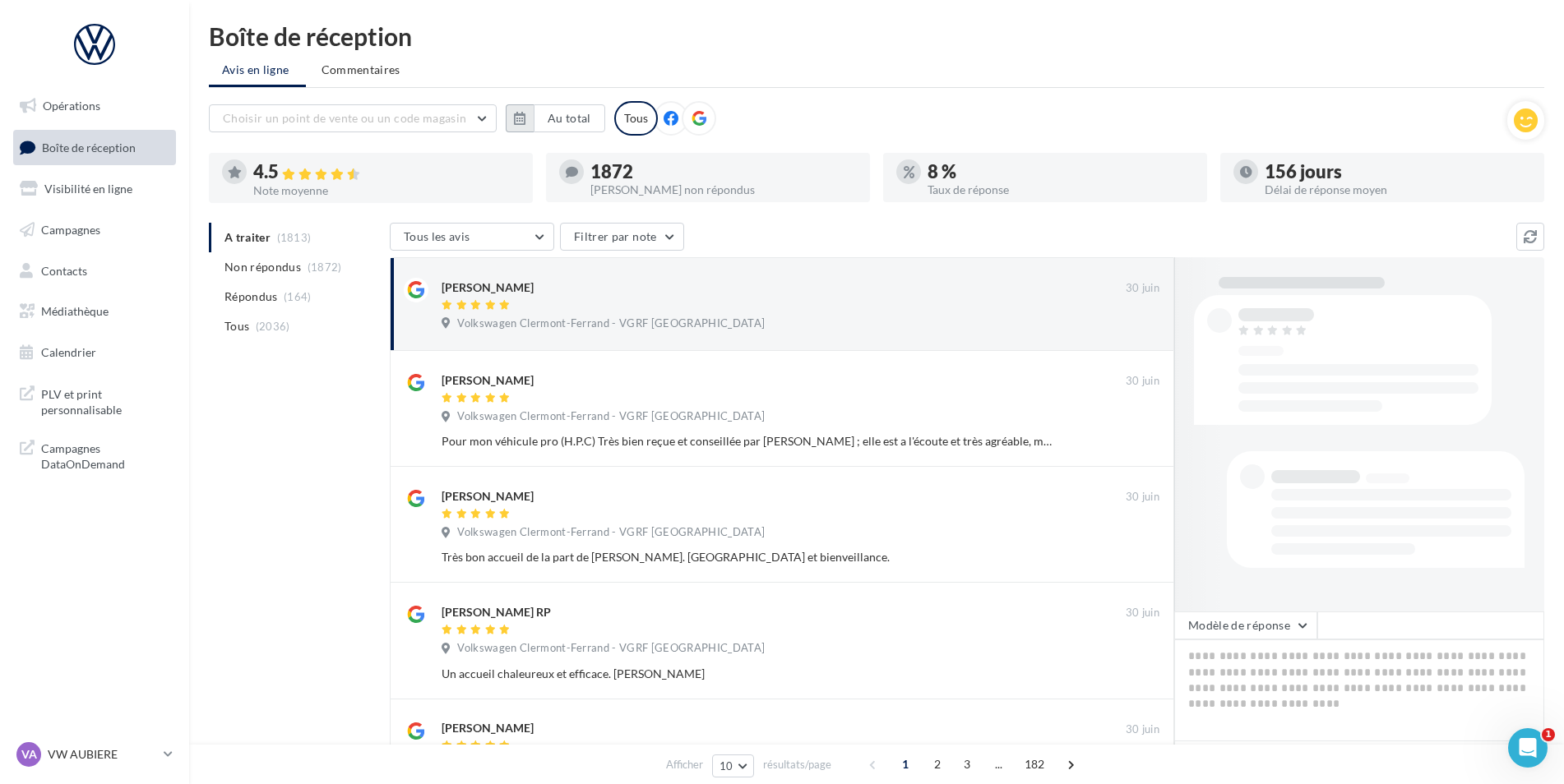
click at [509, 111] on button "button" at bounding box center [520, 118] width 28 height 28
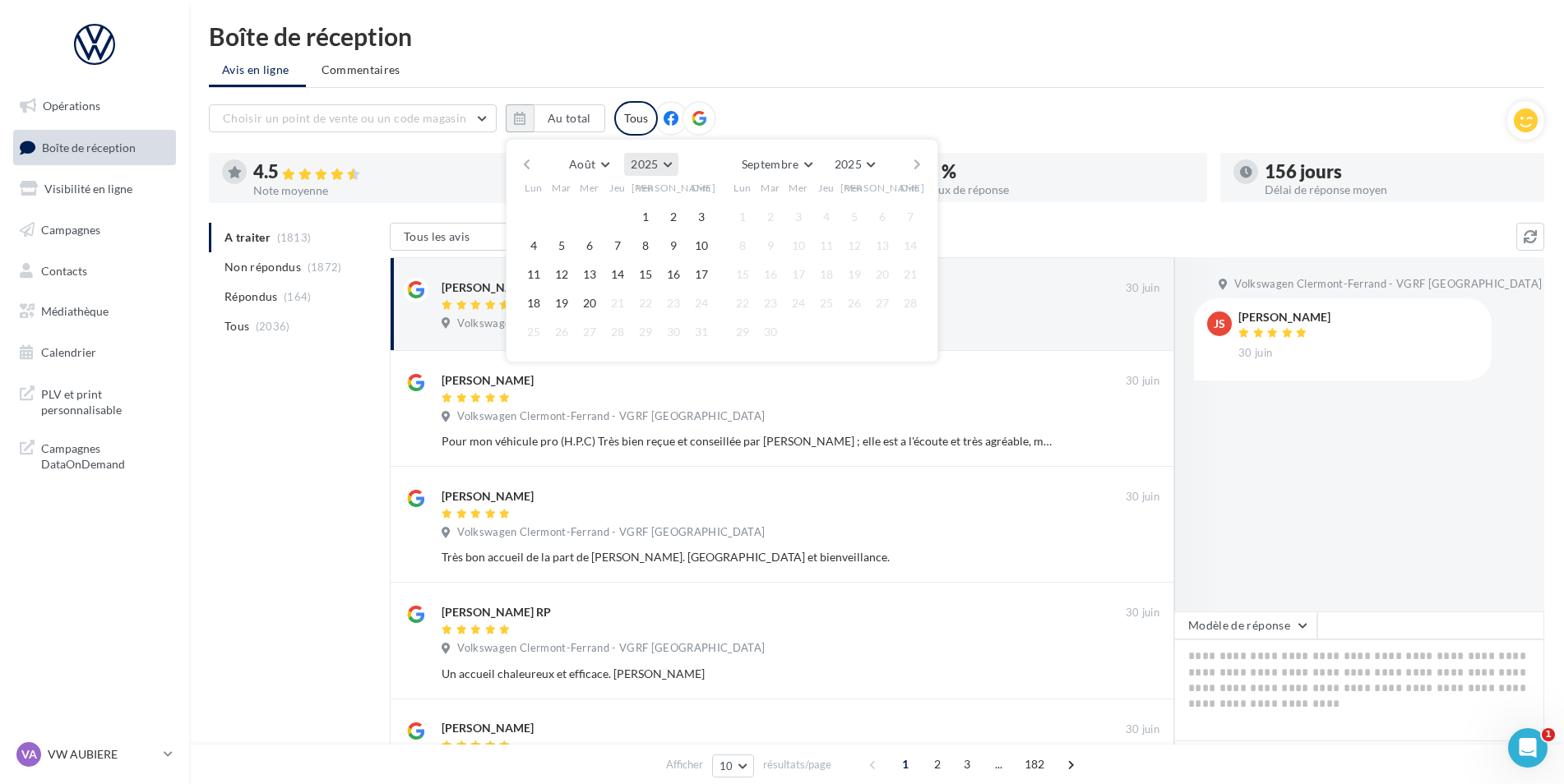
click at [658, 167] on button "2025" at bounding box center [650, 165] width 53 height 23
click at [617, 321] on button "2014" at bounding box center [620, 335] width 115 height 30
click at [587, 166] on span "Août" at bounding box center [582, 166] width 27 height 14
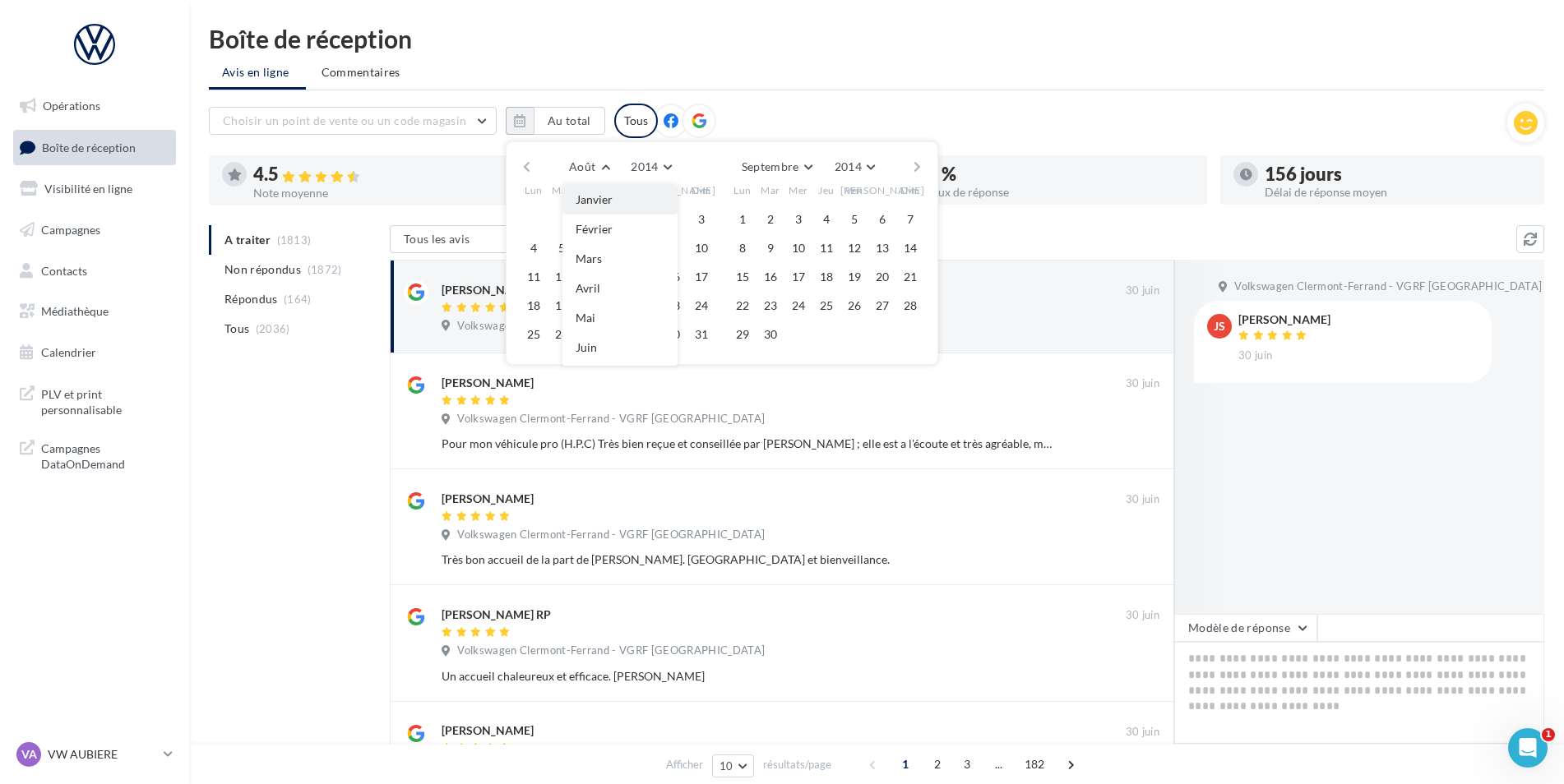
click at [614, 201] on button "Janvier" at bounding box center [620, 200] width 115 height 30
click at [591, 213] on button "1" at bounding box center [590, 220] width 25 height 25
click at [803, 175] on button "Février" at bounding box center [784, 167] width 65 height 23
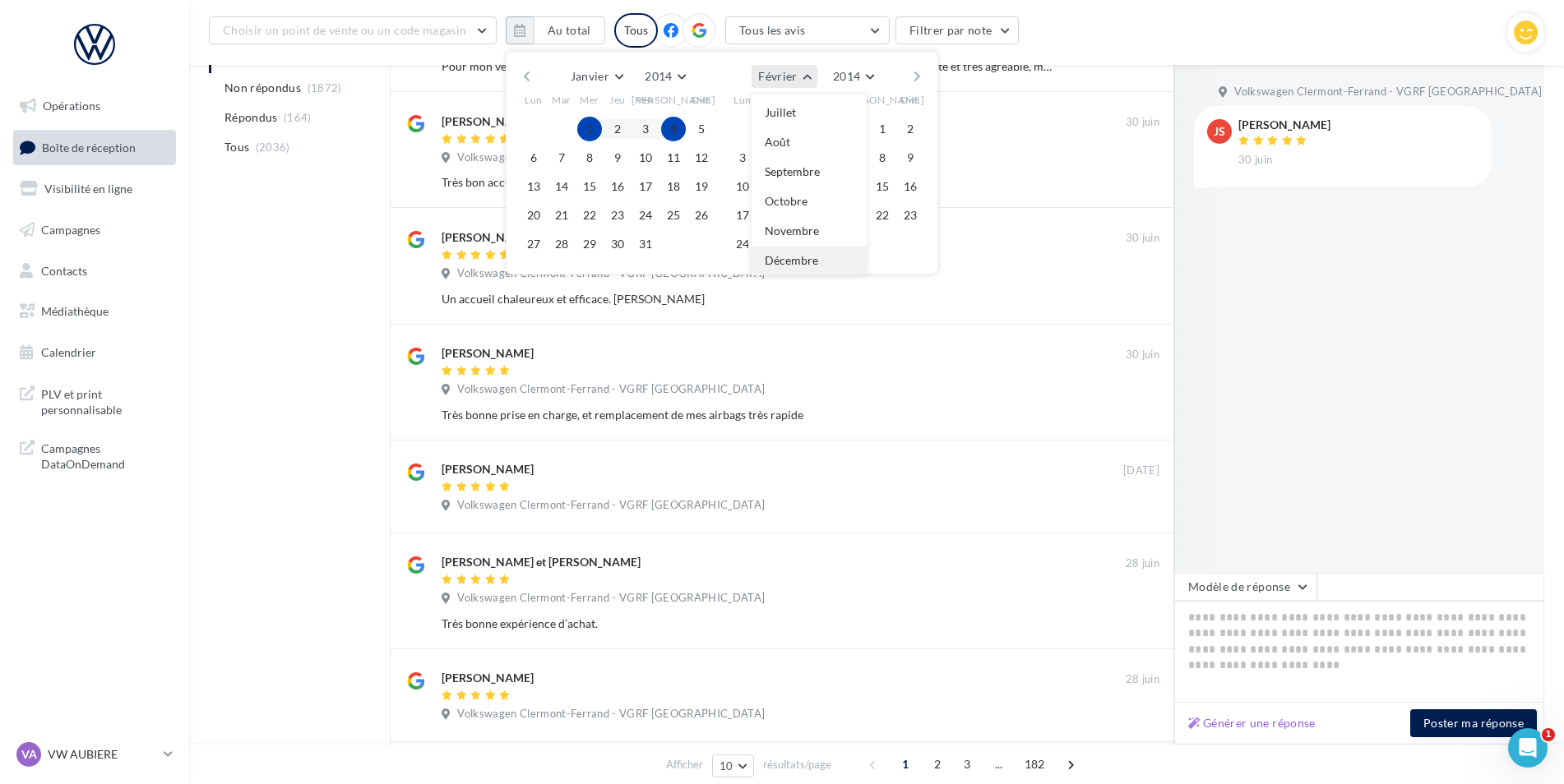
scroll to position [411, 0]
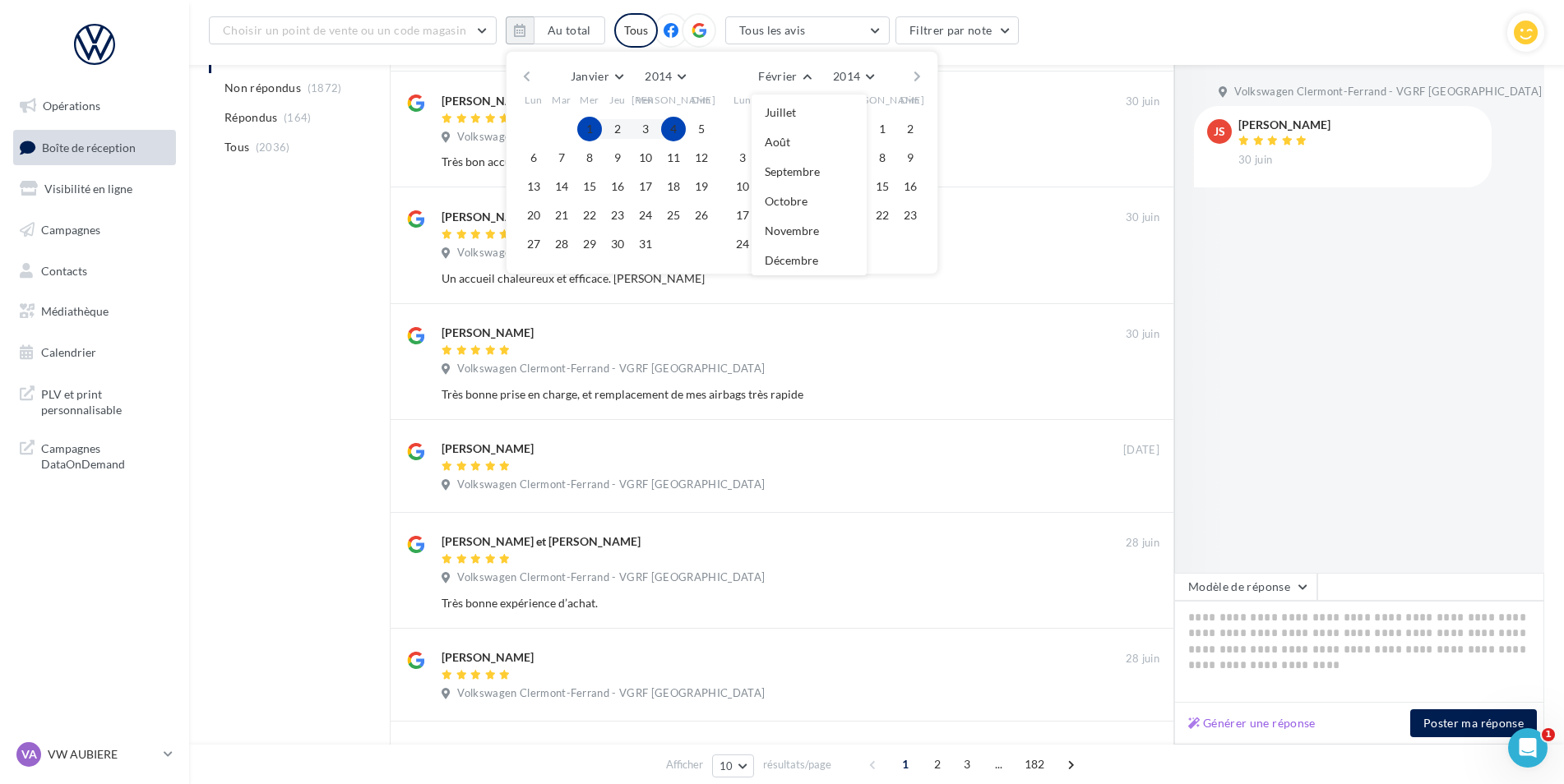
click at [786, 263] on span "Décembre" at bounding box center [791, 260] width 53 height 14
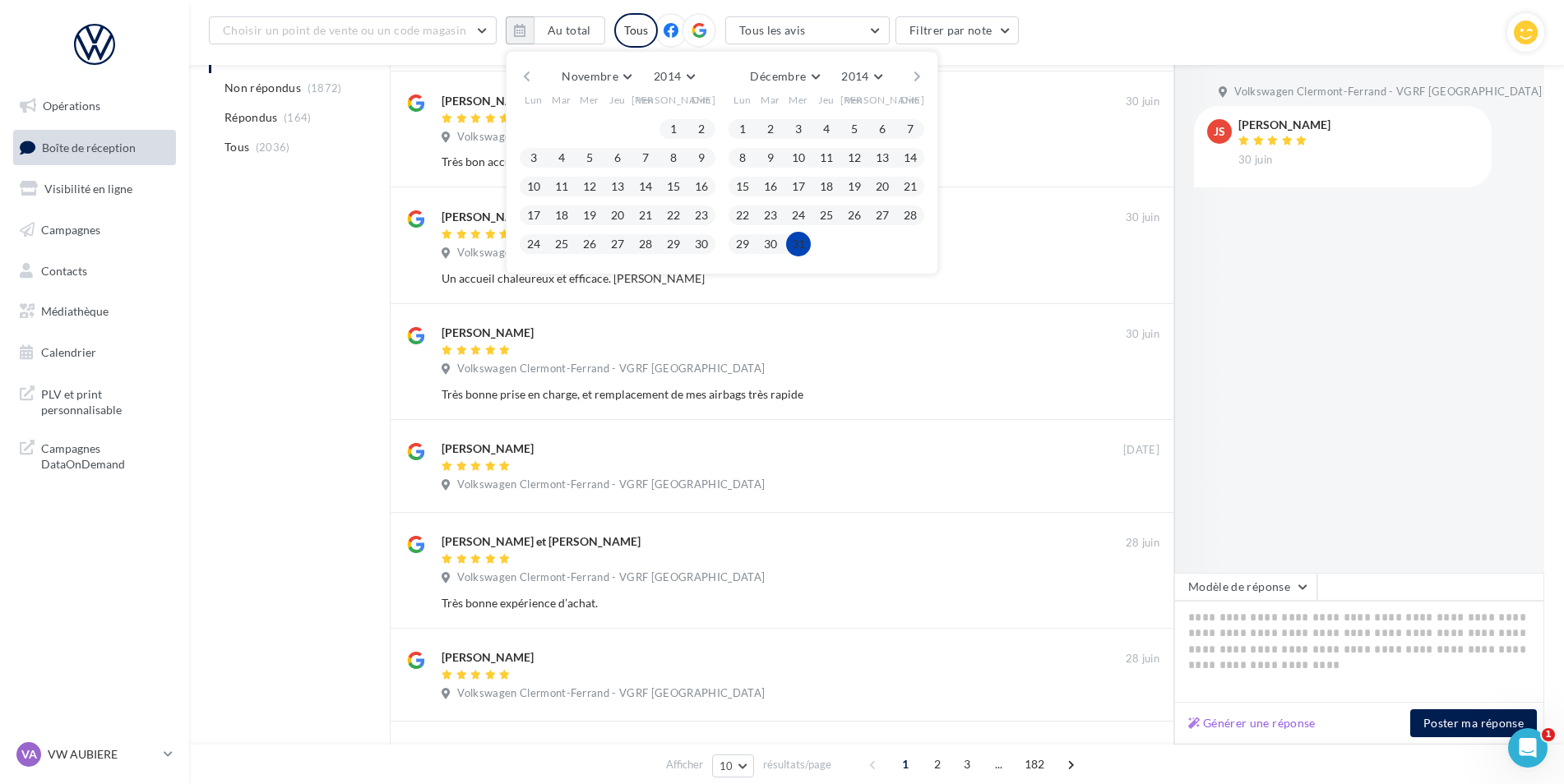
click at [791, 241] on button "31" at bounding box center [799, 244] width 25 height 25
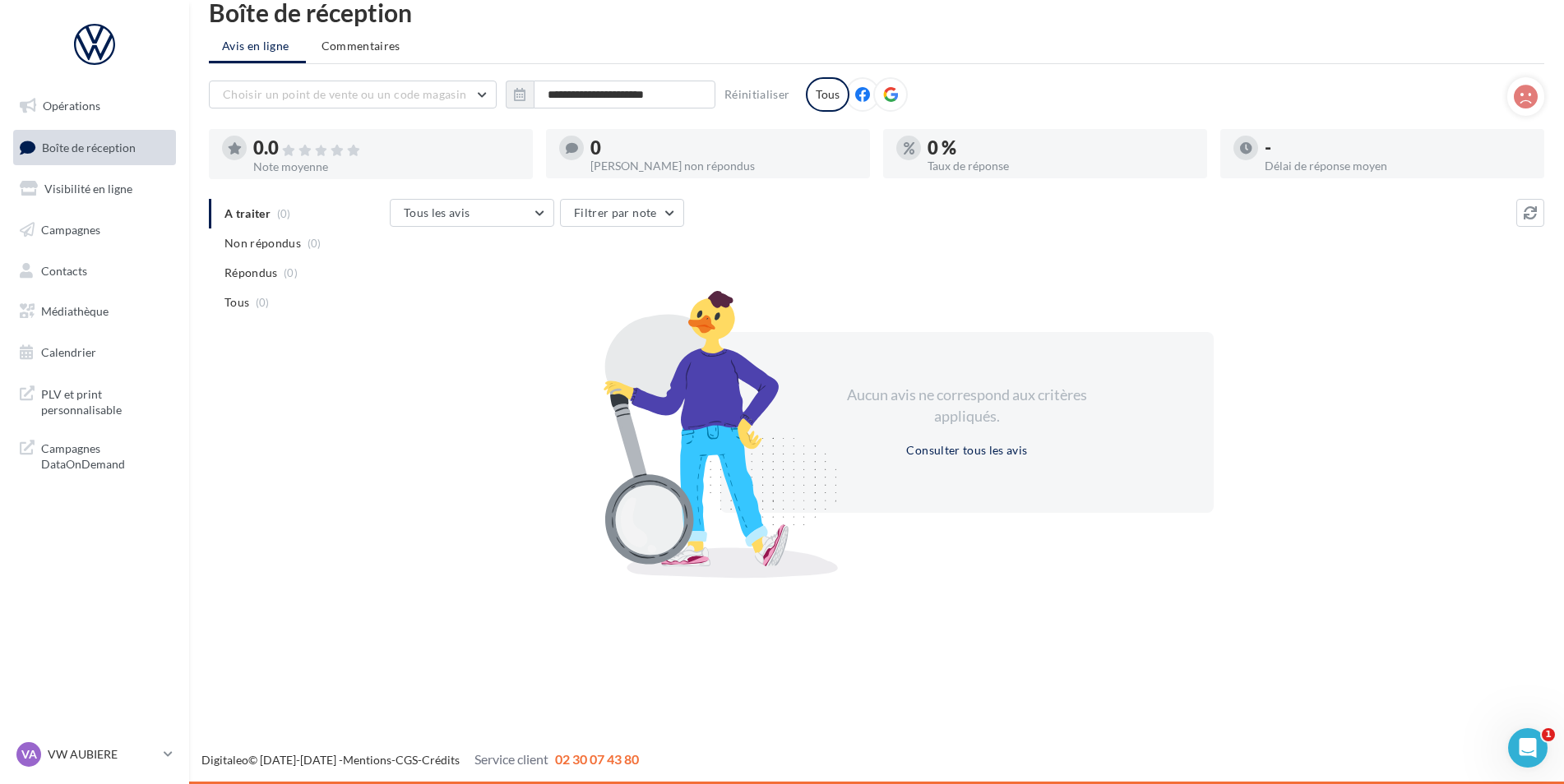
scroll to position [0, 0]
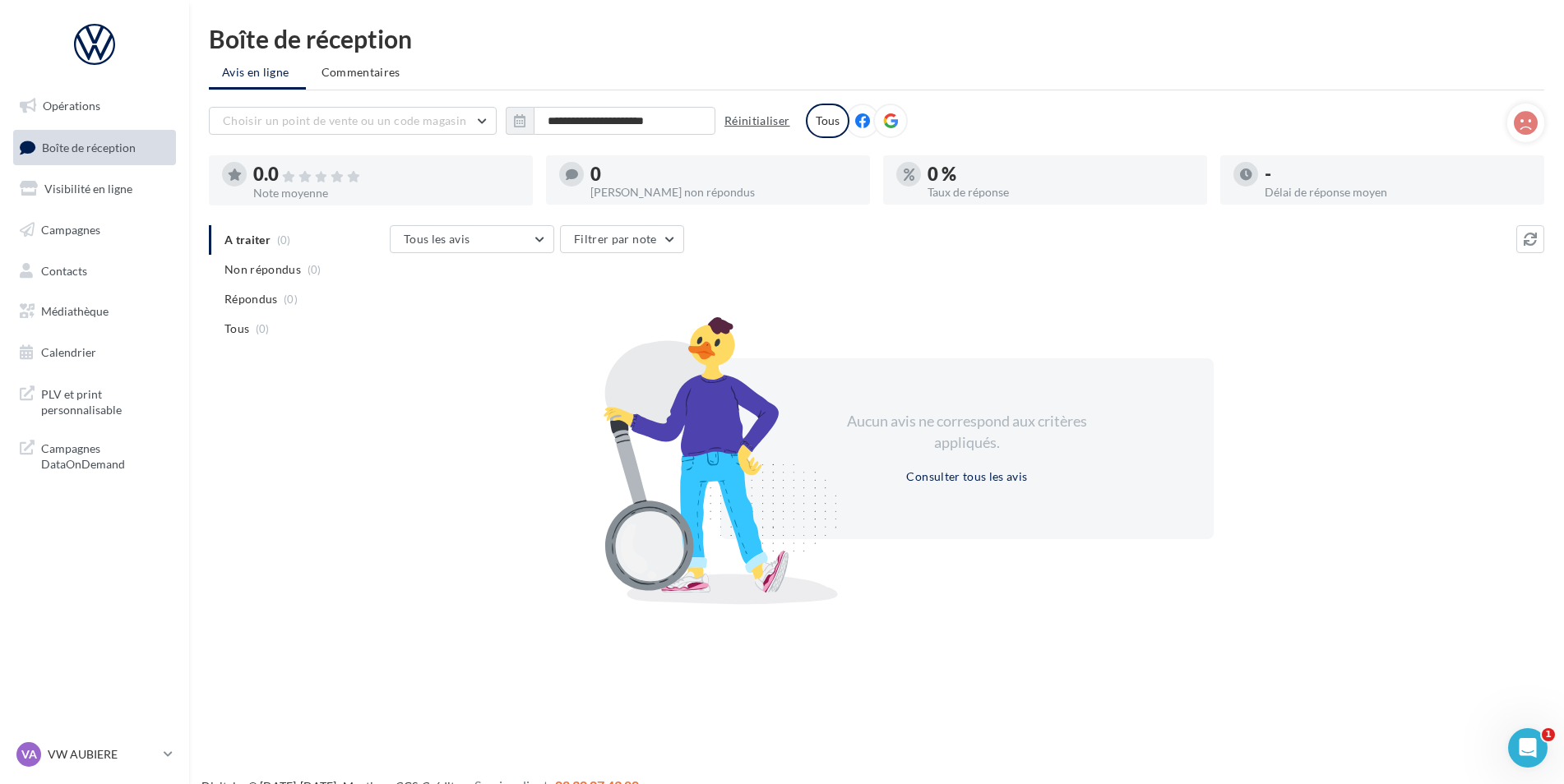
click at [748, 126] on button "Réinitialiser" at bounding box center [757, 121] width 79 height 20
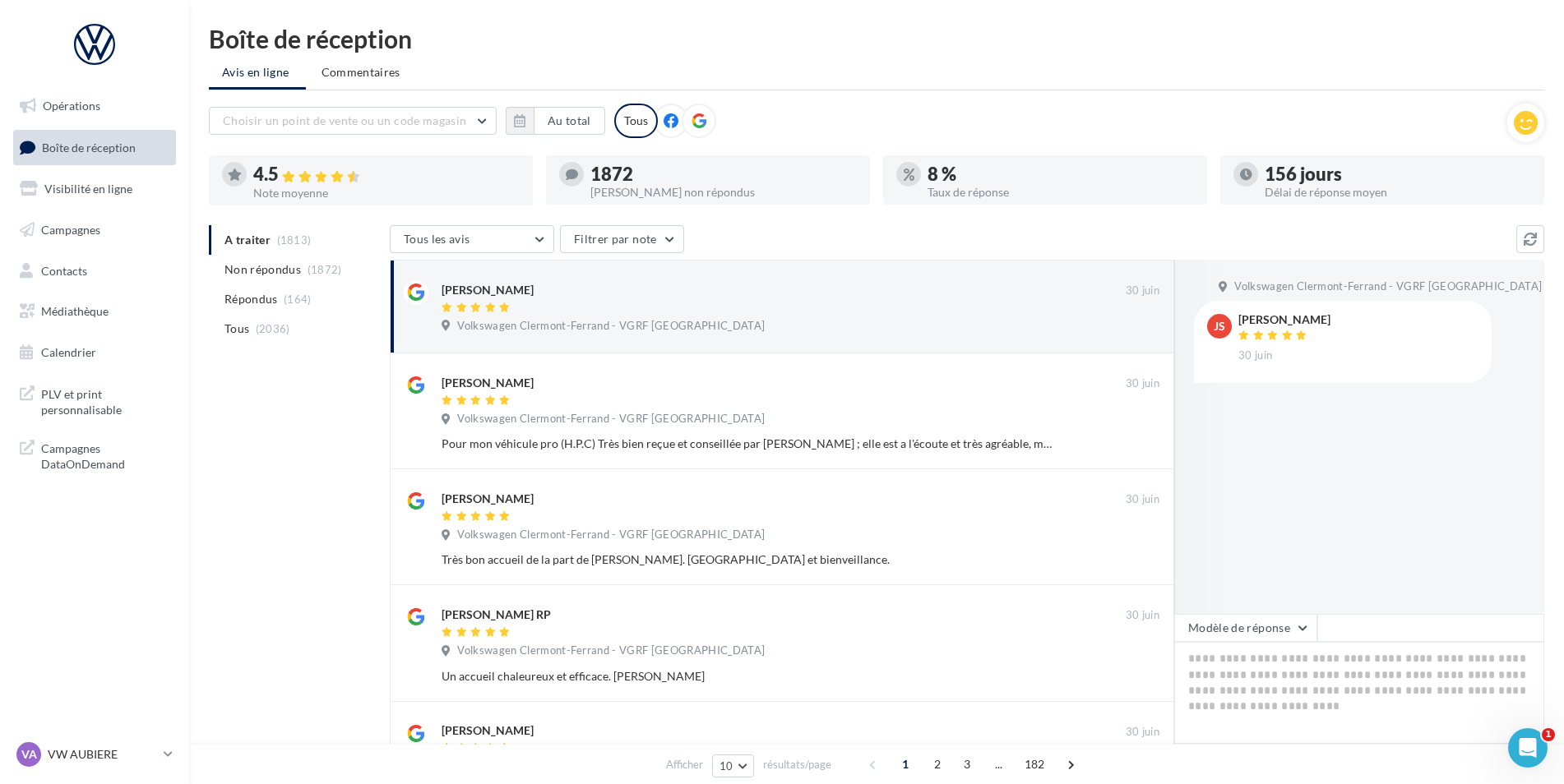
click at [267, 246] on ul "A traiter (1813) Non répondus (1872) Répondus (164) Tous (2036)" at bounding box center [296, 285] width 174 height 118
click at [261, 233] on ul "A traiter (1813) Non répondus (1872) Répondus (164) Tous (2036)" at bounding box center [296, 285] width 174 height 118
click at [503, 240] on button "Tous les avis" at bounding box center [471, 240] width 164 height 28
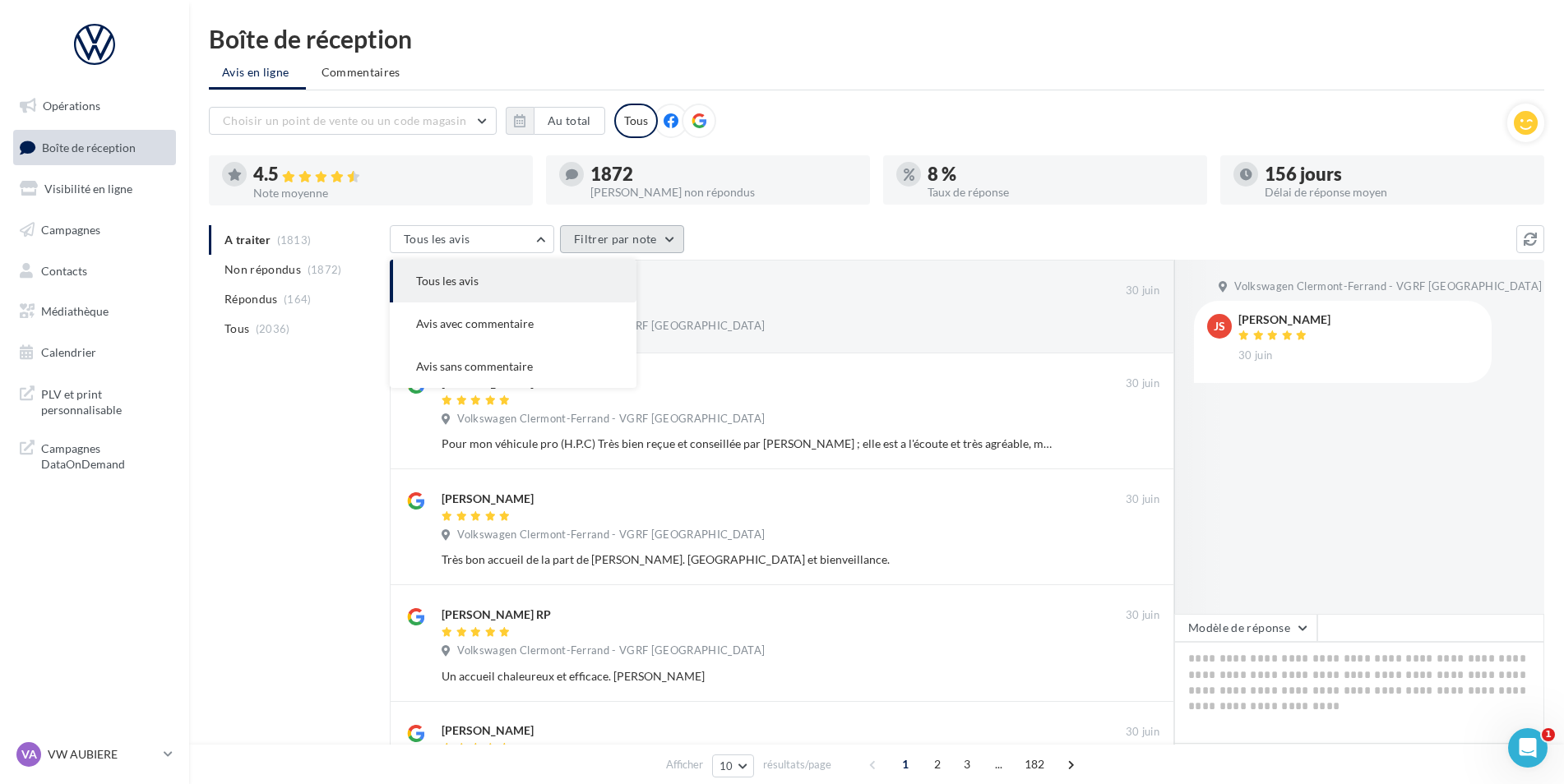
click at [642, 231] on button "Filtrer par note" at bounding box center [621, 240] width 124 height 28
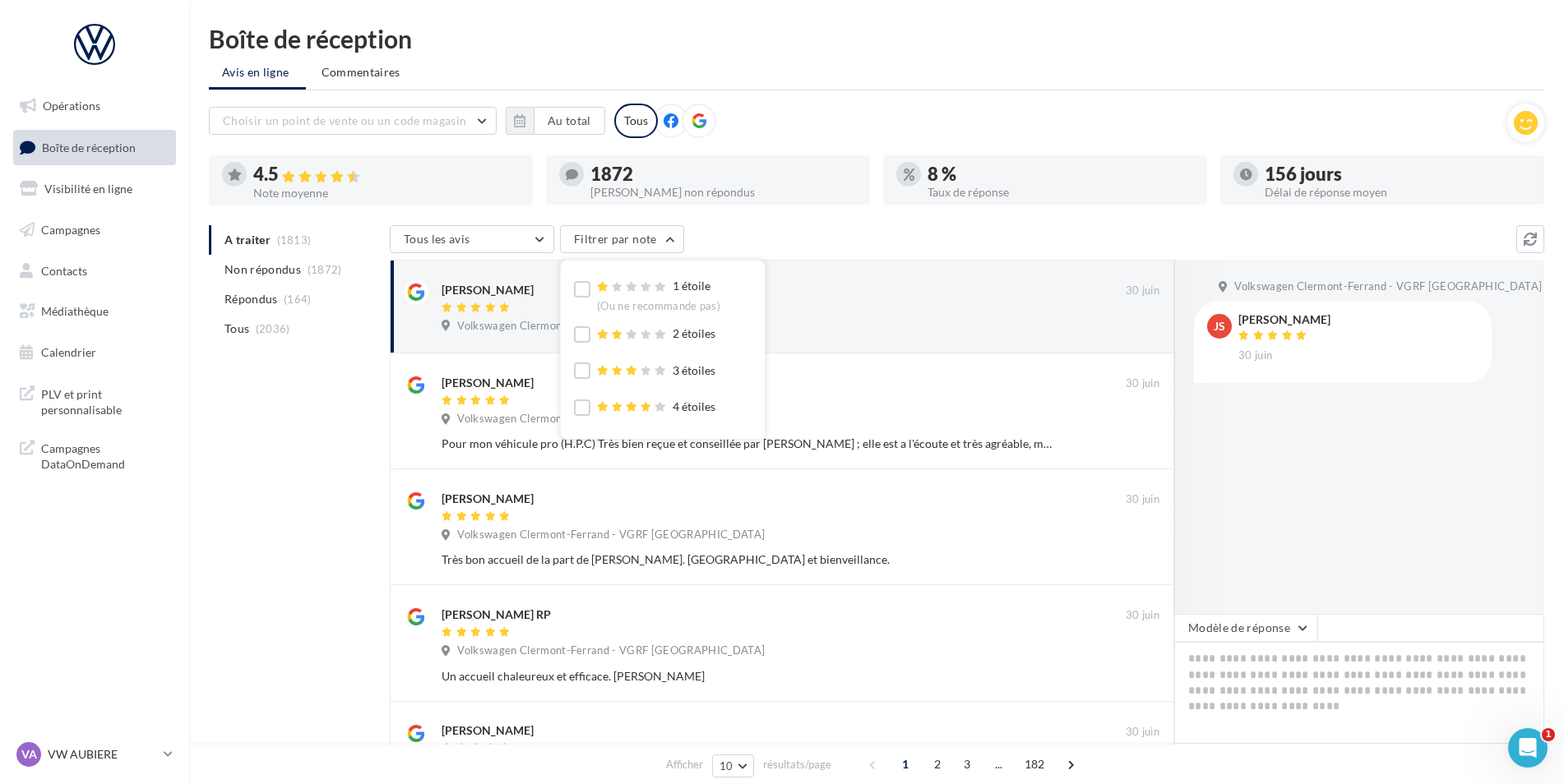
click at [1009, 110] on div "Choisir un point de vente ou un code magasin 09429391244196467045 - Volkswagen …" at bounding box center [858, 120] width 1298 height 34
click at [664, 121] on icon at bounding box center [671, 121] width 15 height 15
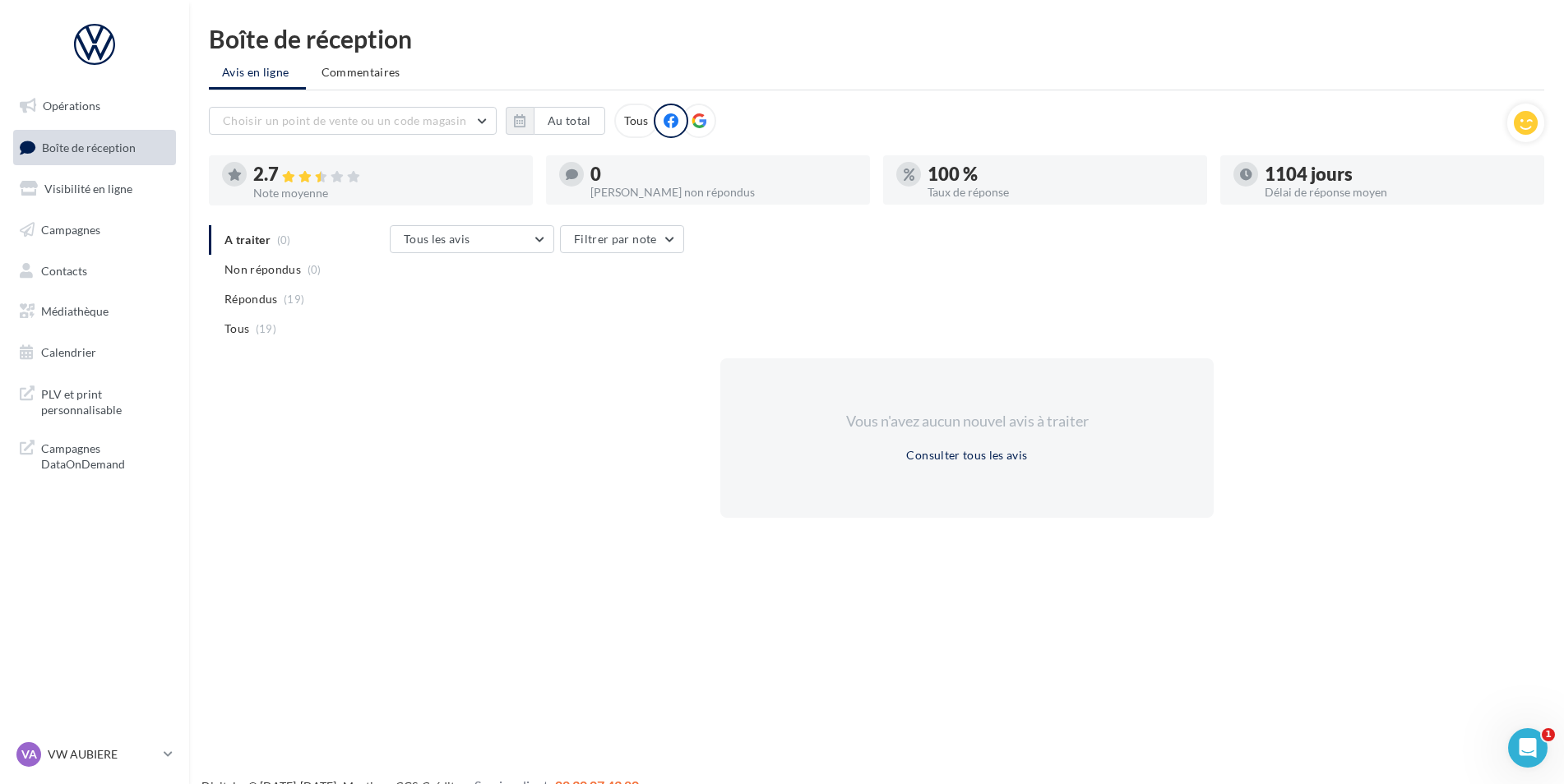
click at [691, 128] on span at bounding box center [699, 122] width 15 height 17
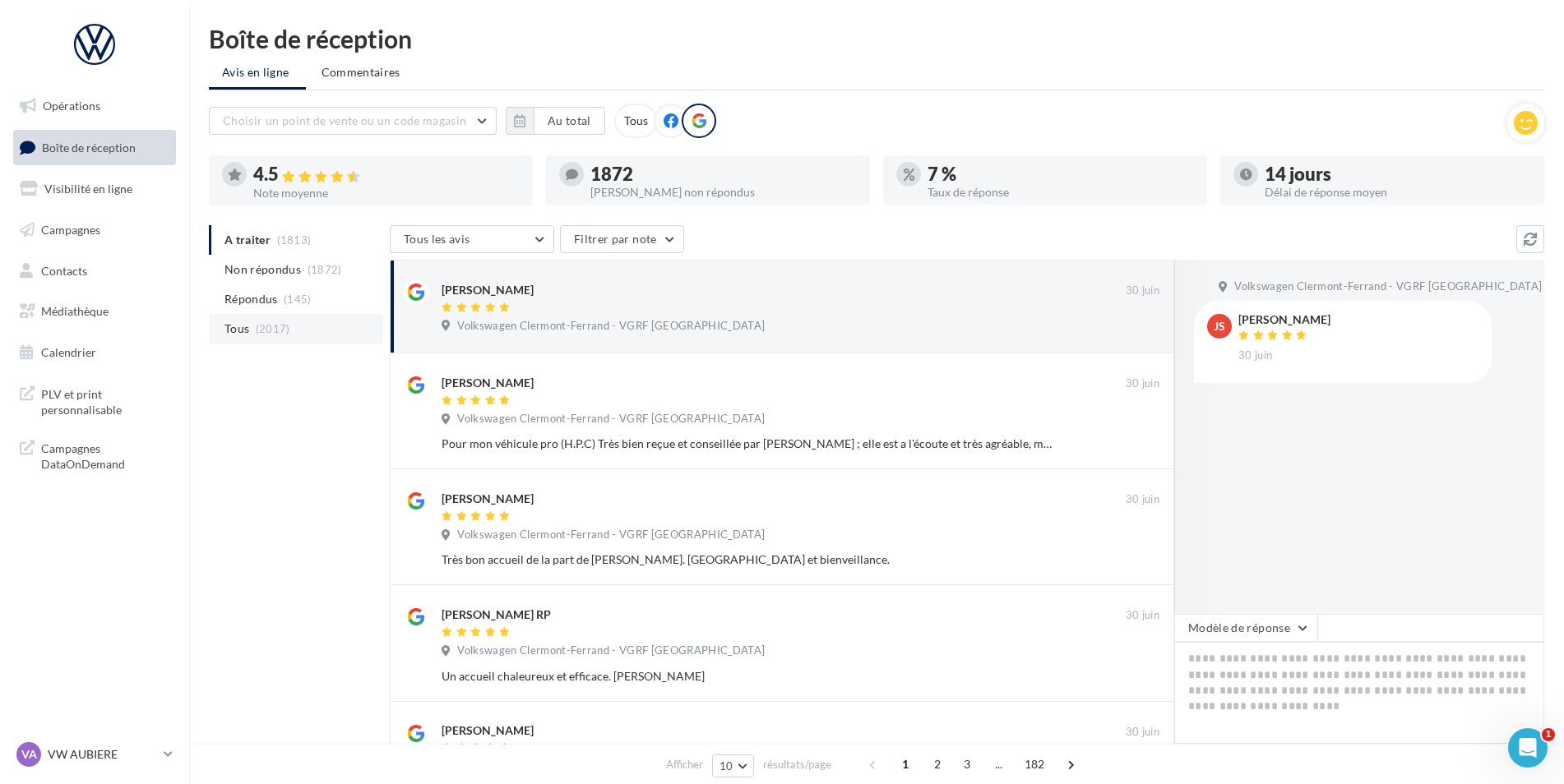
click at [279, 330] on span "(2017)" at bounding box center [272, 329] width 34 height 13
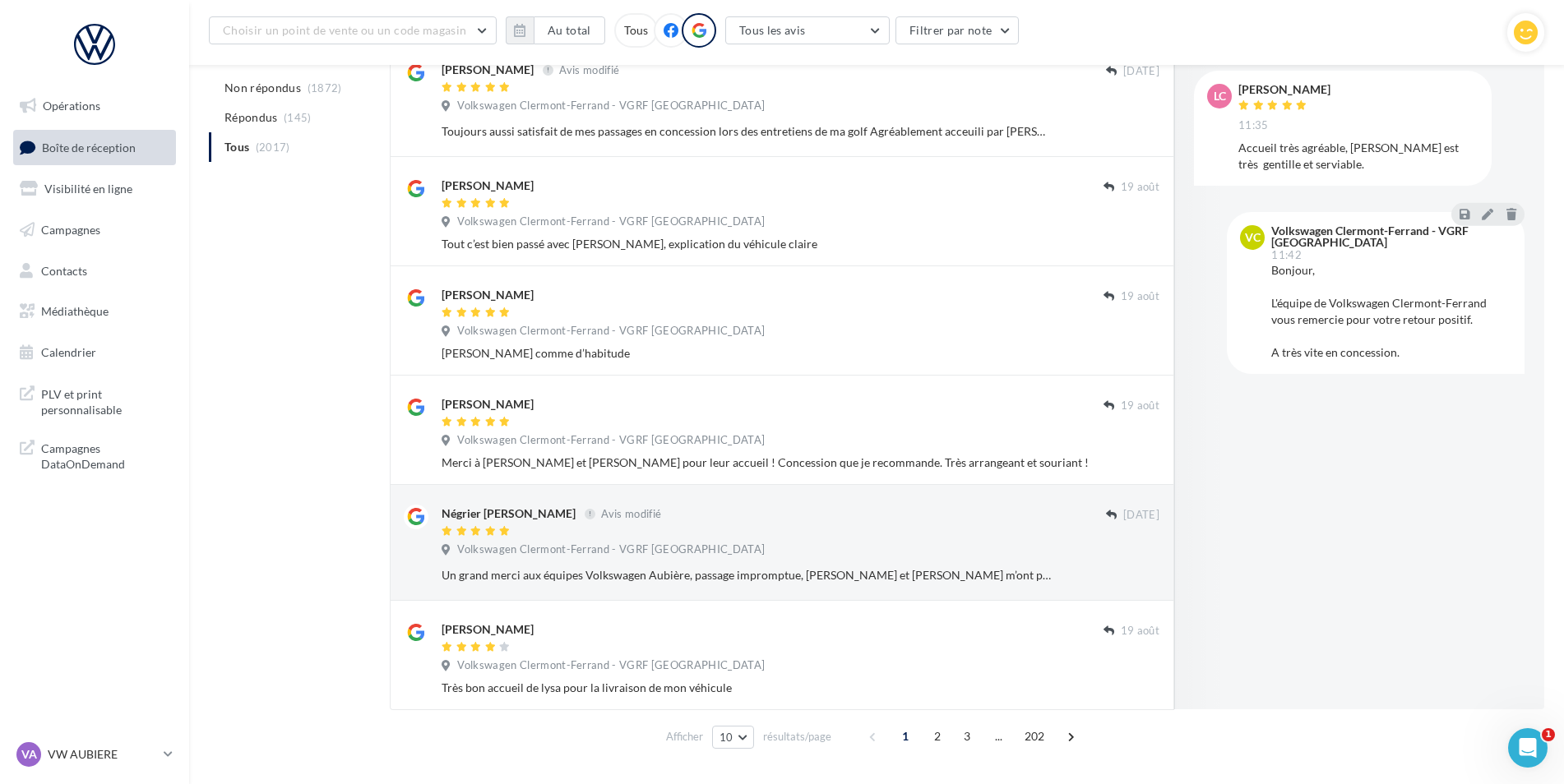
scroll to position [713, 0]
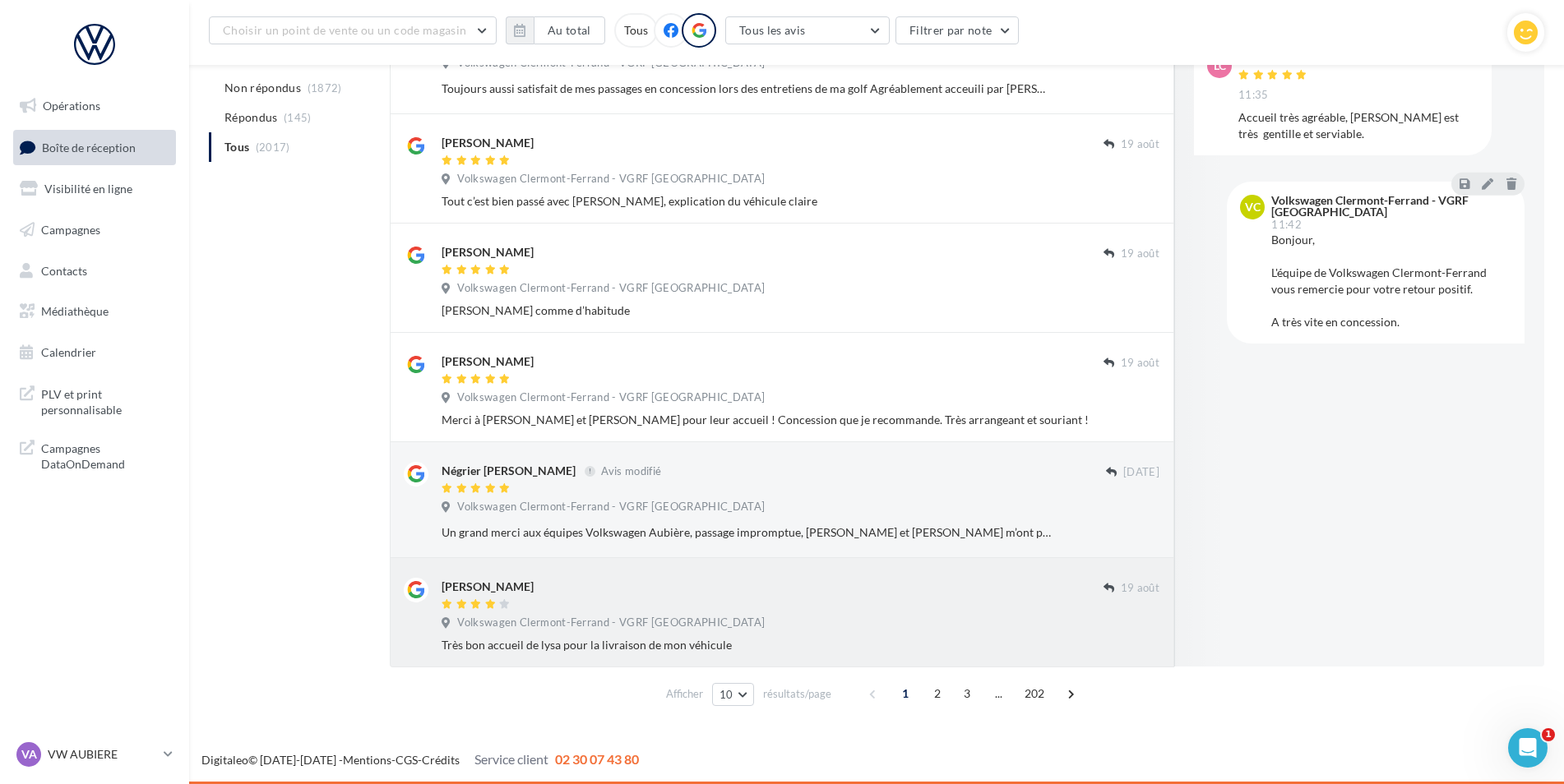
click at [619, 605] on div at bounding box center [772, 605] width 662 height 14
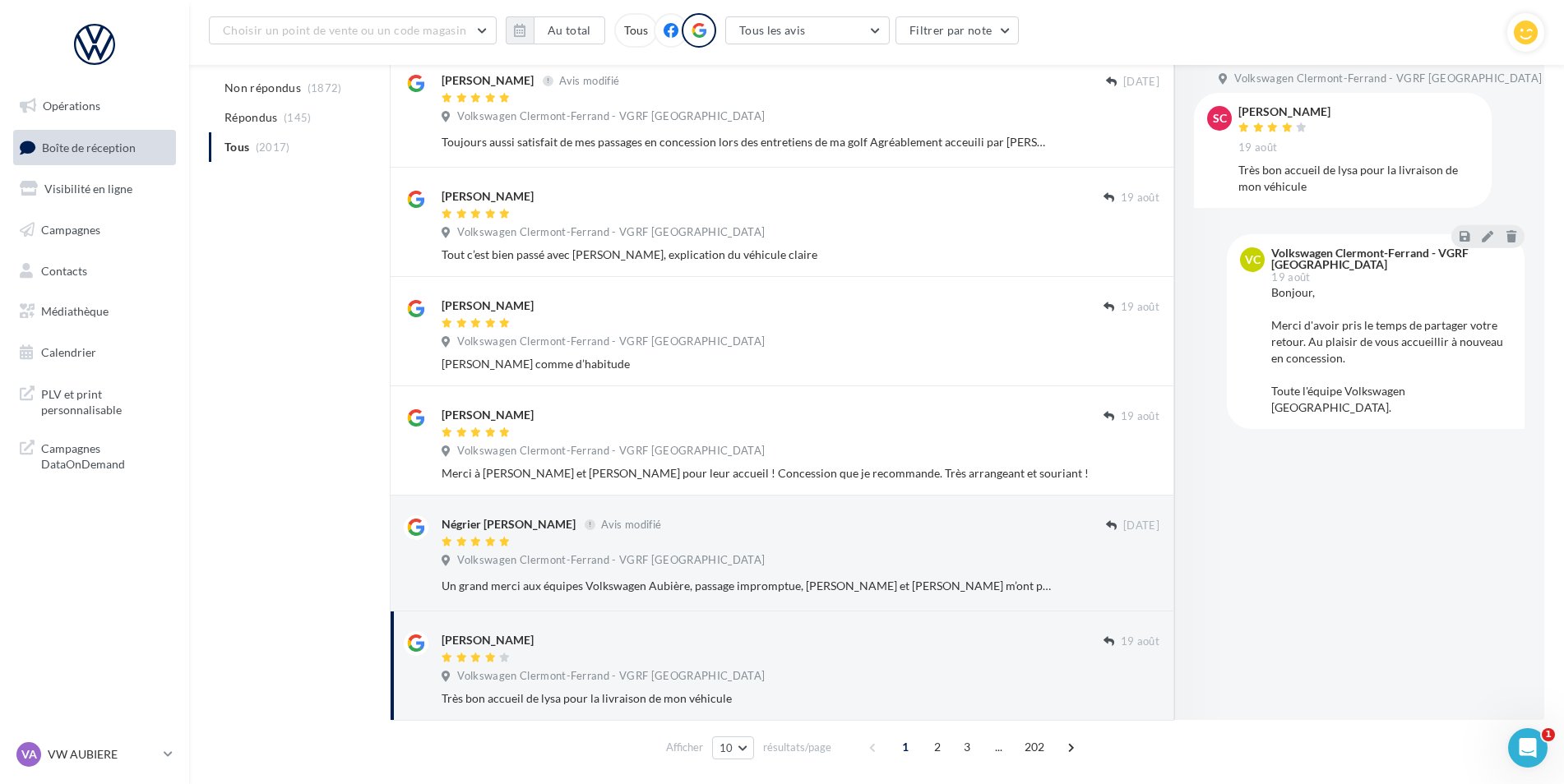
scroll to position [631, 0]
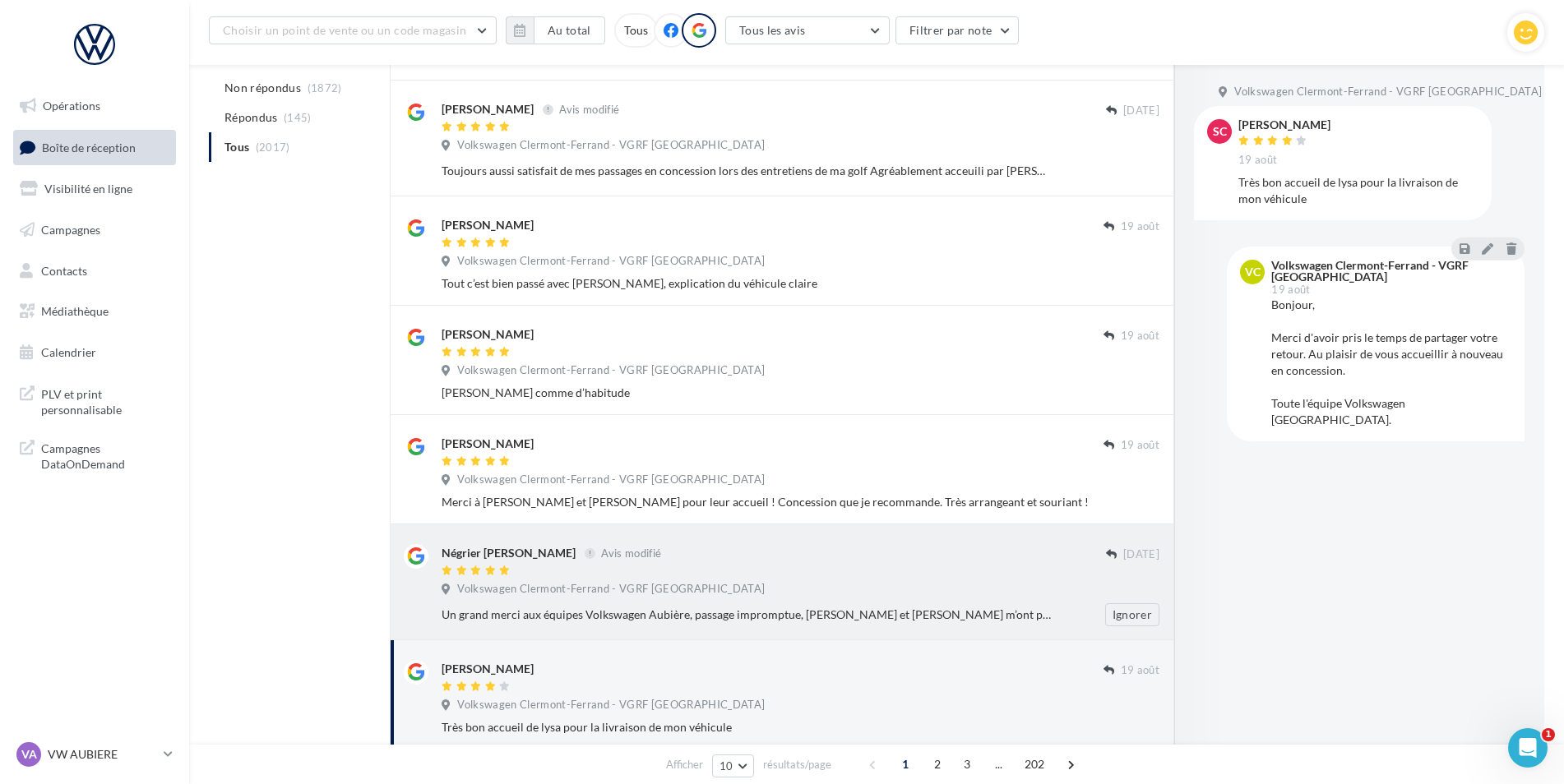
click at [1043, 548] on div "Négrier [PERSON_NAME] Avis modifié" at bounding box center [774, 553] width 665 height 17
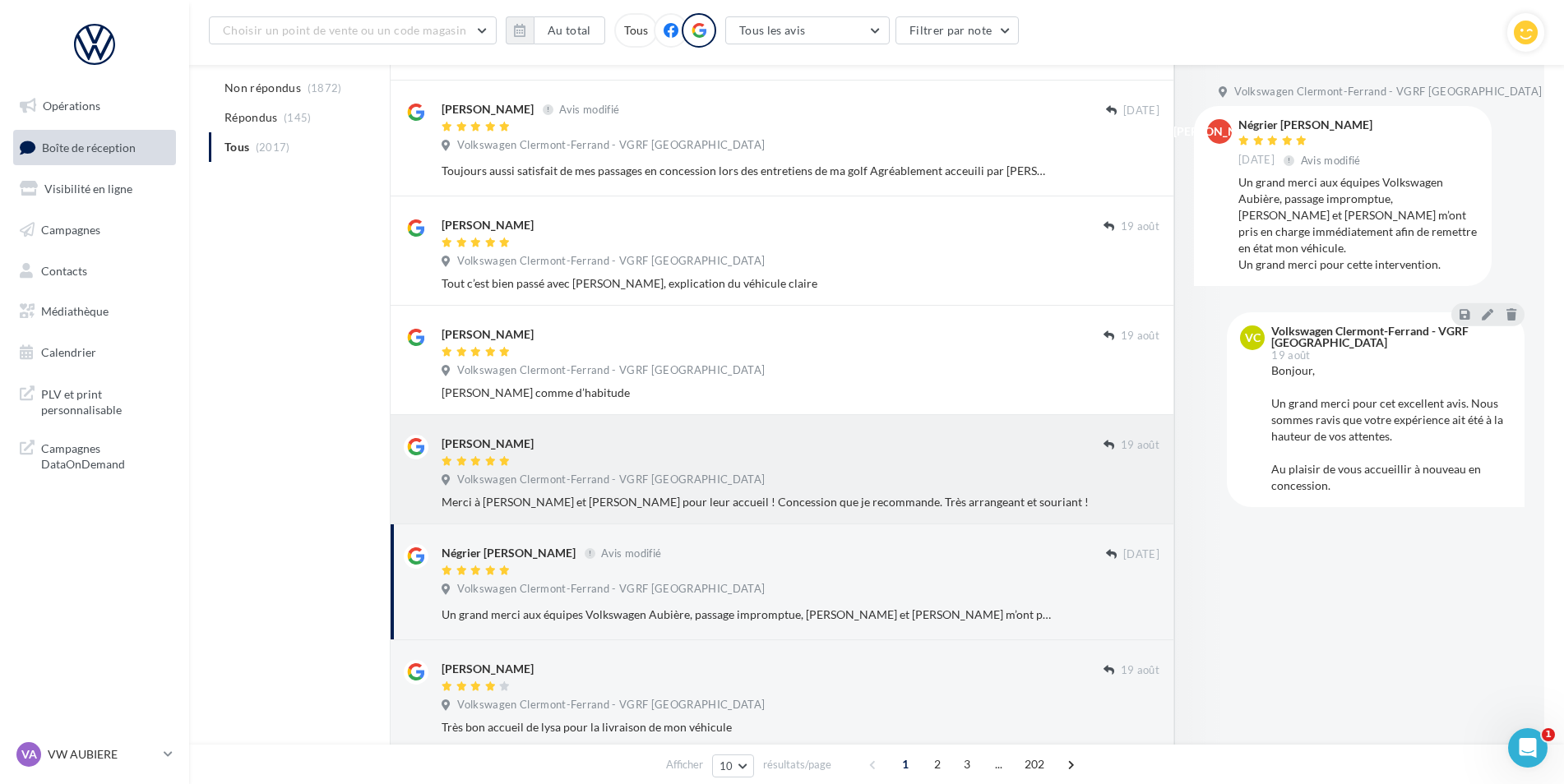
click at [1043, 474] on div "Volkswagen Clermont-Ferrand - VGRF [GEOGRAPHIC_DATA]" at bounding box center [800, 482] width 718 height 18
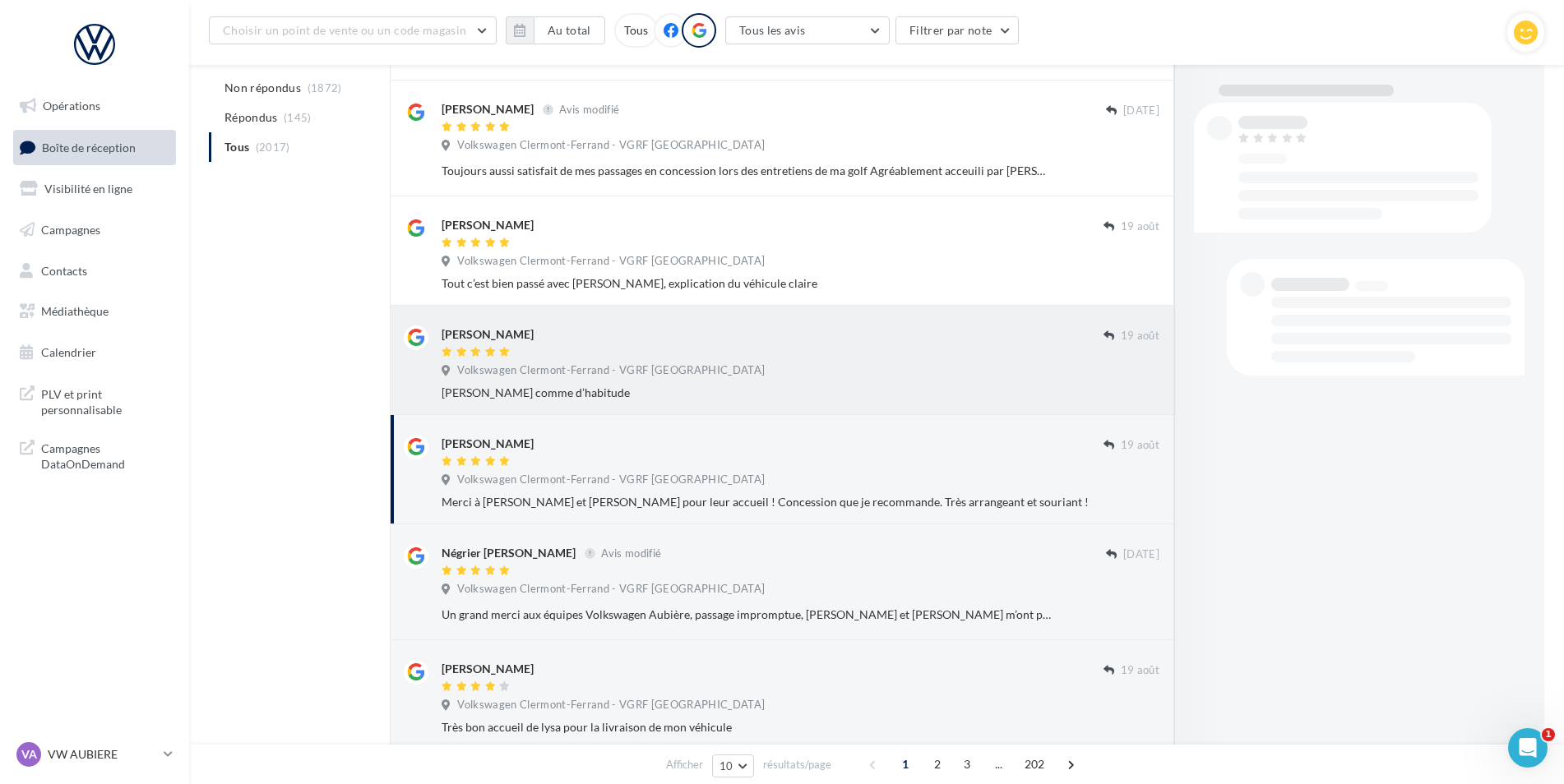
click at [1024, 370] on div "Volkswagen Clermont-Ferrand - VGRF [GEOGRAPHIC_DATA]" at bounding box center [800, 372] width 718 height 18
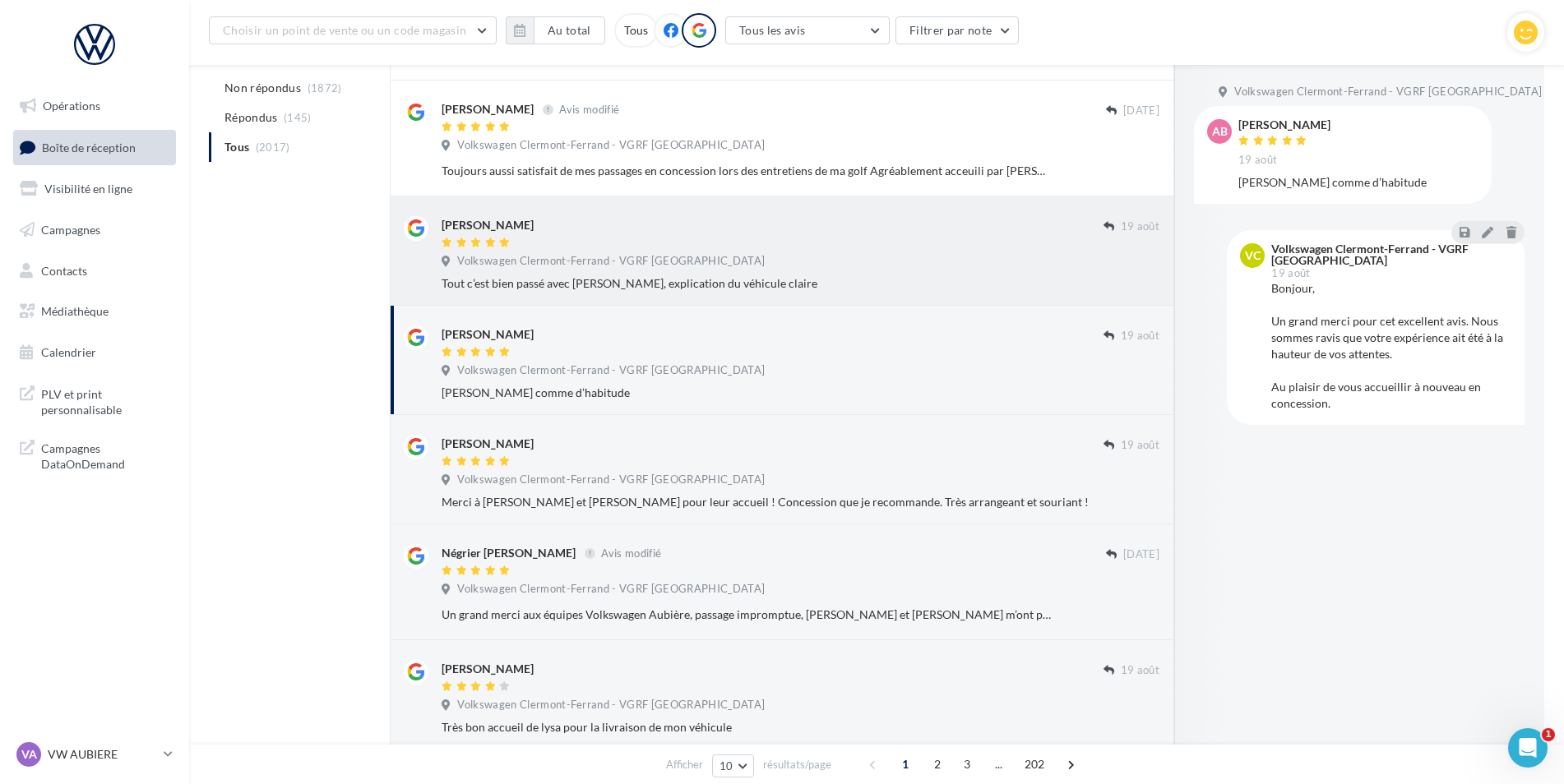
click at [1057, 236] on div "[PERSON_NAME]" at bounding box center [772, 233] width 662 height 34
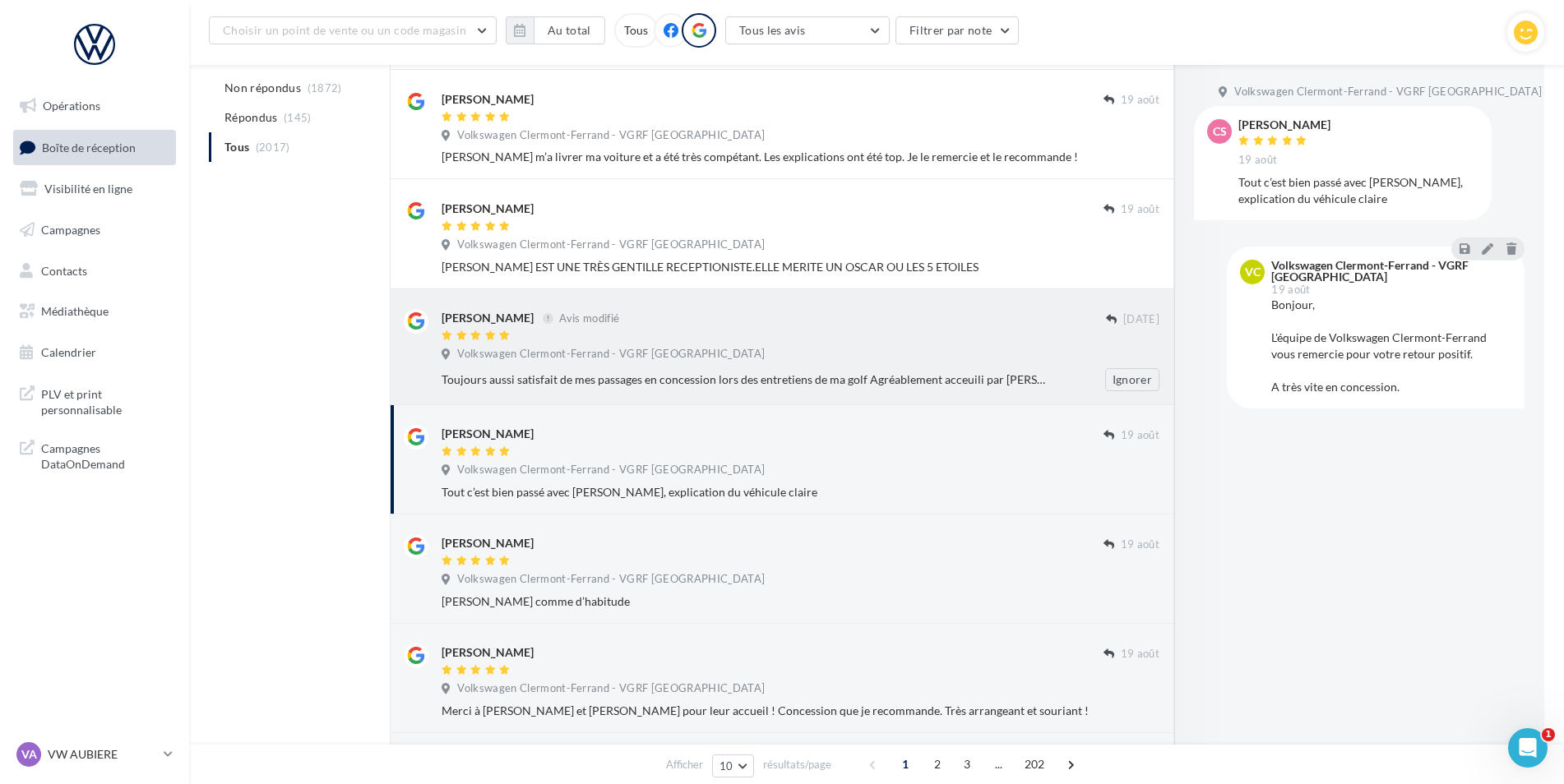
scroll to position [385, 0]
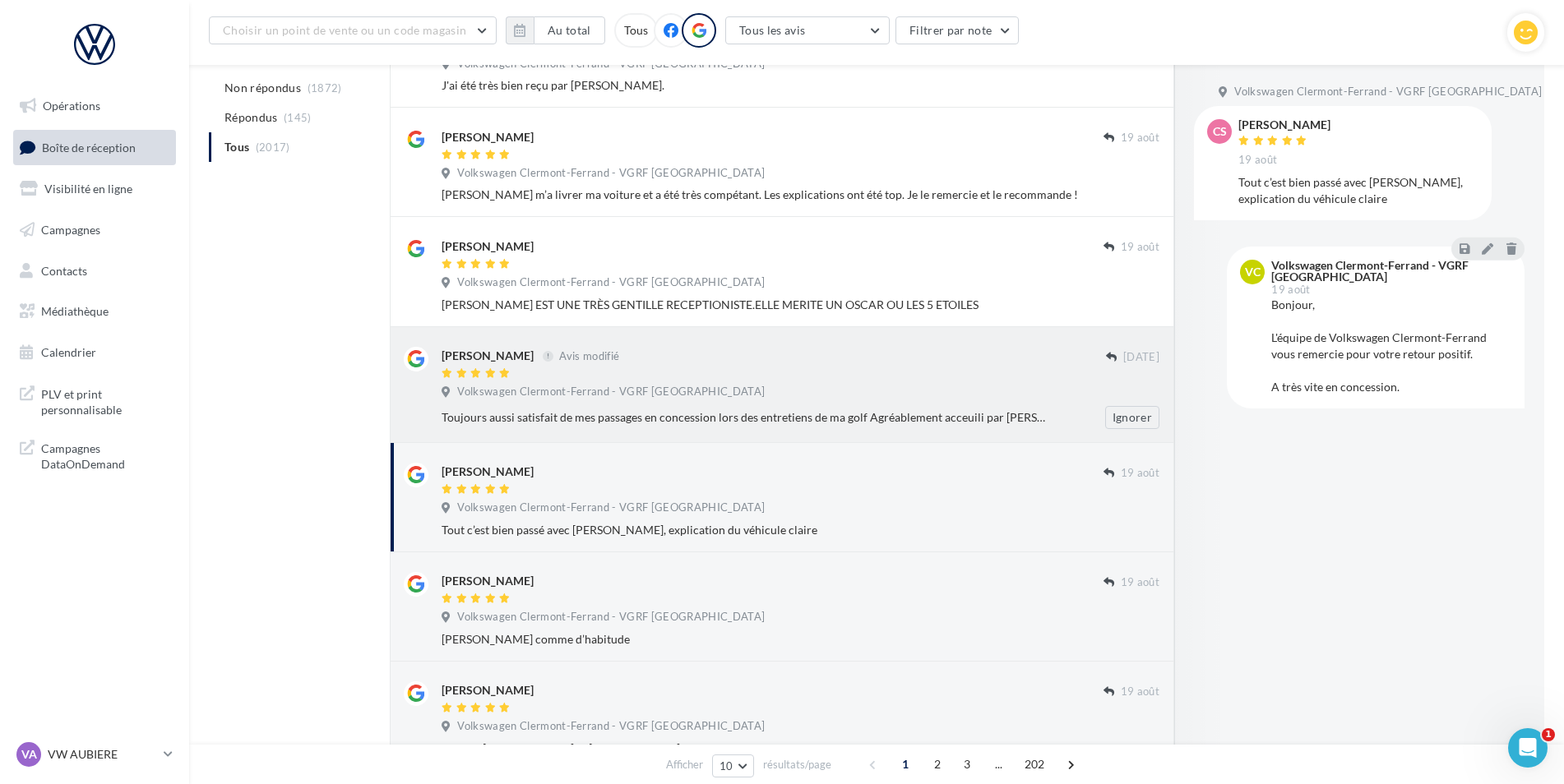
click at [740, 360] on div "[PERSON_NAME] Avis modifié" at bounding box center [774, 355] width 665 height 17
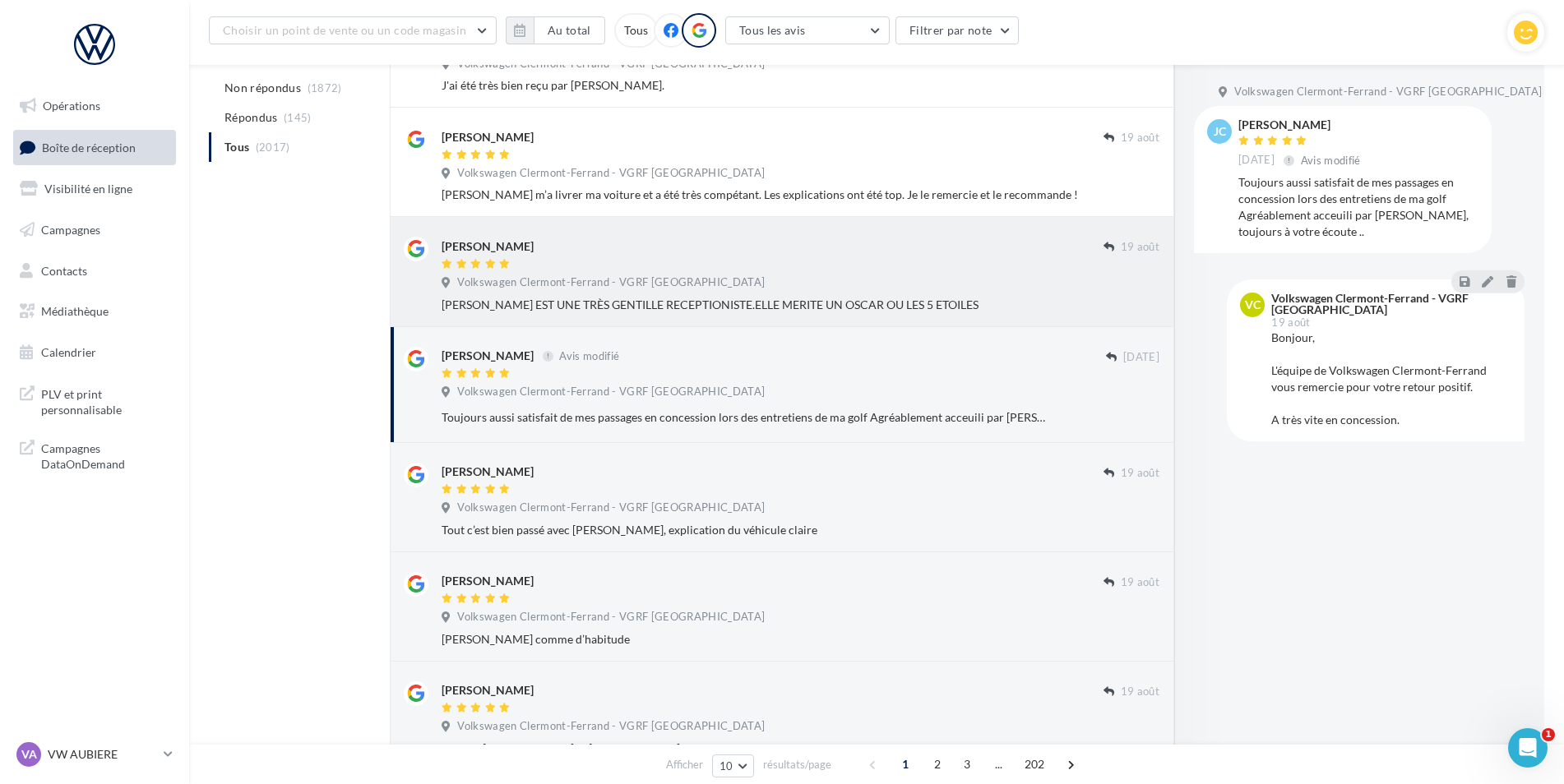
click at [850, 301] on div "[PERSON_NAME] EST UNE TRÈS GENTILLE RECEPTIONISTE.ELLE MERITE UN OSCAR OU LES 5…" at bounding box center [800, 305] width 718 height 17
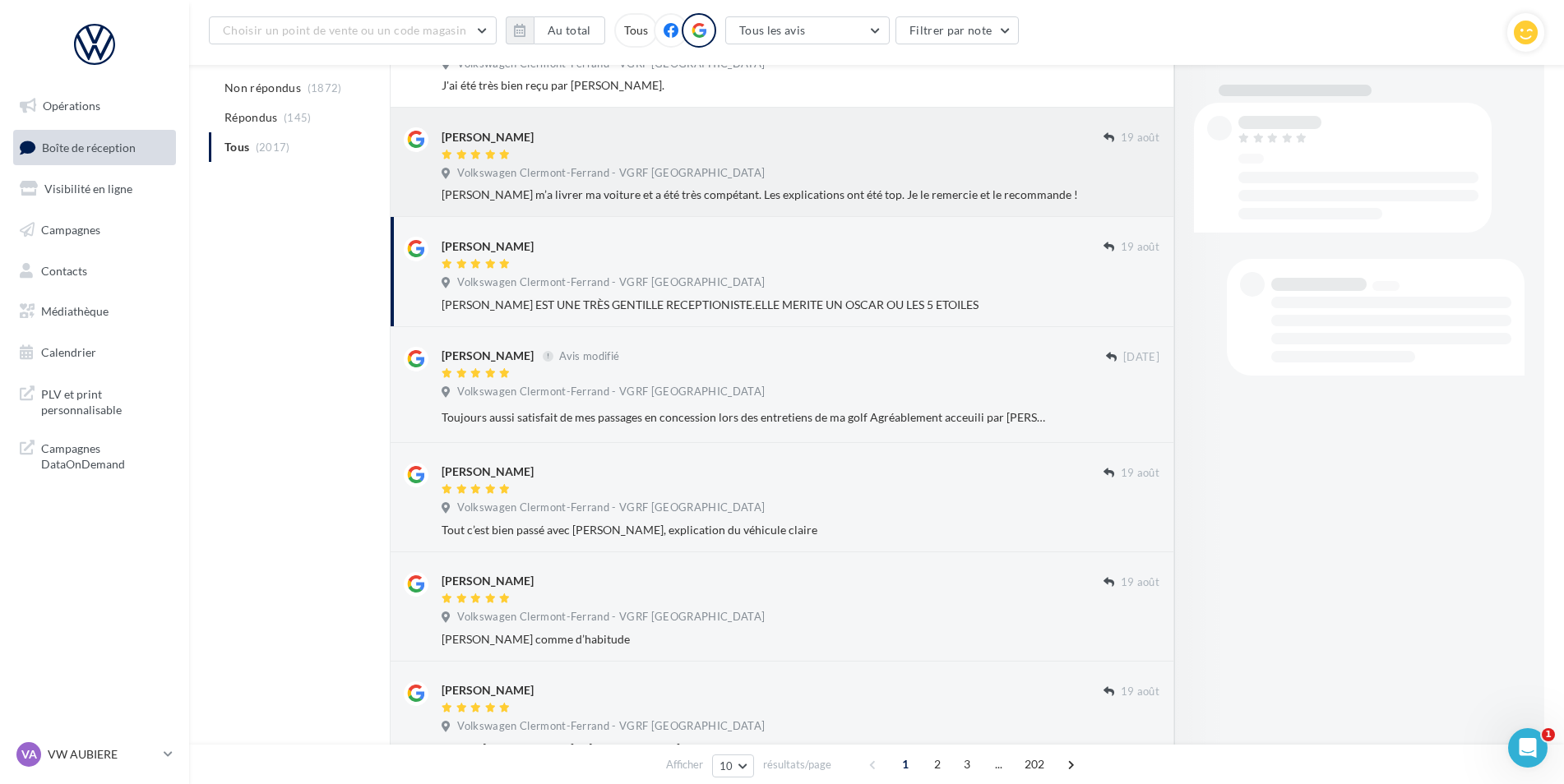
click at [849, 195] on div "[PERSON_NAME] m’a livrer ma voiture et a été très compétant. Les explications o…" at bounding box center [800, 195] width 718 height 17
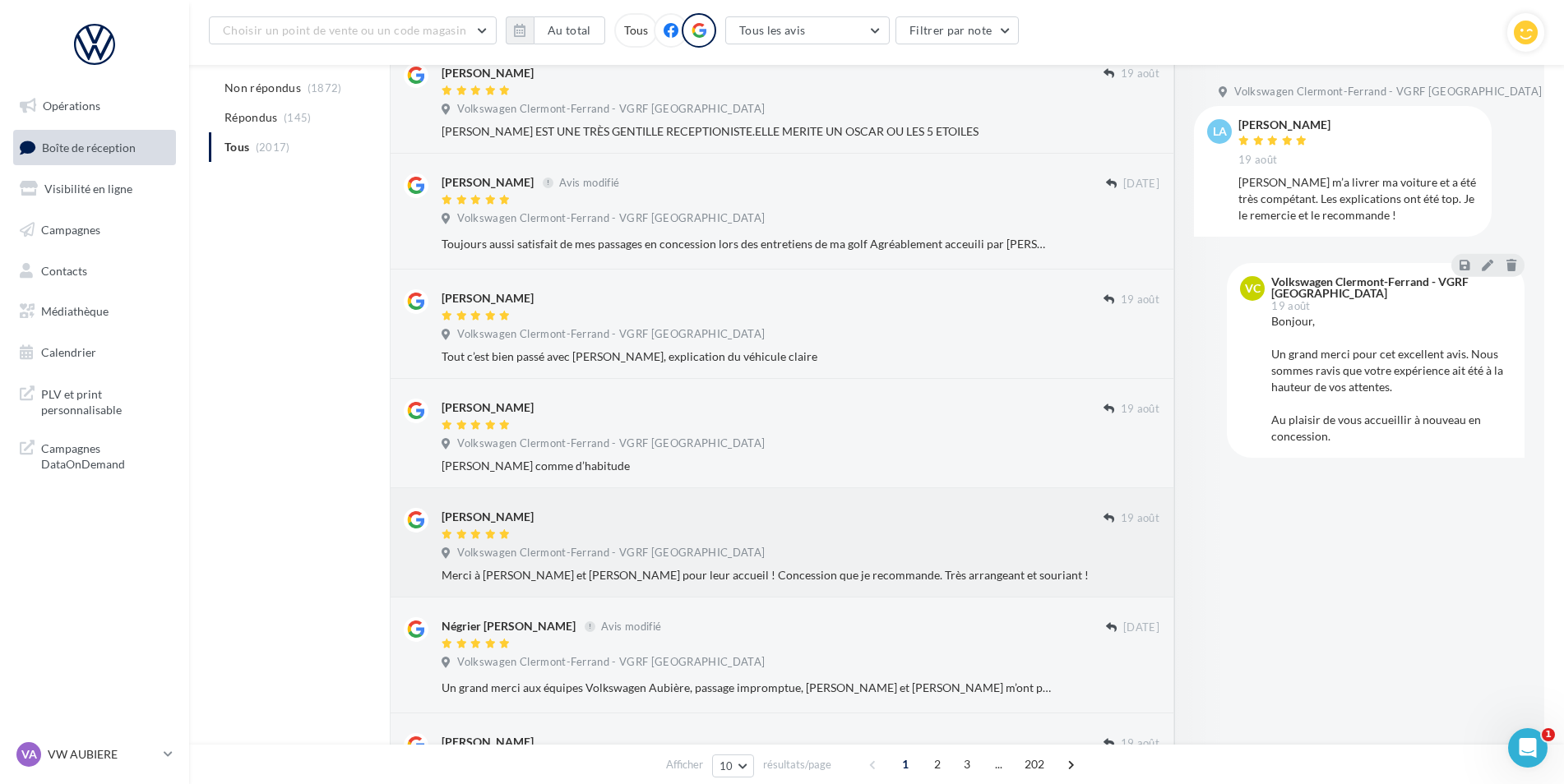
scroll to position [713, 0]
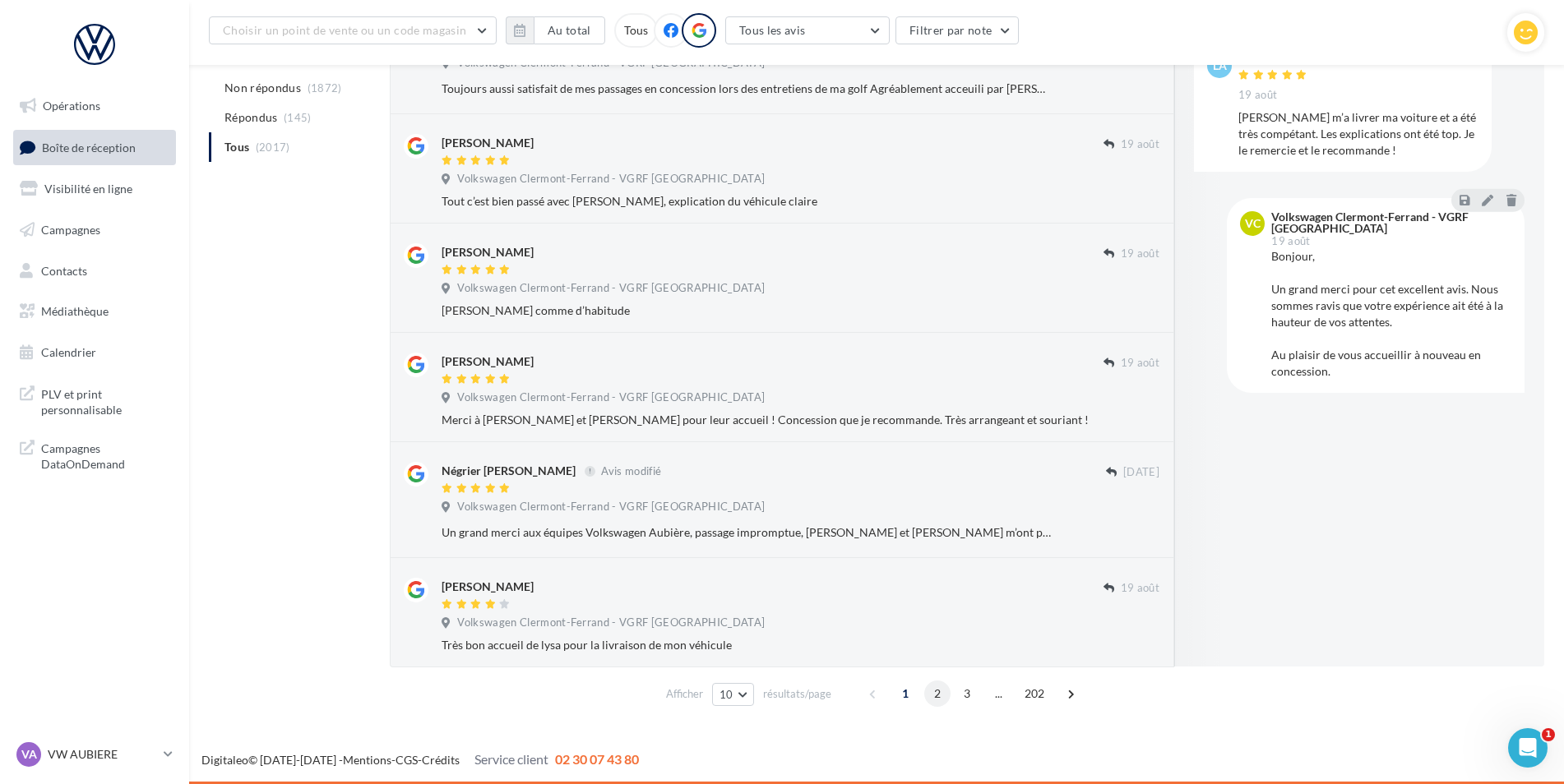
click at [940, 696] on span "2" at bounding box center [938, 693] width 27 height 27
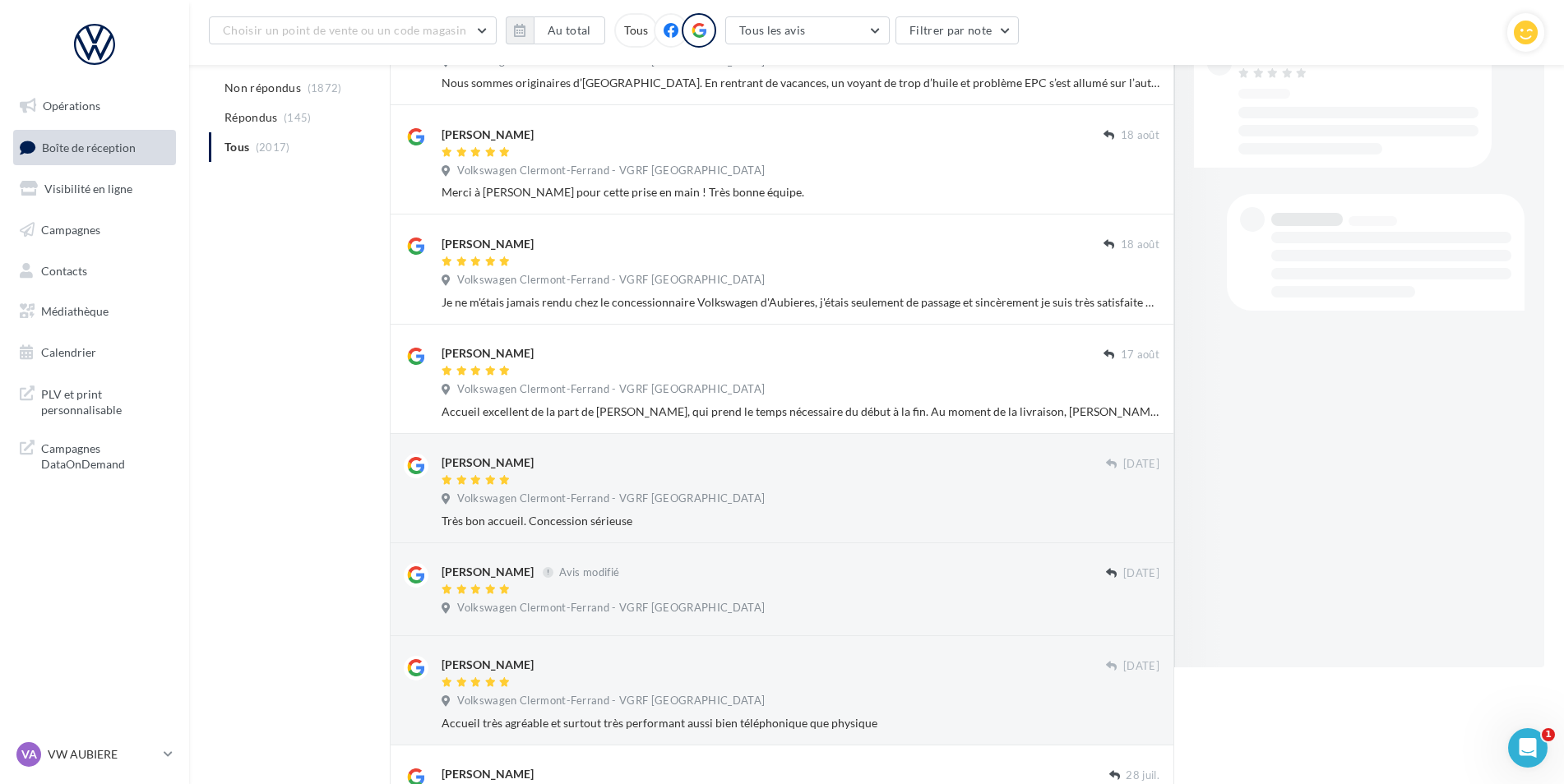
scroll to position [667, 0]
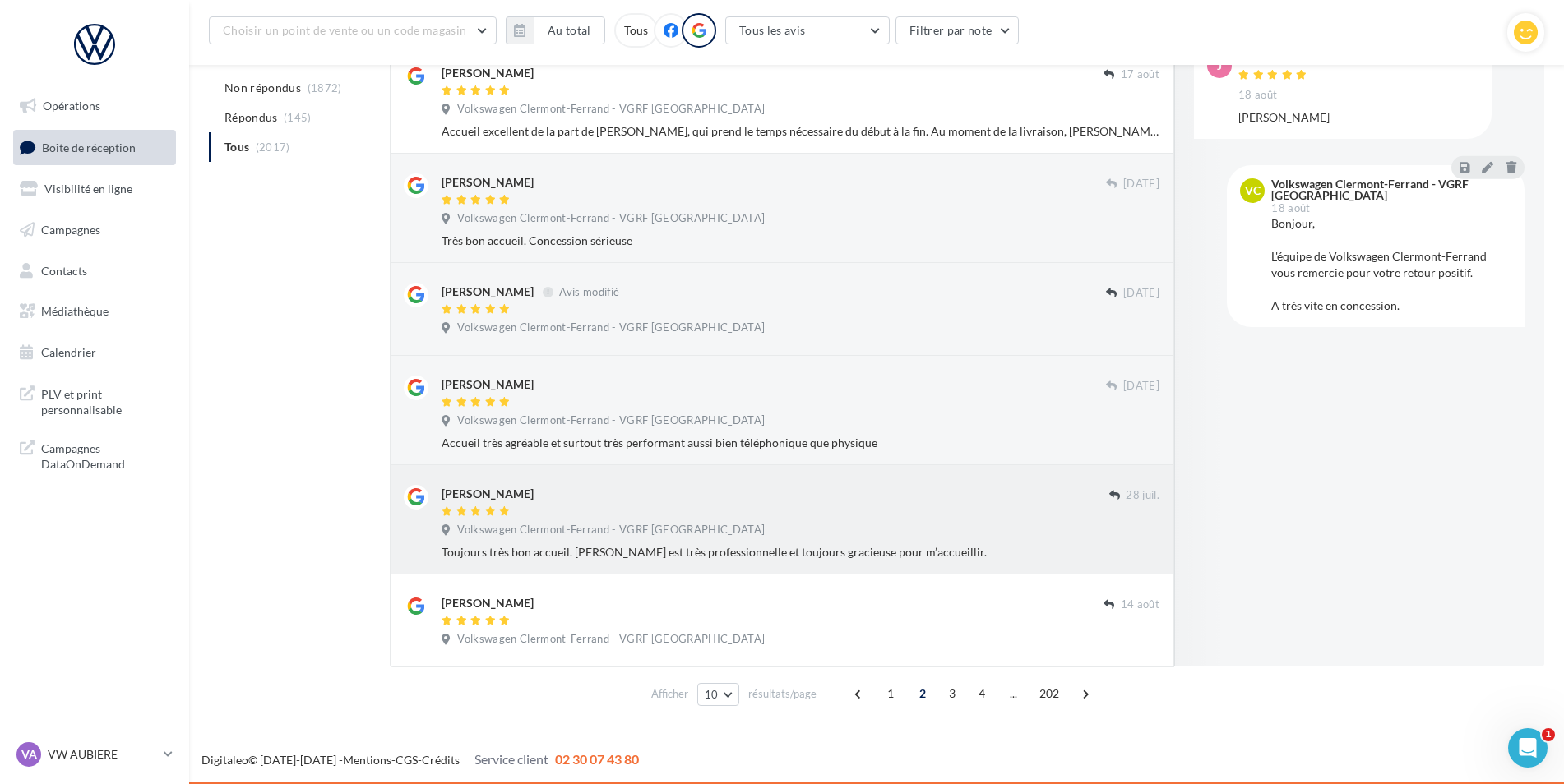
click at [1017, 540] on div "Volkswagen Clermont-Ferrand - VGRF [GEOGRAPHIC_DATA]" at bounding box center [800, 532] width 718 height 18
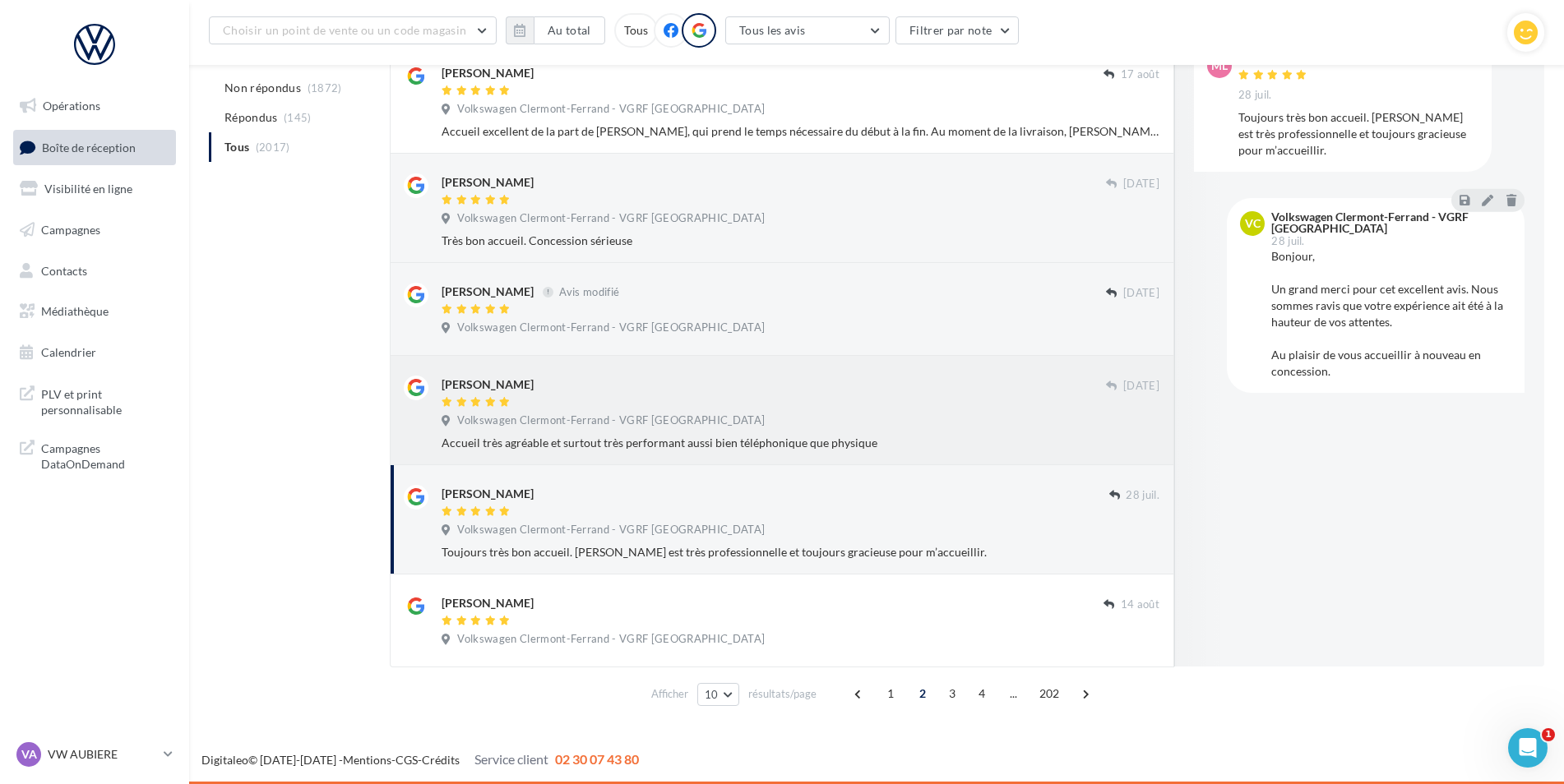
click at [1005, 410] on div "[PERSON_NAME] [DATE] Volkswagen [GEOGRAPHIC_DATA] - VGRF Auvergne Accueil très …" at bounding box center [800, 413] width 718 height 76
click at [984, 322] on div "Volkswagen Clermont-Ferrand - VGRF [GEOGRAPHIC_DATA]" at bounding box center [800, 330] width 718 height 18
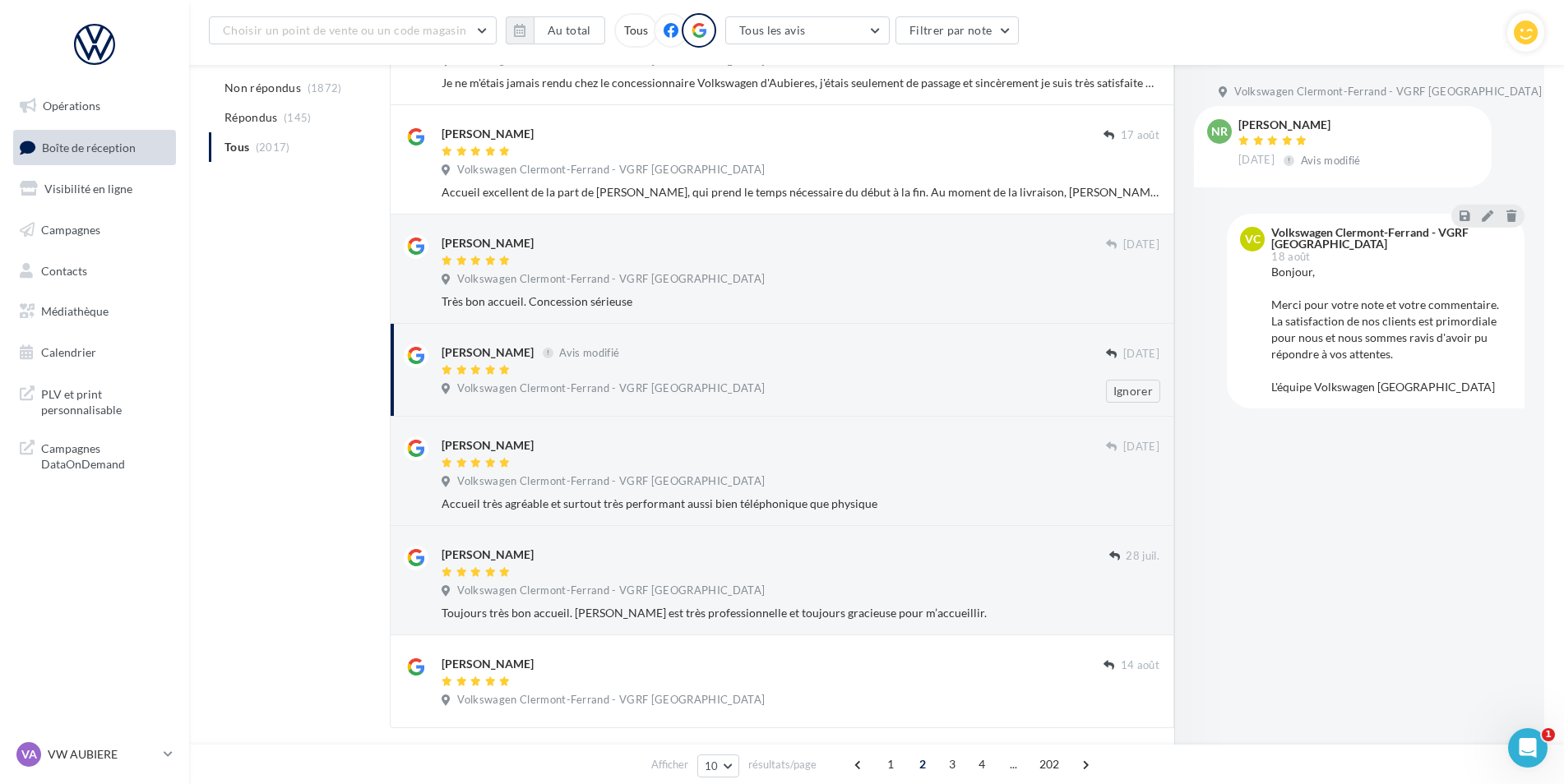
scroll to position [503, 0]
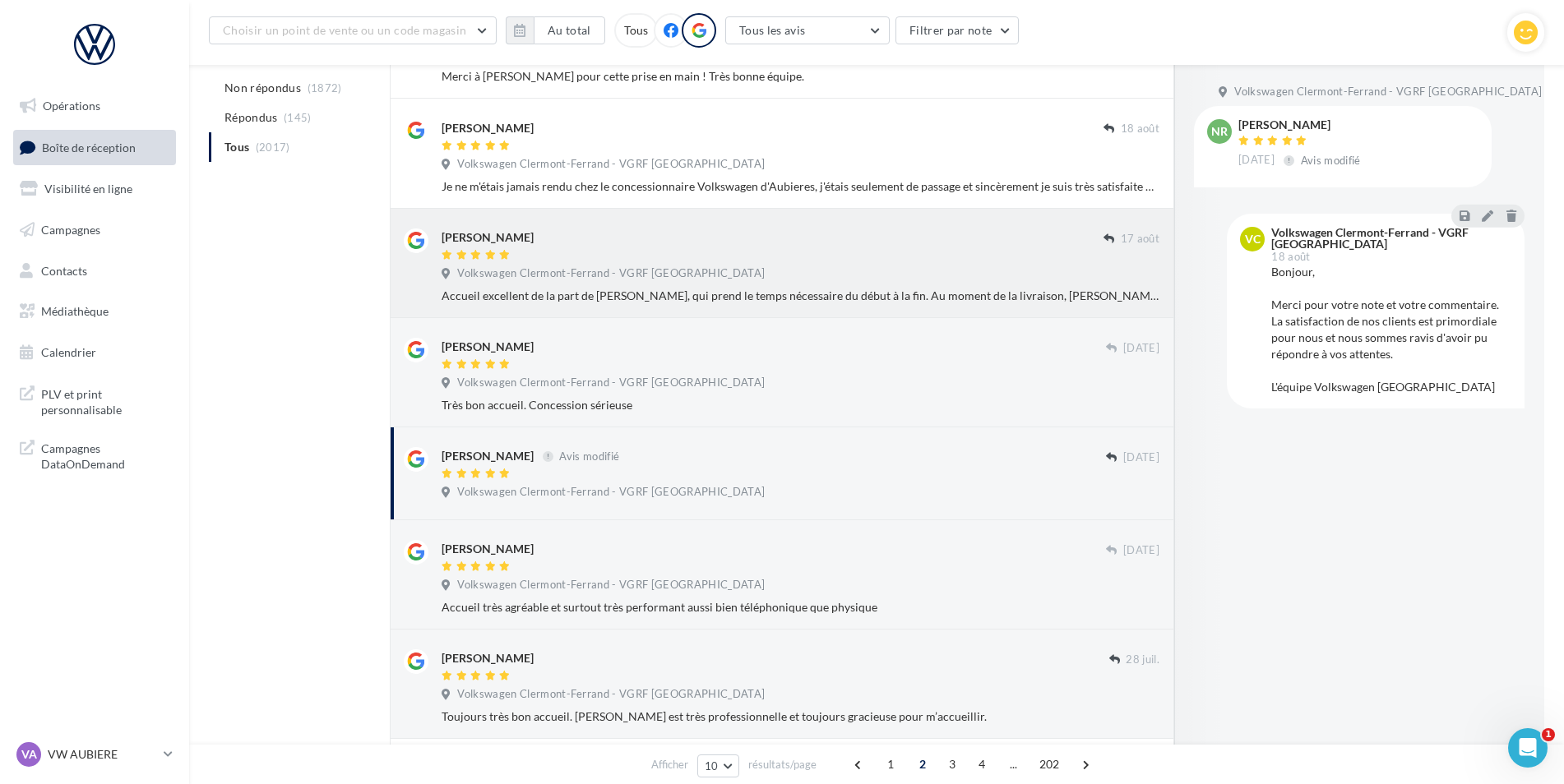
click at [936, 255] on div at bounding box center [772, 256] width 662 height 14
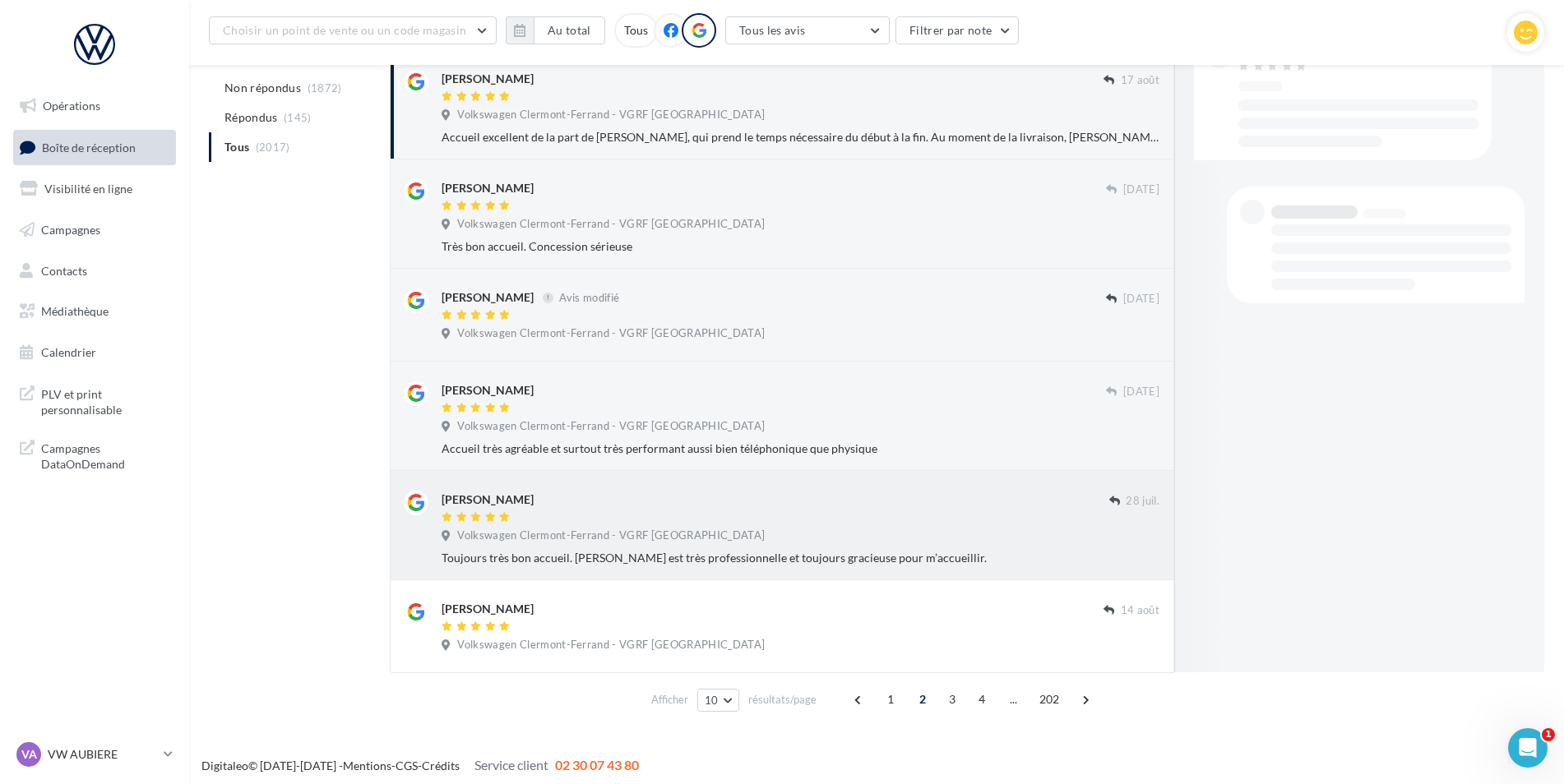
scroll to position [667, 0]
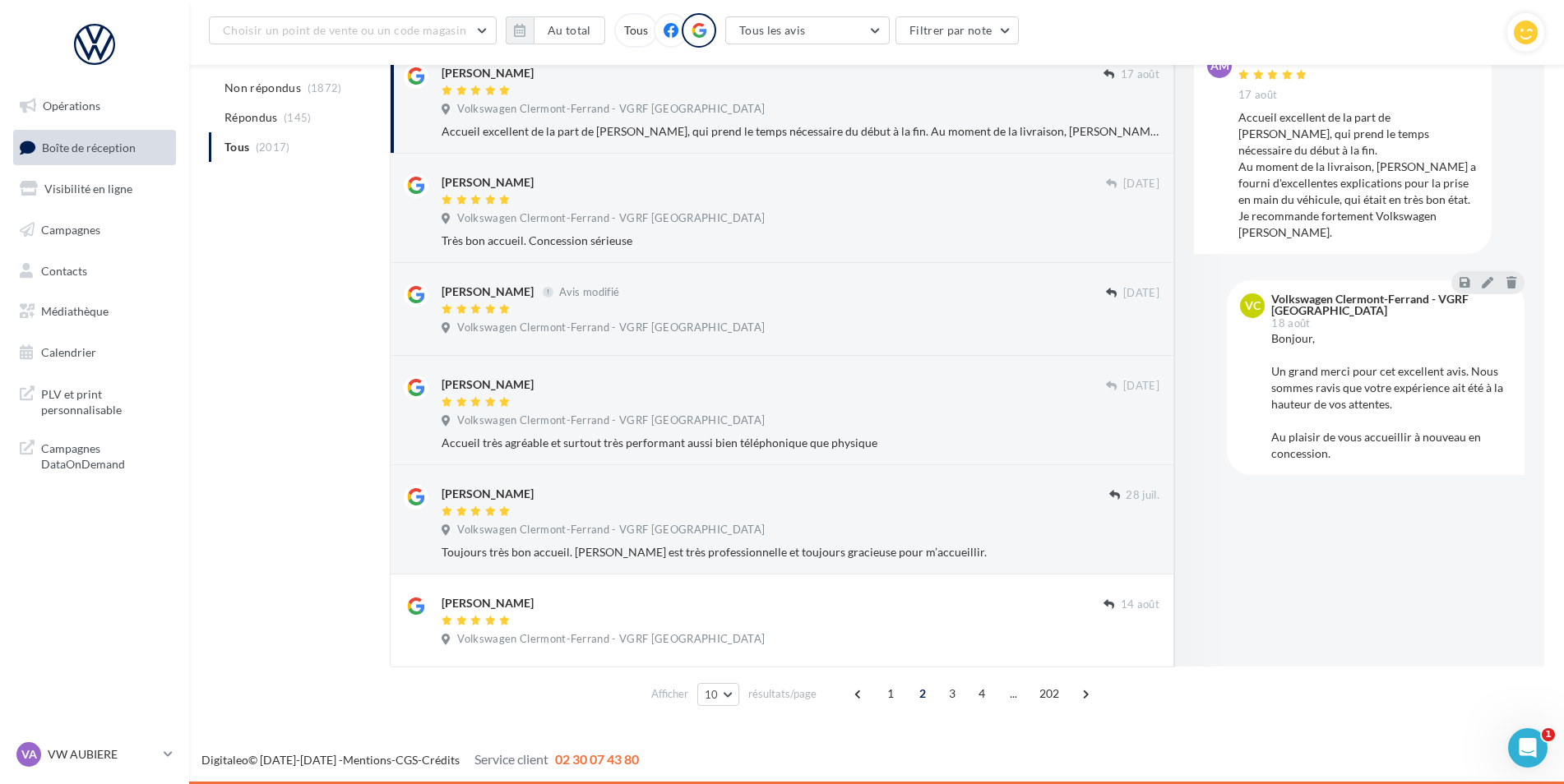
click at [1030, 698] on div "1 2 3 4 ... 202" at bounding box center [974, 693] width 257 height 27
click at [1039, 697] on span "202" at bounding box center [1049, 693] width 33 height 27
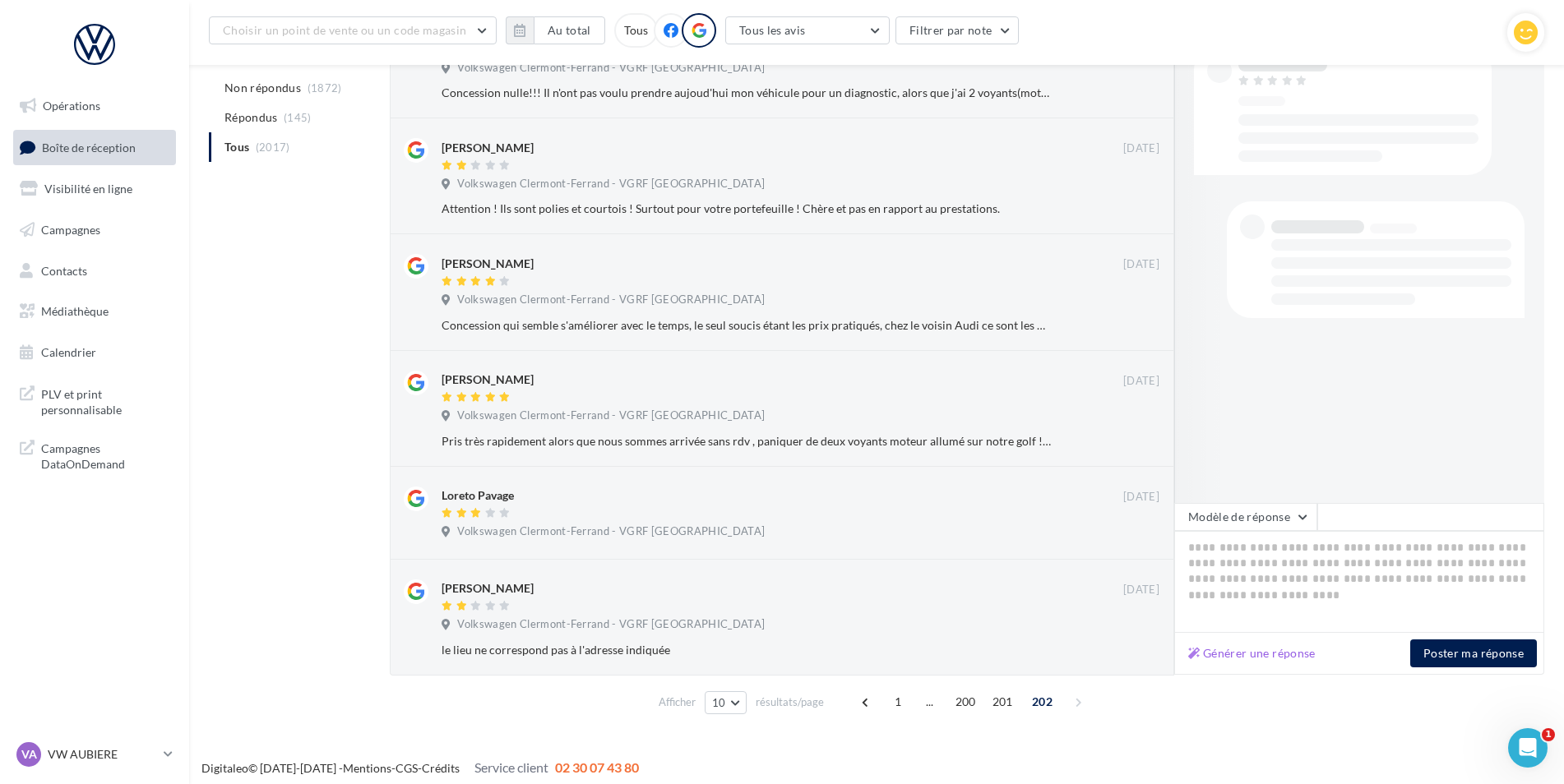
scroll to position [395, 0]
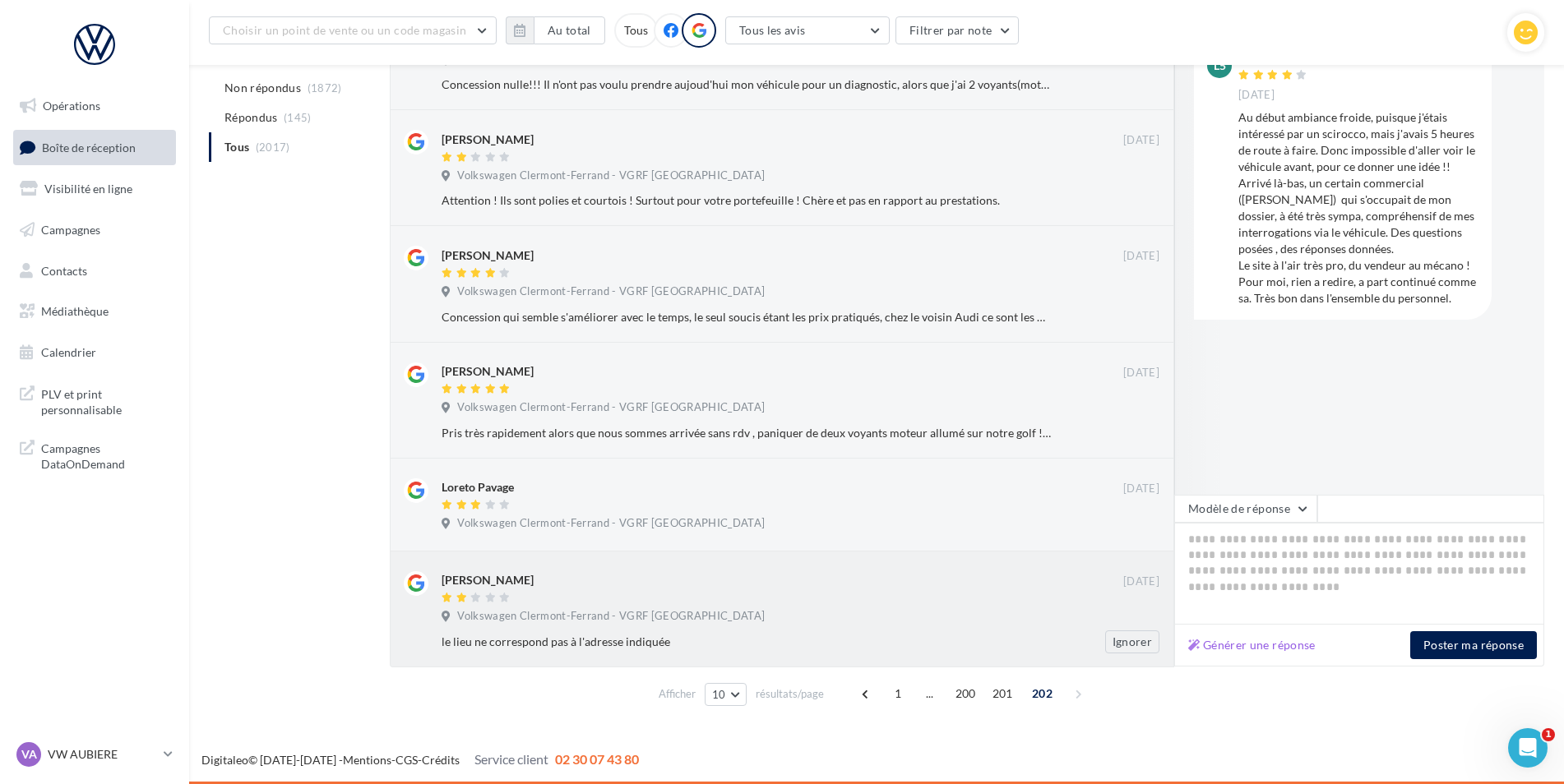
click at [868, 553] on div "[PERSON_NAME] [DATE] Volkswagen [GEOGRAPHIC_DATA] - VGRF Auvergne le lieu ne co…" at bounding box center [782, 608] width 784 height 116
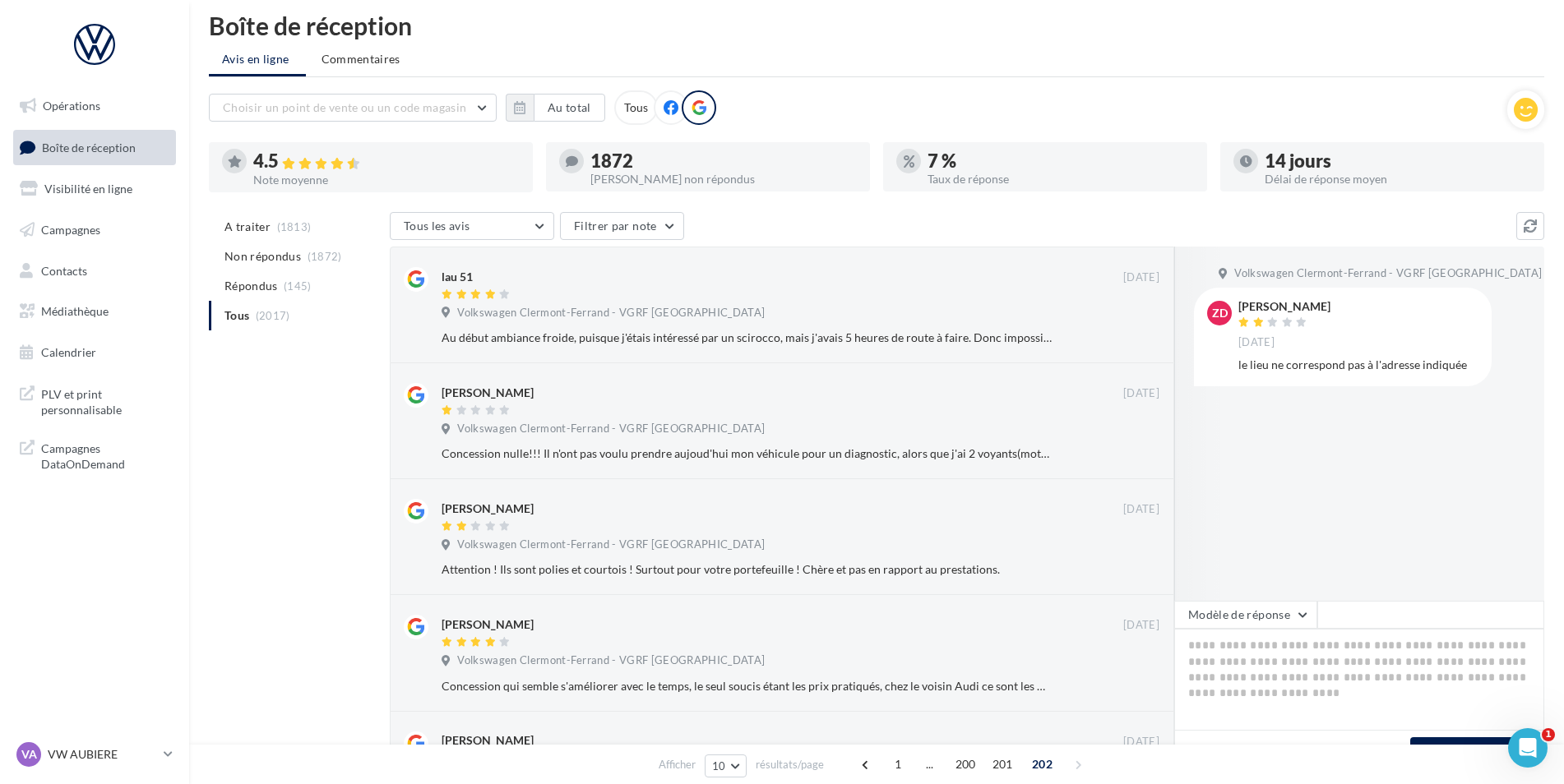
scroll to position [0, 0]
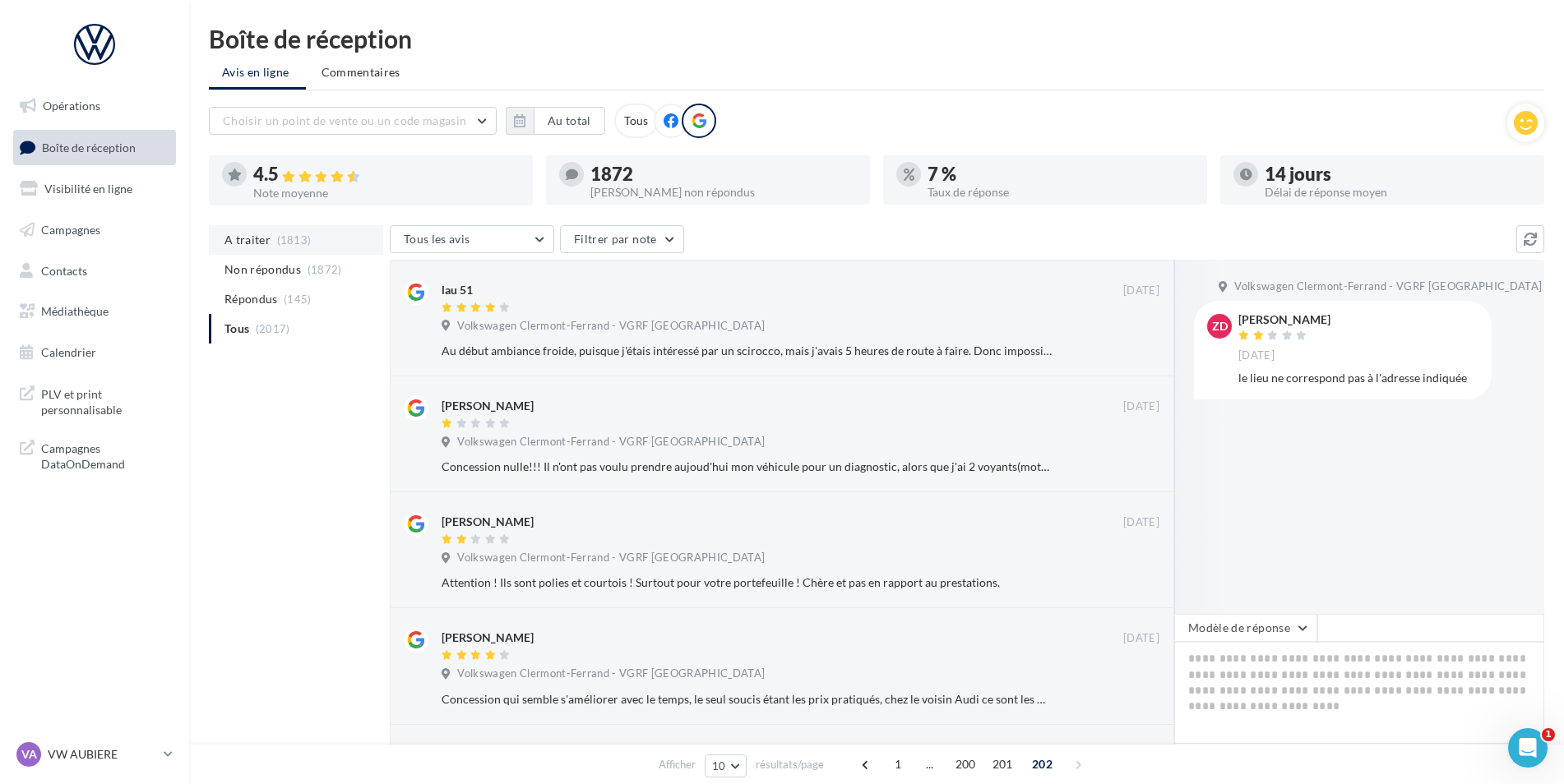
click at [295, 236] on span "(1813)" at bounding box center [294, 240] width 34 height 13
